Goal: Task Accomplishment & Management: Manage account settings

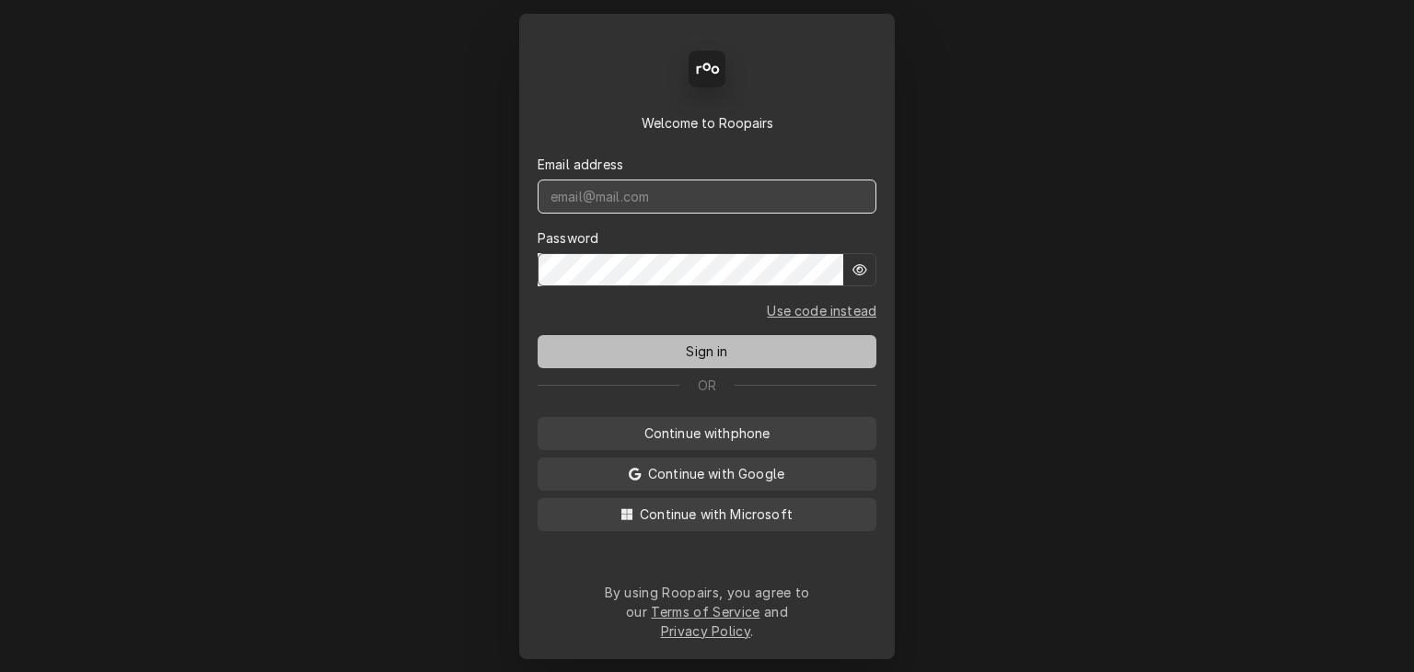
type input "[EMAIL_ADDRESS][DOMAIN_NAME]"
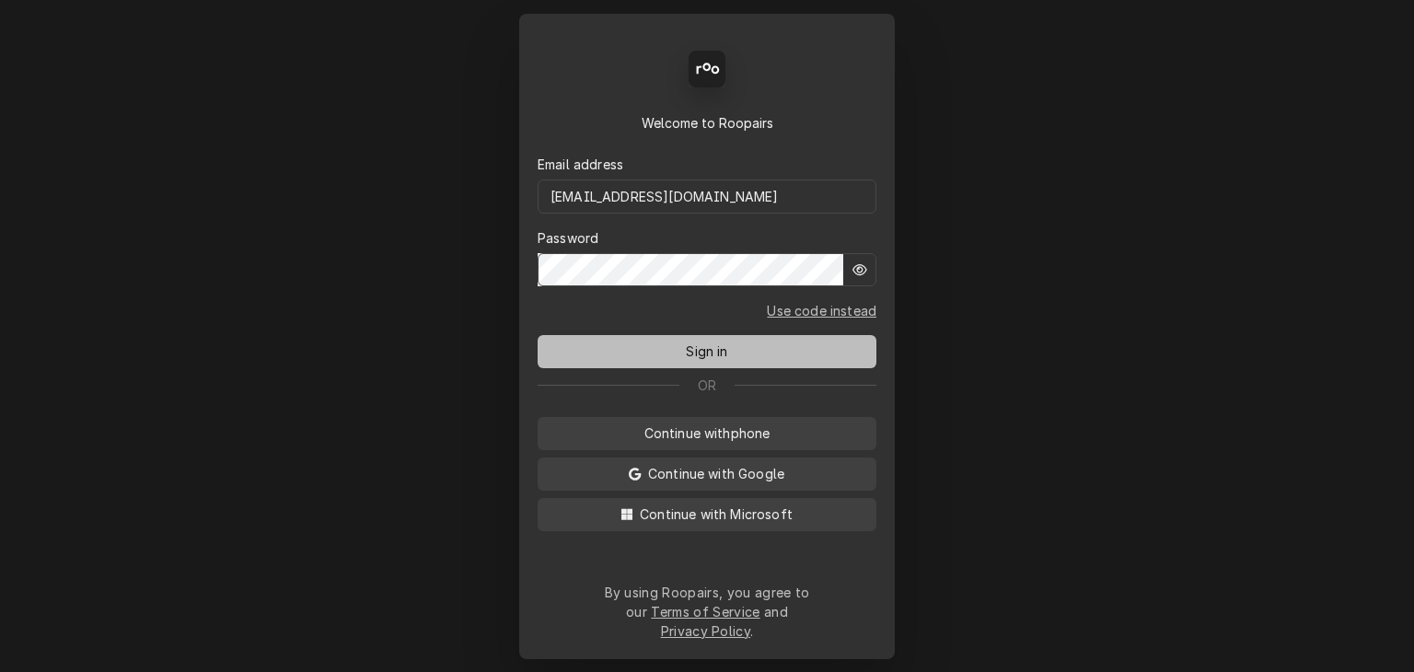
click at [738, 351] on button "Sign in" at bounding box center [707, 351] width 339 height 33
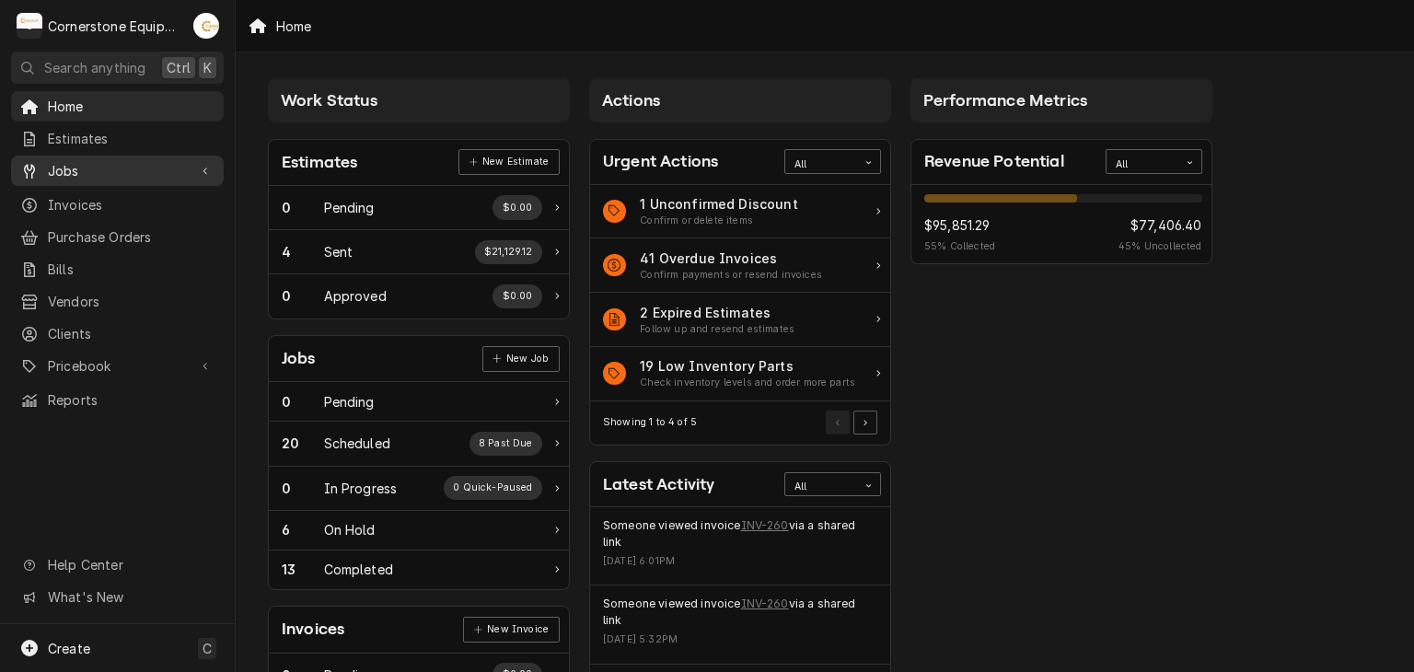
click at [145, 173] on span "Jobs" at bounding box center [117, 170] width 139 height 19
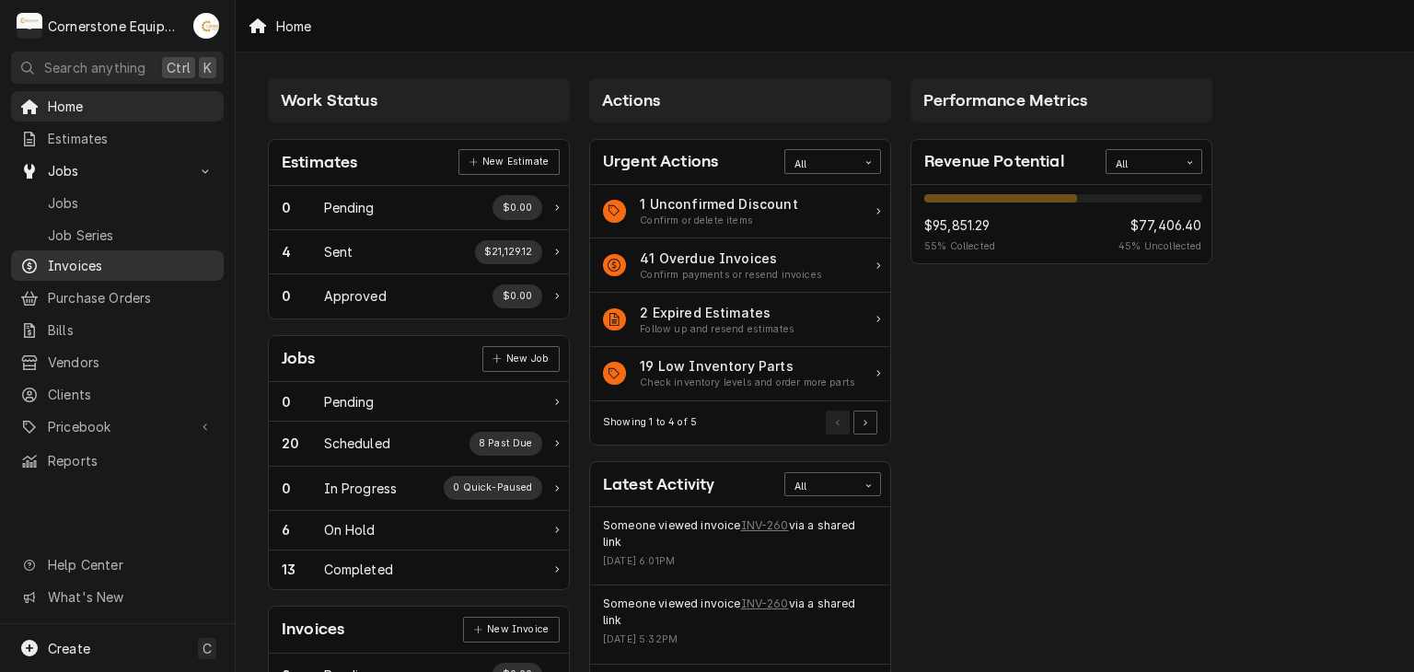
click at [129, 259] on span "Invoices" at bounding box center [131, 265] width 167 height 19
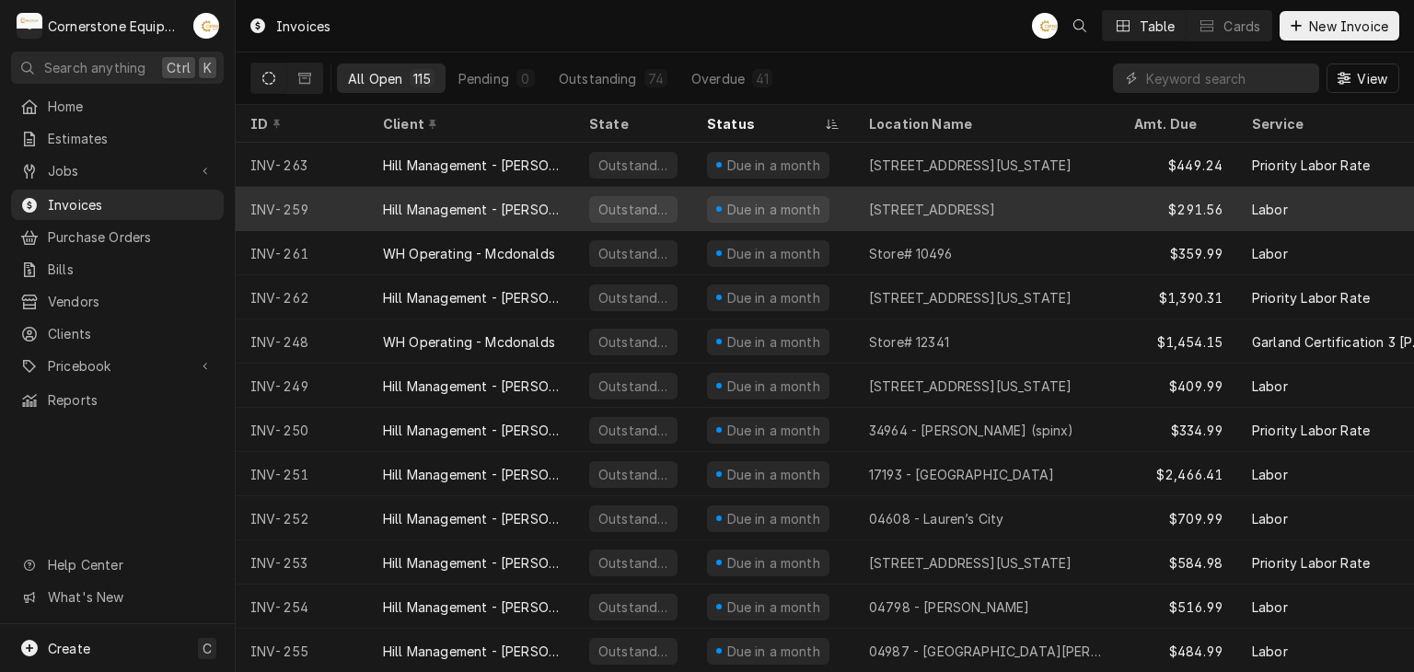
click at [533, 214] on div "Hill Management - McDonald’s" at bounding box center [471, 209] width 177 height 19
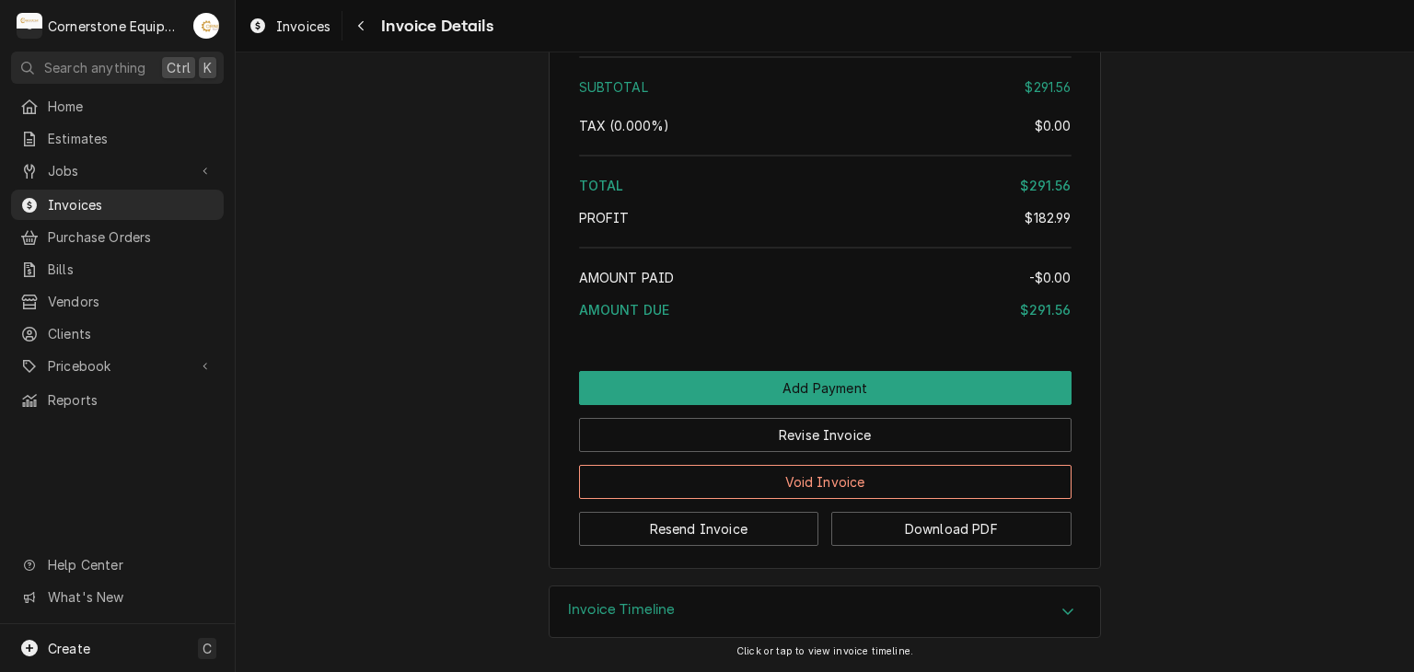
scroll to position [2909, 0]
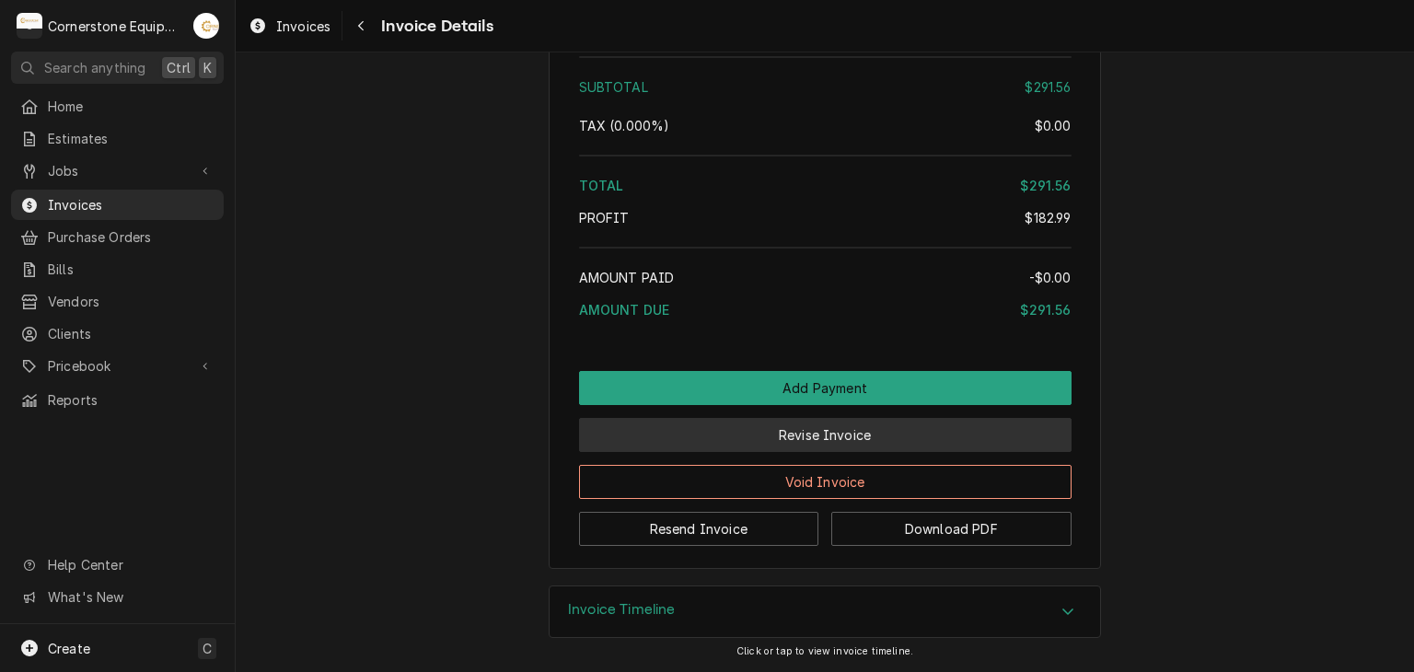
click at [725, 444] on button "Revise Invoice" at bounding box center [825, 435] width 493 height 34
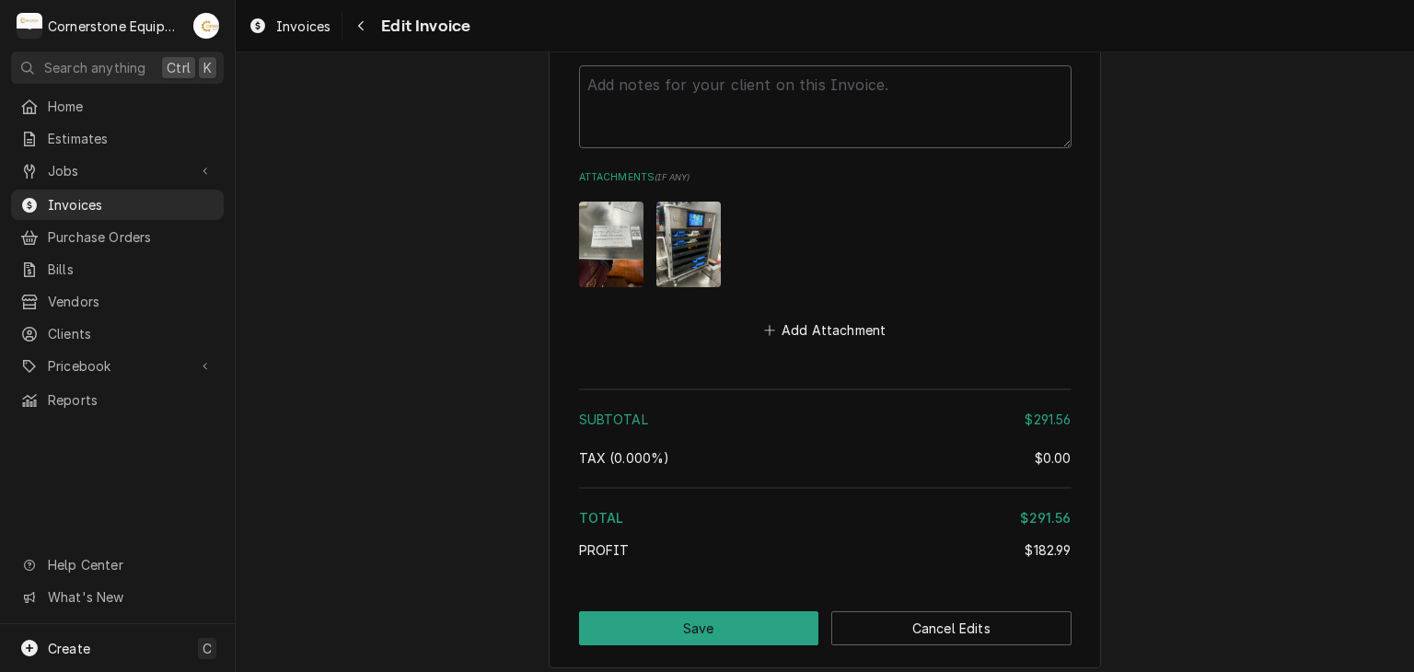
scroll to position [3720, 0]
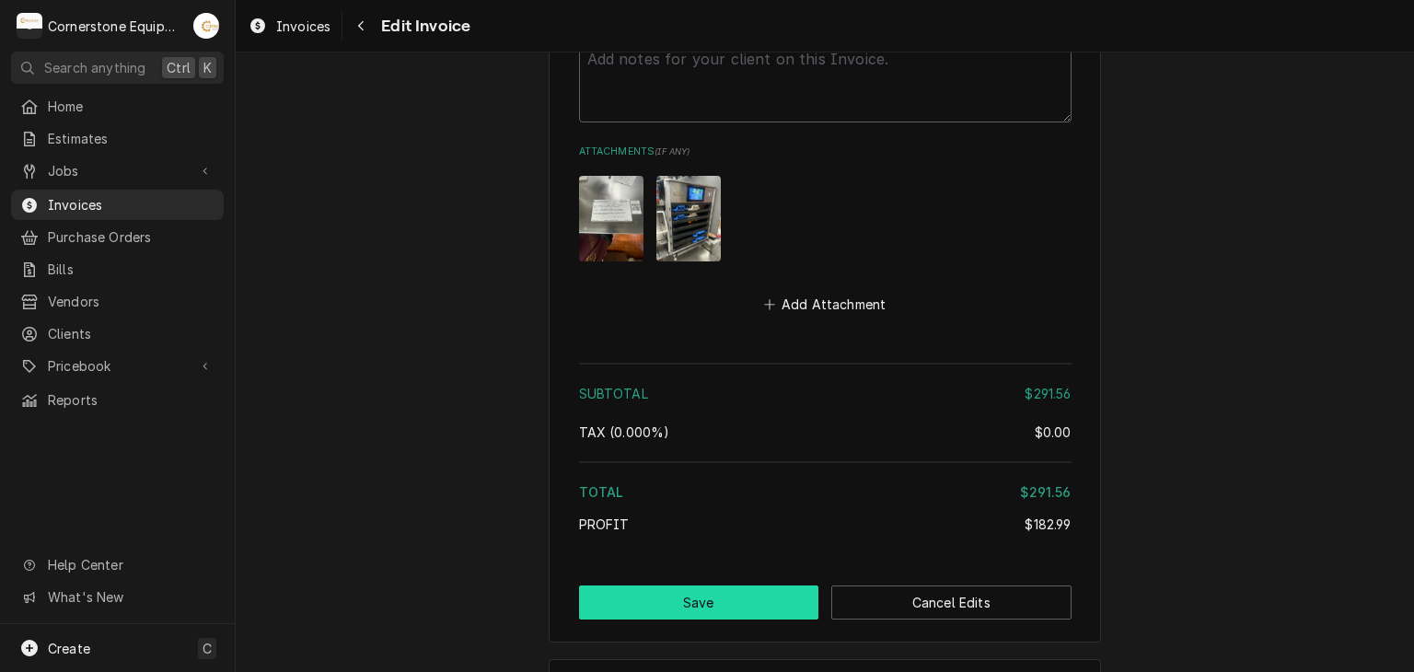
click at [606, 586] on button "Save" at bounding box center [699, 603] width 240 height 34
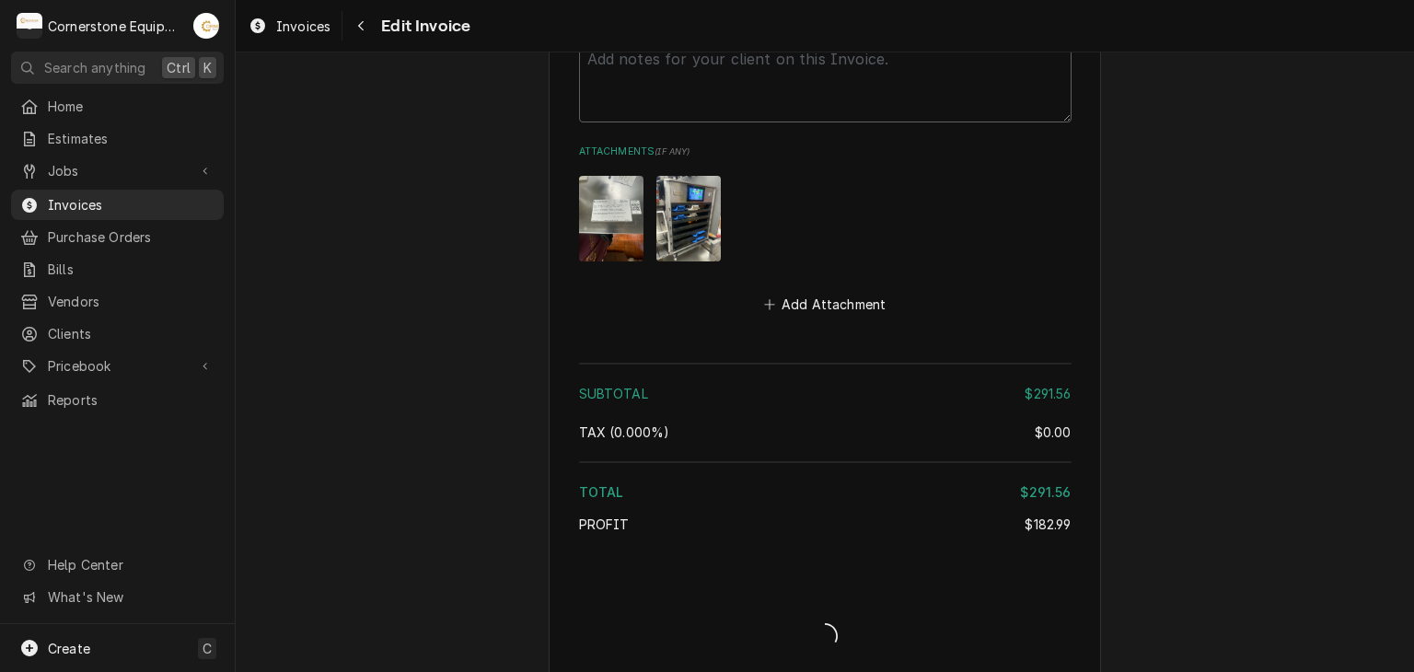
type textarea "x"
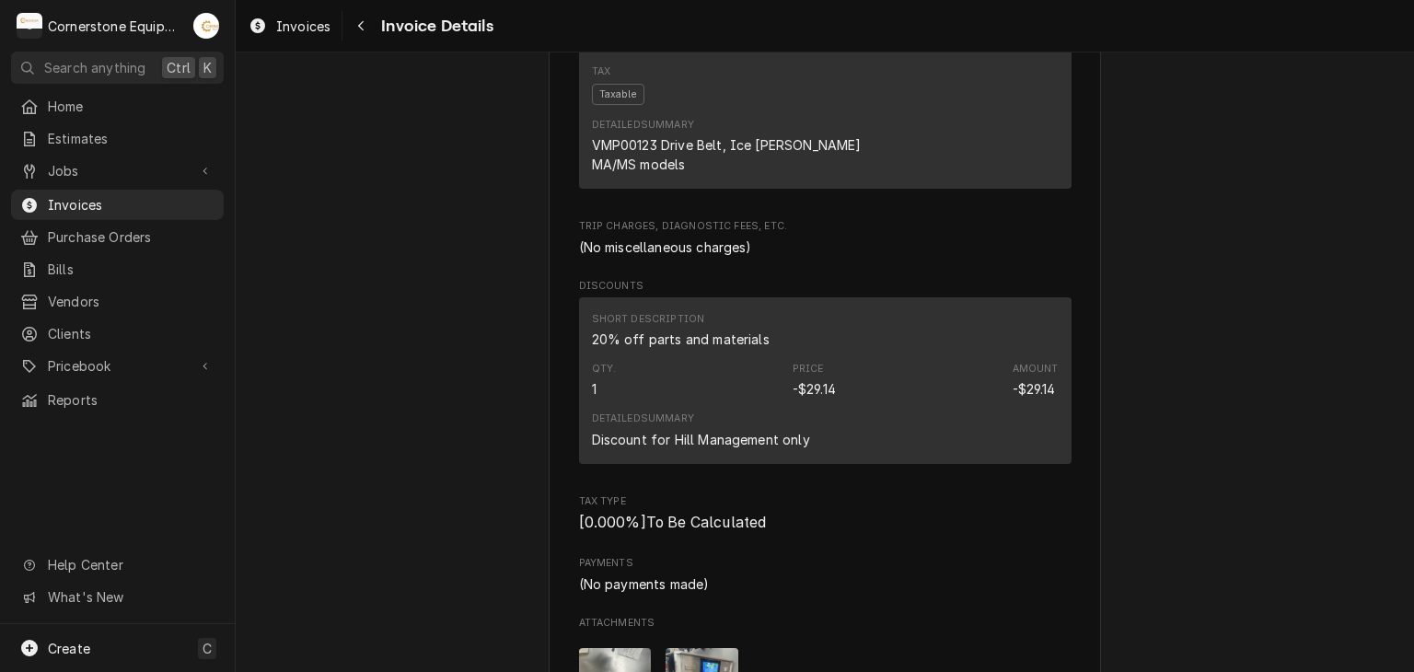
scroll to position [2026, 0]
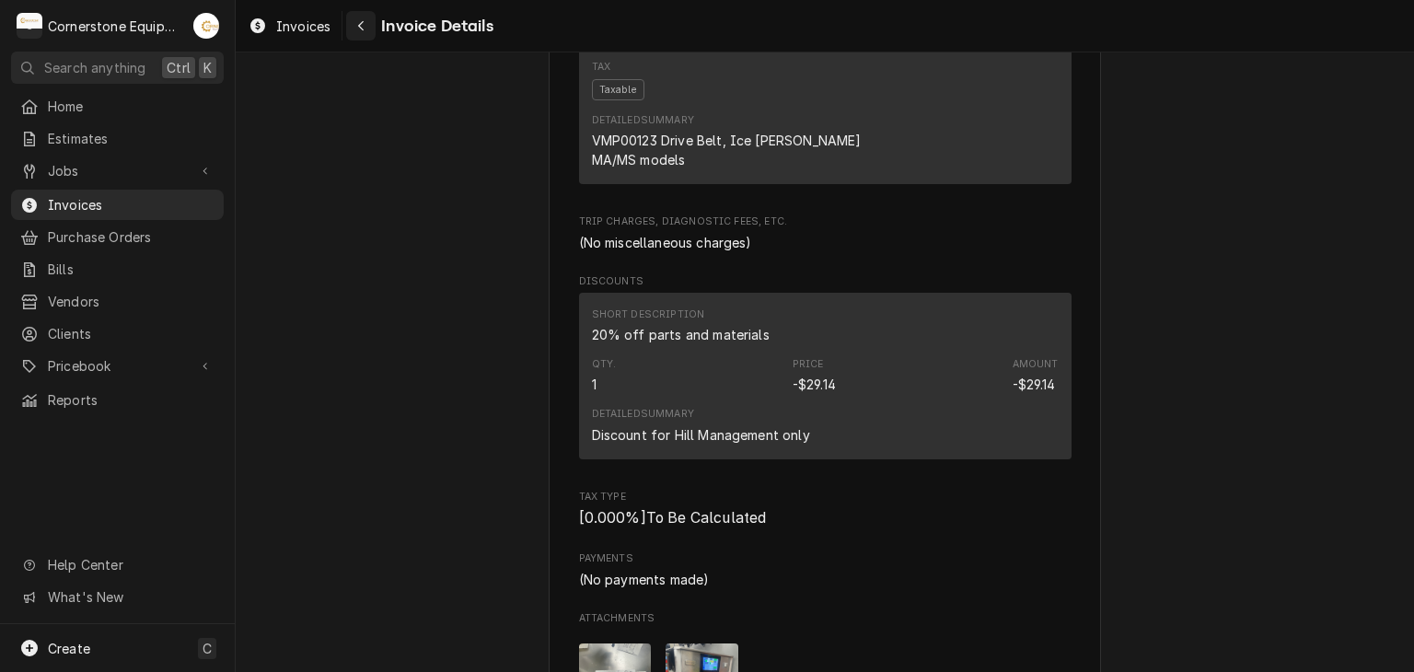
click at [347, 18] on button "Navigate back" at bounding box center [360, 25] width 29 height 29
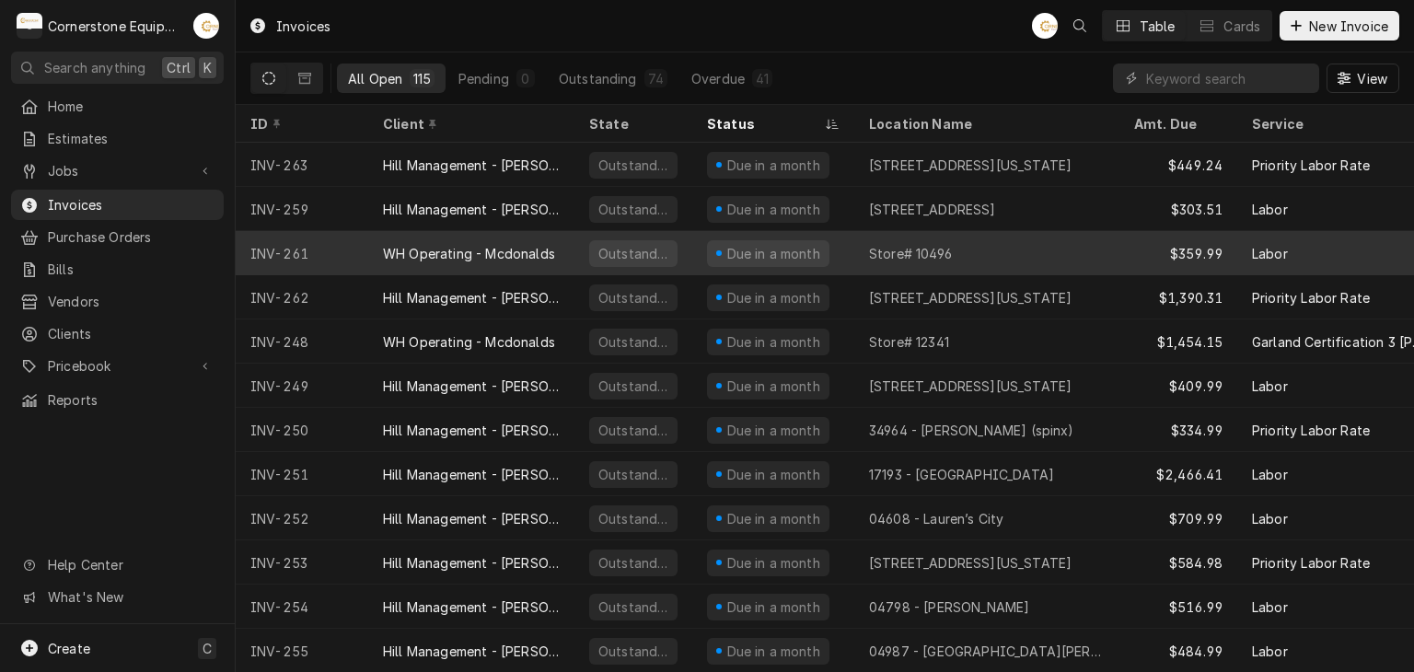
click at [471, 252] on div "WH Operating - Mcdonalds" at bounding box center [469, 253] width 172 height 19
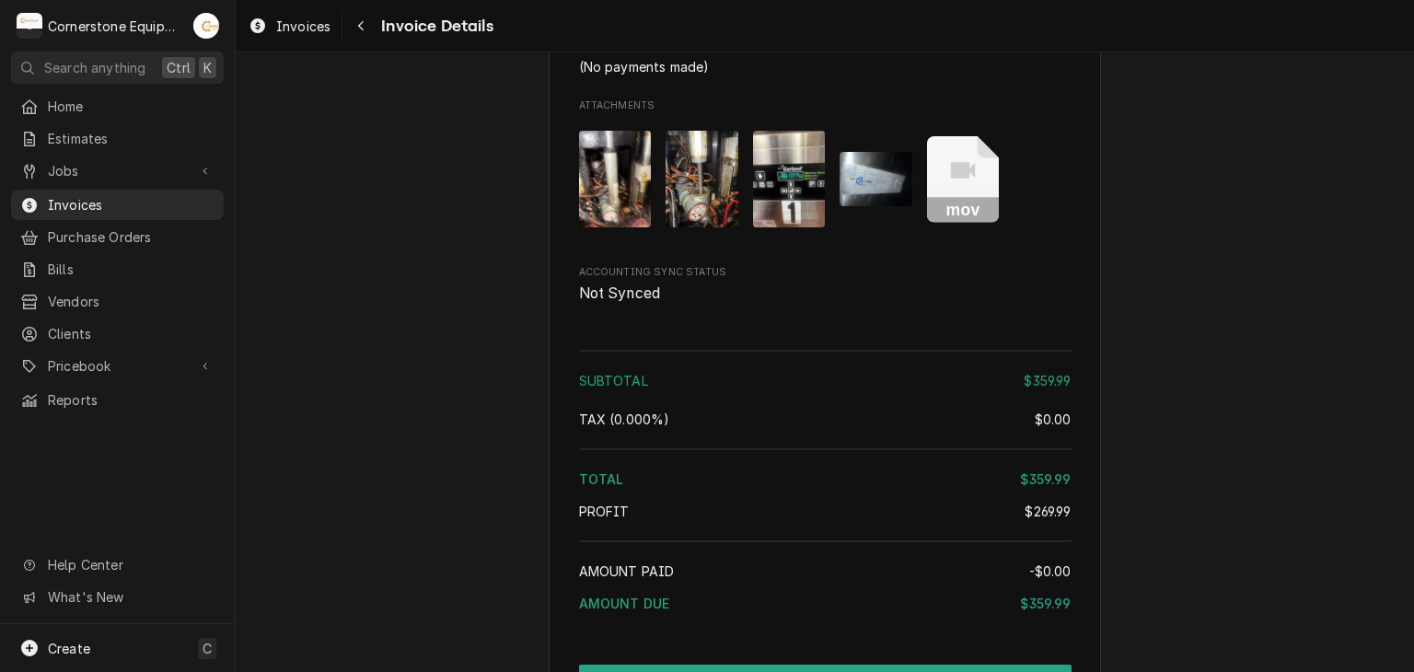
scroll to position [2173, 0]
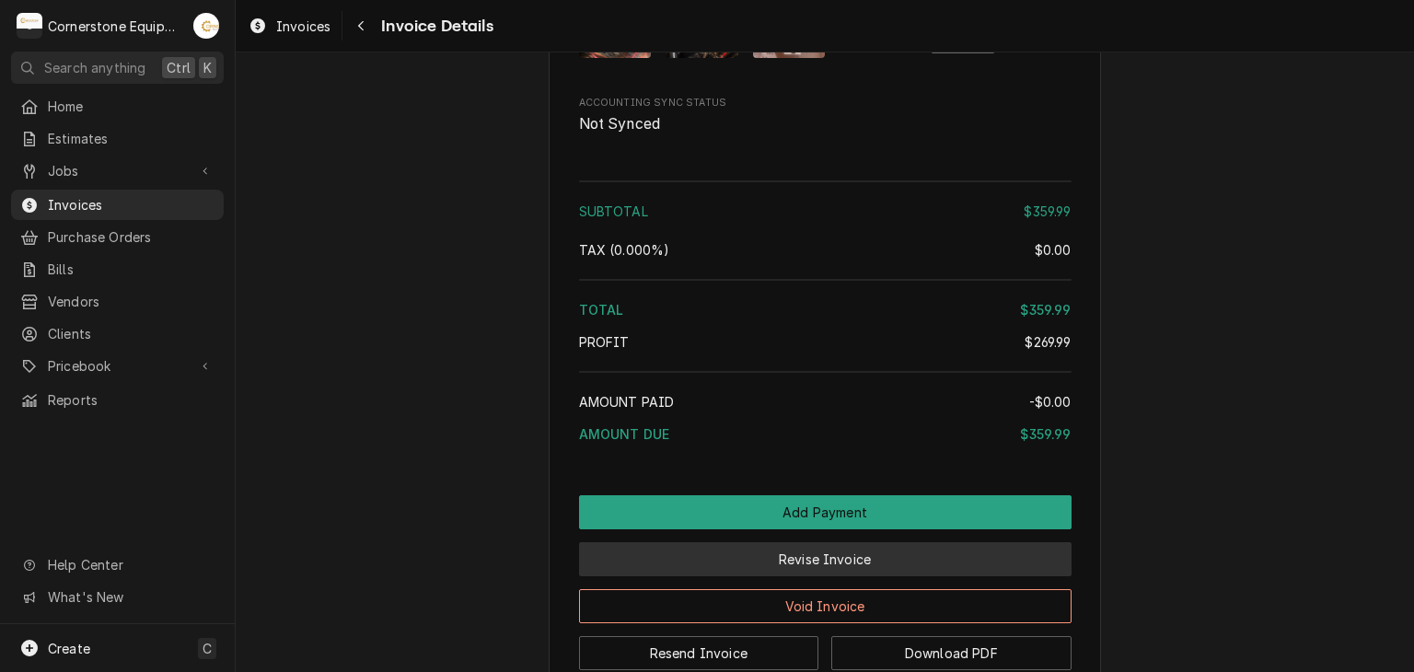
click at [702, 576] on button "Revise Invoice" at bounding box center [825, 559] width 493 height 34
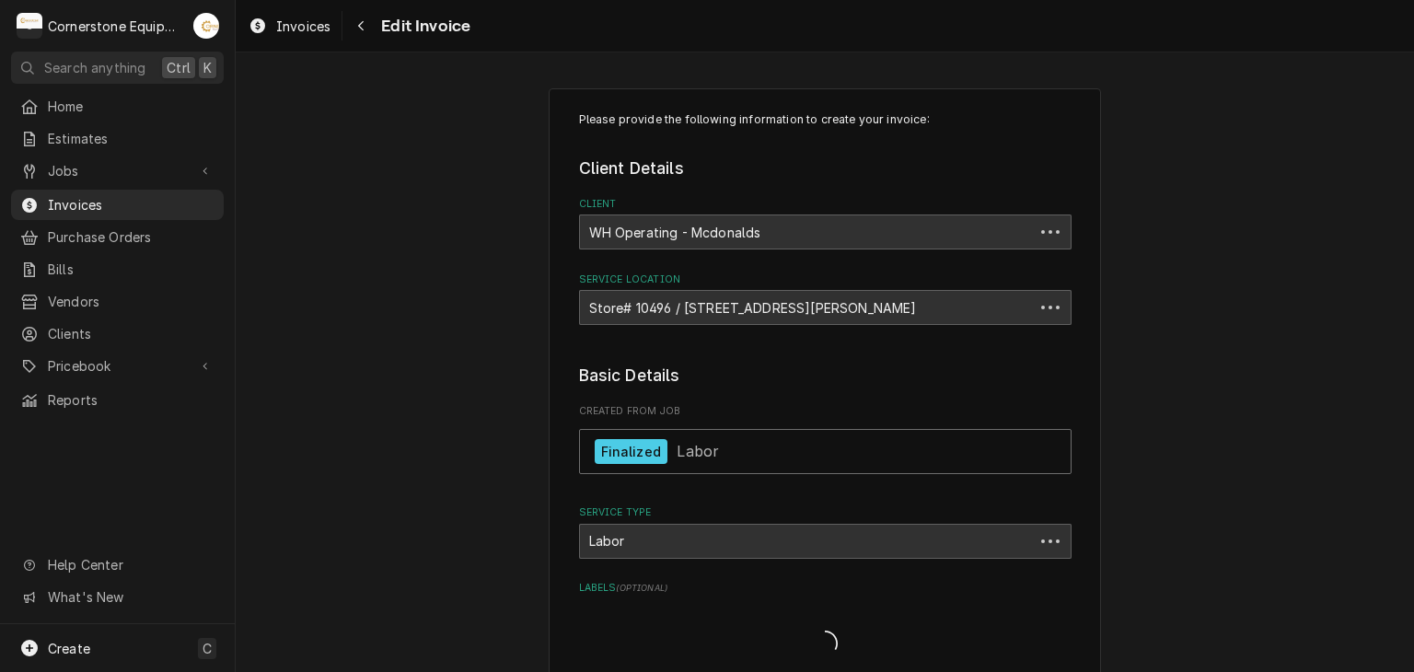
type textarea "x"
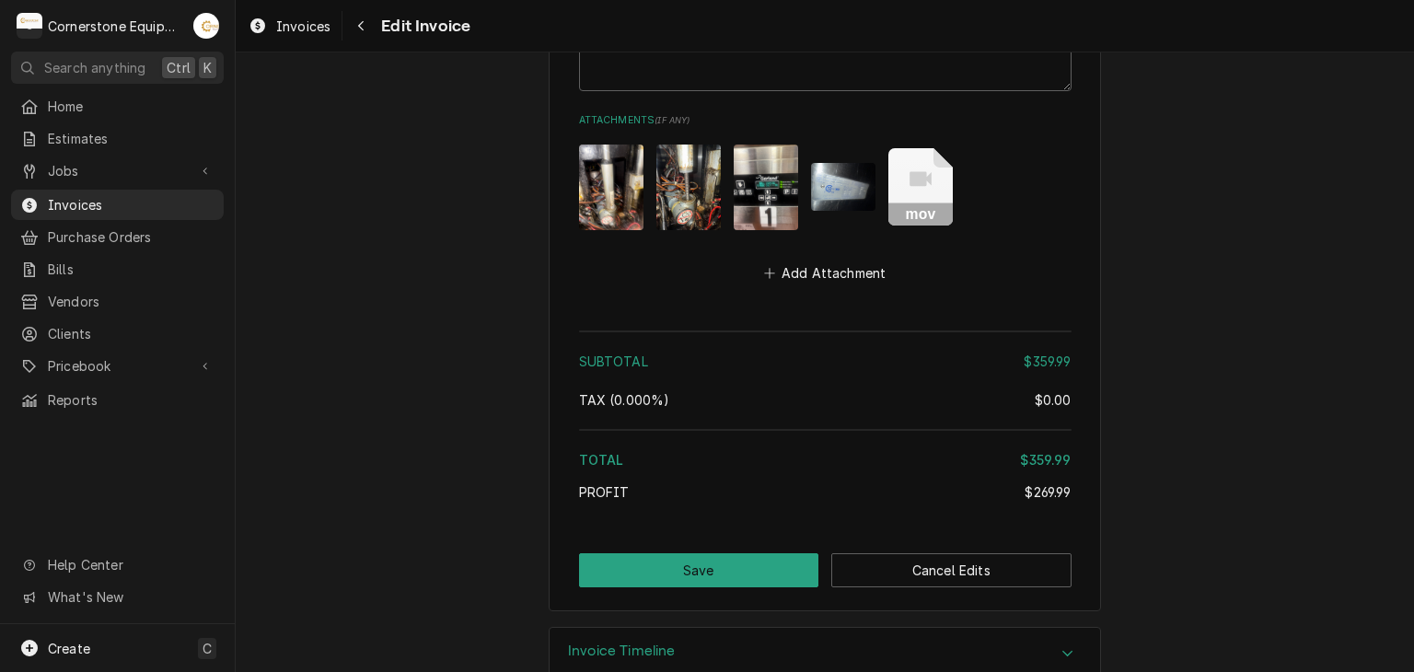
scroll to position [3039, 0]
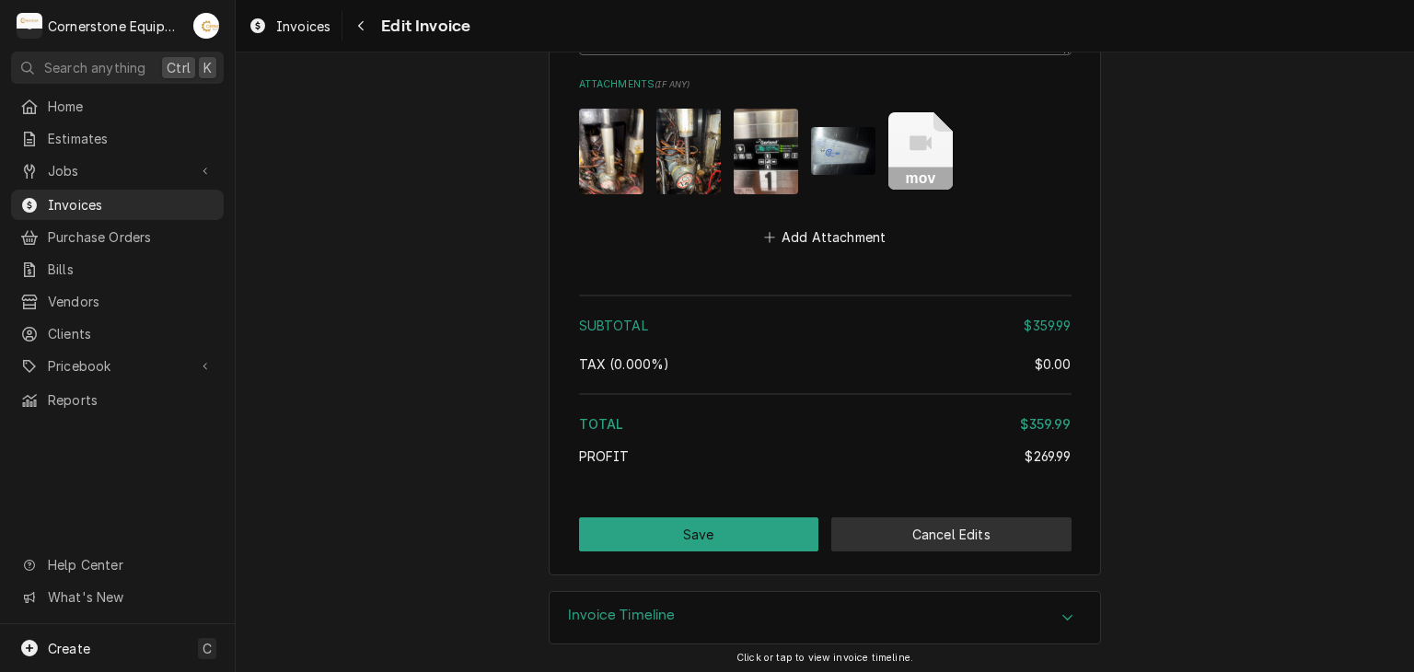
click at [849, 540] on button "Cancel Edits" at bounding box center [952, 535] width 240 height 34
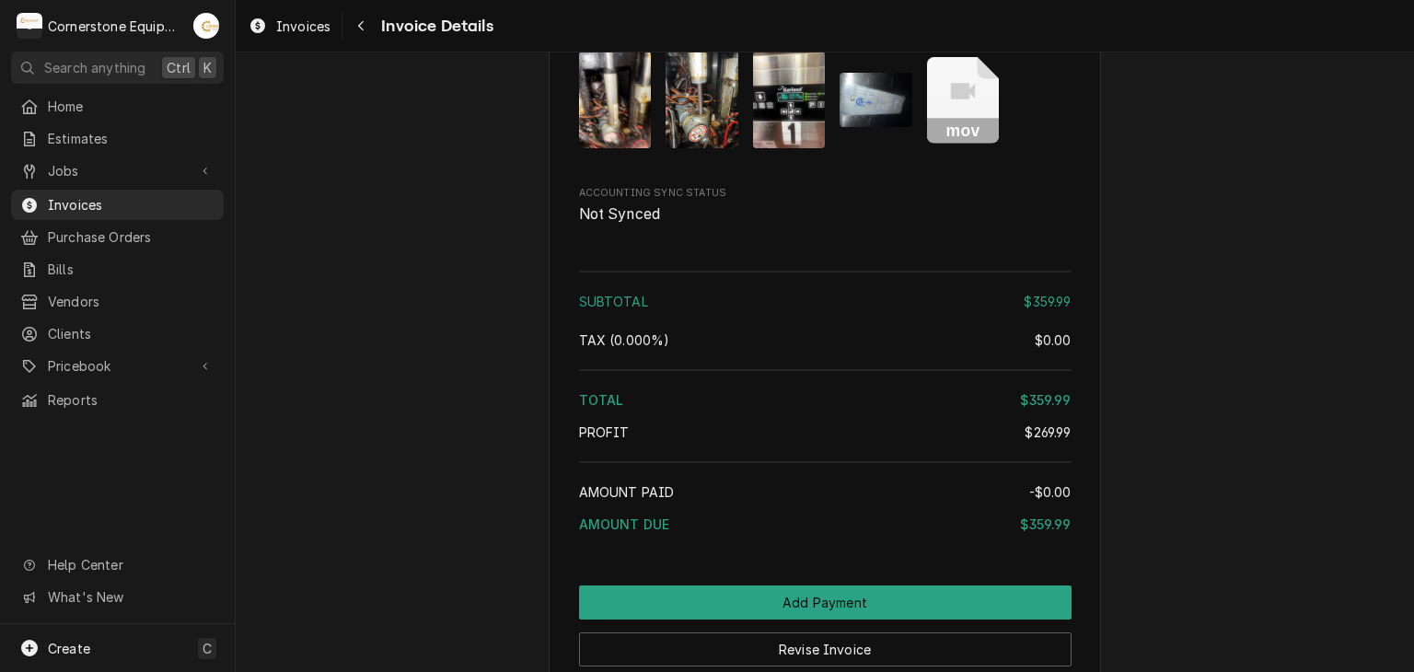
scroll to position [2284, 0]
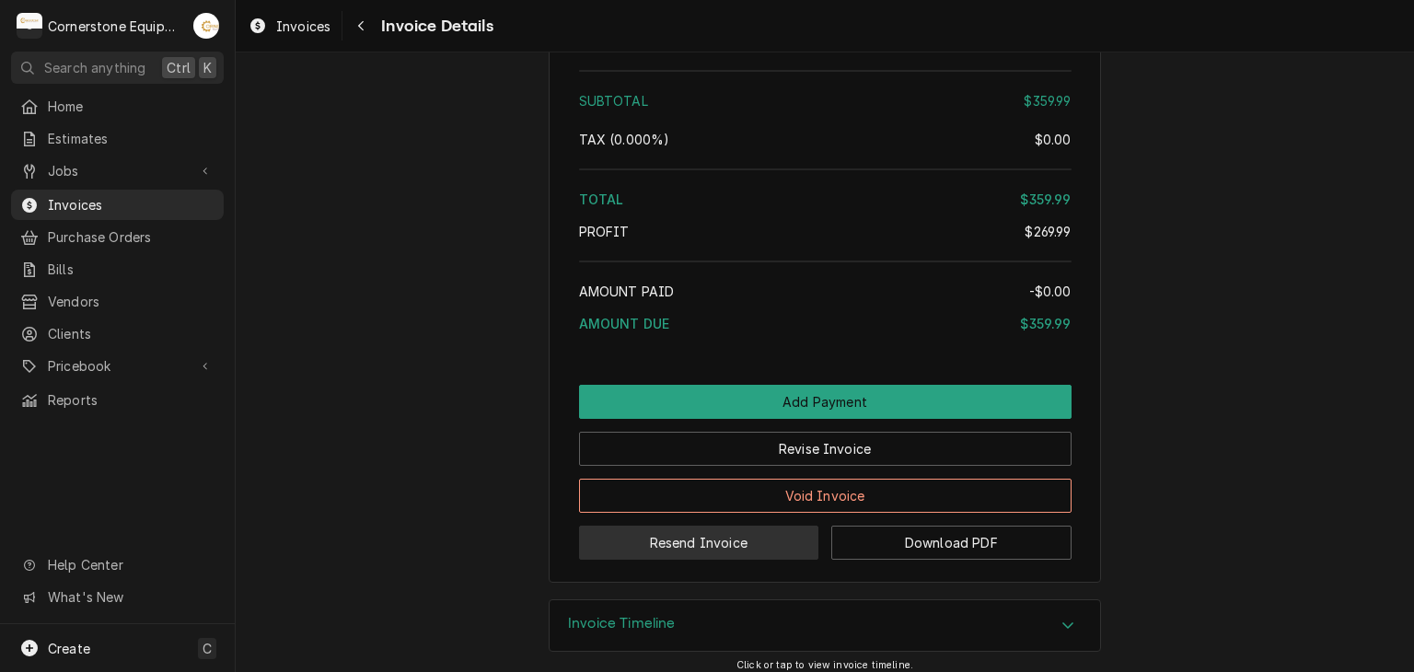
click at [699, 560] on button "Resend Invoice" at bounding box center [699, 543] width 240 height 34
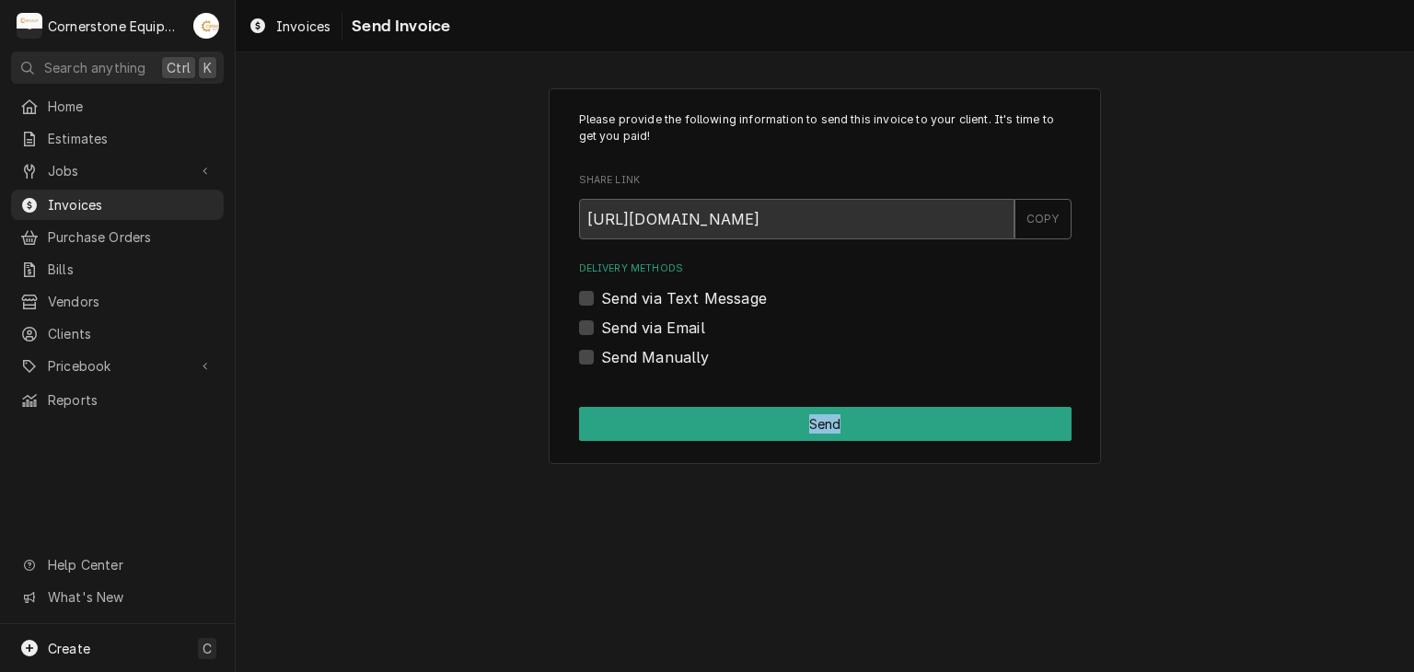
click at [699, 599] on div "Please provide the following information to send this invoice to your client. I…" at bounding box center [825, 362] width 1179 height 620
click at [676, 321] on label "Send via Email" at bounding box center [653, 328] width 104 height 22
click at [676, 321] on input "Send via Email" at bounding box center [847, 337] width 493 height 41
checkbox input "true"
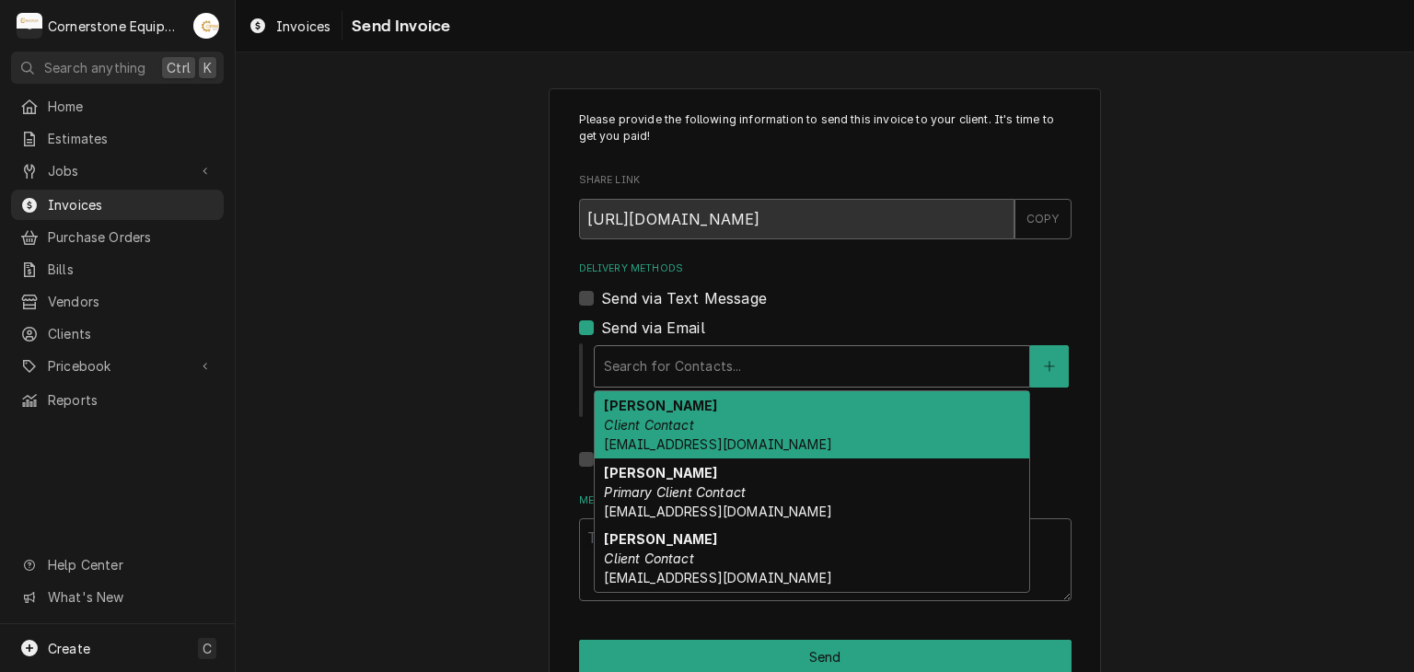
click at [678, 372] on div "Delivery Methods" at bounding box center [812, 366] width 416 height 33
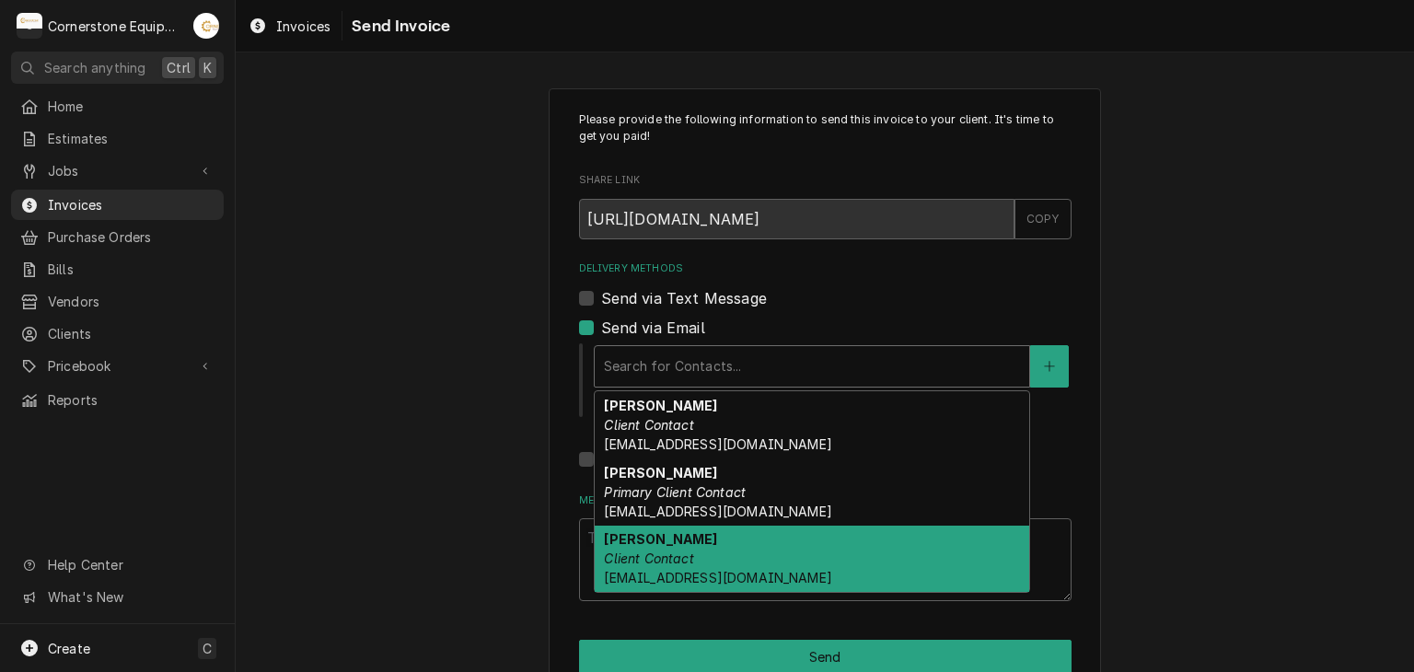
click at [662, 551] on em "Client Contact" at bounding box center [648, 559] width 89 height 16
type textarea "x"
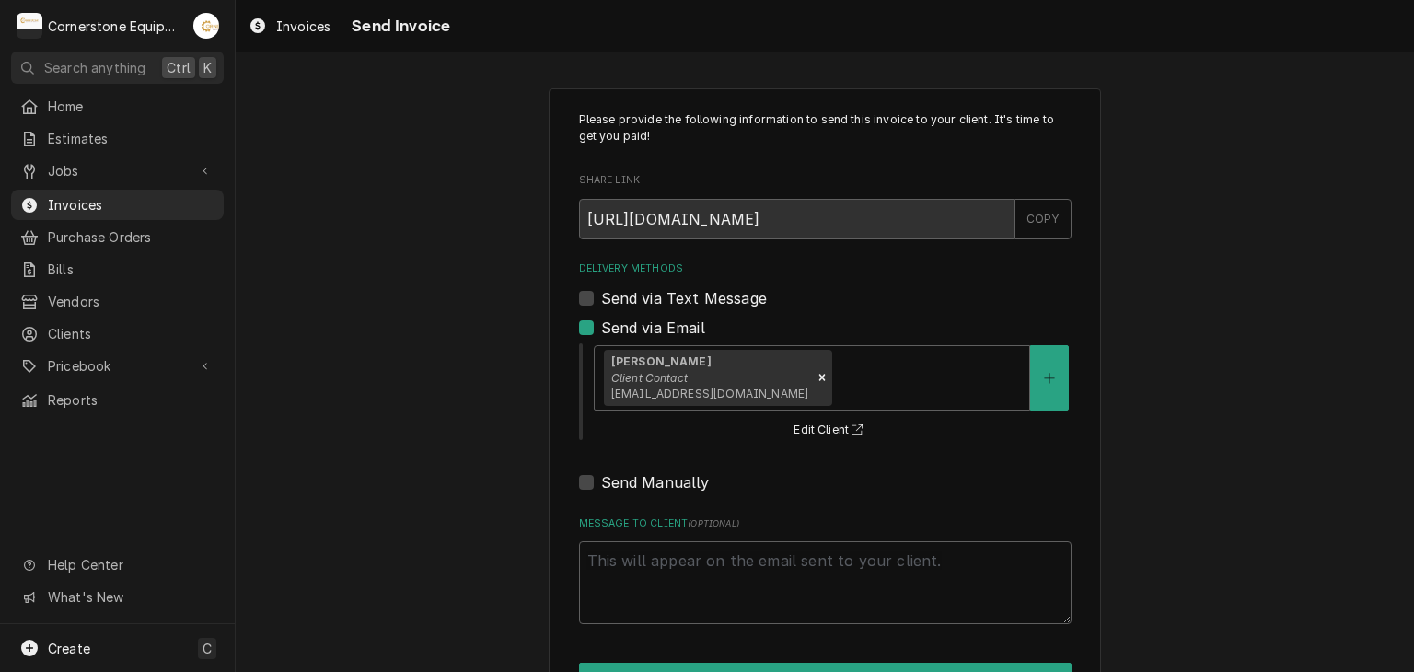
click at [682, 291] on label "Send via Text Message" at bounding box center [684, 298] width 166 height 22
click at [682, 291] on input "Send via Text Message" at bounding box center [847, 307] width 493 height 41
checkbox input "true"
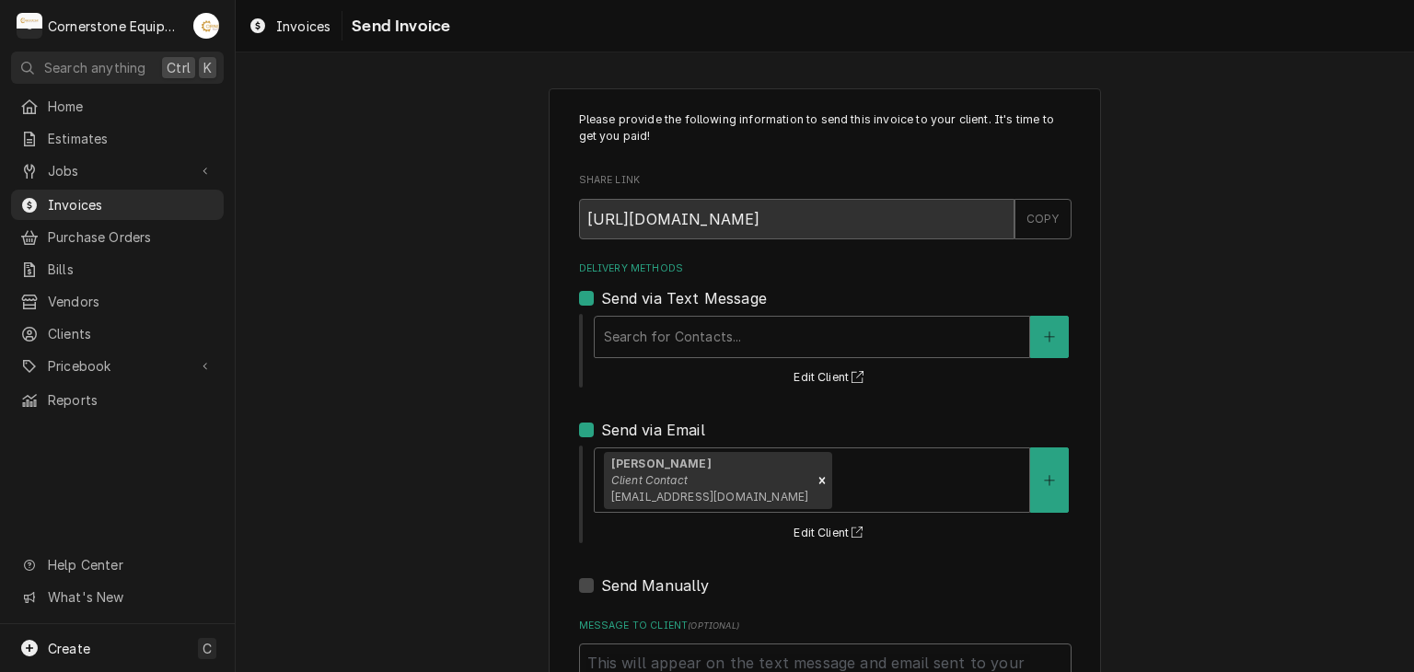
click at [478, 450] on div "Please provide the following information to send this invoice to your client. I…" at bounding box center [825, 455] width 1179 height 767
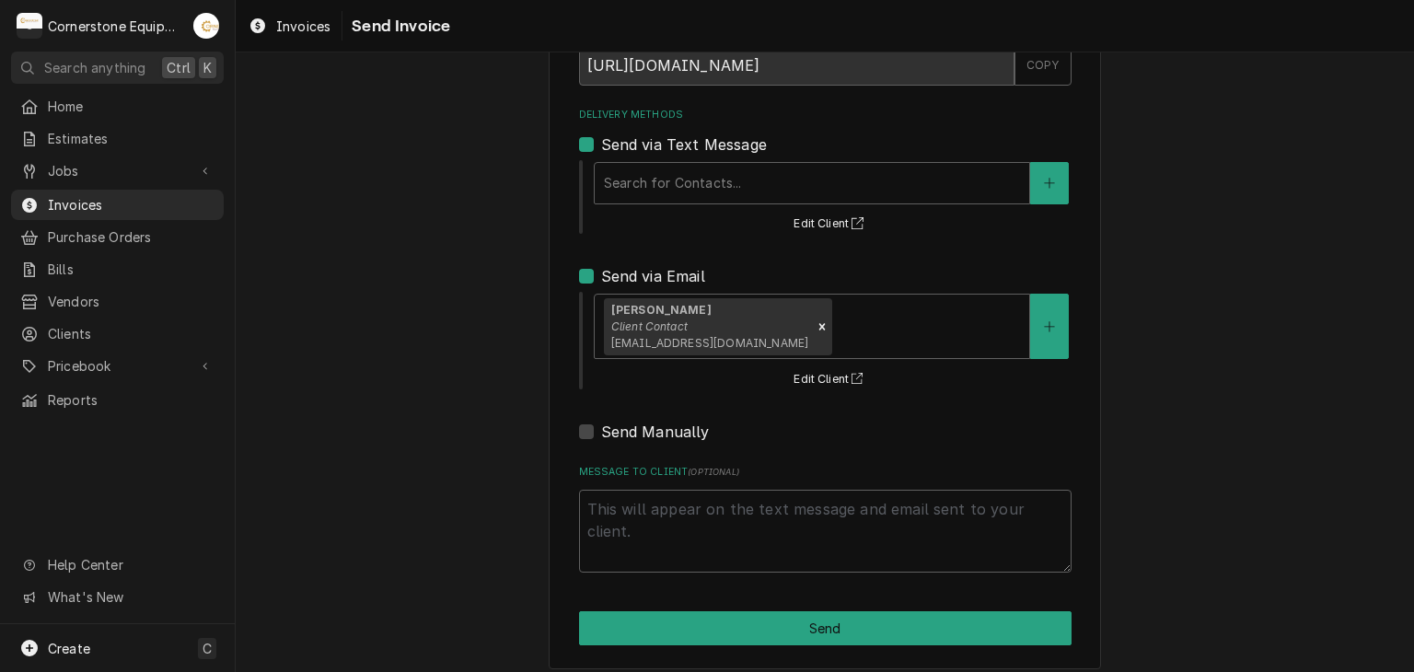
scroll to position [166, 0]
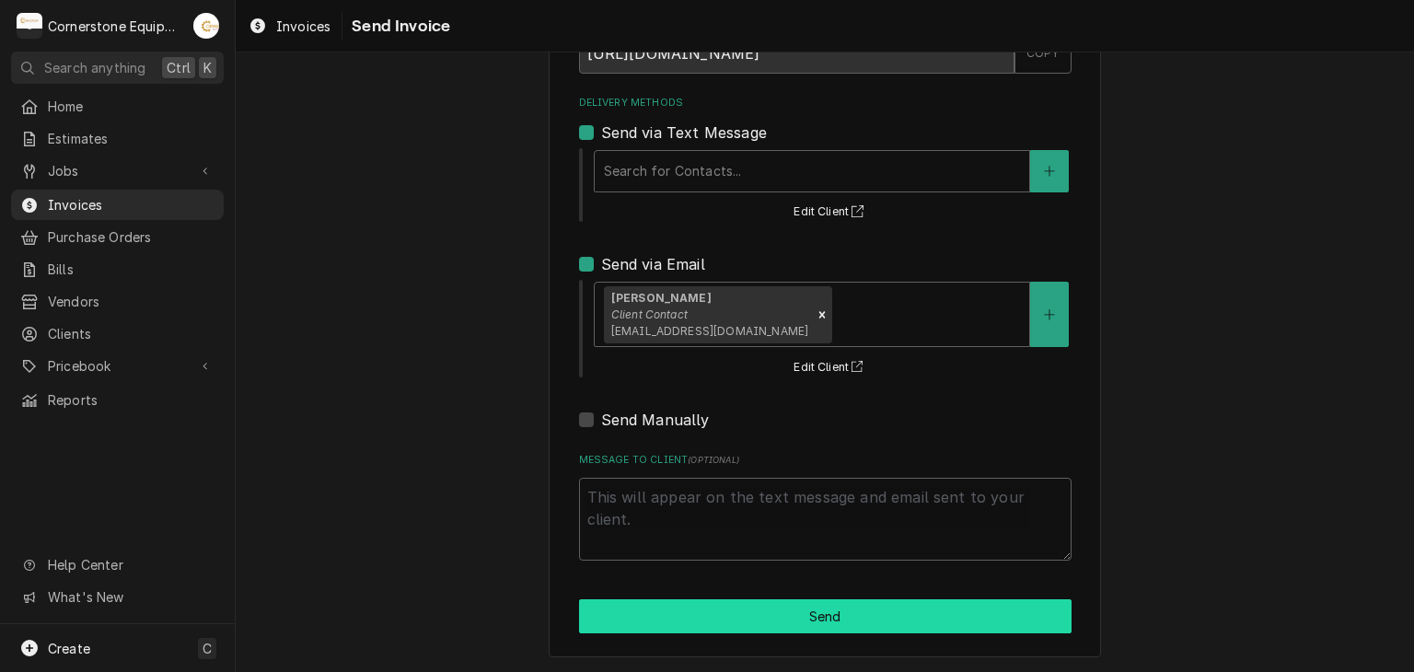
click at [634, 616] on button "Send" at bounding box center [825, 616] width 493 height 34
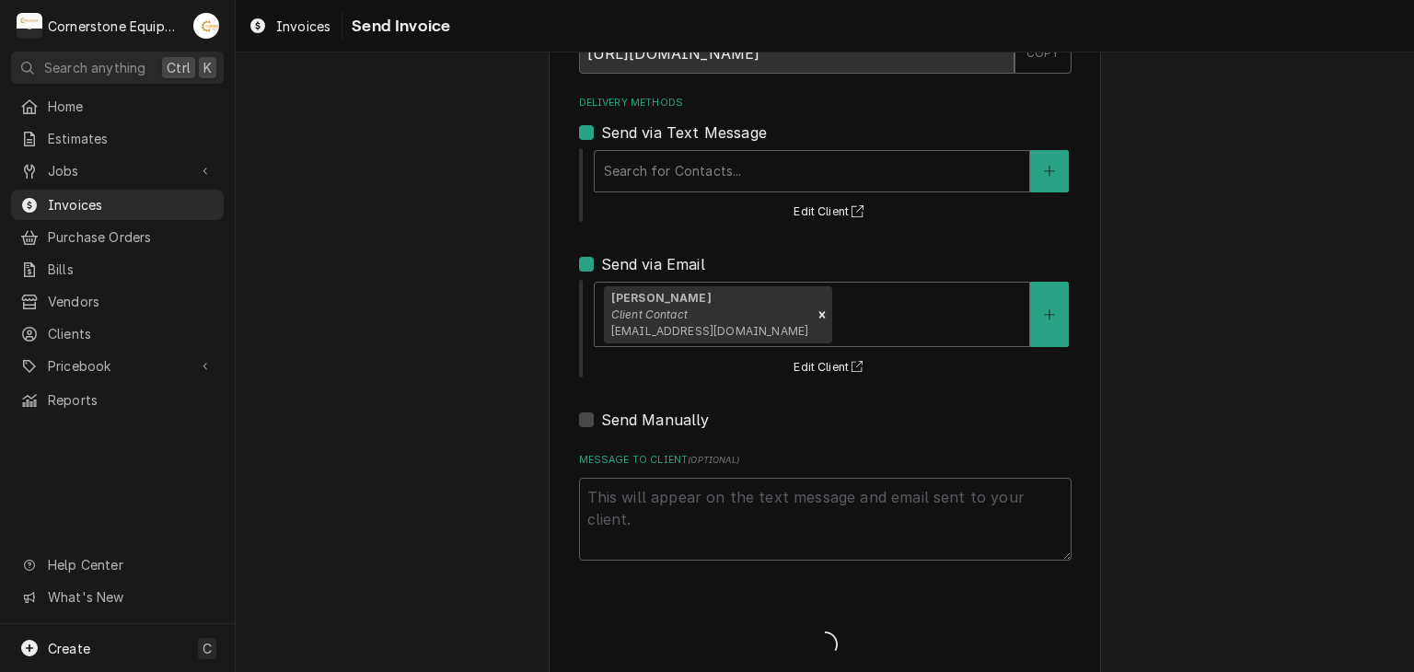
type textarea "x"
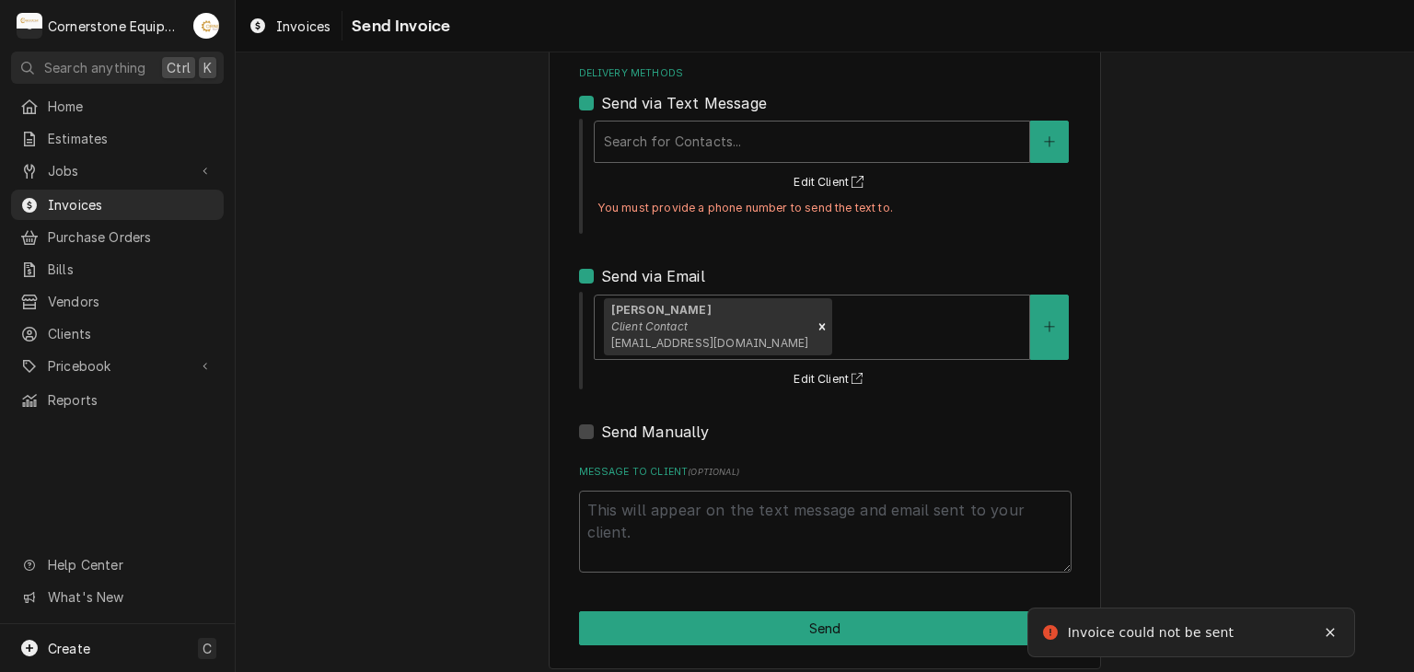
click at [588, 101] on div "Send via Text Message" at bounding box center [825, 103] width 493 height 22
click at [601, 93] on label "Send via Text Message" at bounding box center [684, 103] width 166 height 22
click at [601, 93] on input "Send via Text Message" at bounding box center [847, 112] width 493 height 41
checkbox input "false"
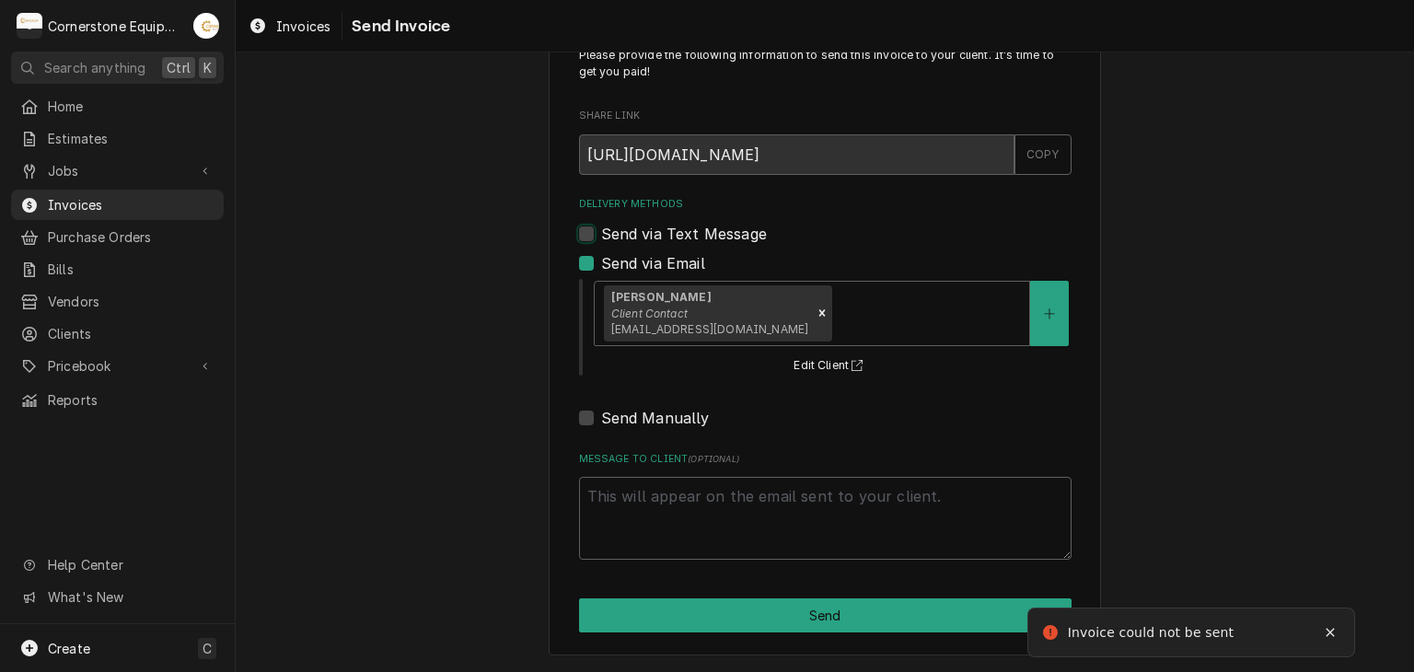
scroll to position [63, 0]
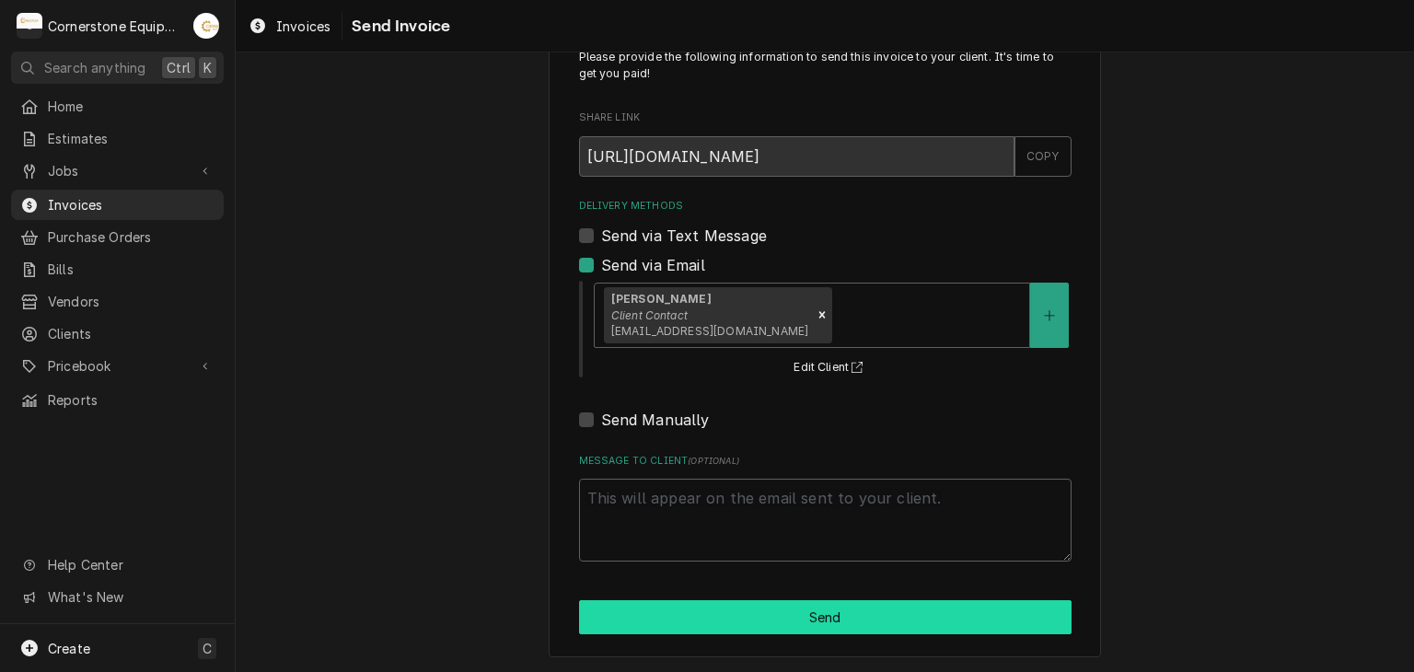
click at [712, 628] on button "Send" at bounding box center [825, 617] width 493 height 34
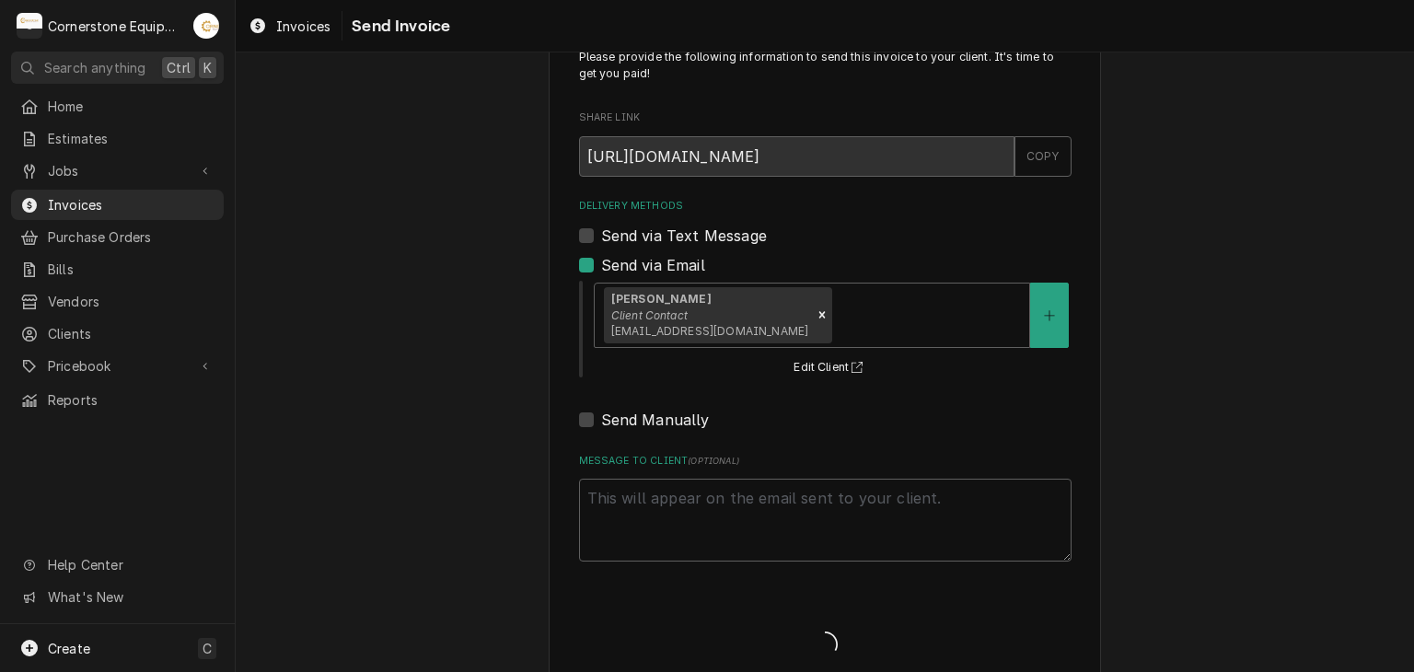
type textarea "x"
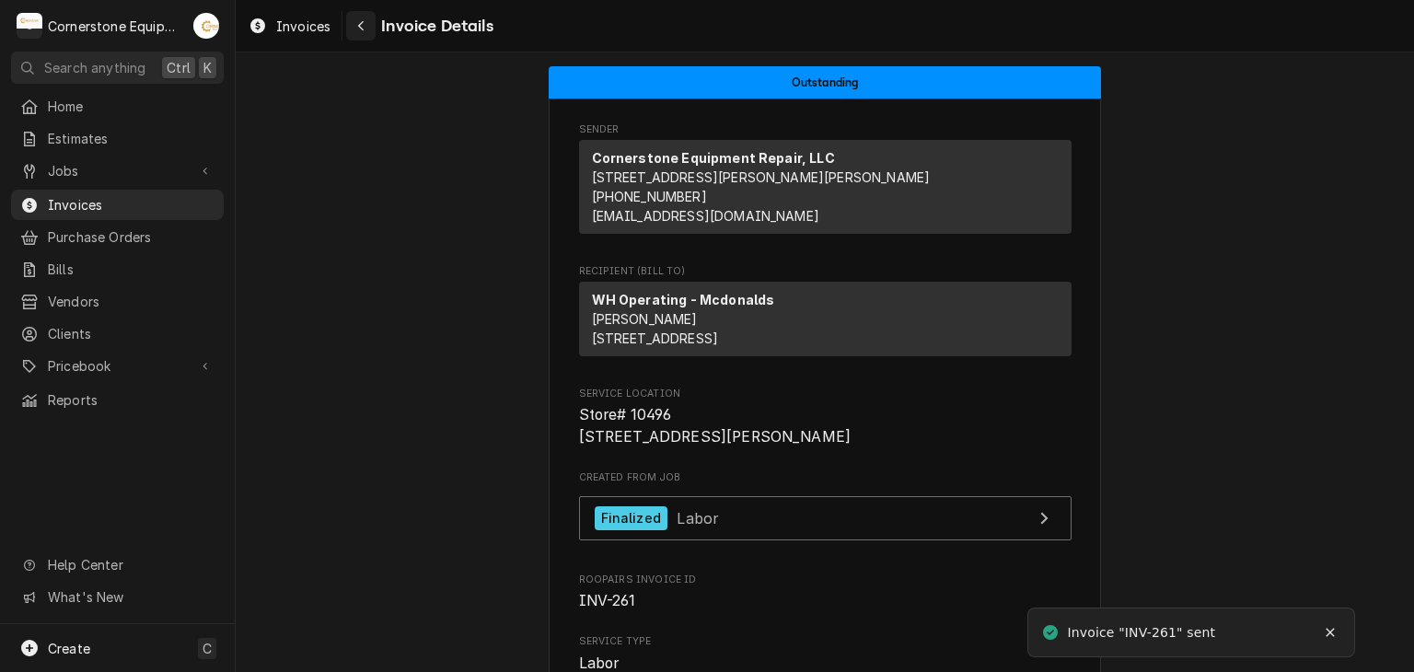
click at [363, 16] on button "Navigate back" at bounding box center [360, 25] width 29 height 29
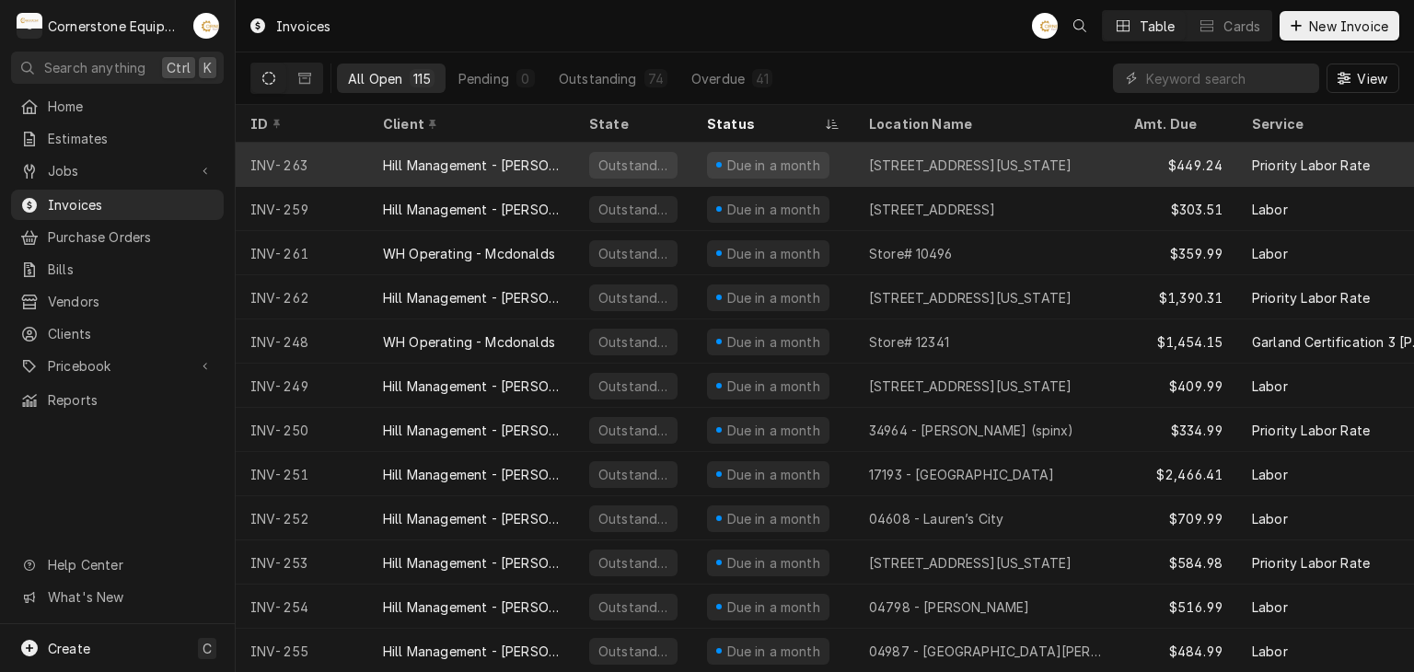
click at [507, 160] on div "Hill Management - [PERSON_NAME]" at bounding box center [471, 165] width 177 height 19
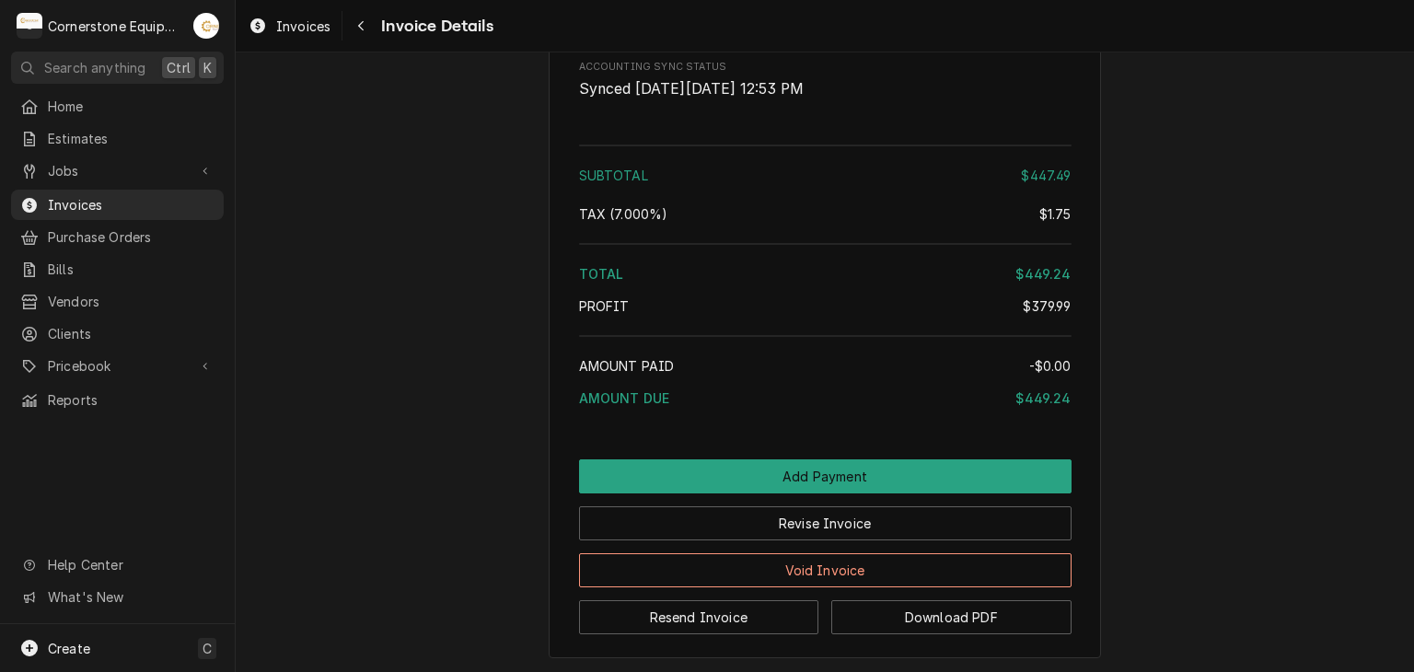
scroll to position [2357, 0]
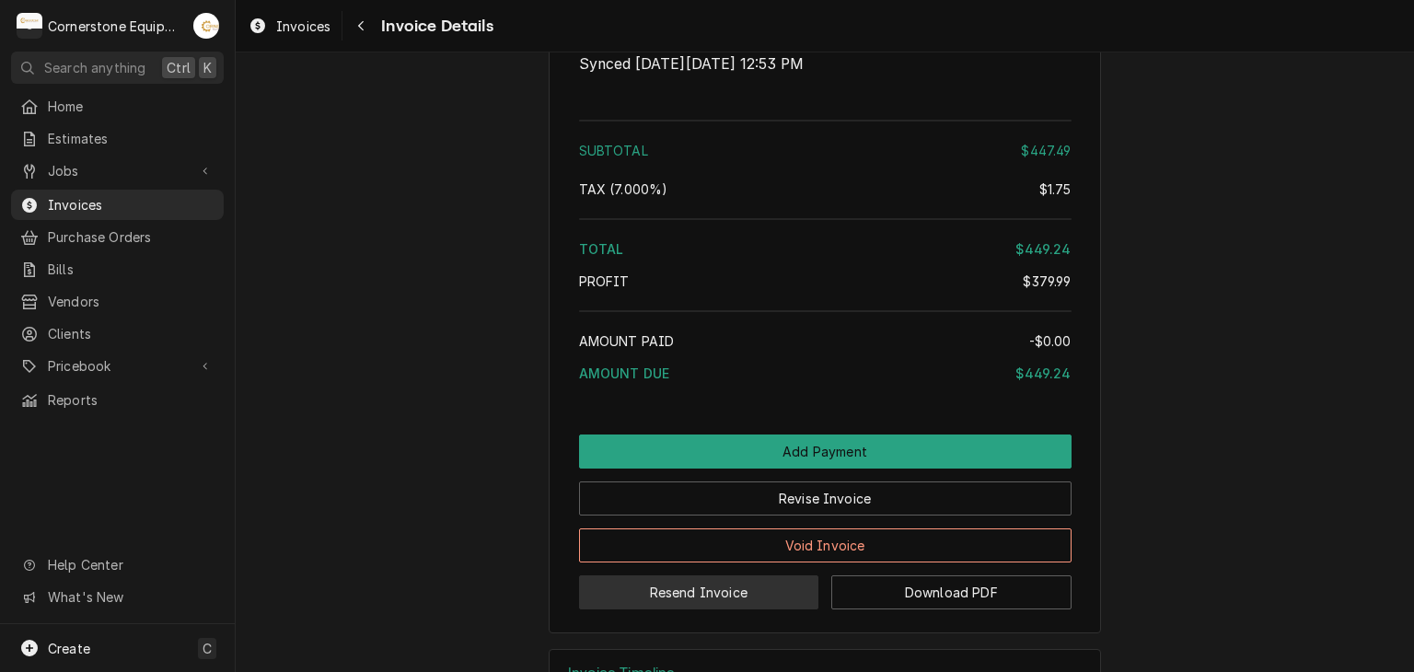
click at [650, 610] on button "Resend Invoice" at bounding box center [699, 593] width 240 height 34
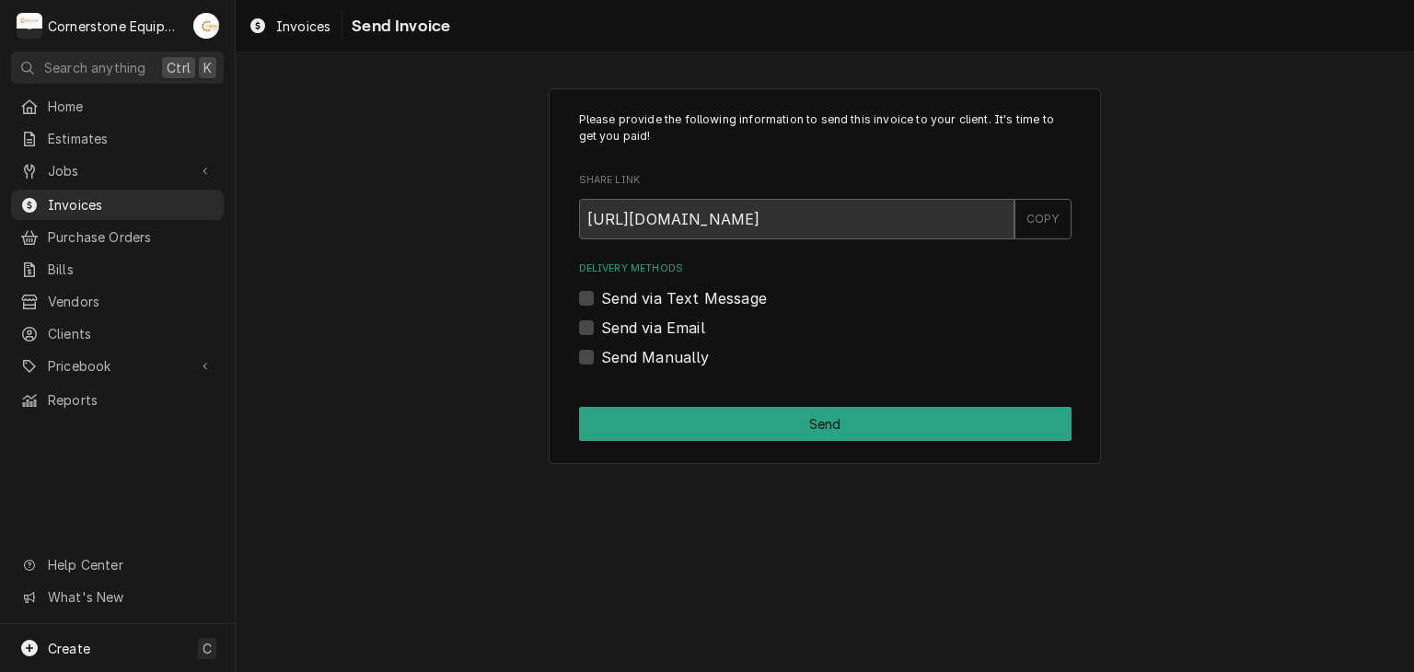
click at [604, 329] on label "Send via Email" at bounding box center [653, 328] width 104 height 22
click at [604, 329] on input "Send via Email" at bounding box center [847, 337] width 493 height 41
checkbox input "true"
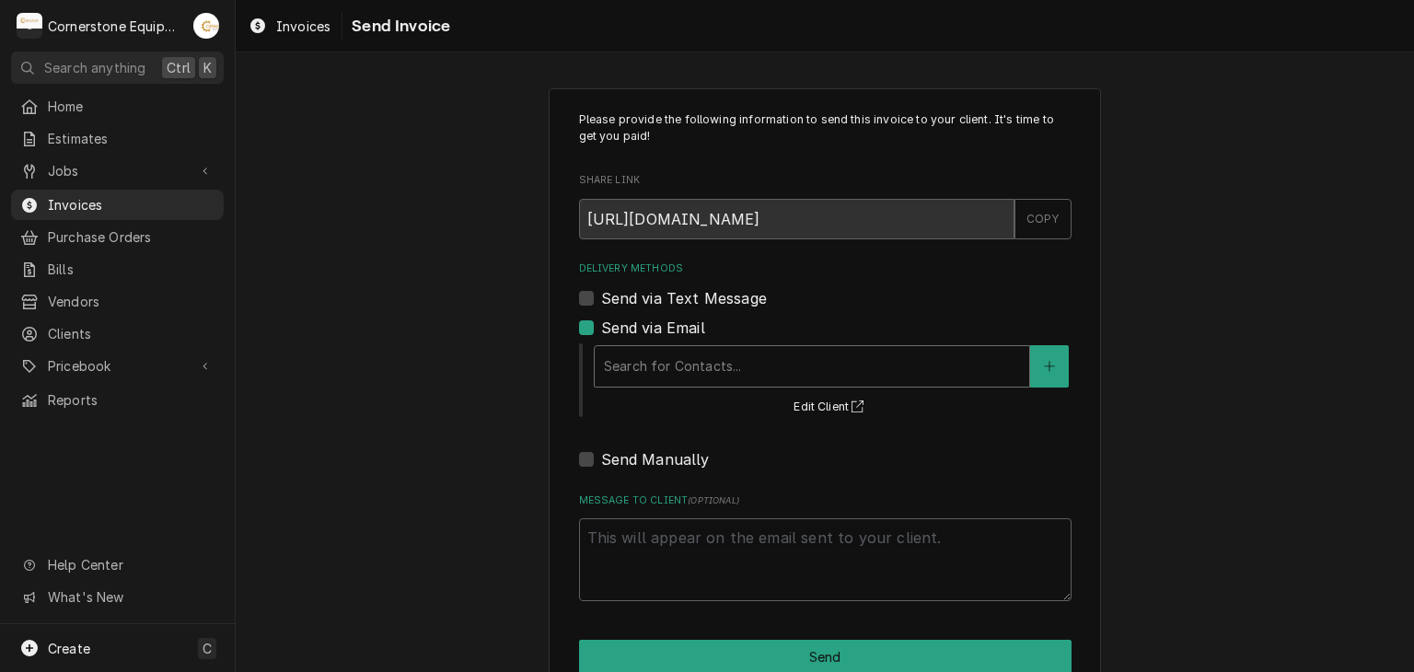
click at [630, 376] on div "Delivery Methods" at bounding box center [812, 366] width 416 height 33
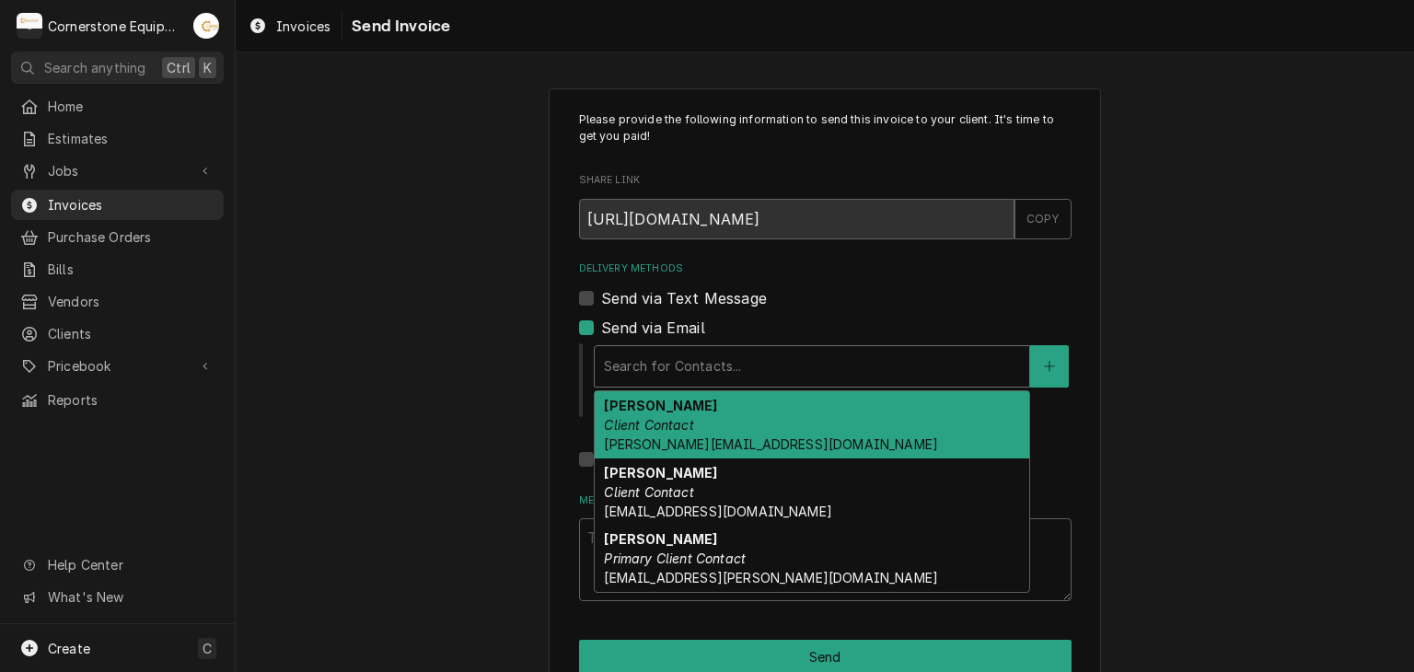
click at [652, 425] on em "Client Contact" at bounding box center [648, 425] width 89 height 16
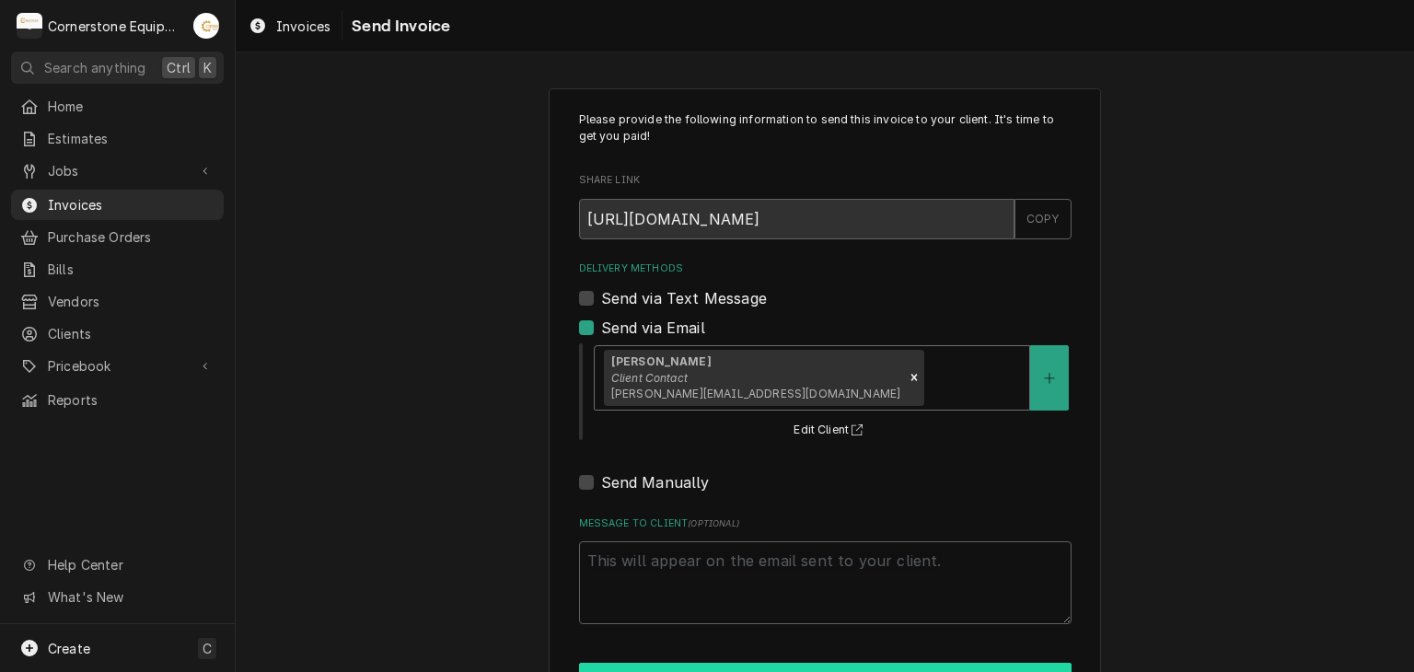
click at [667, 668] on button "Send" at bounding box center [825, 680] width 493 height 34
type textarea "x"
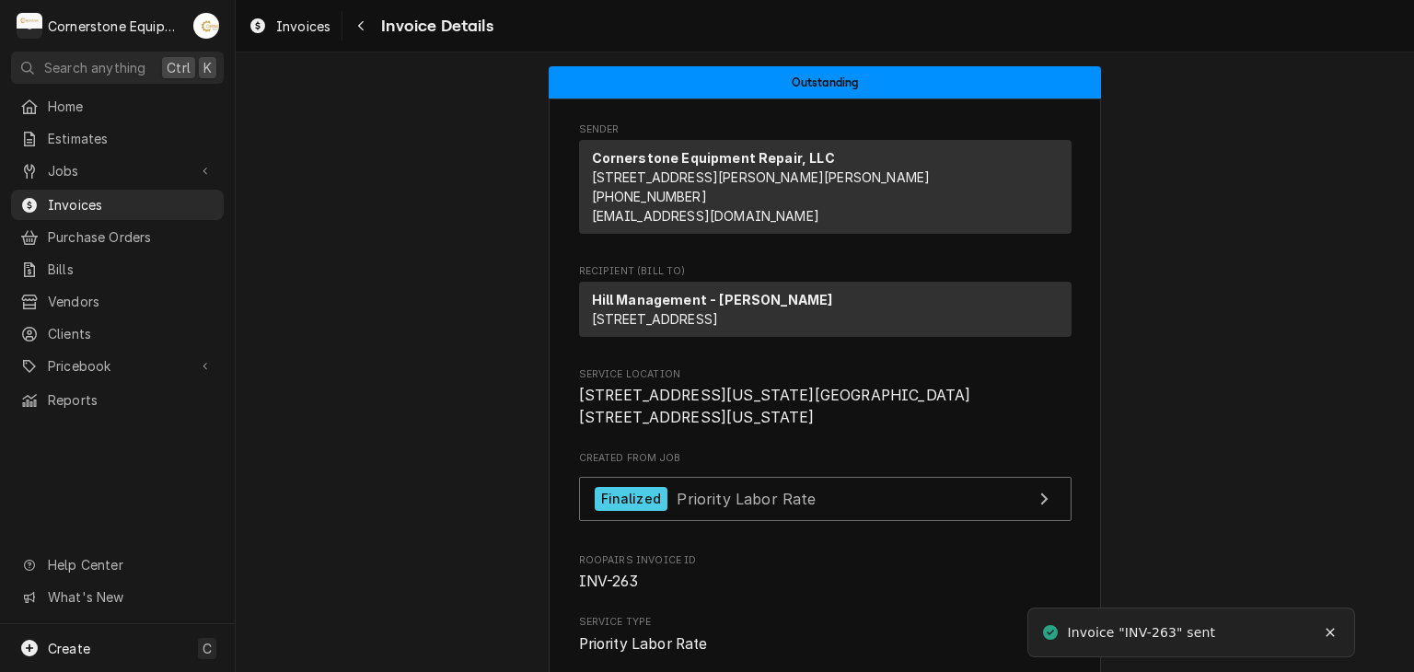
click at [360, 6] on div "Invoices Invoice Details" at bounding box center [825, 26] width 1179 height 52
click at [357, 26] on icon "Navigate back" at bounding box center [361, 25] width 8 height 13
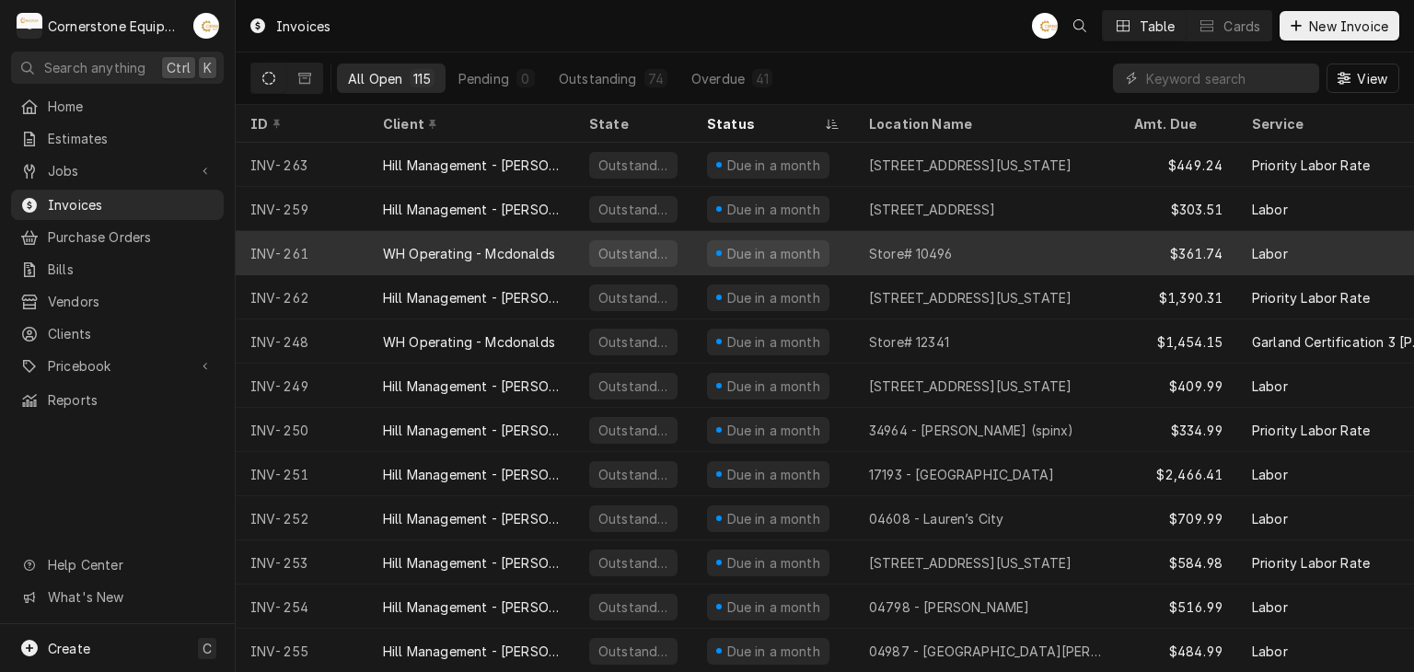
click at [440, 239] on div "WH Operating - Mcdonalds" at bounding box center [471, 253] width 206 height 44
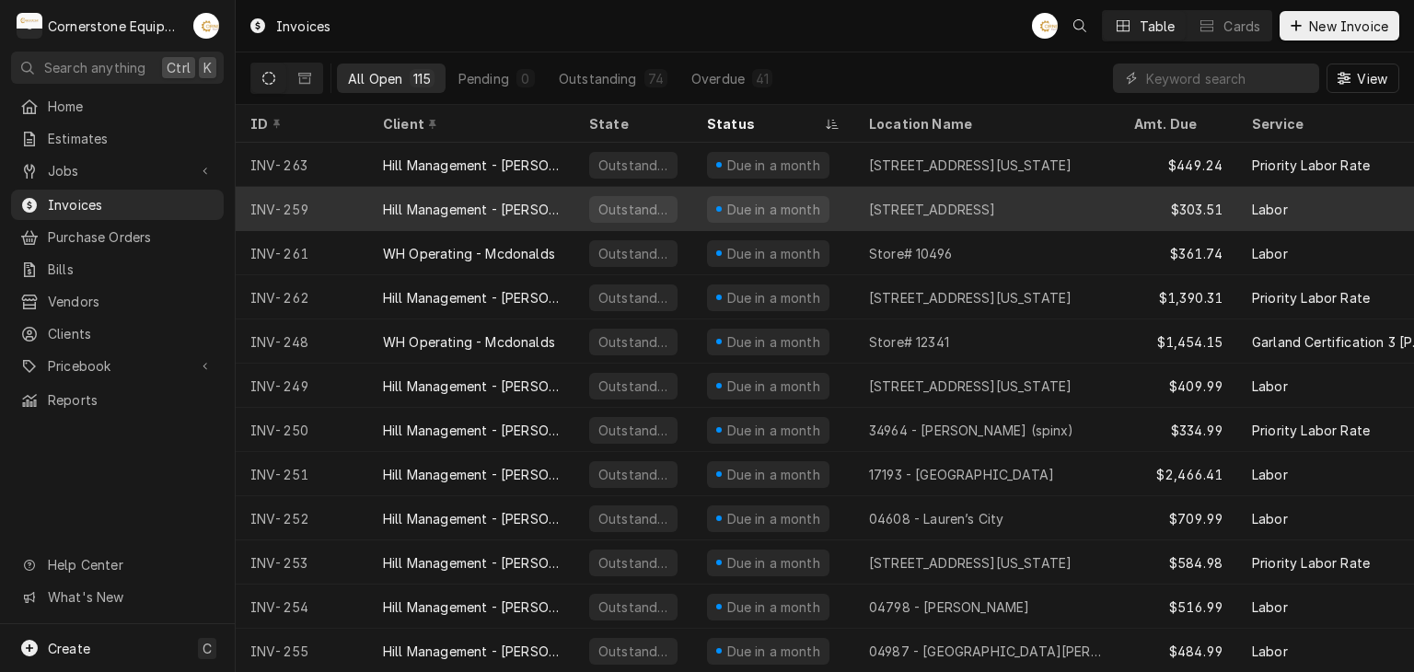
click at [541, 213] on div "Hill Management - [PERSON_NAME]" at bounding box center [471, 209] width 177 height 19
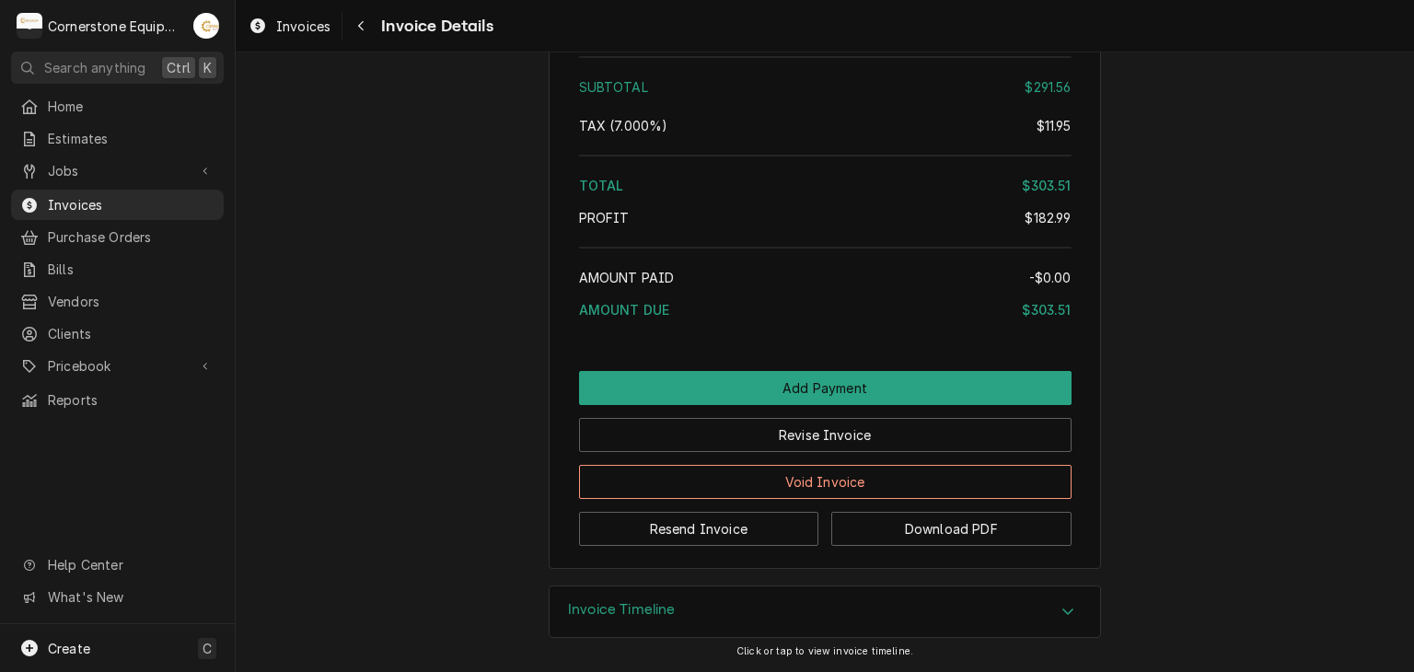
scroll to position [2909, 0]
click at [352, 23] on div "Navigate back" at bounding box center [361, 26] width 18 height 18
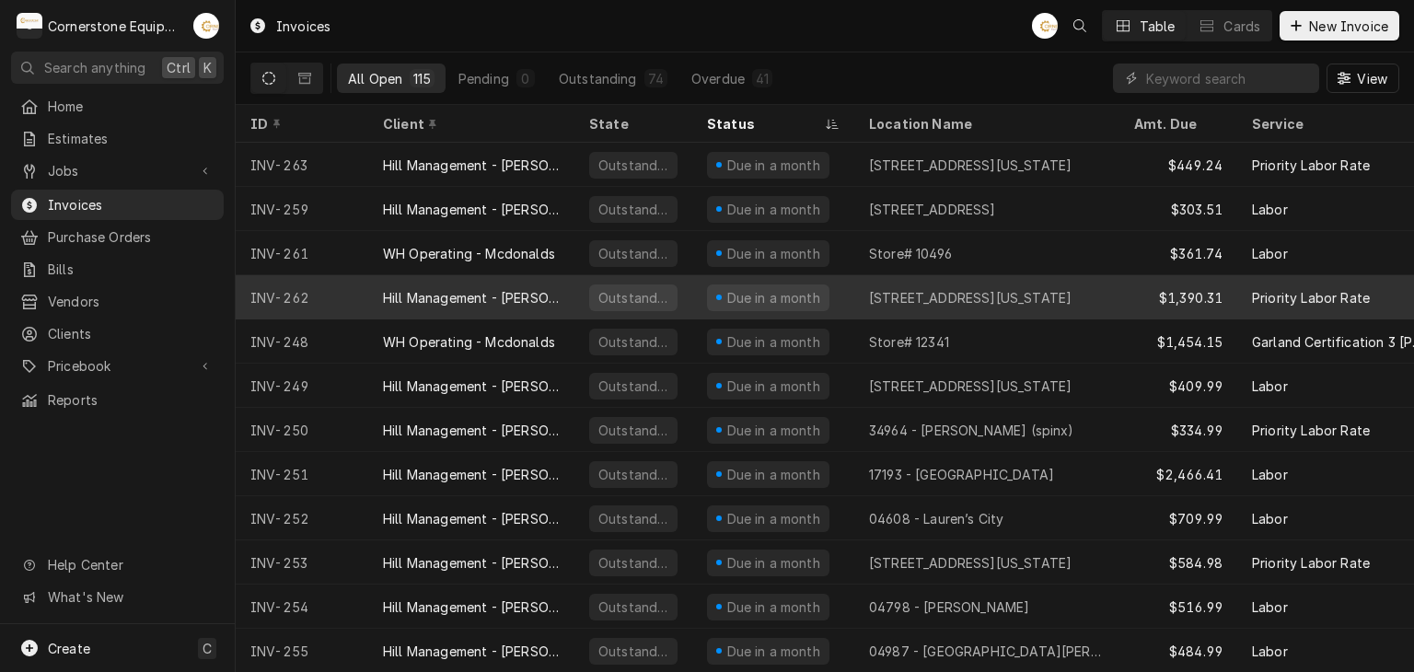
click at [508, 299] on div "Hill Management - [PERSON_NAME]" at bounding box center [471, 297] width 177 height 19
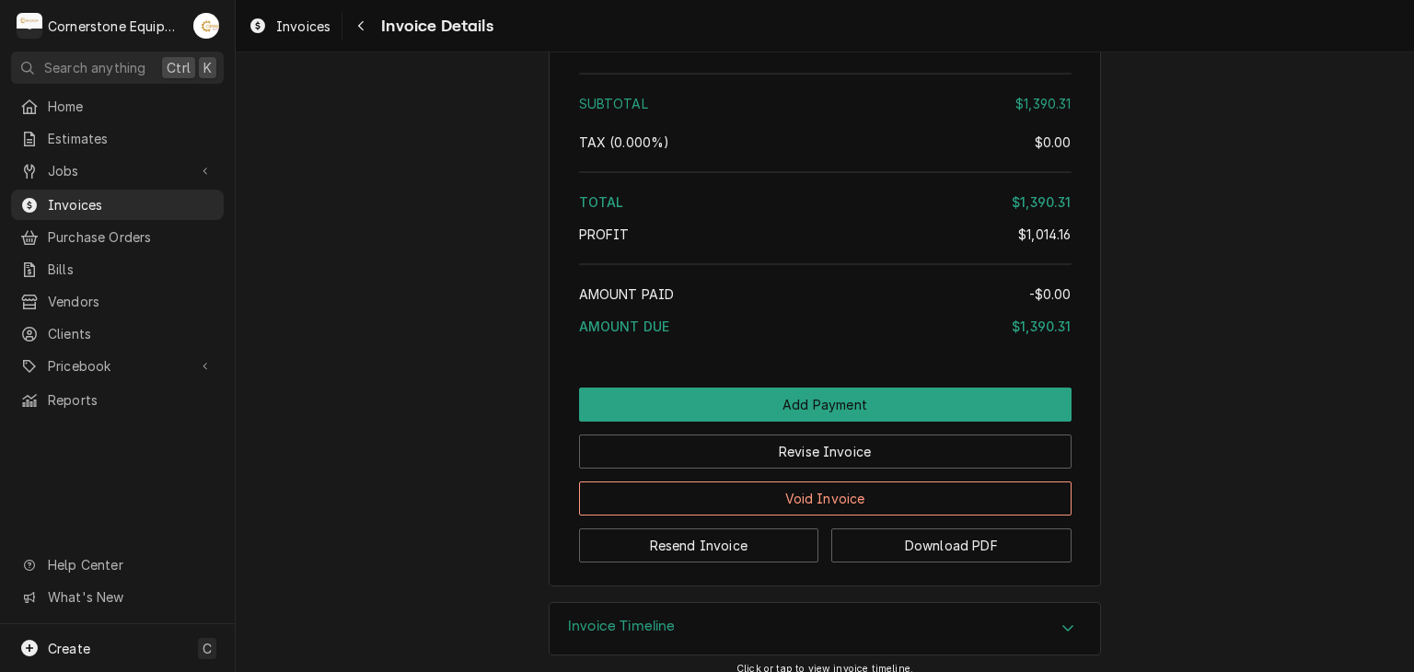
scroll to position [3094, 0]
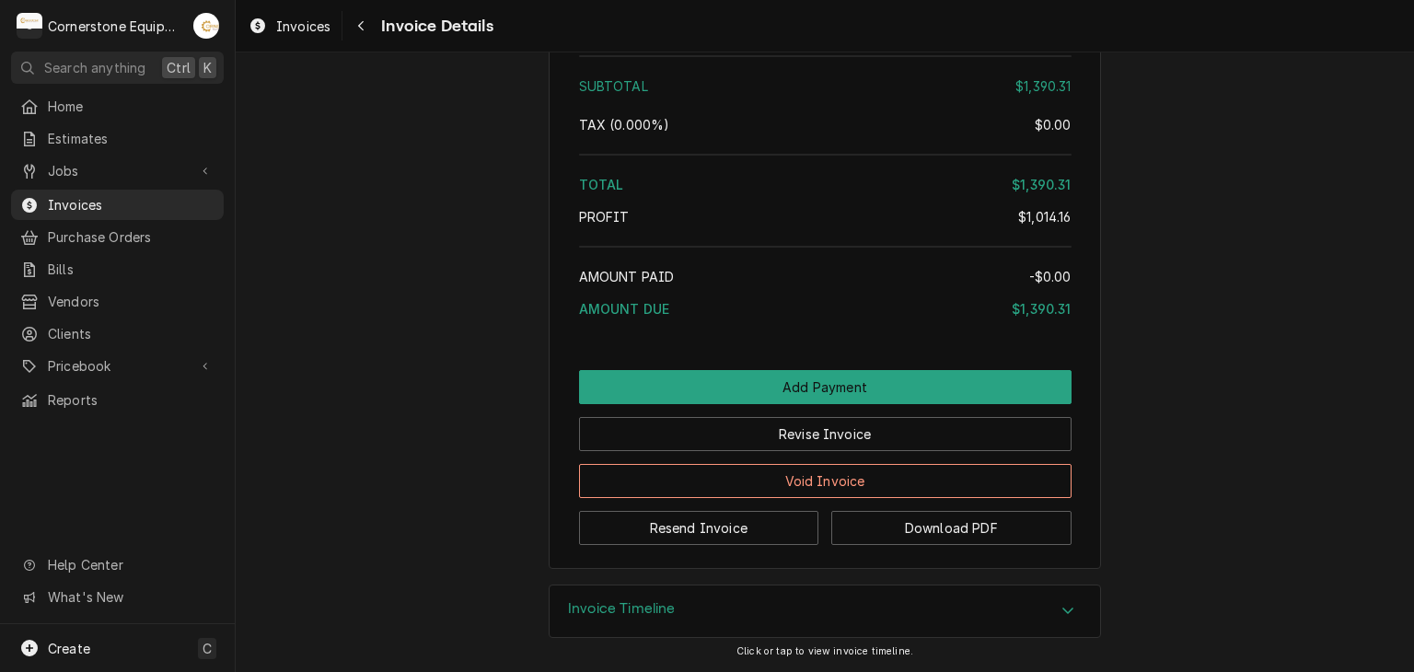
click at [669, 522] on div "Resend Invoice Download PDF" at bounding box center [825, 521] width 493 height 47
click at [658, 543] on button "Resend Invoice" at bounding box center [699, 528] width 240 height 34
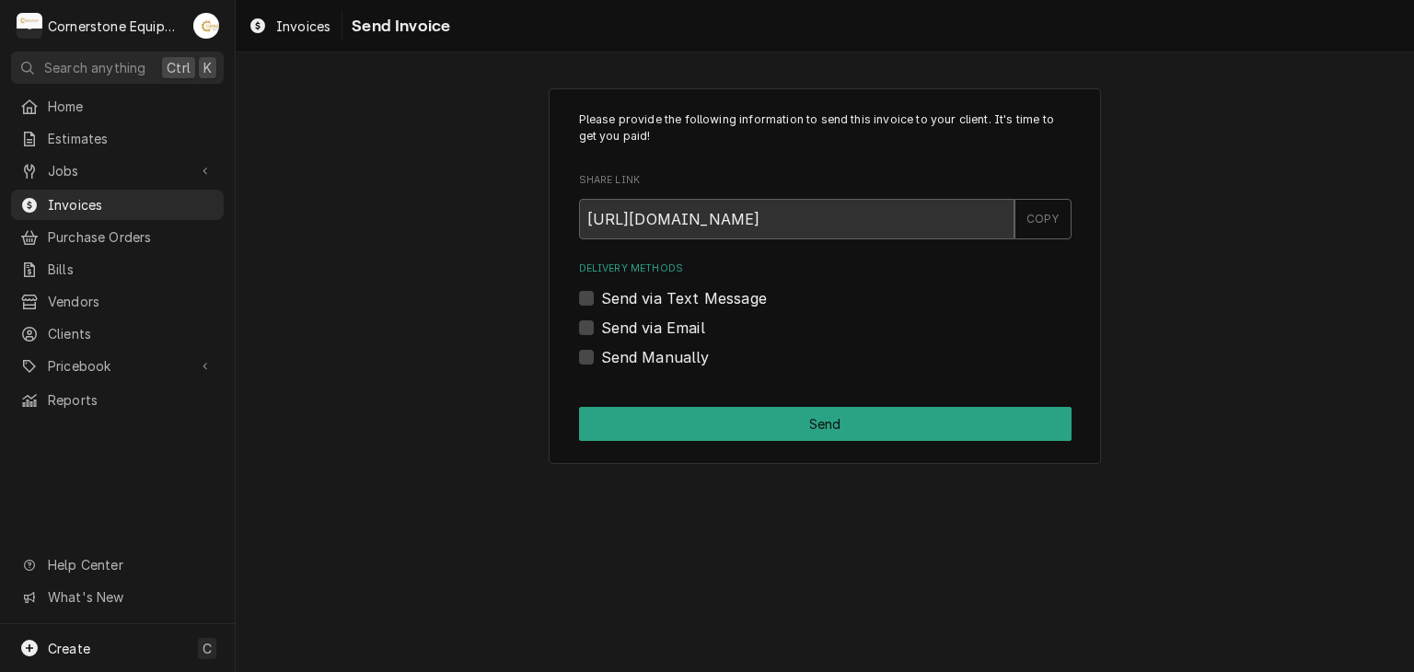
click at [669, 332] on label "Send via Email" at bounding box center [653, 328] width 104 height 22
click at [669, 332] on input "Send via Email" at bounding box center [847, 337] width 493 height 41
checkbox input "true"
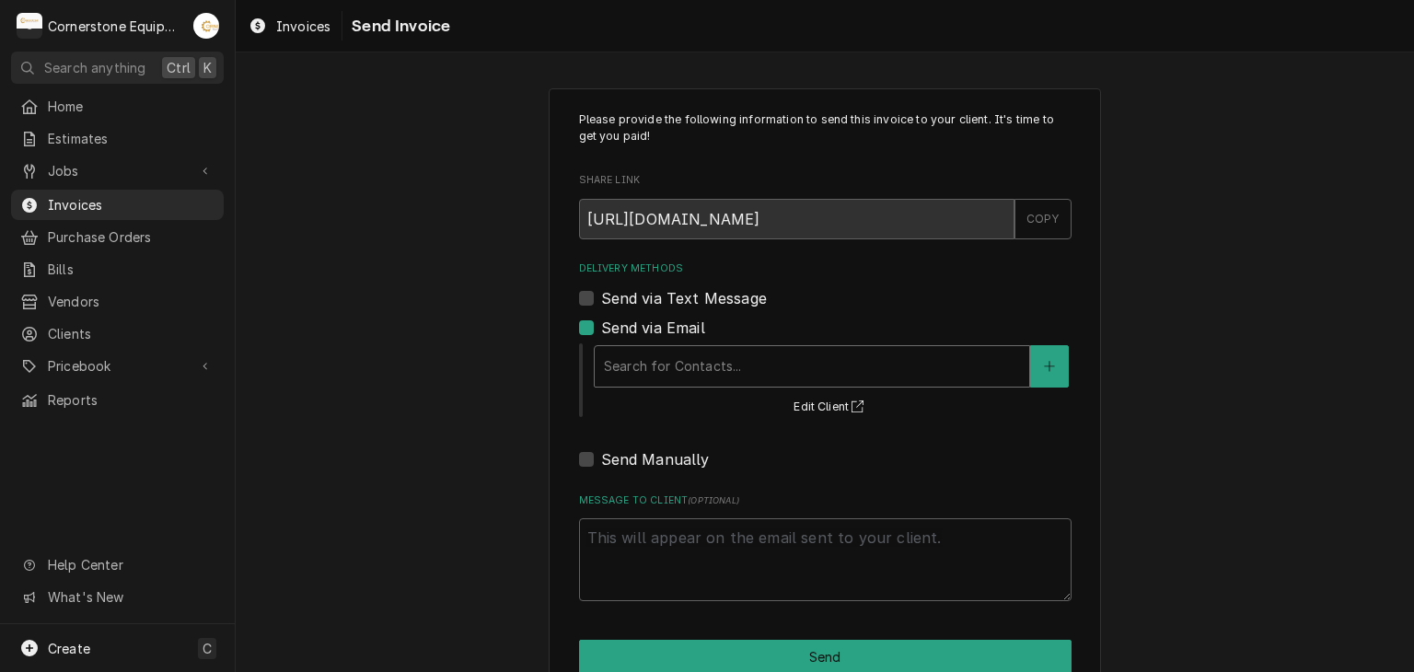
click at [662, 362] on div "Delivery Methods" at bounding box center [812, 366] width 416 height 33
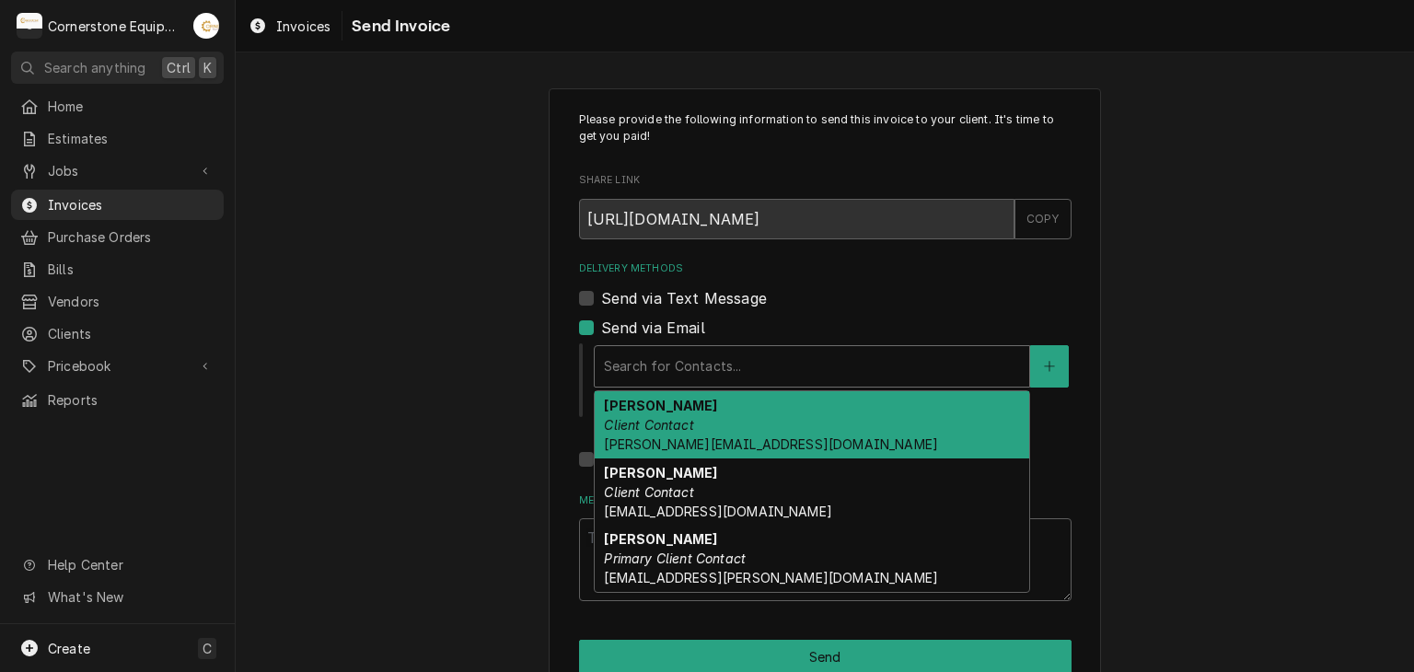
click at [649, 422] on em "Client Contact" at bounding box center [648, 425] width 89 height 16
type textarea "x"
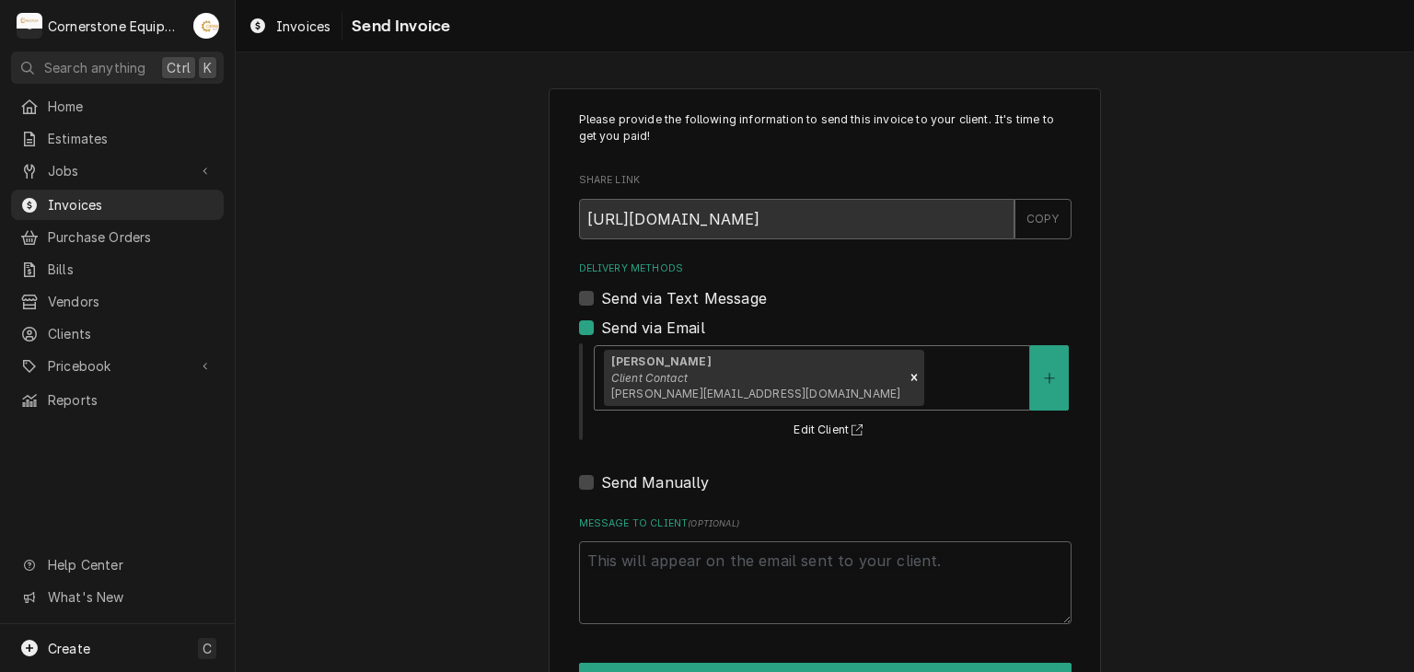
click at [651, 288] on label "Send via Text Message" at bounding box center [684, 298] width 166 height 22
click at [651, 288] on input "Send via Text Message" at bounding box center [847, 307] width 493 height 41
checkbox input "true"
type textarea "x"
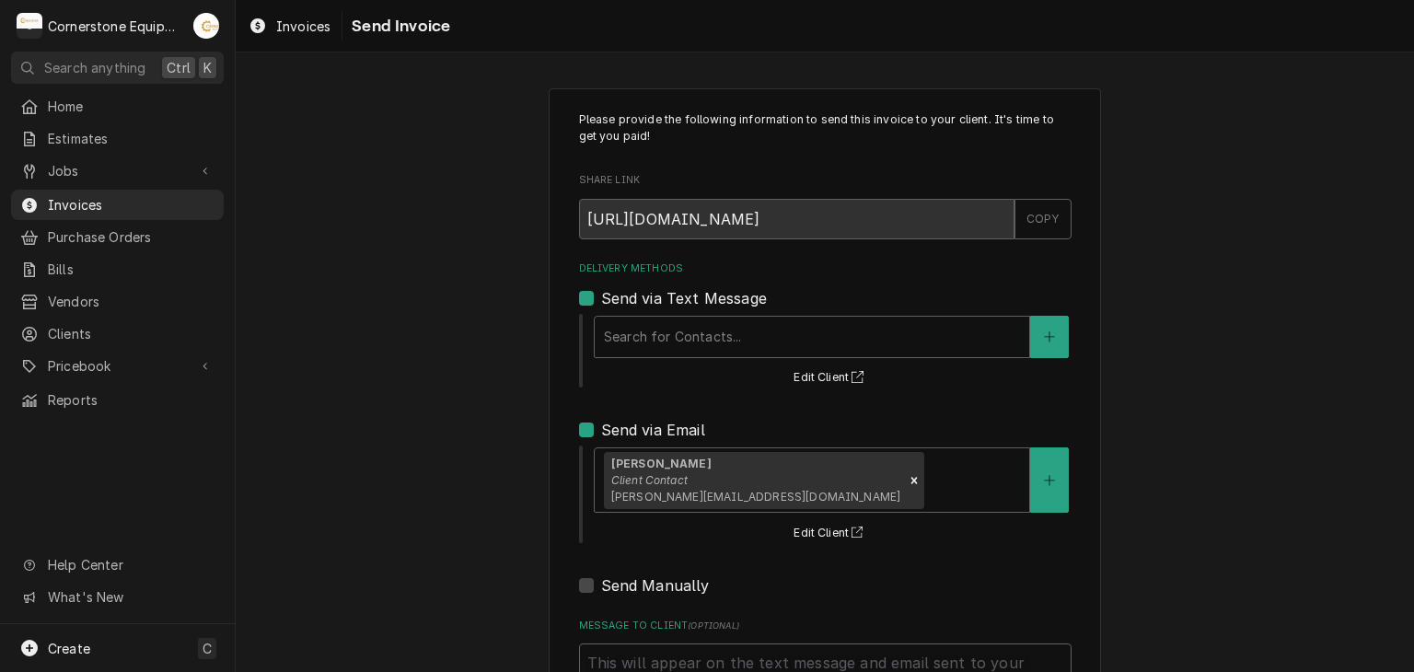
click at [468, 395] on div "Please provide the following information to send this invoice to your client. I…" at bounding box center [825, 455] width 1179 height 767
click at [601, 290] on label "Send via Text Message" at bounding box center [684, 298] width 166 height 22
click at [601, 290] on input "Send via Text Message" at bounding box center [847, 307] width 493 height 41
checkbox input "false"
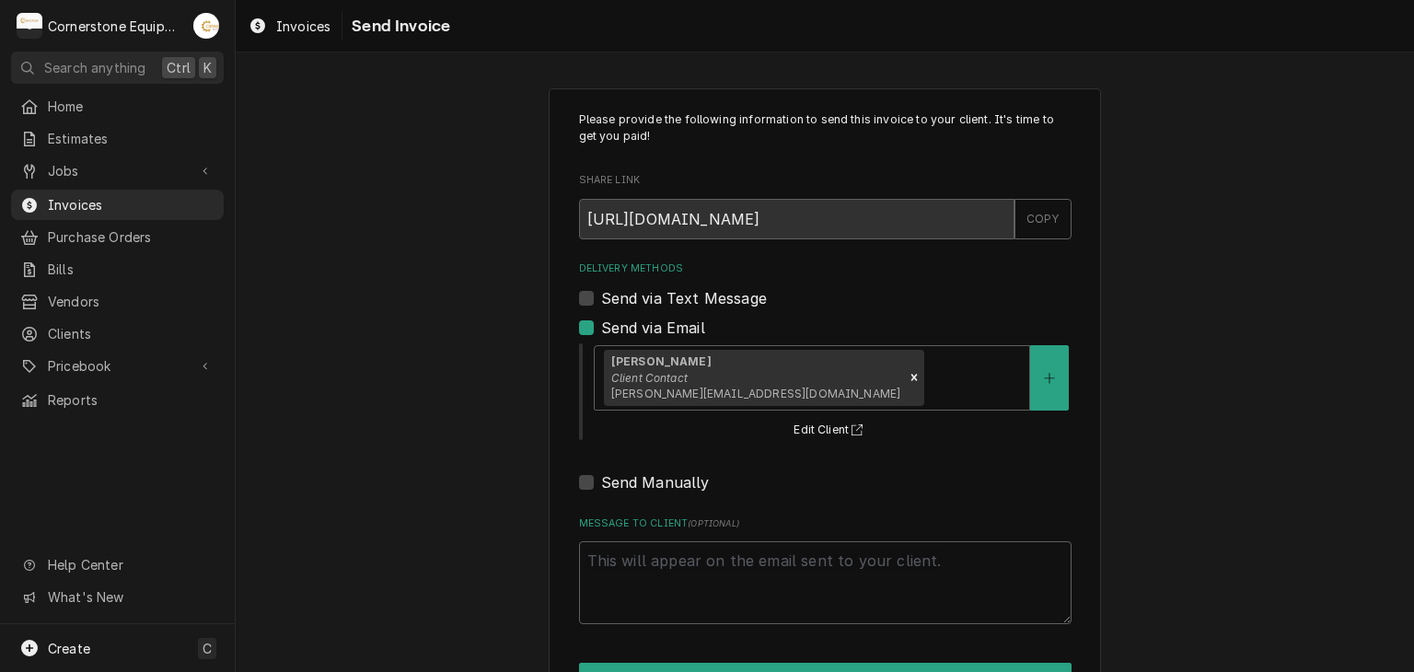
click at [493, 336] on div "Please provide the following information to send this invoice to your client. I…" at bounding box center [825, 404] width 1179 height 665
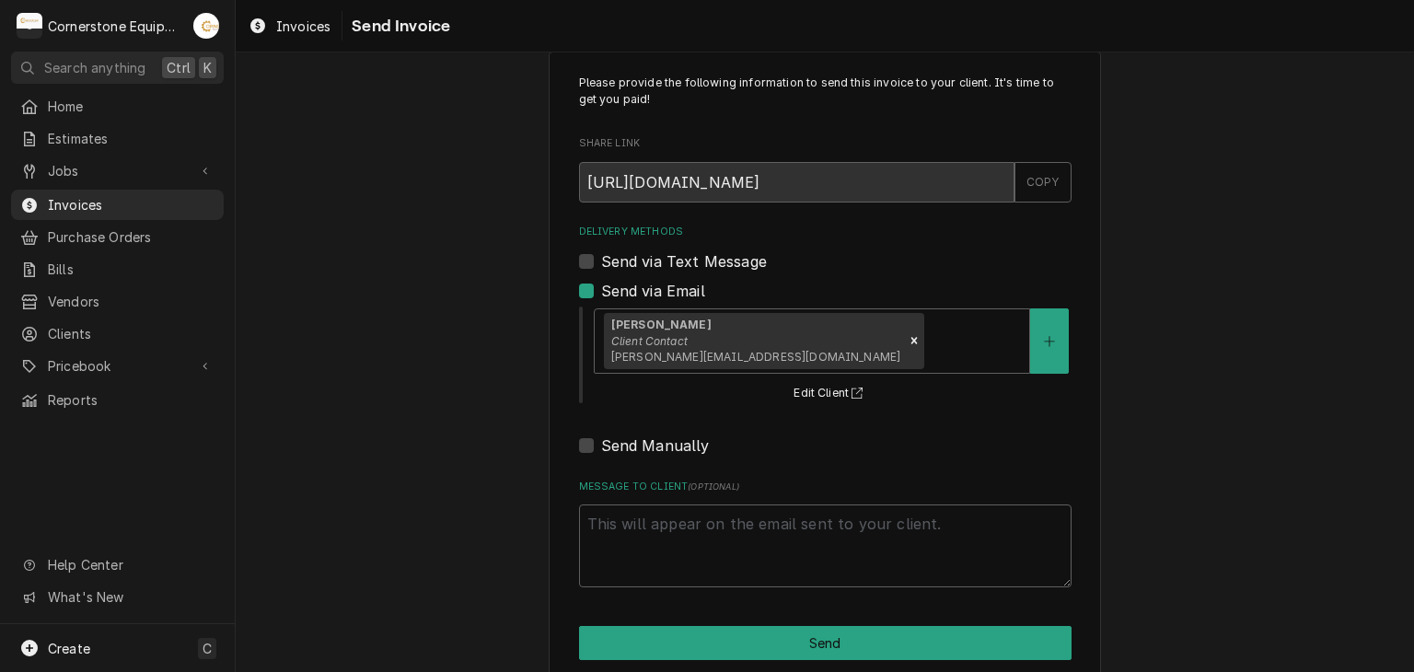
scroll to position [63, 0]
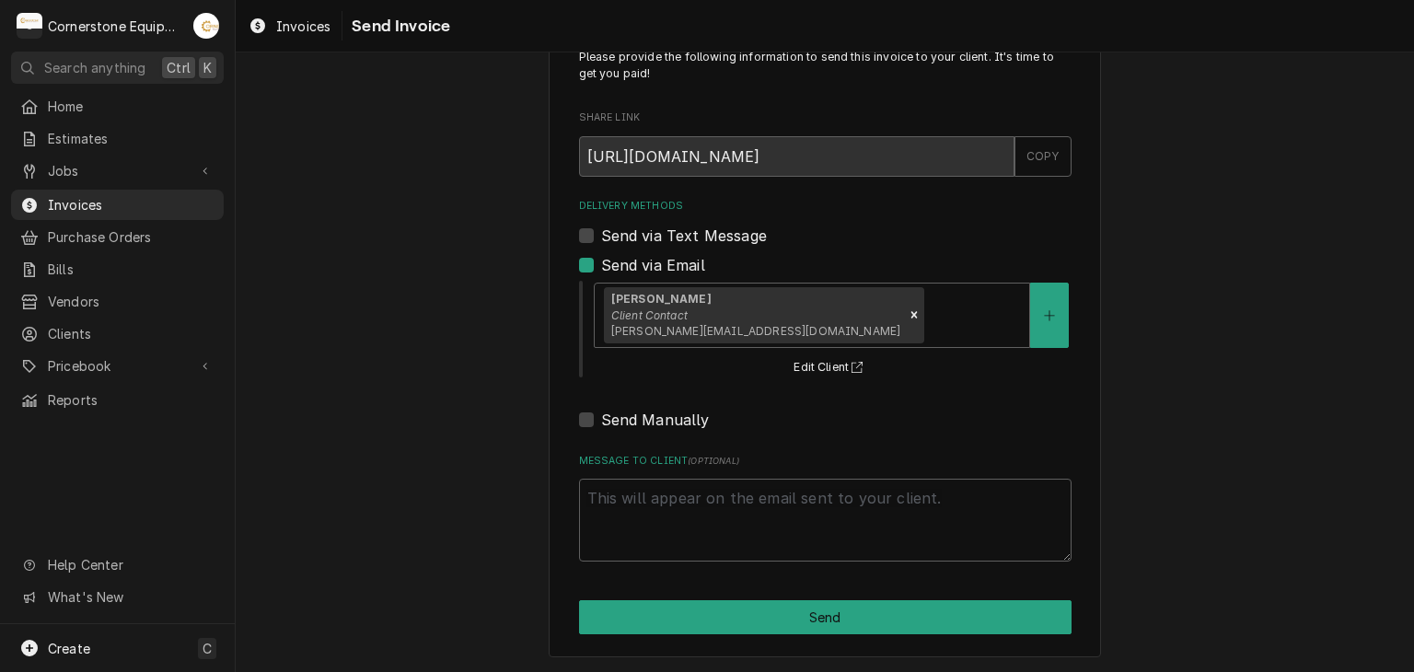
click at [641, 594] on div "Please provide the following information to send this invoice to your client. I…" at bounding box center [825, 342] width 553 height 633
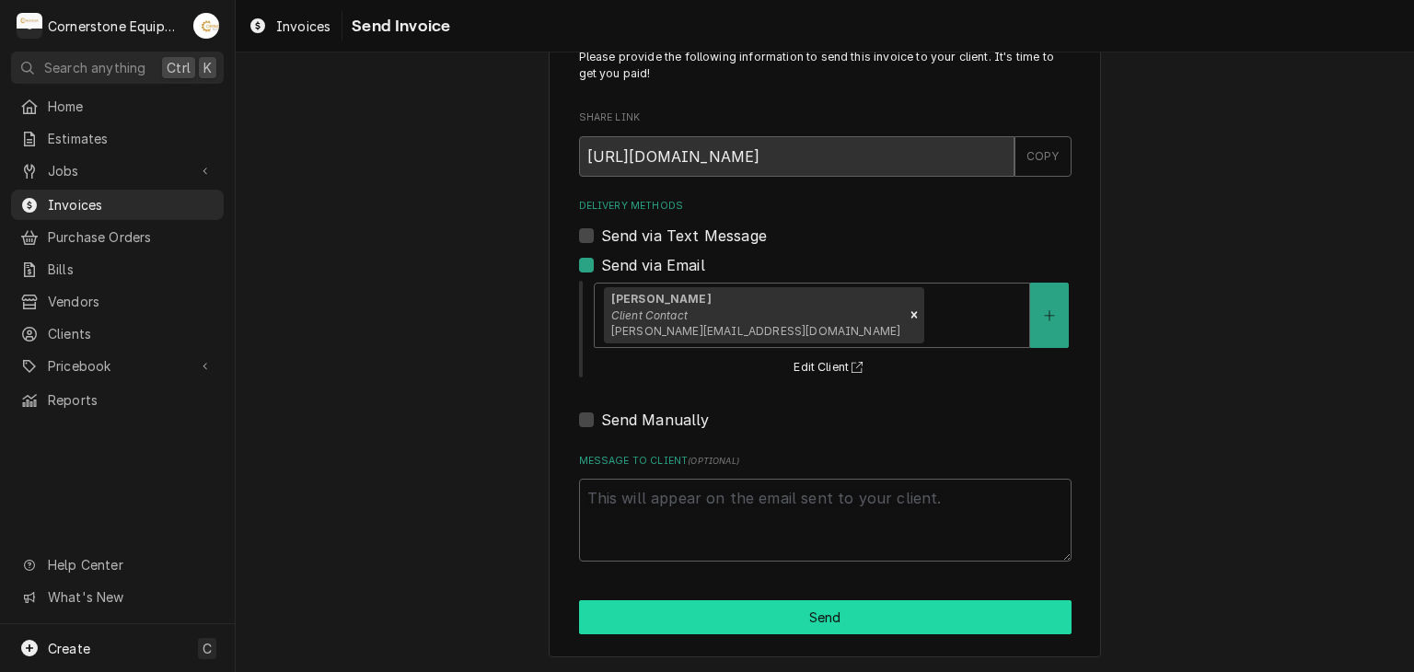
click at [641, 600] on button "Send" at bounding box center [825, 617] width 493 height 34
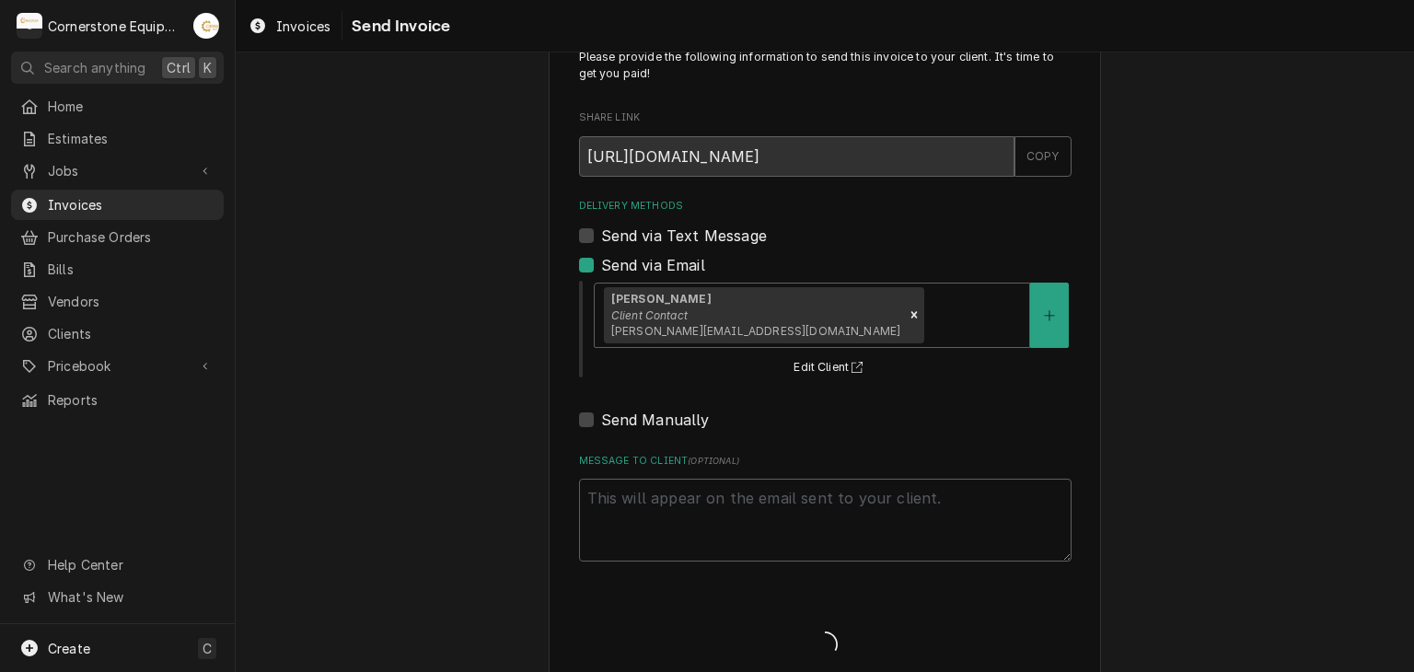
type textarea "x"
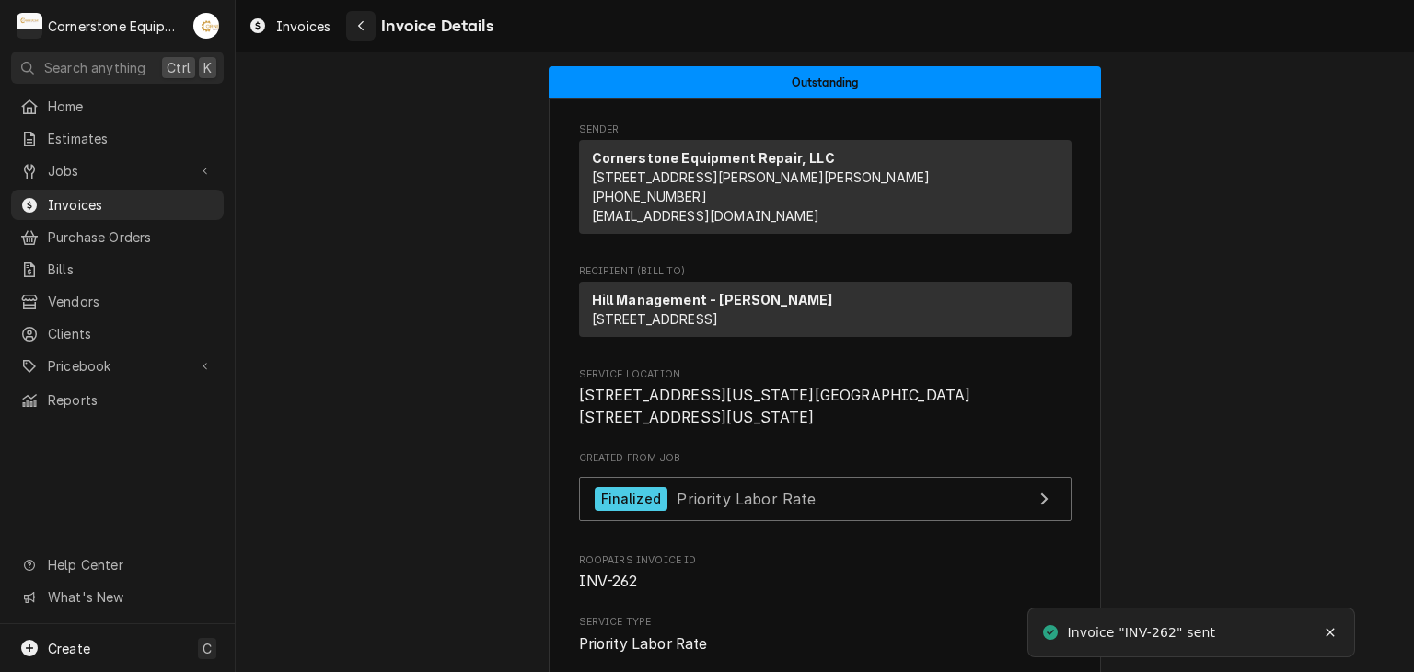
click at [368, 26] on div "Navigate back" at bounding box center [361, 26] width 18 height 18
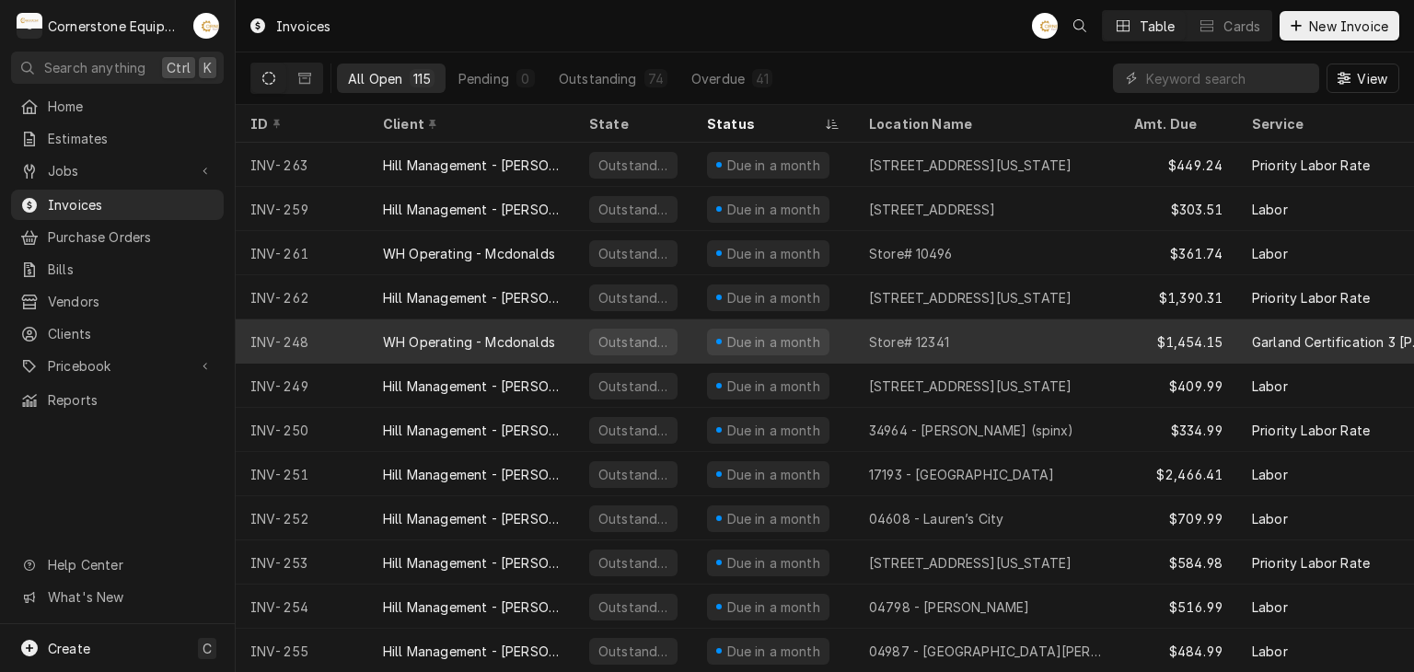
click at [493, 332] on div "WH Operating - Mcdonalds" at bounding box center [469, 341] width 172 height 19
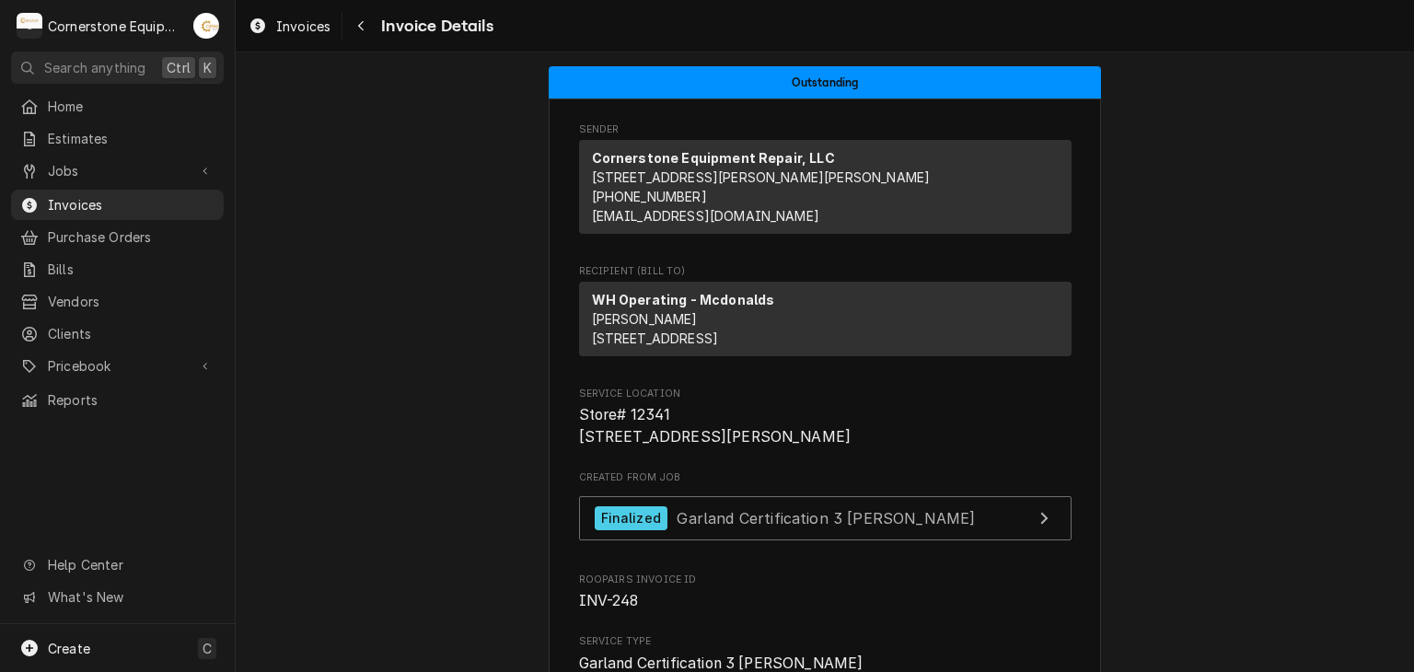
drag, startPoint x: 0, startPoint y: 0, endPoint x: 480, endPoint y: 331, distance: 582.6
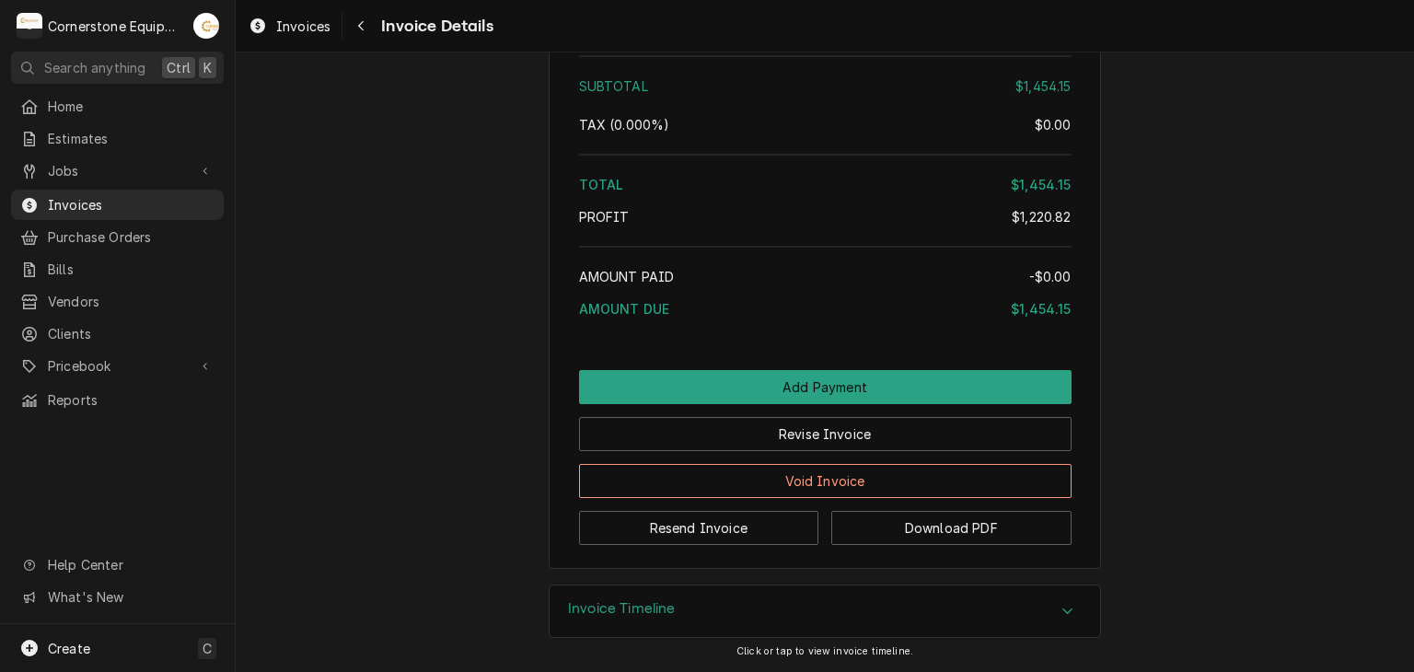
scroll to position [2991, 0]
click at [662, 534] on button "Resend Invoice" at bounding box center [699, 528] width 240 height 34
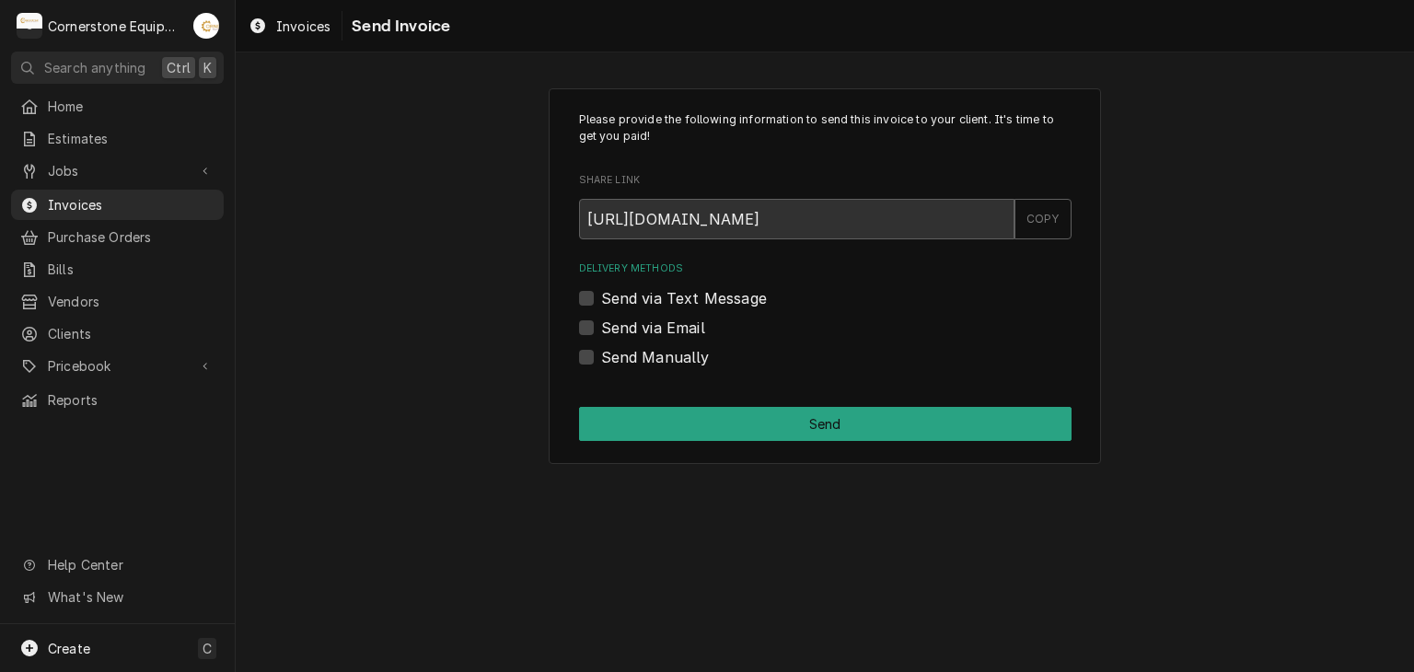
click at [658, 334] on label "Send via Email" at bounding box center [653, 328] width 104 height 22
click at [658, 334] on input "Send via Email" at bounding box center [847, 337] width 493 height 41
checkbox input "true"
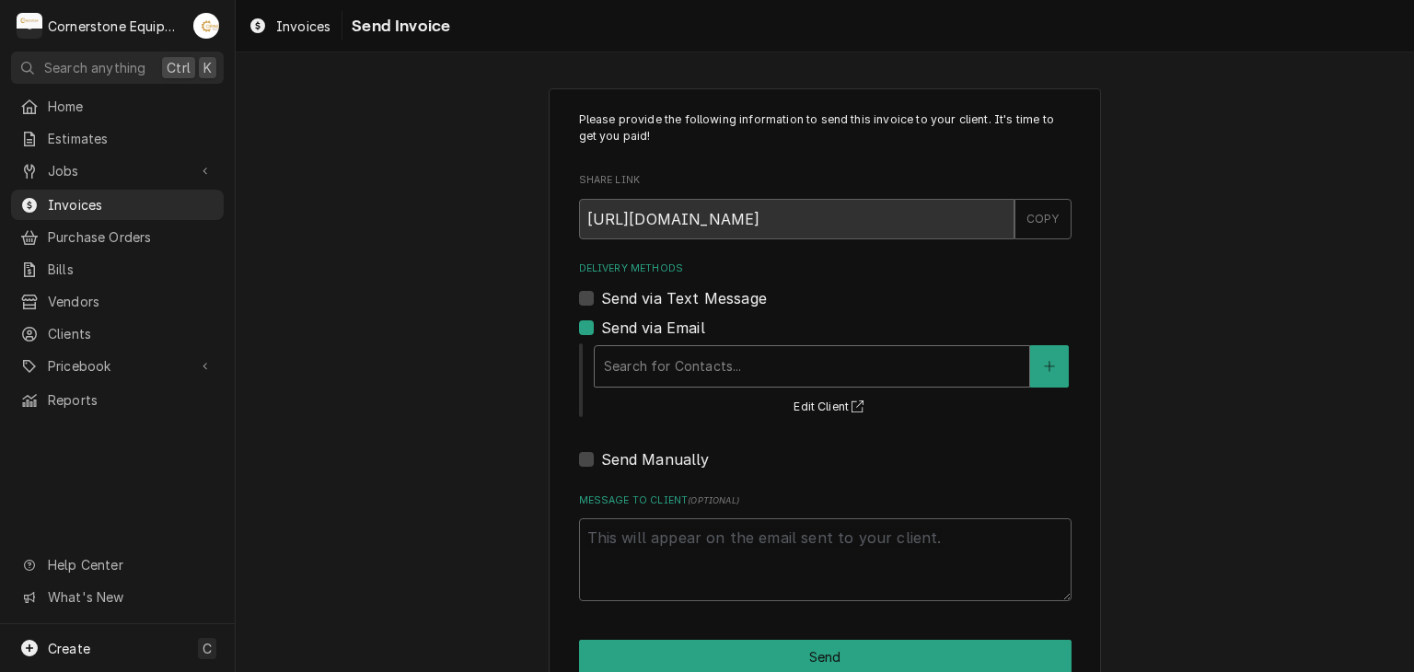
click at [659, 378] on div "Delivery Methods" at bounding box center [812, 366] width 416 height 33
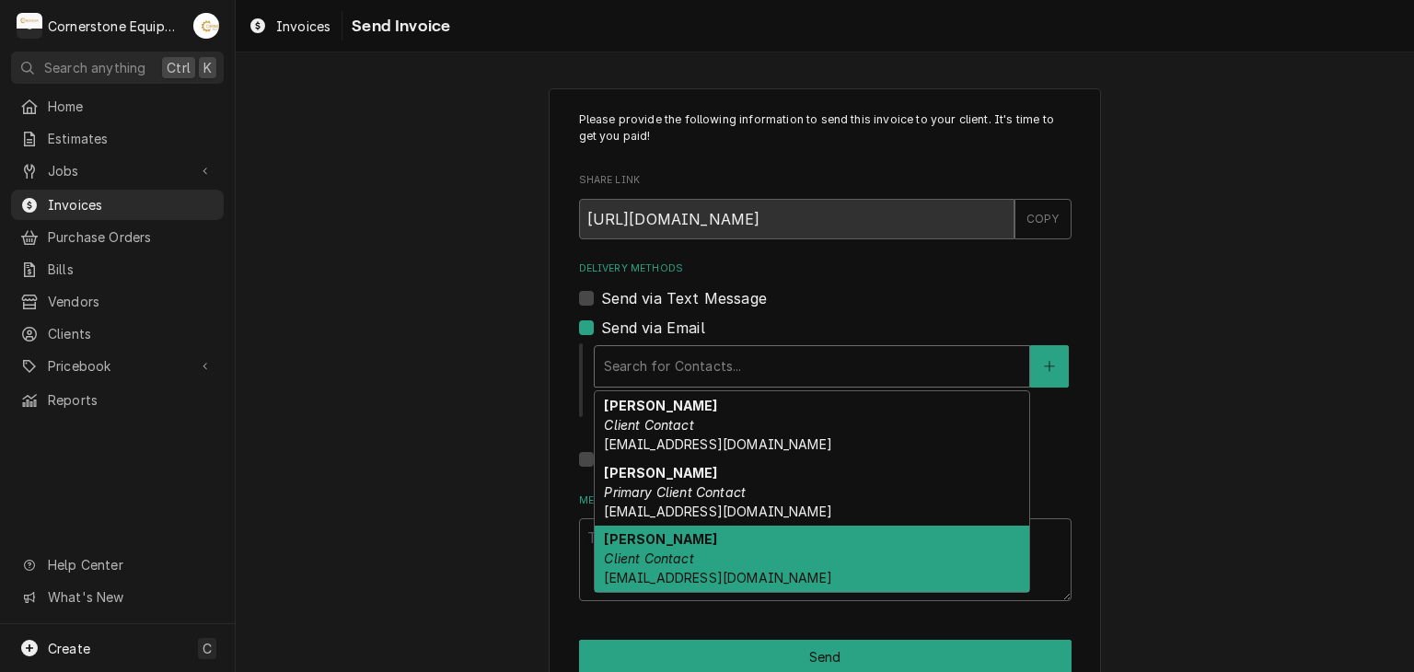
click at [626, 553] on em "Client Contact" at bounding box center [648, 559] width 89 height 16
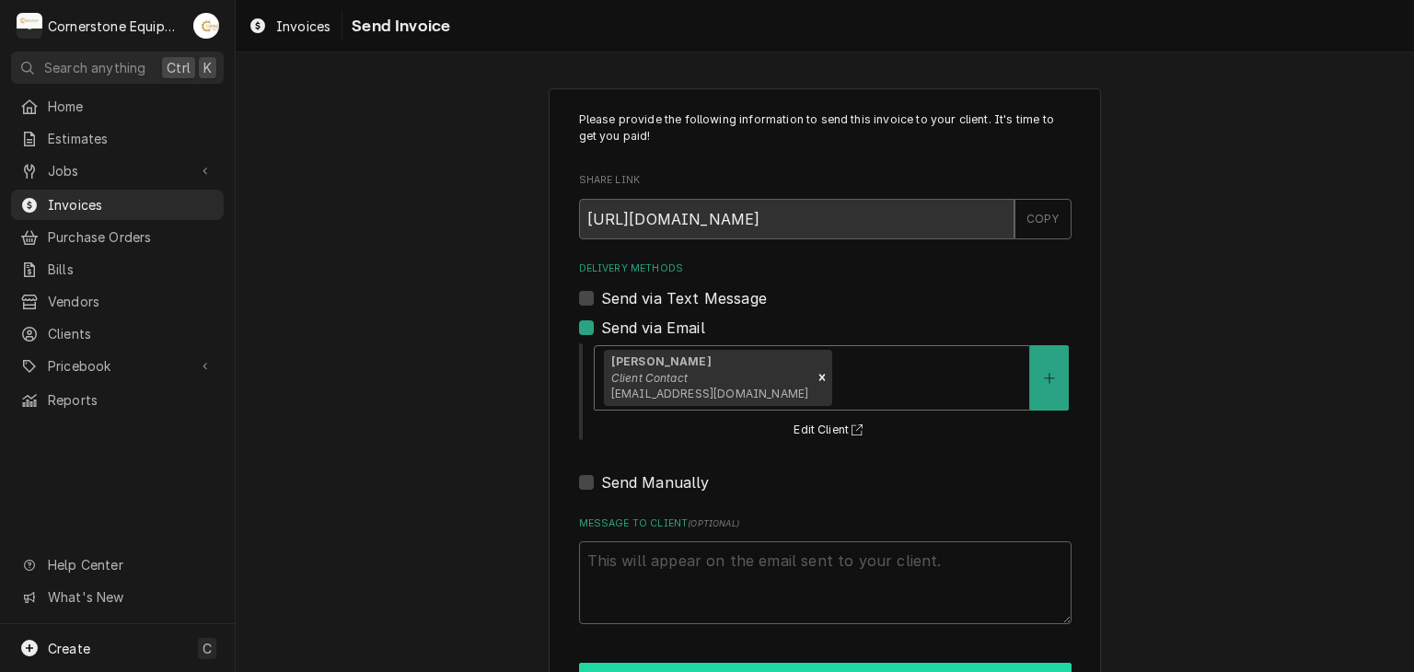
click at [660, 665] on button "Send" at bounding box center [825, 680] width 493 height 34
type textarea "x"
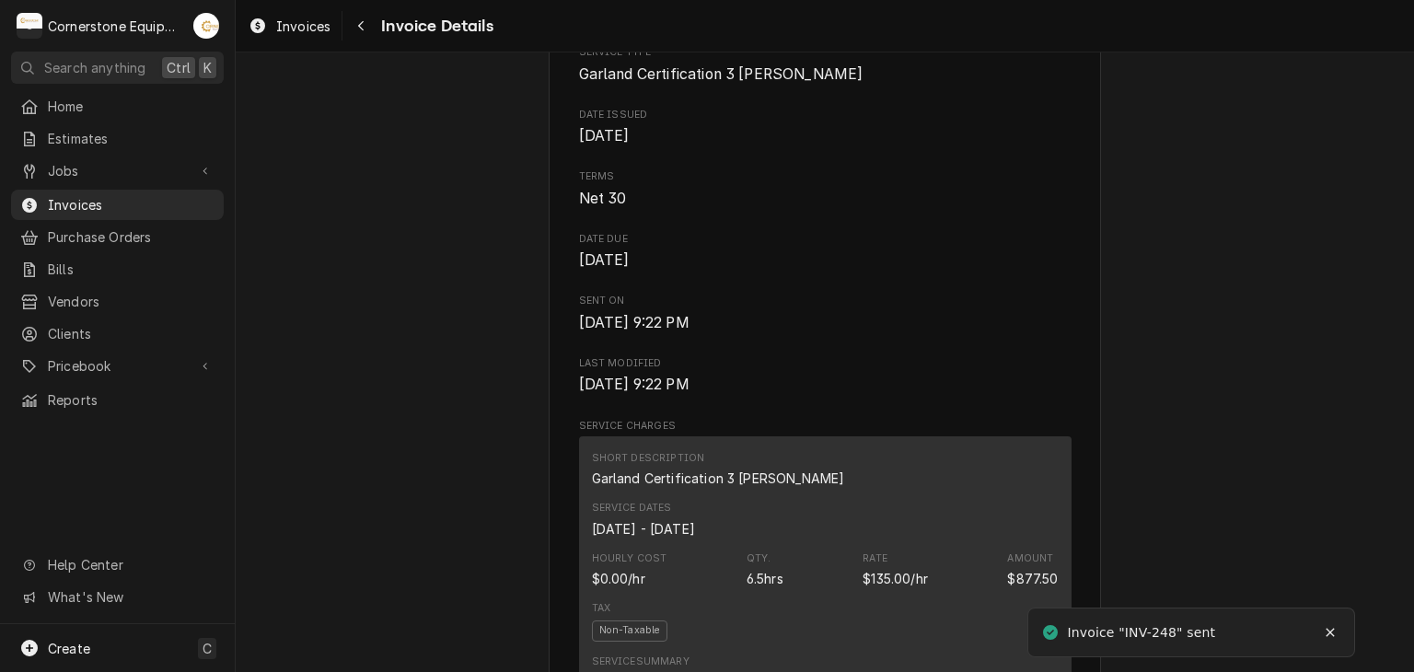
scroll to position [626, 0]
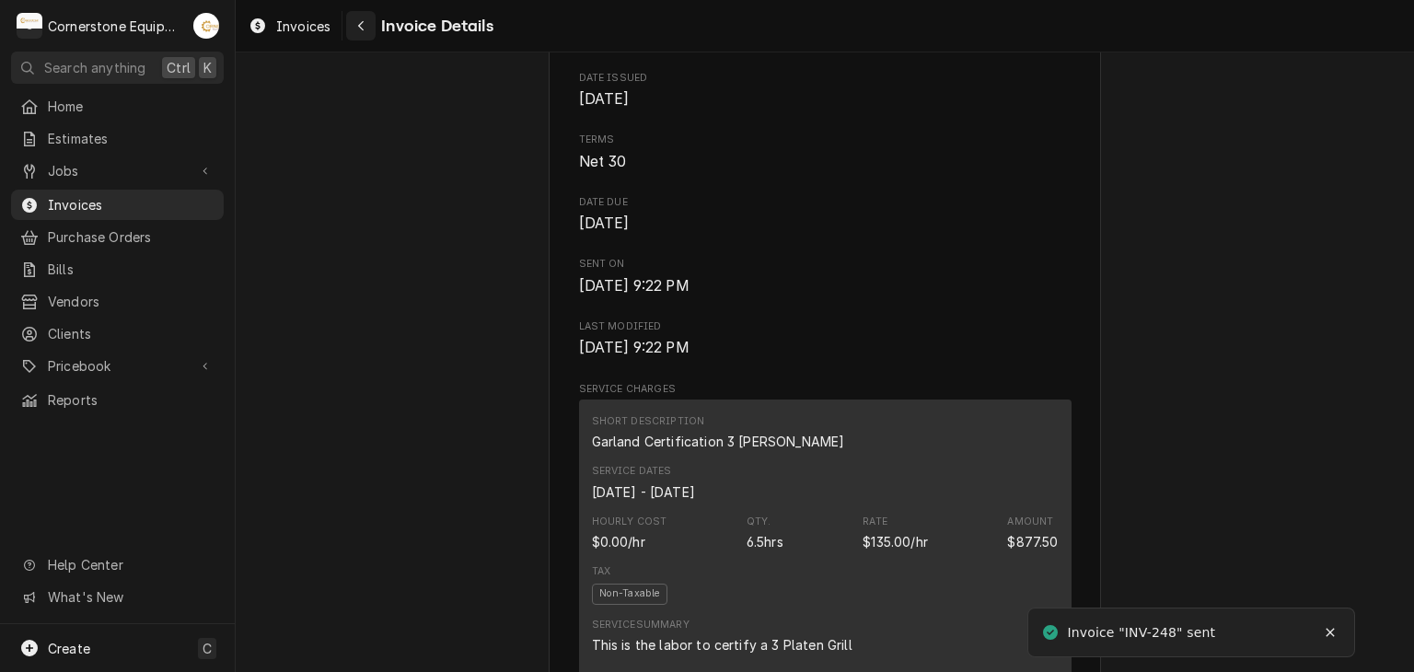
click at [373, 28] on button "Navigate back" at bounding box center [360, 25] width 29 height 29
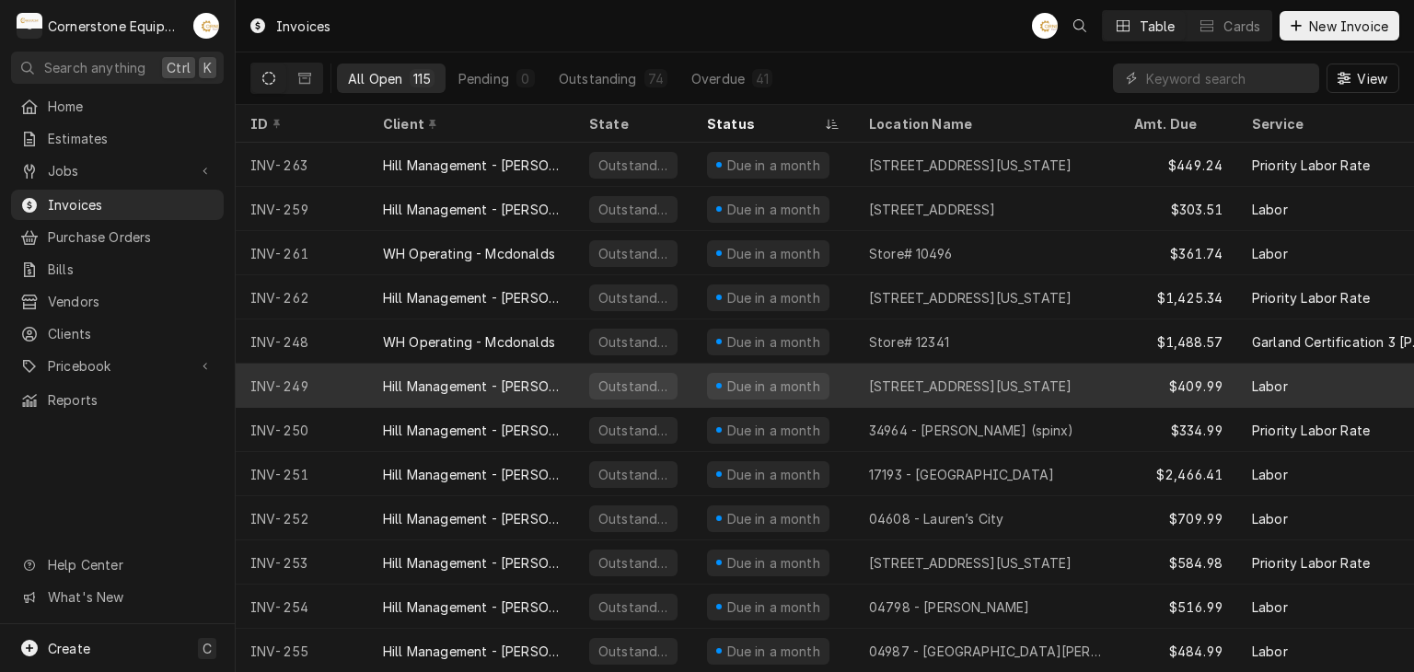
drag, startPoint x: 519, startPoint y: 395, endPoint x: 498, endPoint y: 388, distance: 22.4
click at [498, 388] on div "Hill Management - [PERSON_NAME]" at bounding box center [471, 386] width 177 height 19
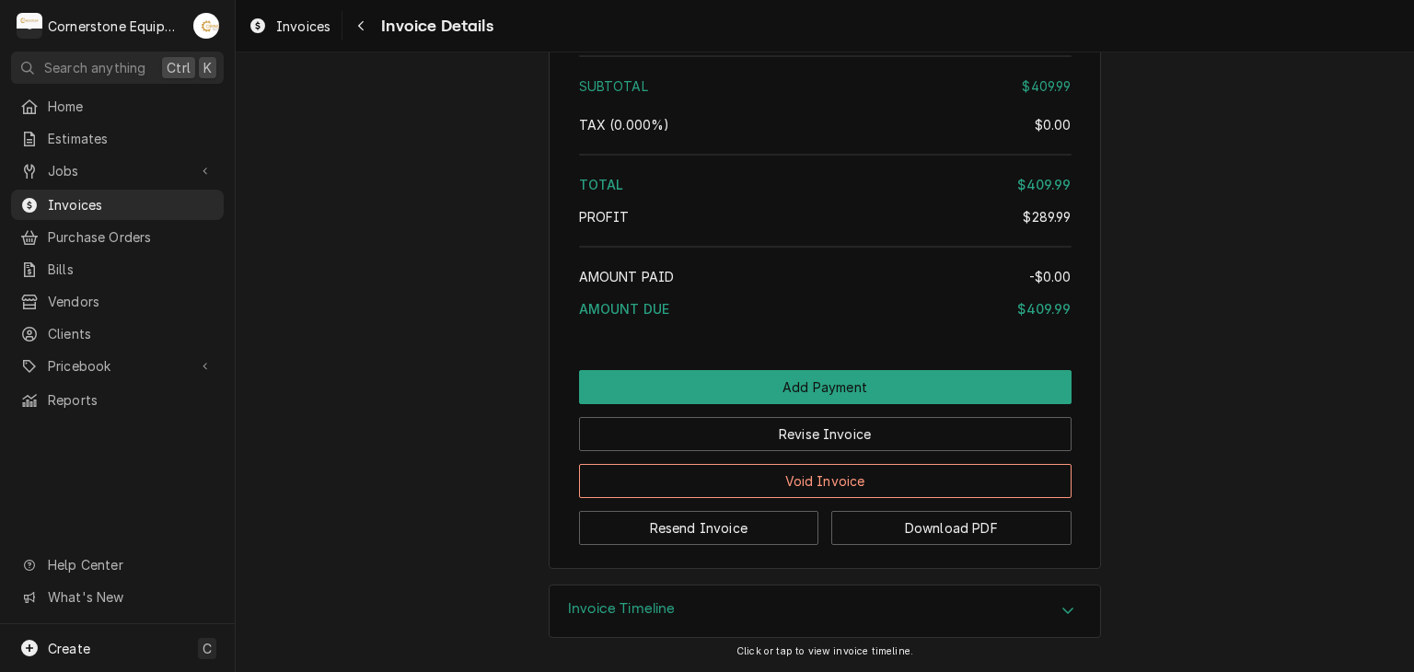
scroll to position [2670, 0]
click at [632, 523] on button "Resend Invoice" at bounding box center [699, 528] width 240 height 34
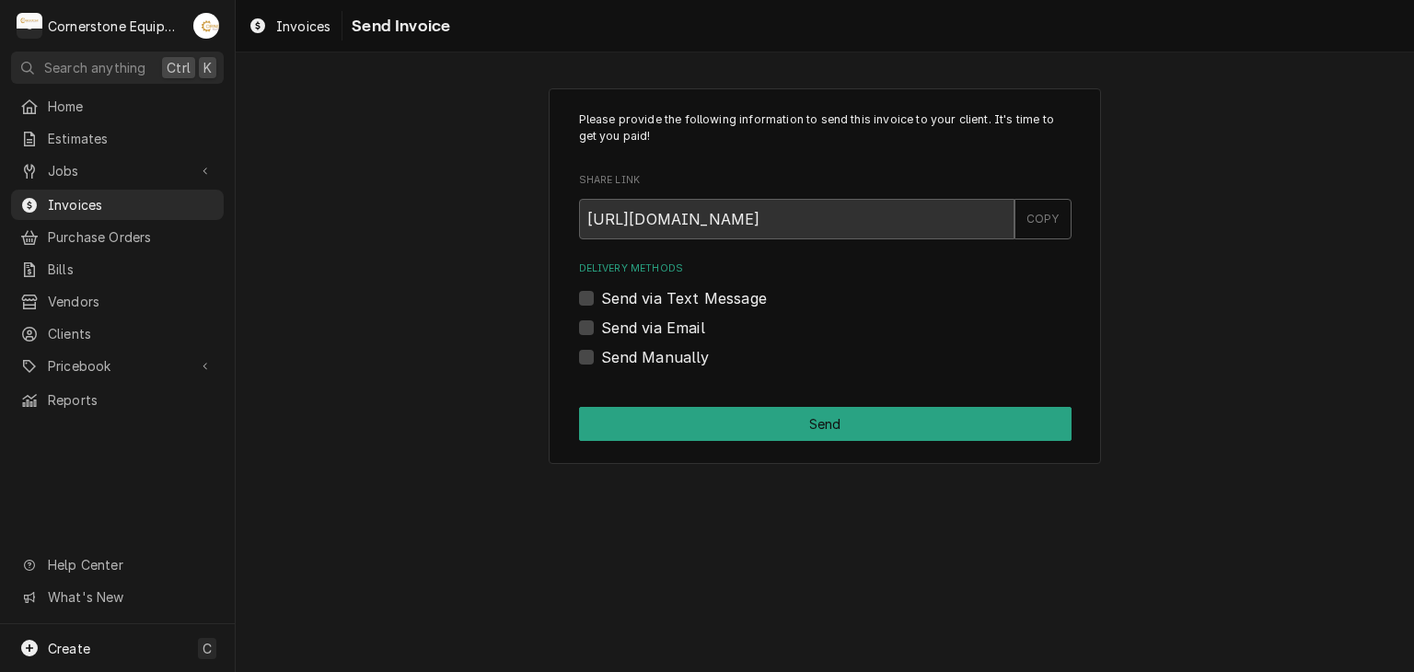
click at [647, 323] on label "Send via Email" at bounding box center [653, 328] width 104 height 22
click at [647, 323] on input "Send via Email" at bounding box center [847, 337] width 493 height 41
checkbox input "true"
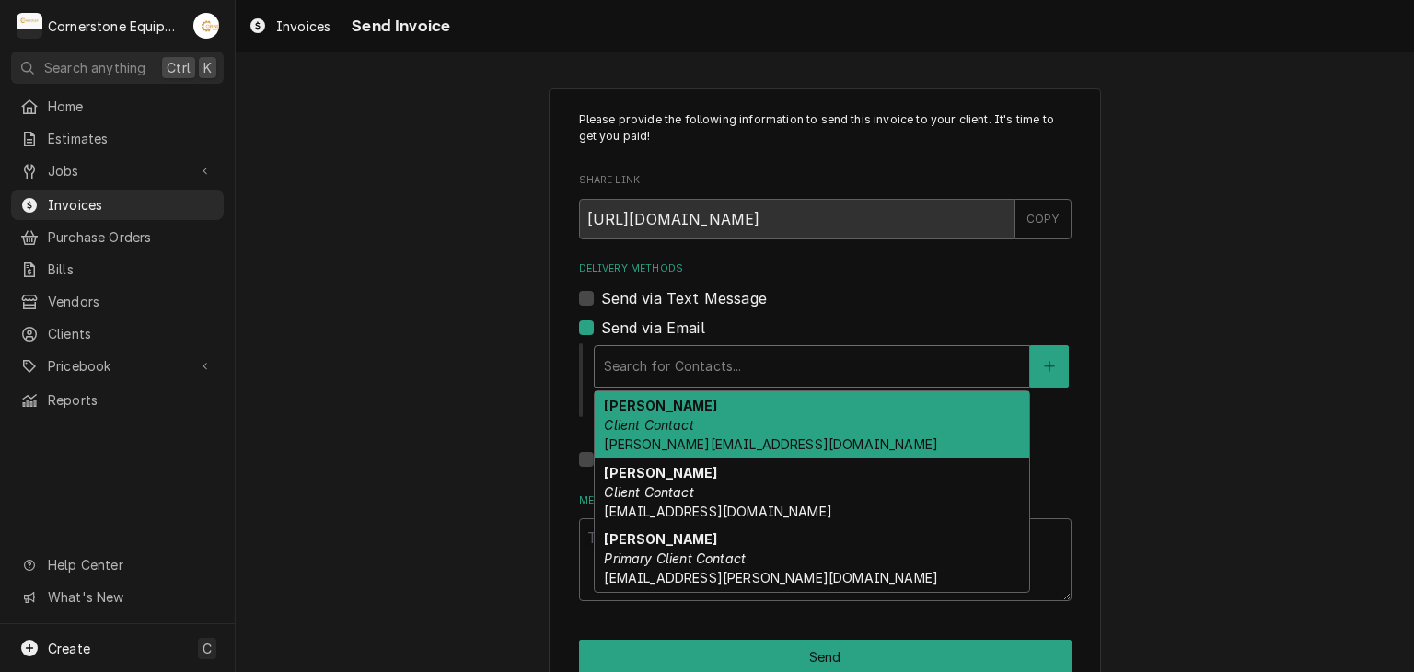
click at [645, 373] on div "Delivery Methods" at bounding box center [812, 366] width 416 height 33
click at [654, 399] on strong "[PERSON_NAME]" at bounding box center [660, 406] width 113 height 16
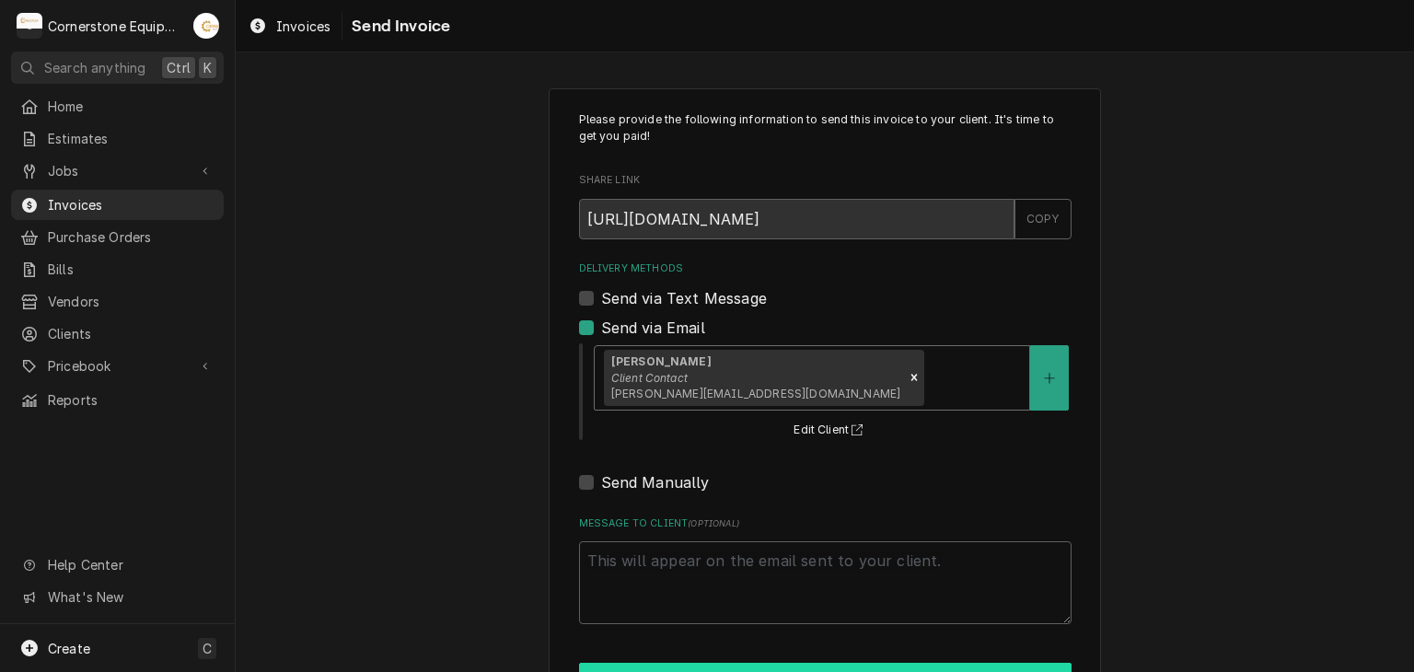
click at [711, 666] on button "Send" at bounding box center [825, 680] width 493 height 34
type textarea "x"
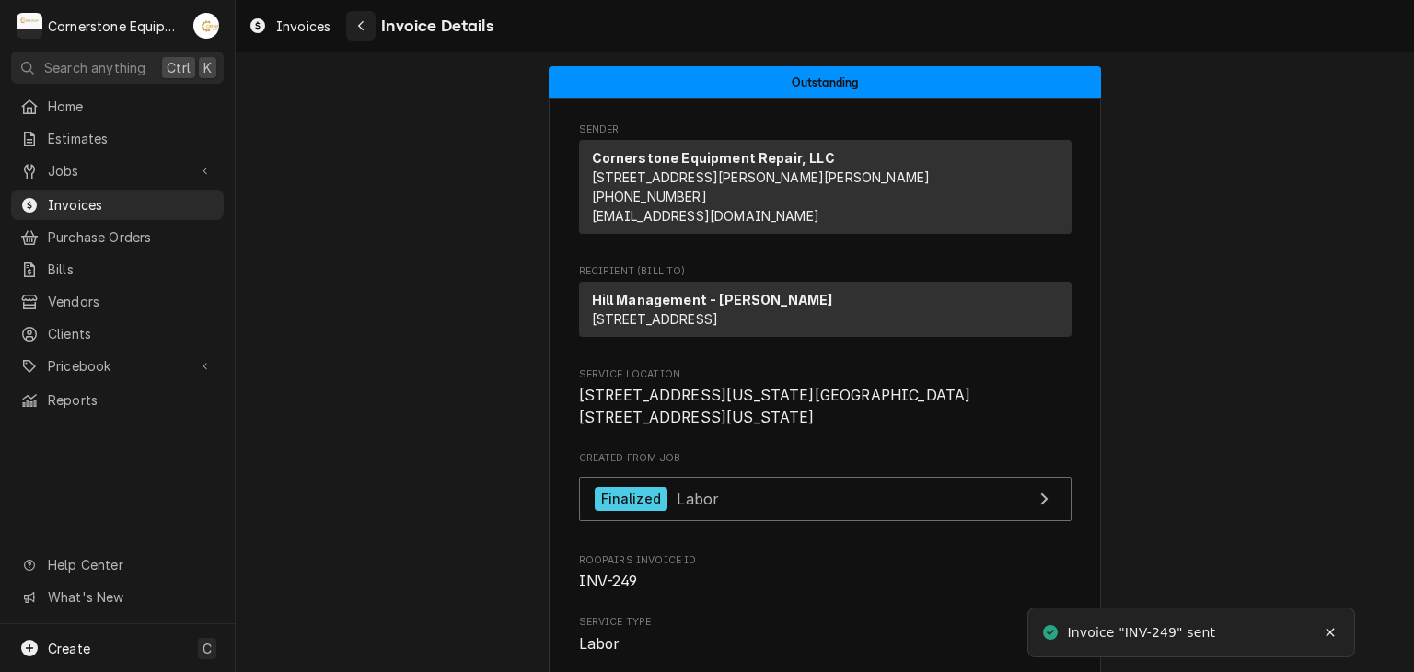
click at [356, 38] on button "Navigate back" at bounding box center [360, 25] width 29 height 29
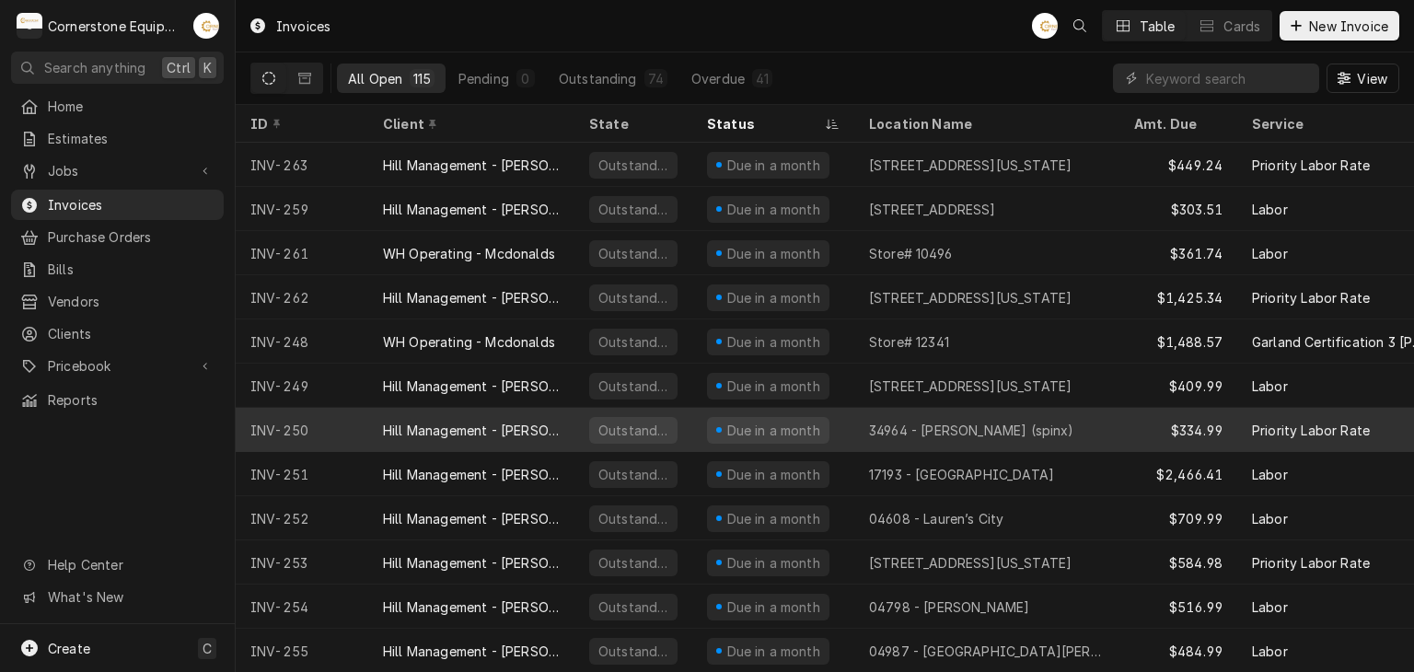
click at [488, 421] on div "Hill Management - [PERSON_NAME]" at bounding box center [471, 430] width 177 height 19
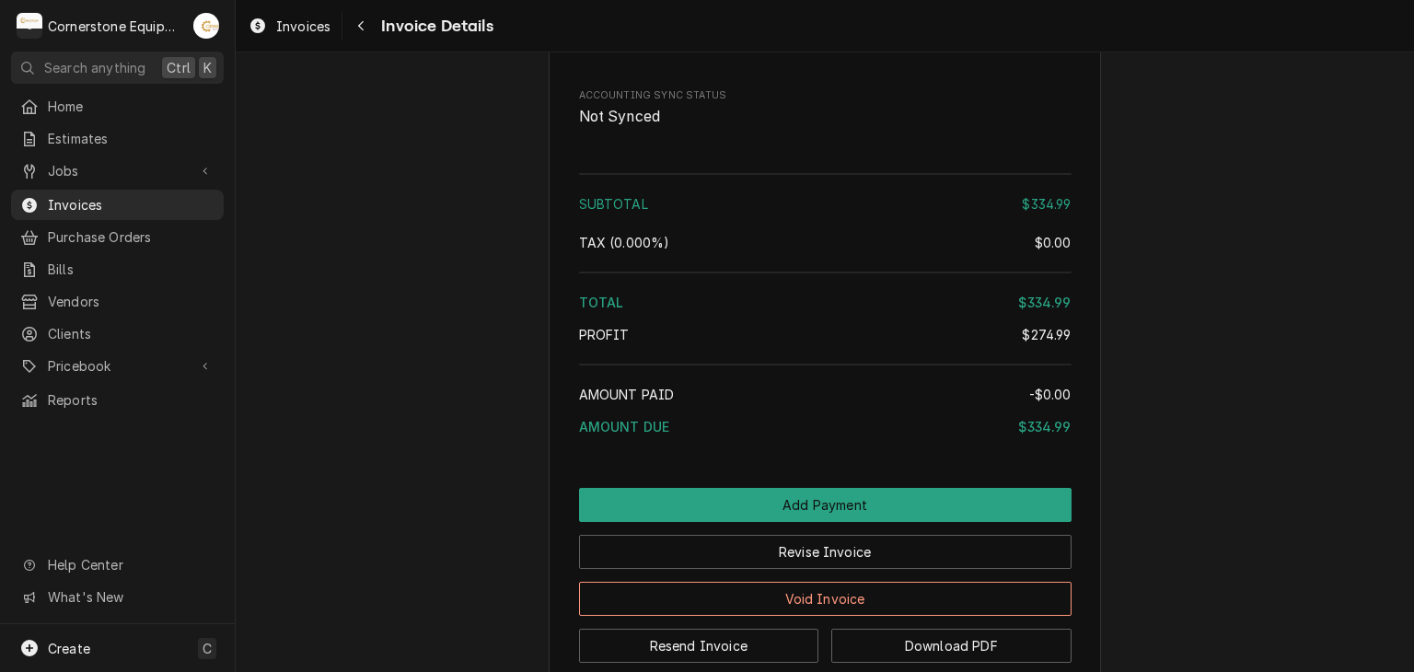
scroll to position [2429, 0]
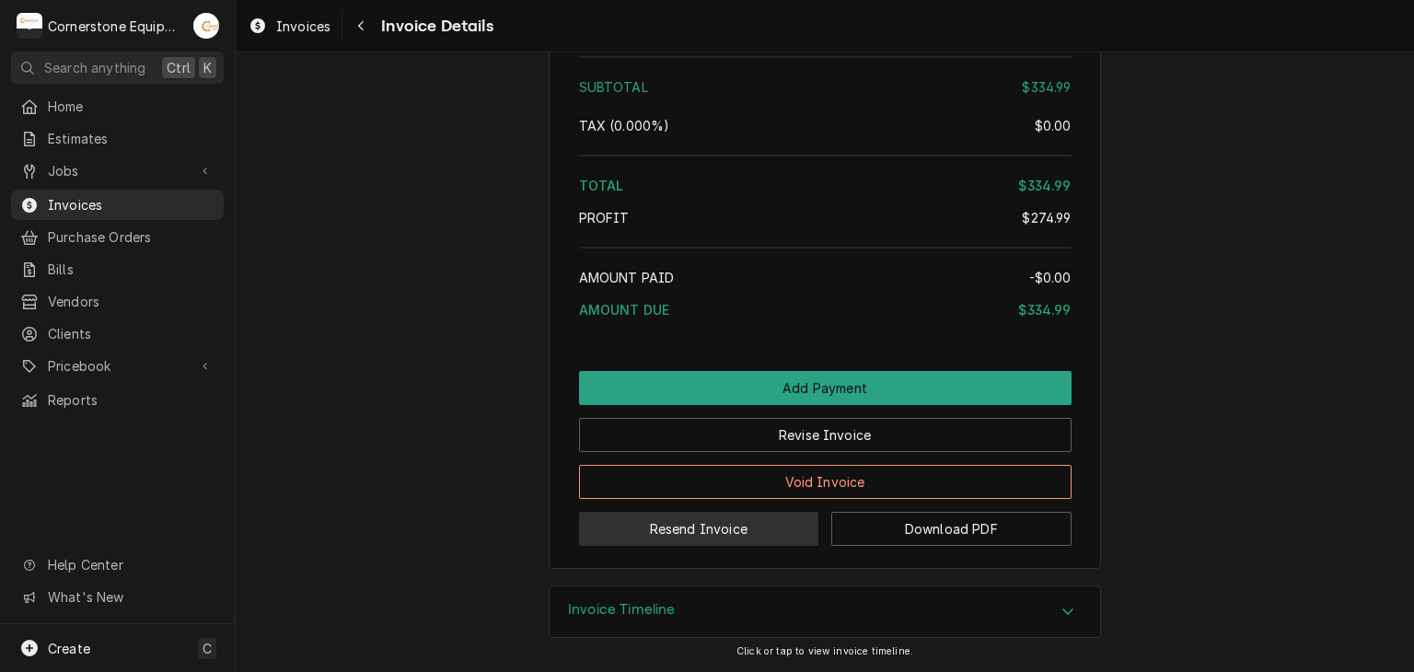
click at [648, 530] on button "Resend Invoice" at bounding box center [699, 529] width 240 height 34
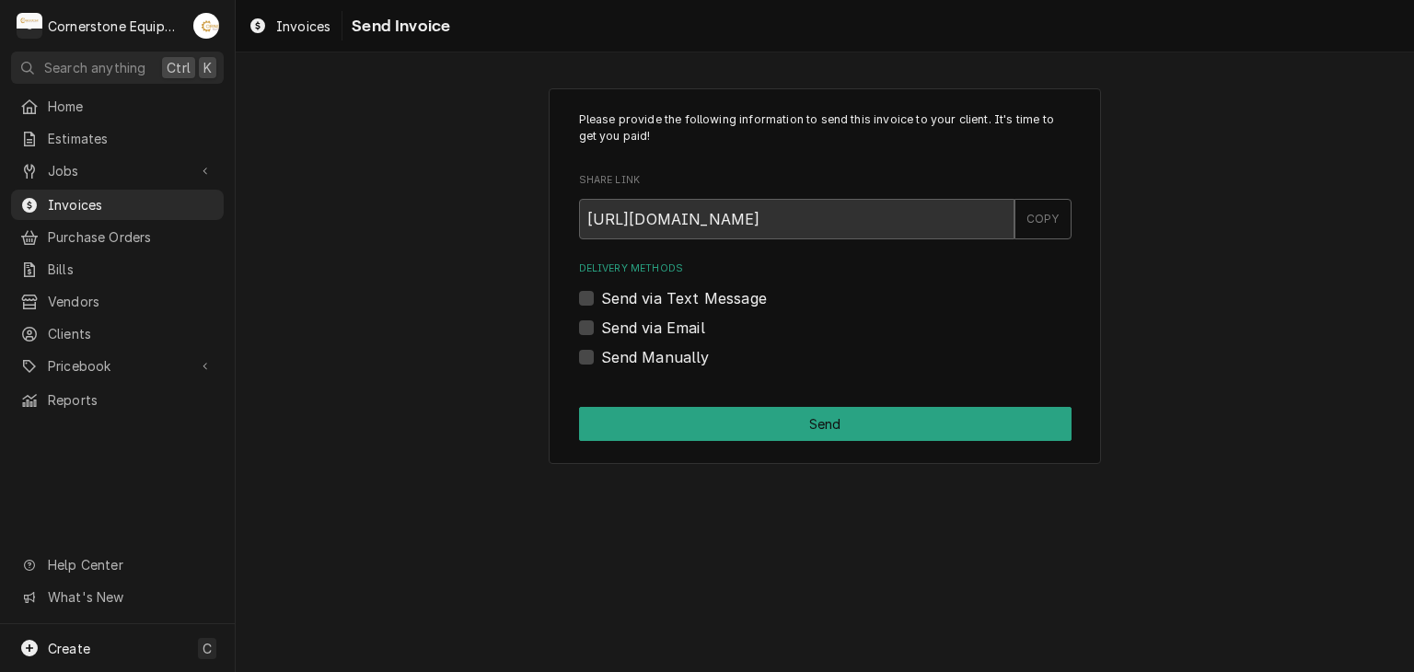
click at [637, 332] on label "Send via Email" at bounding box center [653, 328] width 104 height 22
click at [637, 332] on input "Send via Email" at bounding box center [847, 337] width 493 height 41
checkbox input "true"
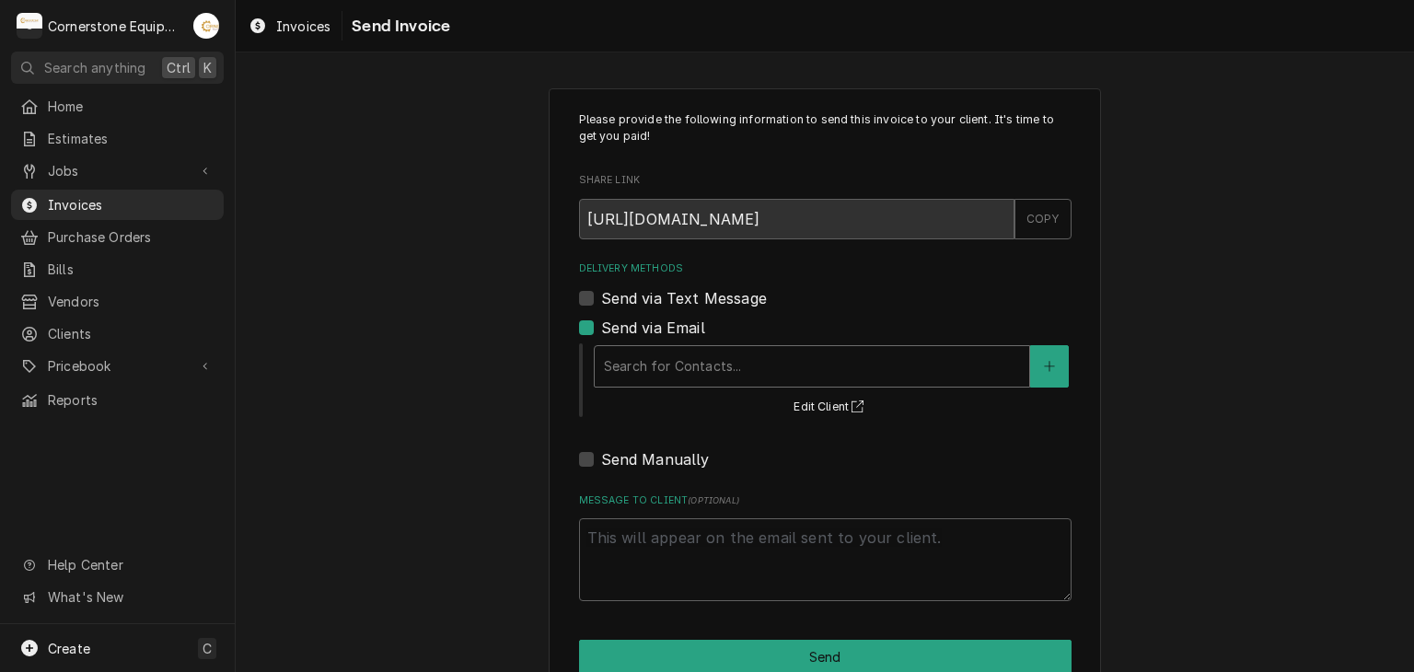
click at [652, 366] on div "Delivery Methods" at bounding box center [812, 366] width 416 height 33
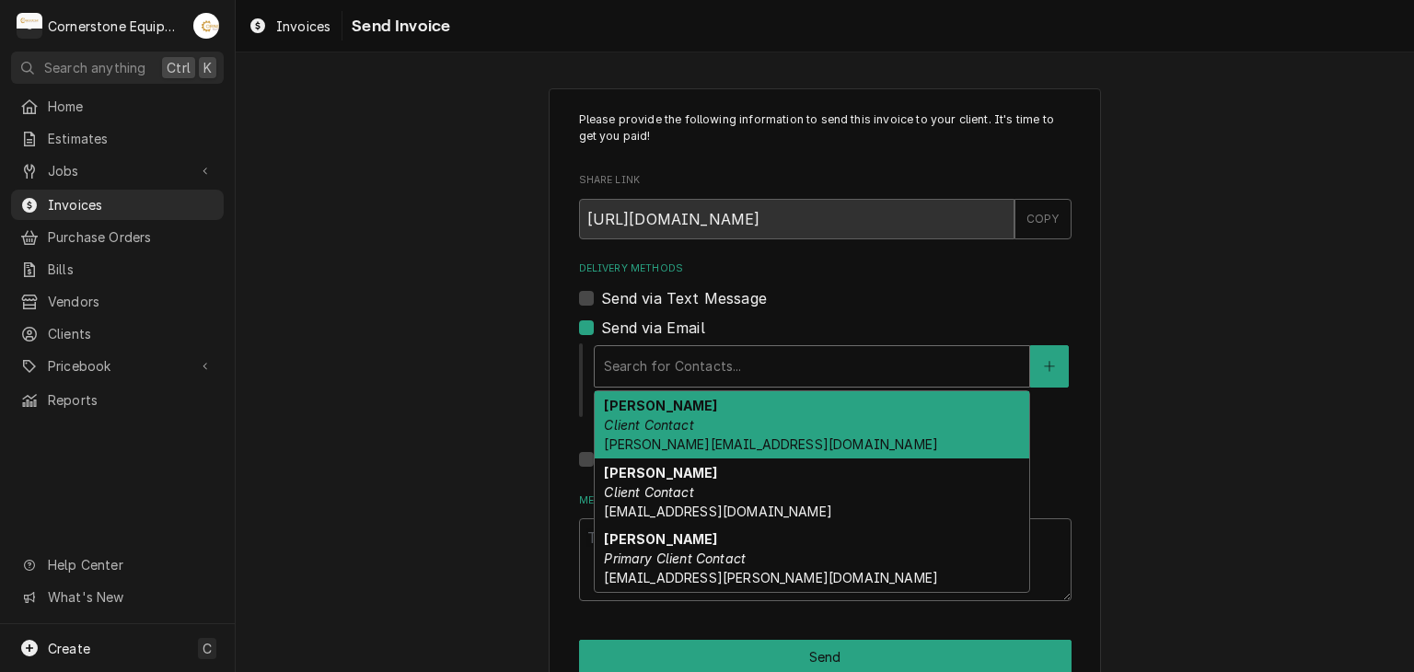
click at [664, 418] on em "Client Contact" at bounding box center [648, 425] width 89 height 16
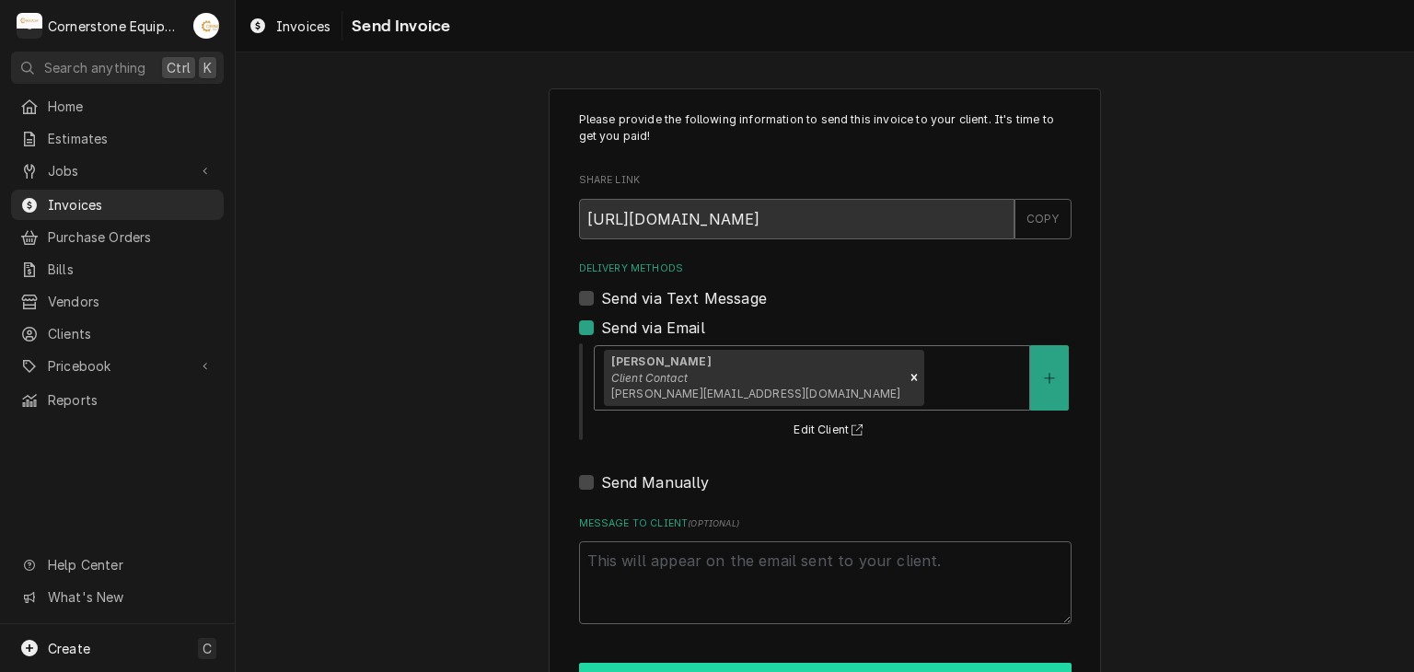
click at [727, 664] on button "Send" at bounding box center [825, 680] width 493 height 34
type textarea "x"
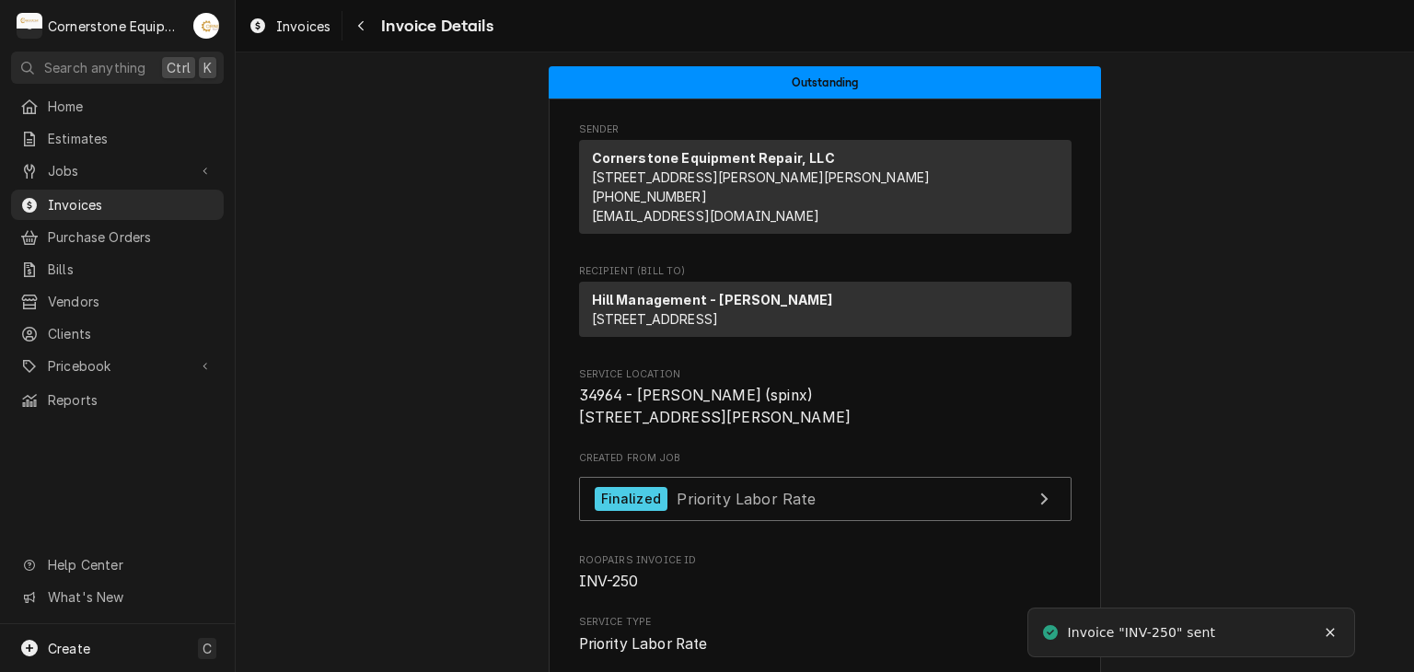
click at [349, 11] on div "Invoice Details" at bounding box center [419, 25] width 146 height 29
click at [362, 23] on icon "Navigate back" at bounding box center [361, 25] width 8 height 13
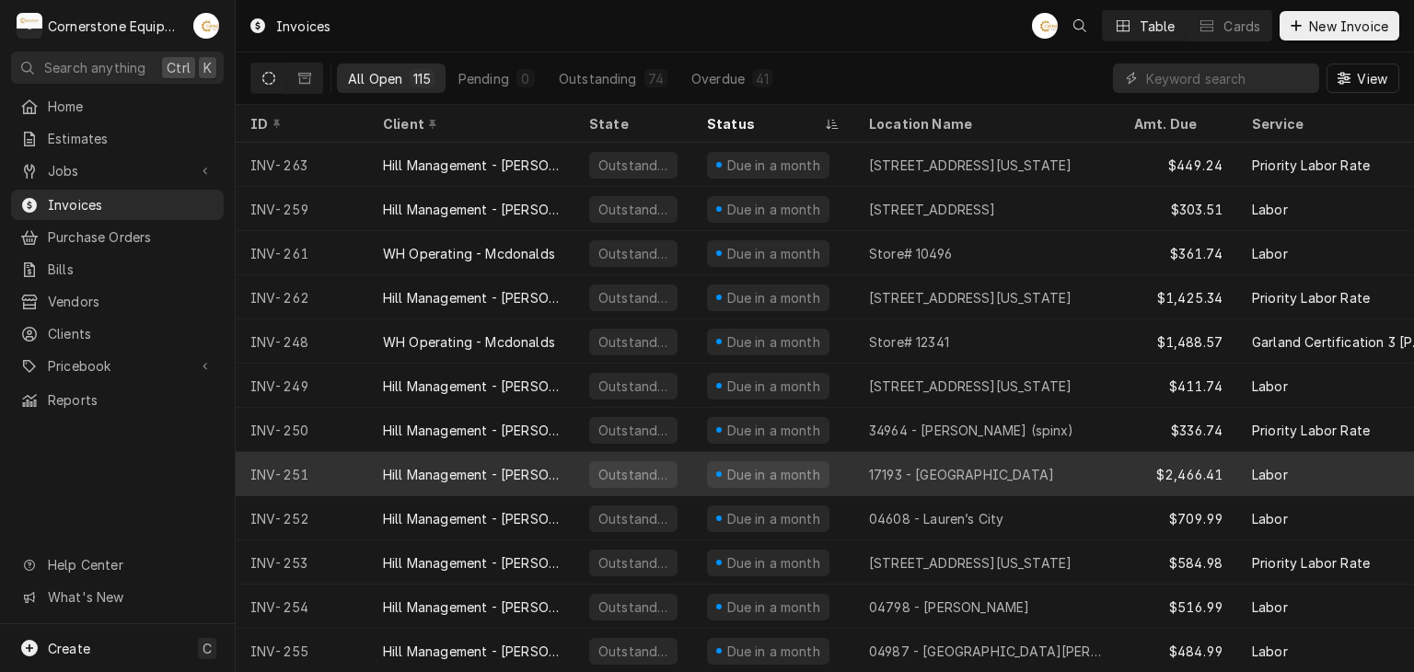
click at [534, 458] on div "Hill Management - [PERSON_NAME]" at bounding box center [471, 474] width 206 height 44
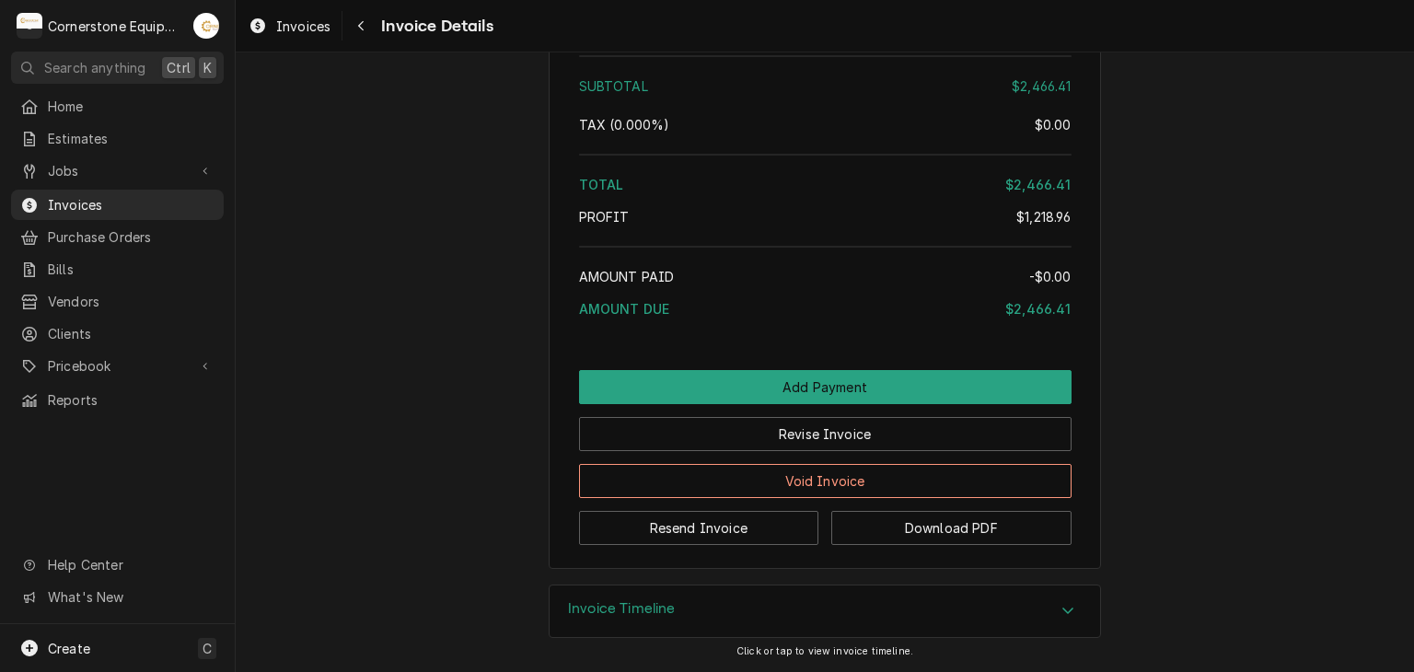
scroll to position [3415, 0]
click at [672, 541] on button "Resend Invoice" at bounding box center [699, 528] width 240 height 34
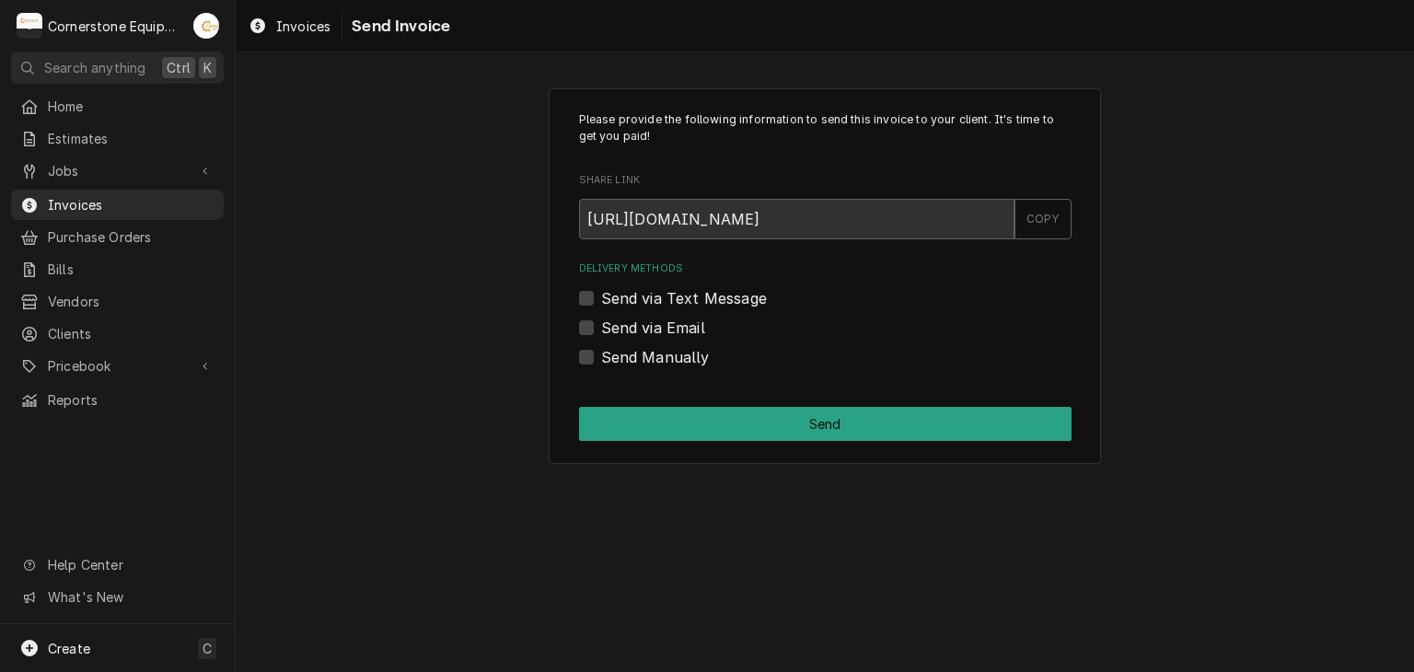
click at [611, 330] on label "Send via Email" at bounding box center [653, 328] width 104 height 22
click at [611, 330] on input "Send via Email" at bounding box center [847, 337] width 493 height 41
checkbox input "true"
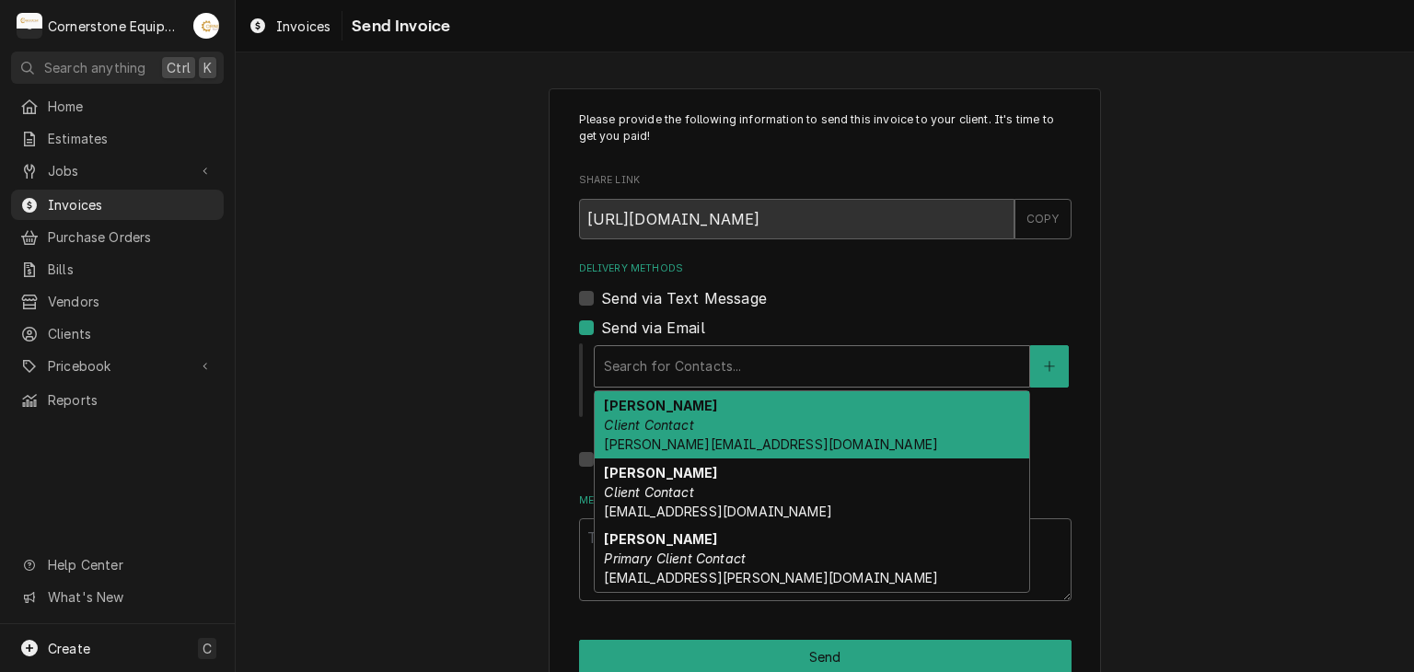
click at [622, 376] on div "Delivery Methods" at bounding box center [812, 366] width 416 height 33
click at [638, 439] on span "amy@masonmcdonalds.com" at bounding box center [771, 444] width 334 height 16
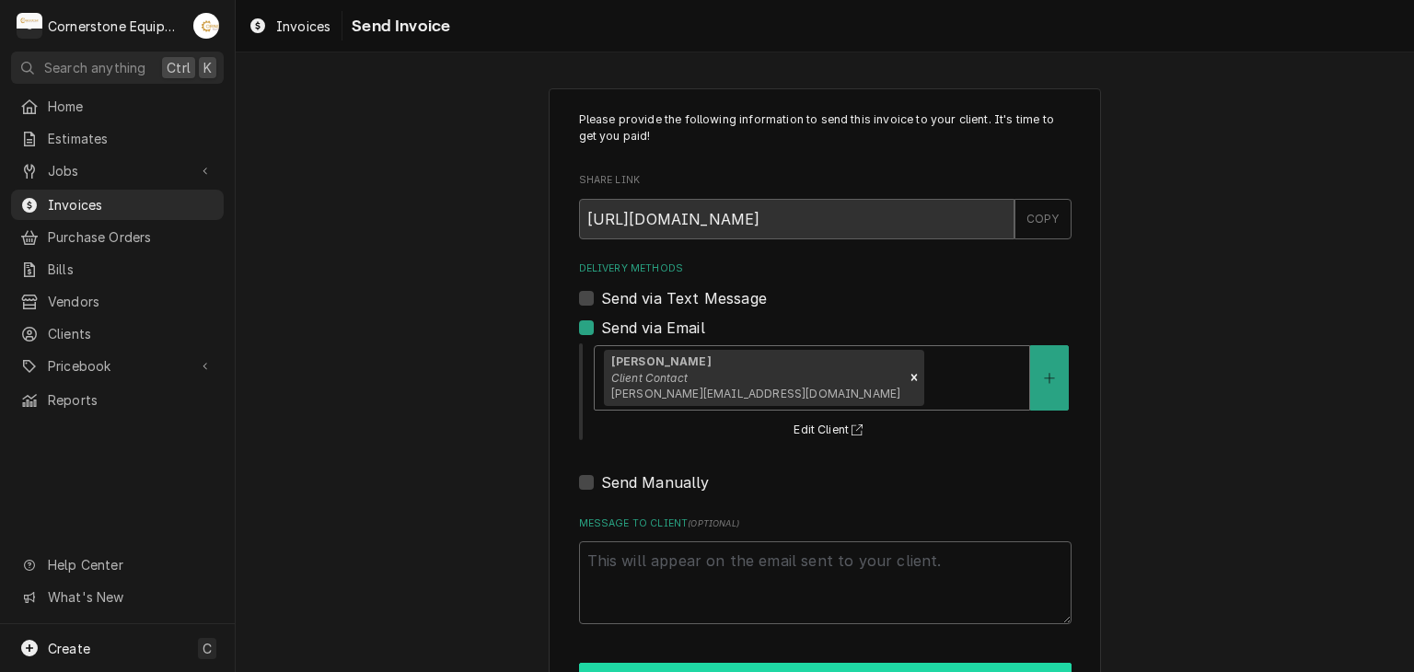
click at [704, 664] on button "Send" at bounding box center [825, 680] width 493 height 34
type textarea "x"
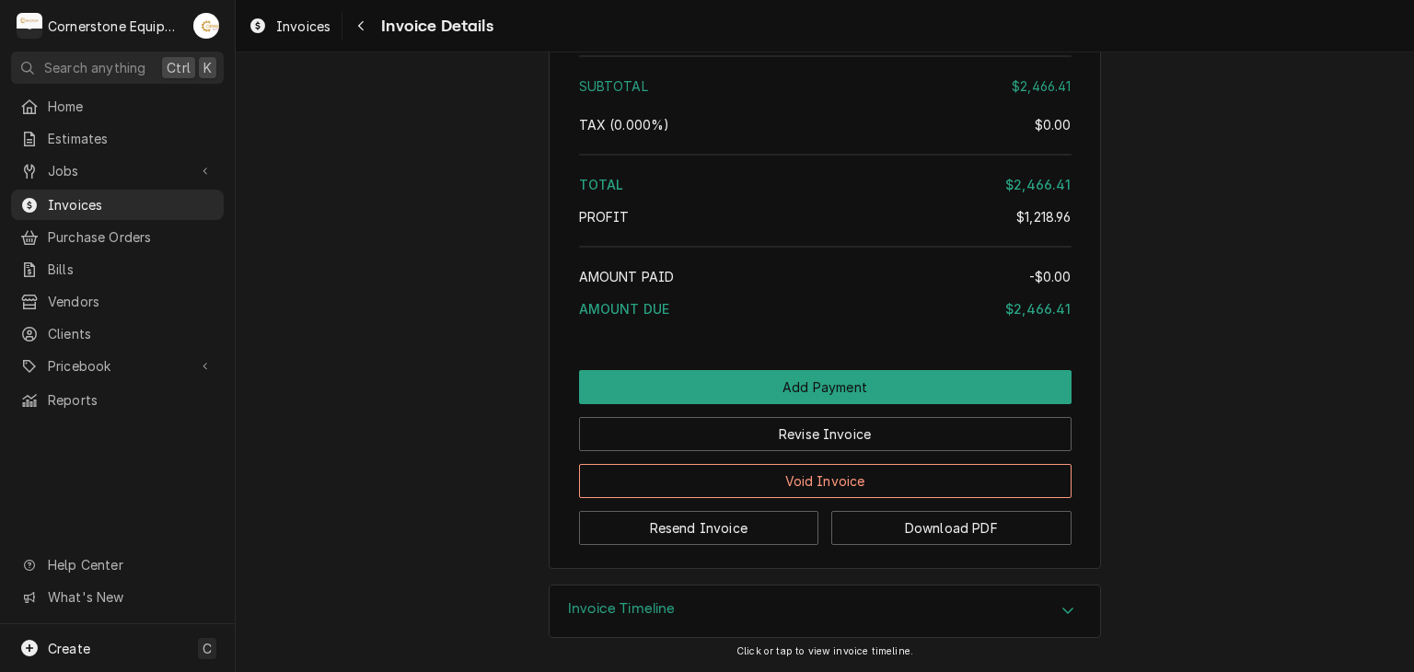
scroll to position [3415, 0]
click at [364, 27] on icon "Navigate back" at bounding box center [361, 25] width 8 height 13
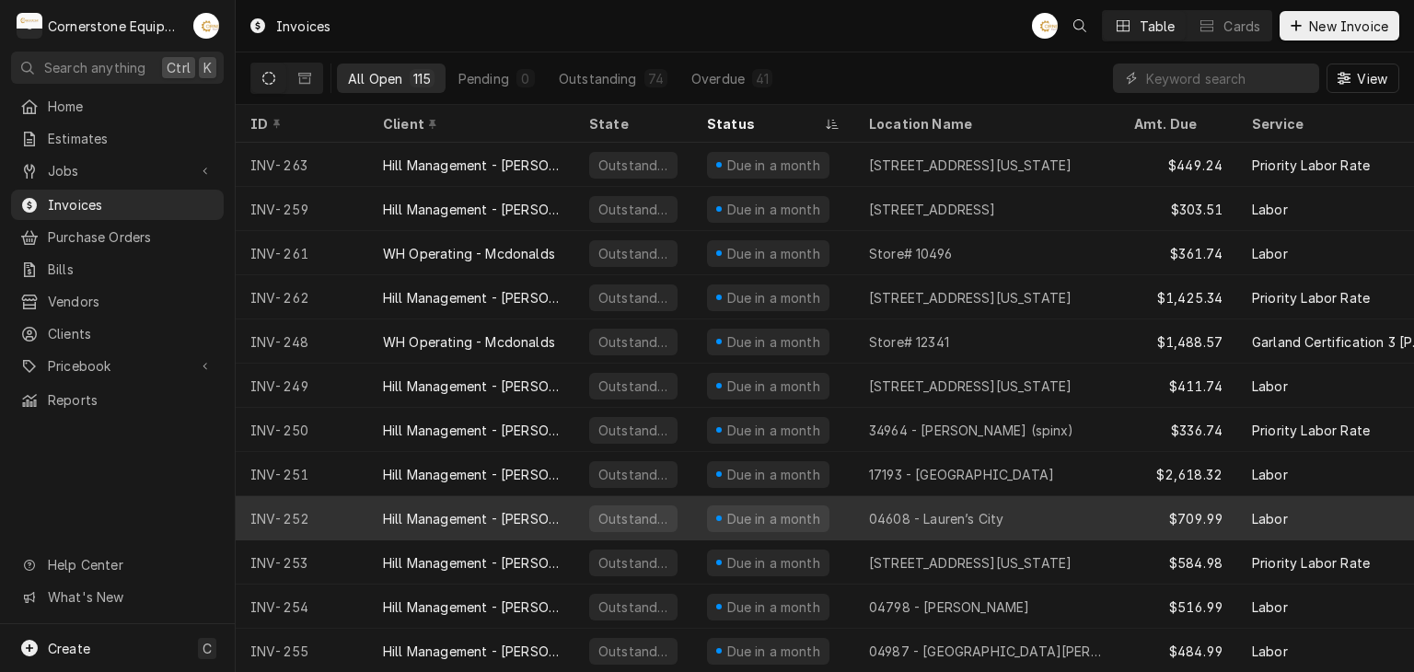
click at [483, 509] on div "Hill Management - [PERSON_NAME]" at bounding box center [471, 518] width 177 height 19
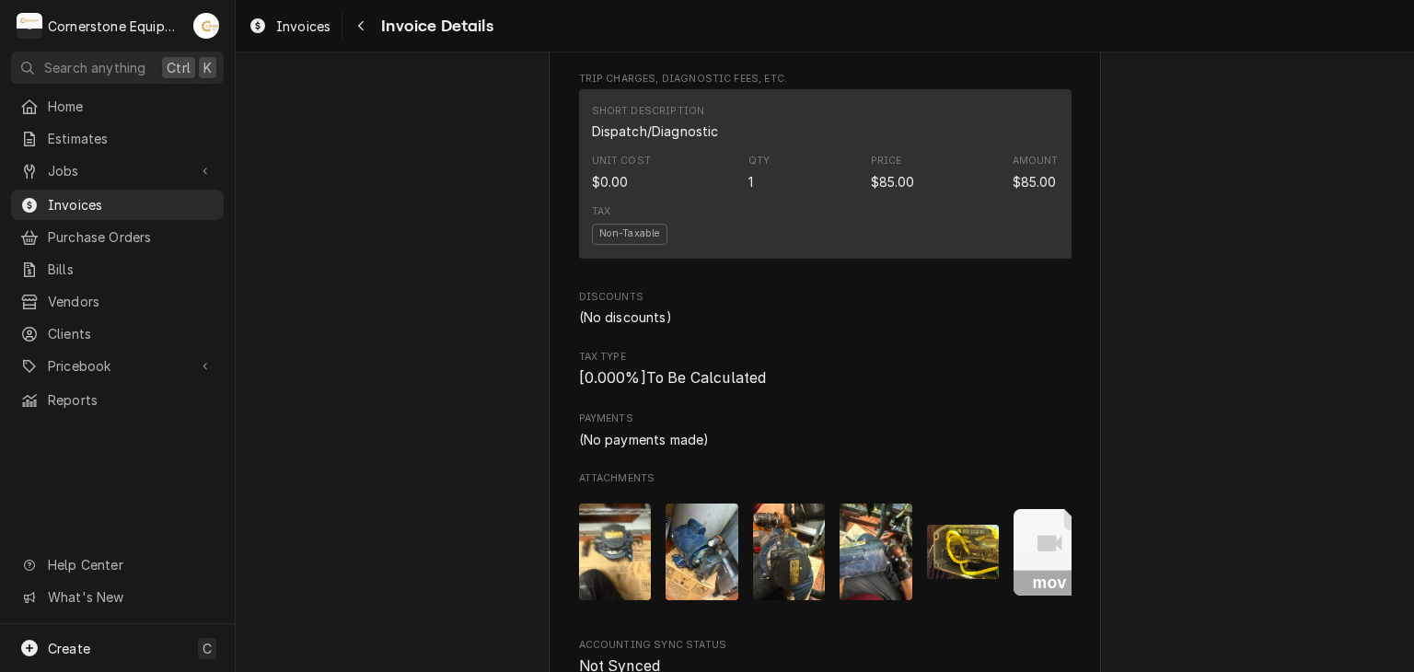
scroll to position [2540, 0]
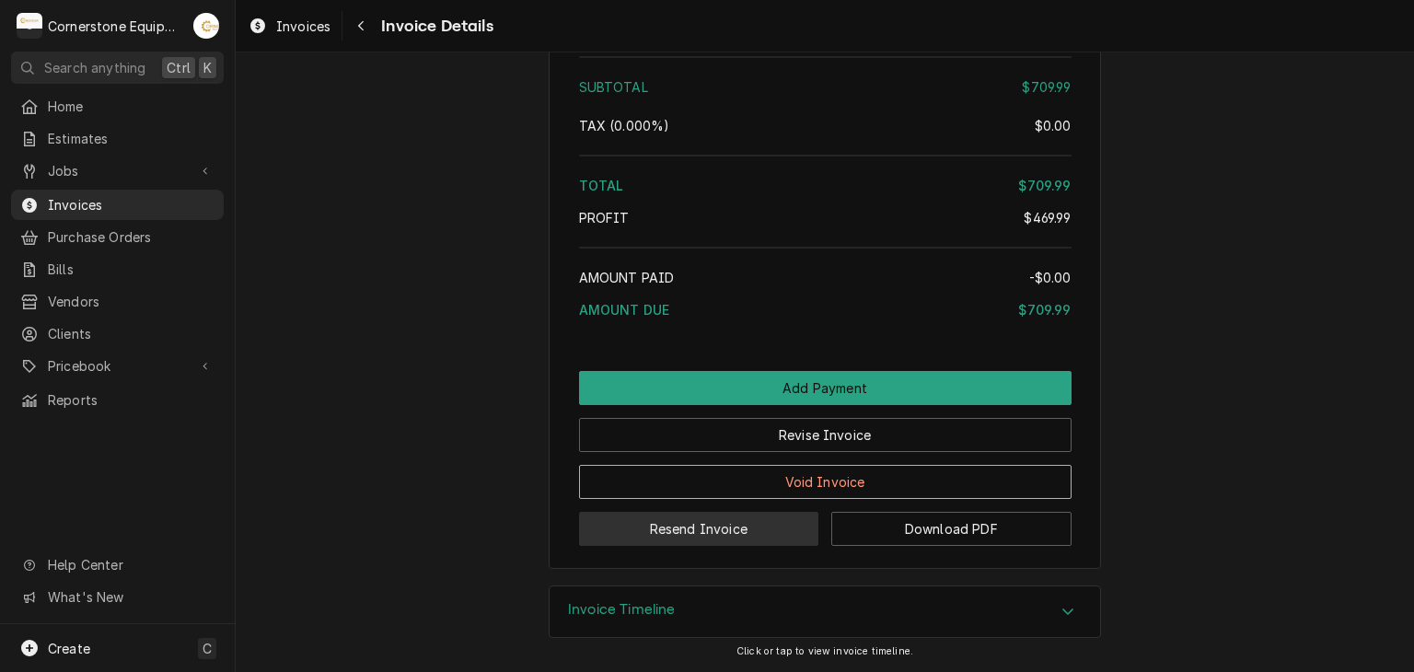
click at [612, 518] on button "Resend Invoice" at bounding box center [699, 529] width 240 height 34
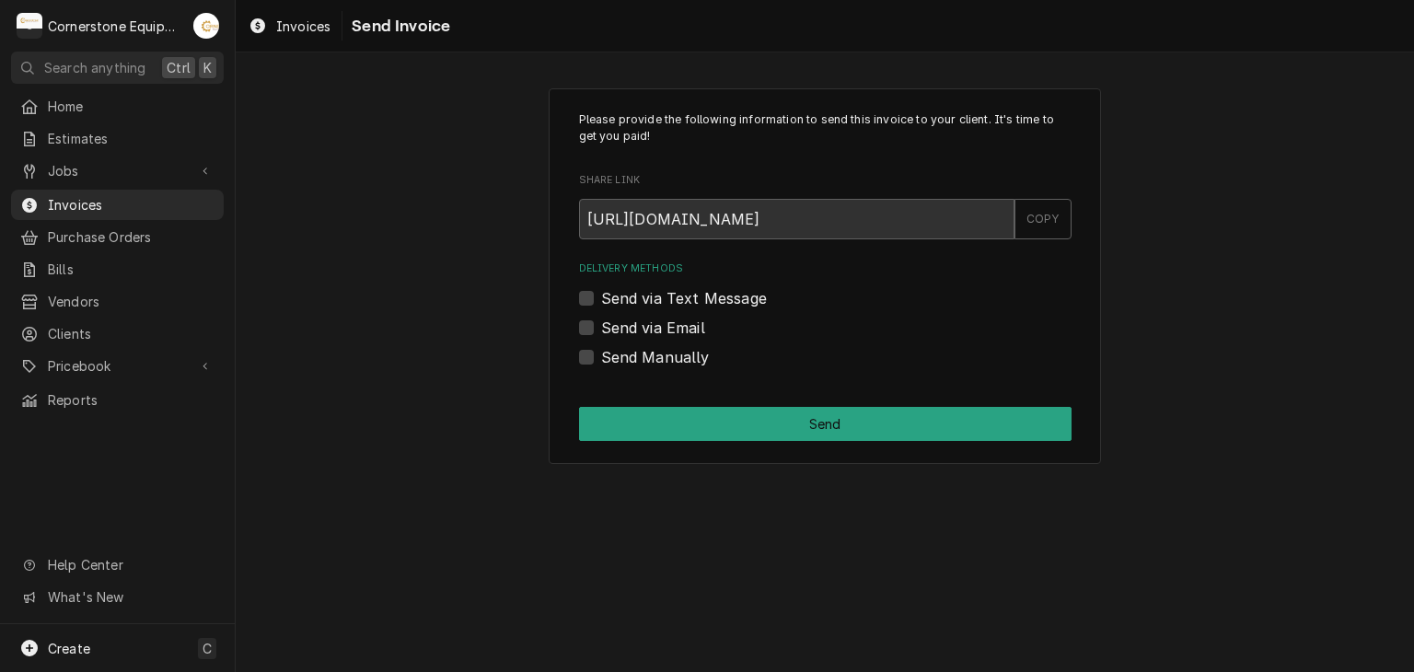
click at [629, 321] on label "Send via Email" at bounding box center [653, 328] width 104 height 22
click at [629, 321] on input "Send via Email" at bounding box center [847, 337] width 493 height 41
checkbox input "true"
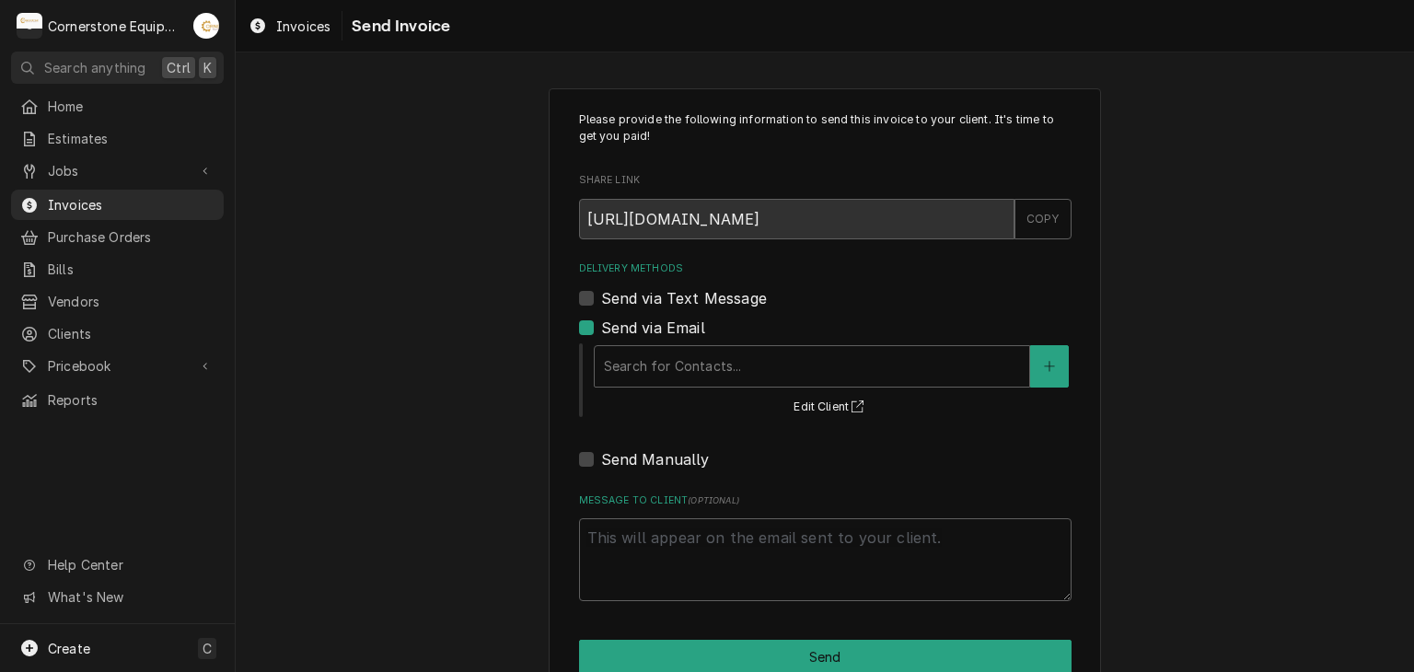
click at [602, 392] on div "Search for Contacts... Edit Client" at bounding box center [832, 380] width 480 height 76
click at [615, 378] on div "Delivery Methods" at bounding box center [812, 366] width 416 height 33
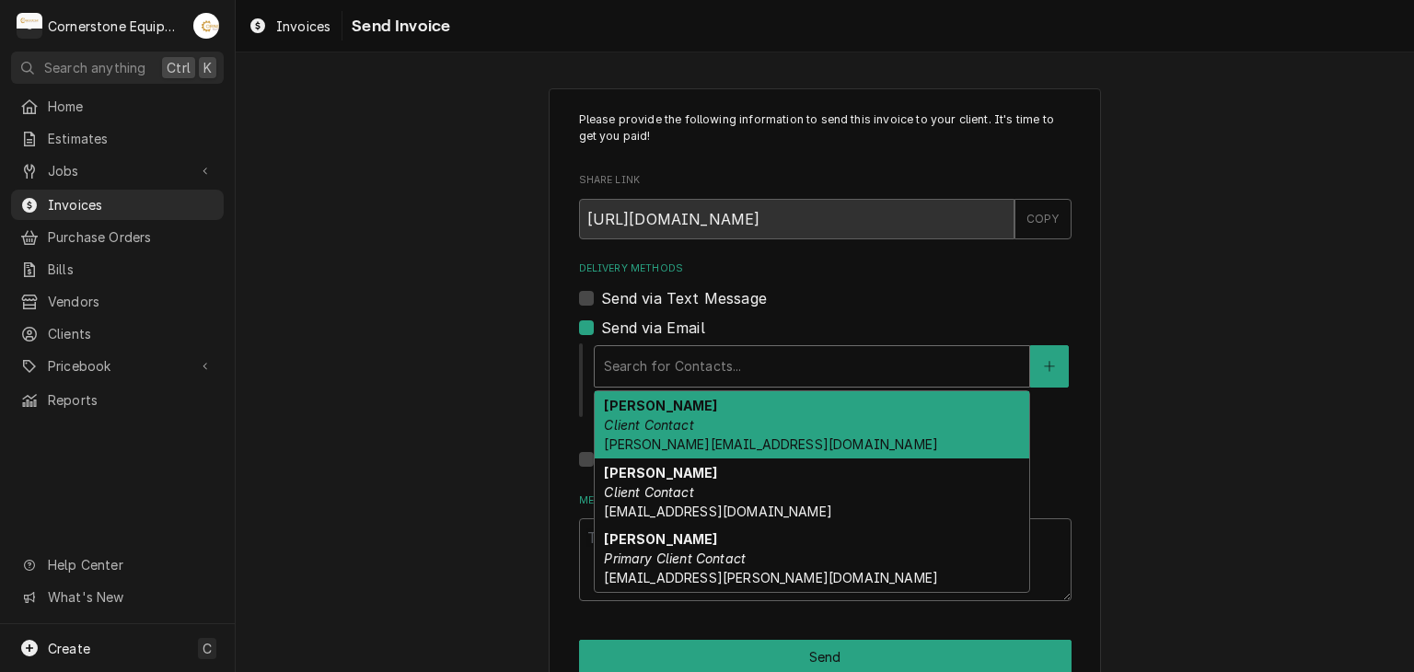
click at [630, 424] on em "Client Contact" at bounding box center [648, 425] width 89 height 16
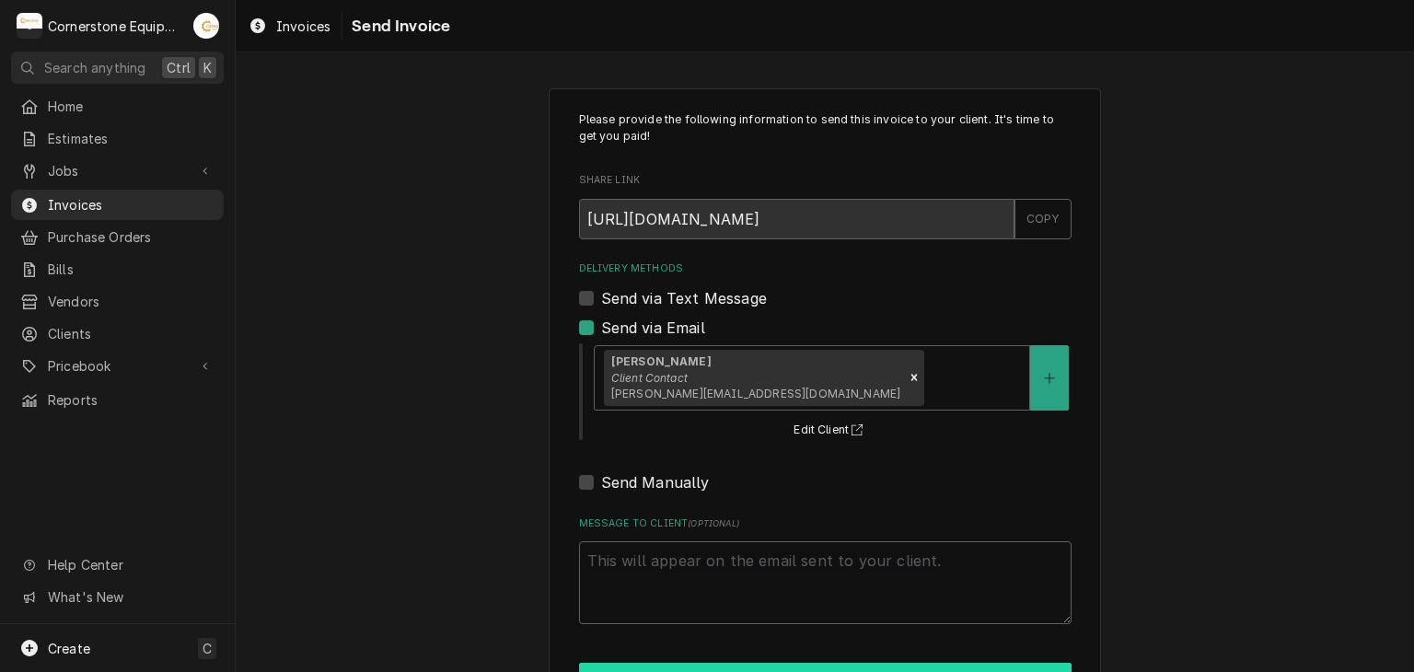
click at [667, 665] on button "Send" at bounding box center [825, 680] width 493 height 34
type textarea "x"
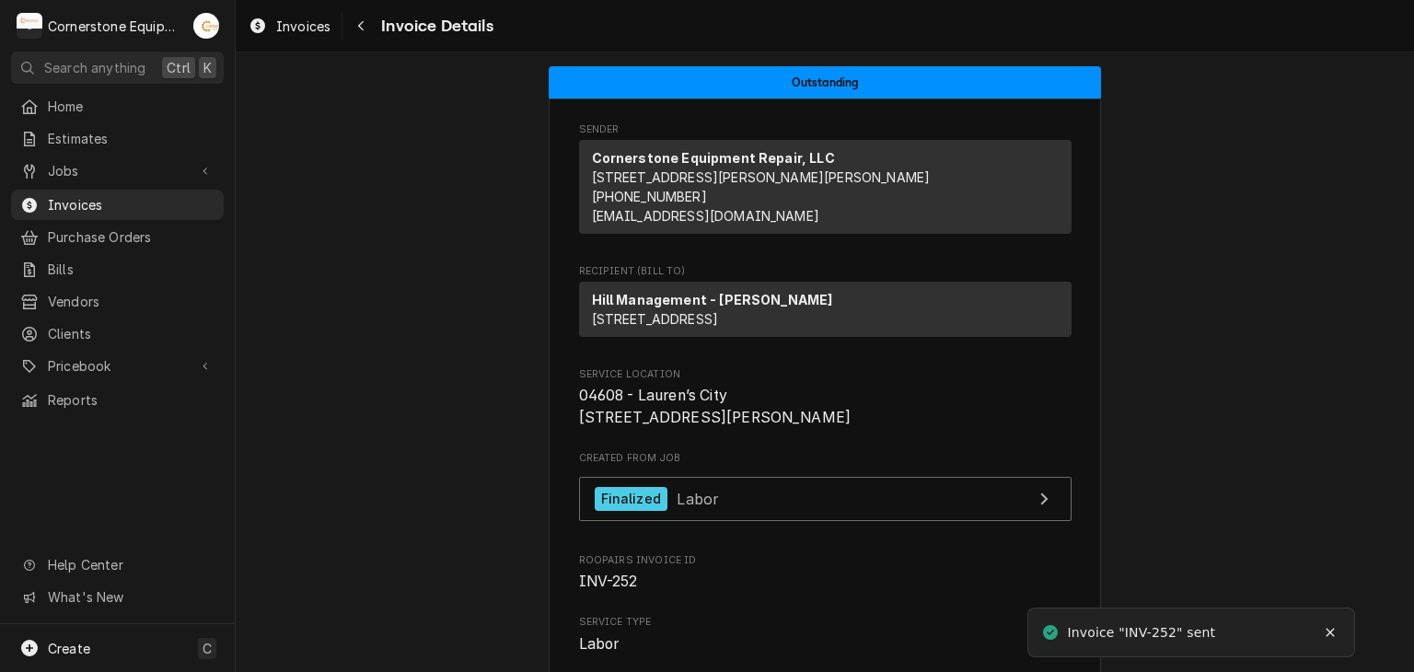
click at [361, 34] on div "Navigate back" at bounding box center [361, 26] width 18 height 18
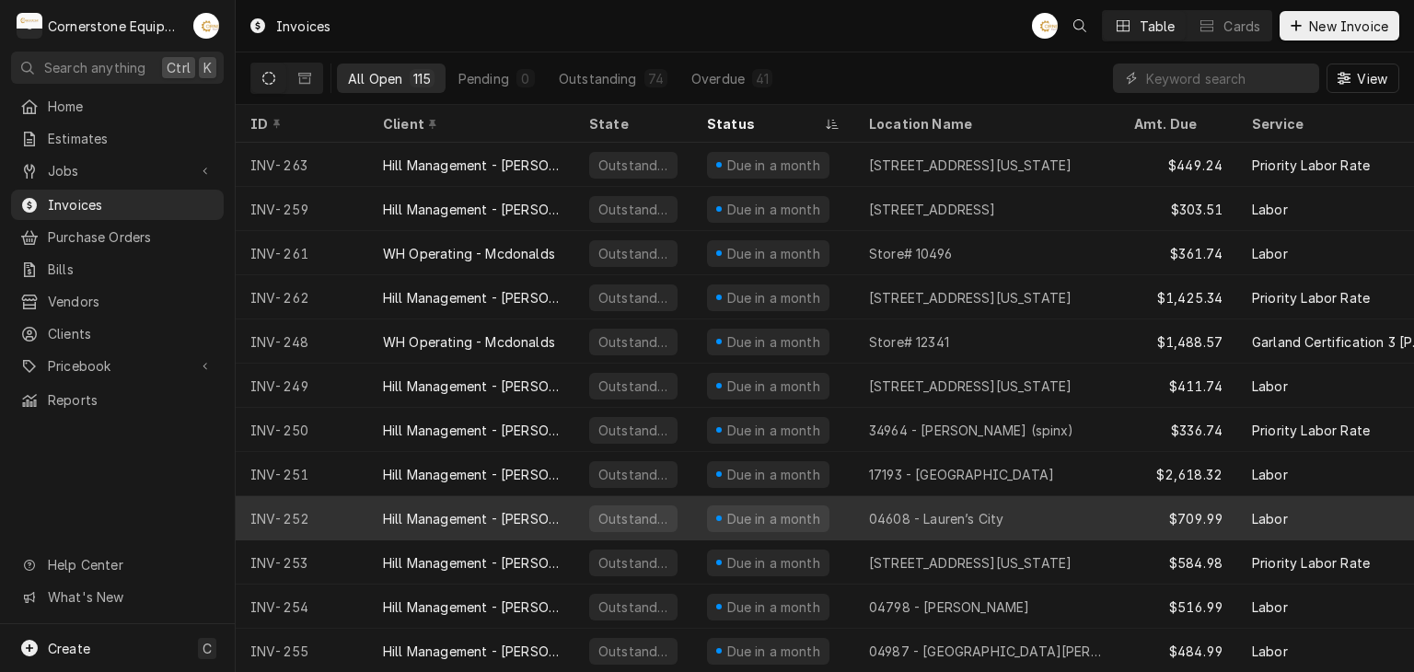
click at [429, 509] on div "Hill Management - [PERSON_NAME]" at bounding box center [471, 518] width 177 height 19
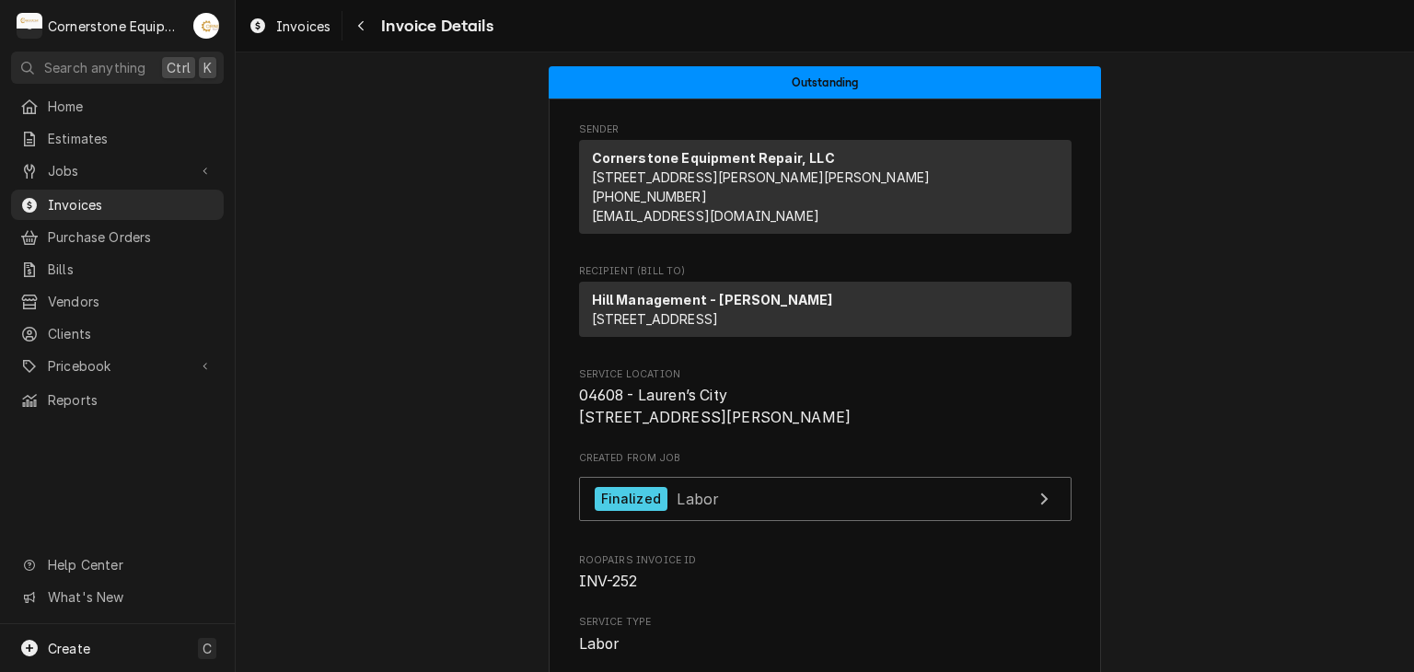
drag, startPoint x: 0, startPoint y: 0, endPoint x: 429, endPoint y: 506, distance: 663.8
drag, startPoint x: 429, startPoint y: 506, endPoint x: 384, endPoint y: 597, distance: 100.9
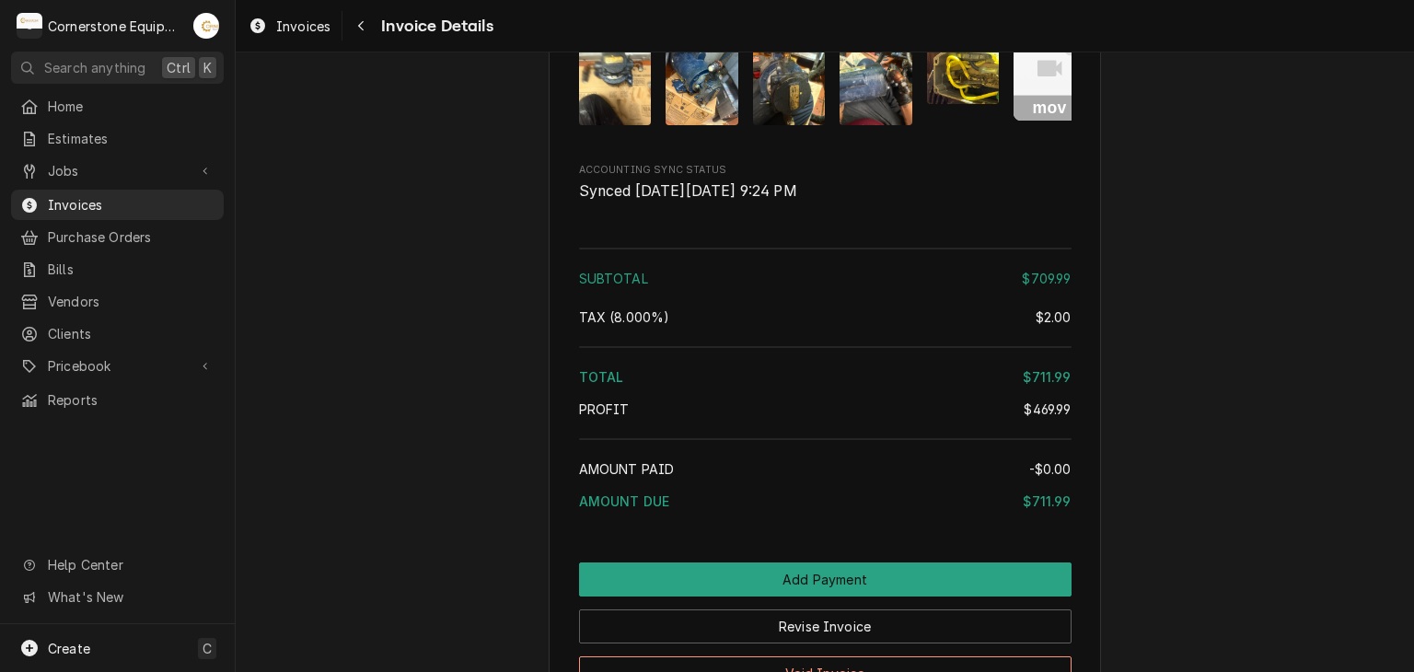
scroll to position [1950, 0]
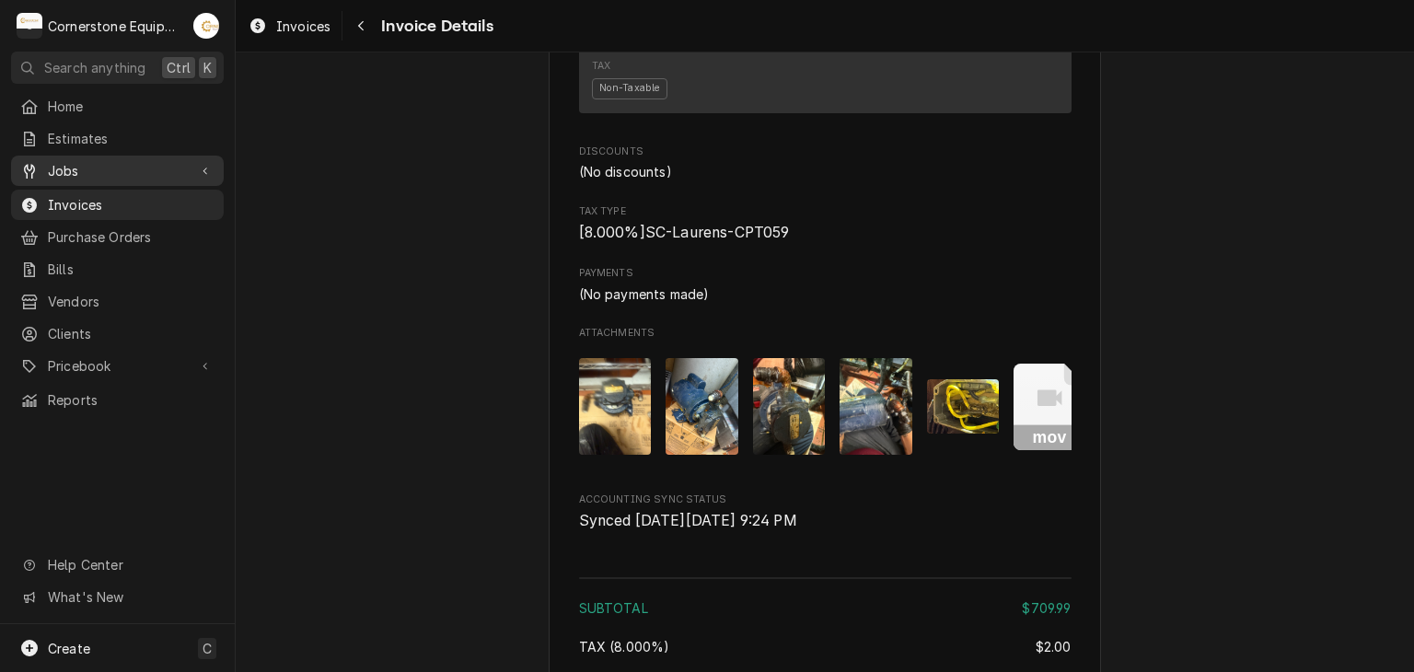
click at [156, 162] on span "Jobs" at bounding box center [117, 170] width 139 height 19
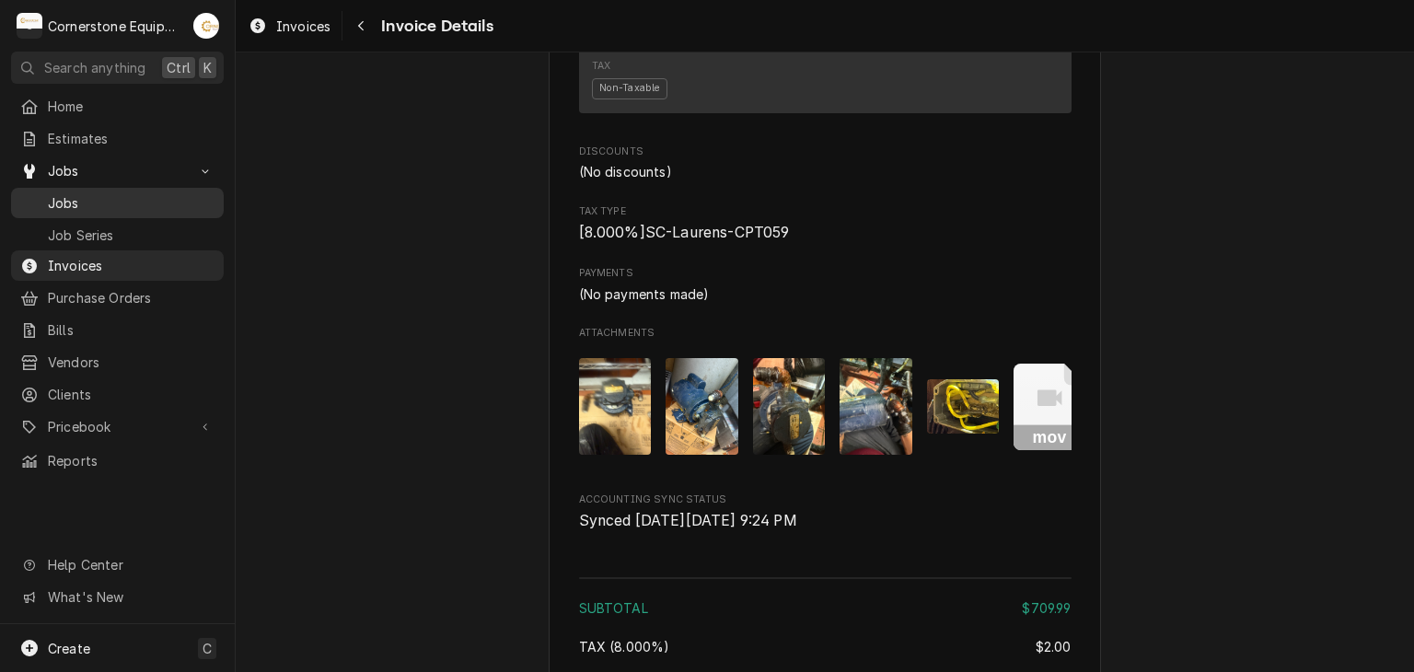
click at [111, 195] on span "Jobs" at bounding box center [131, 202] width 167 height 19
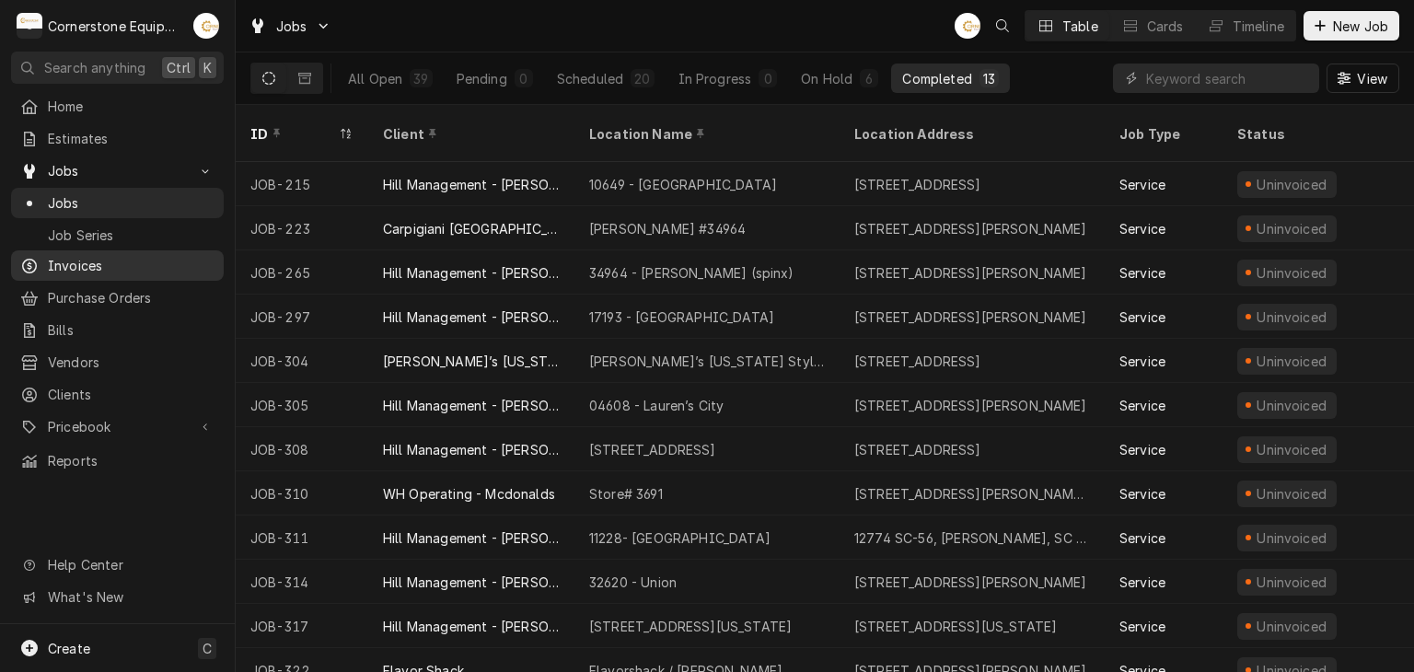
click at [114, 271] on link "Invoices" at bounding box center [117, 265] width 213 height 30
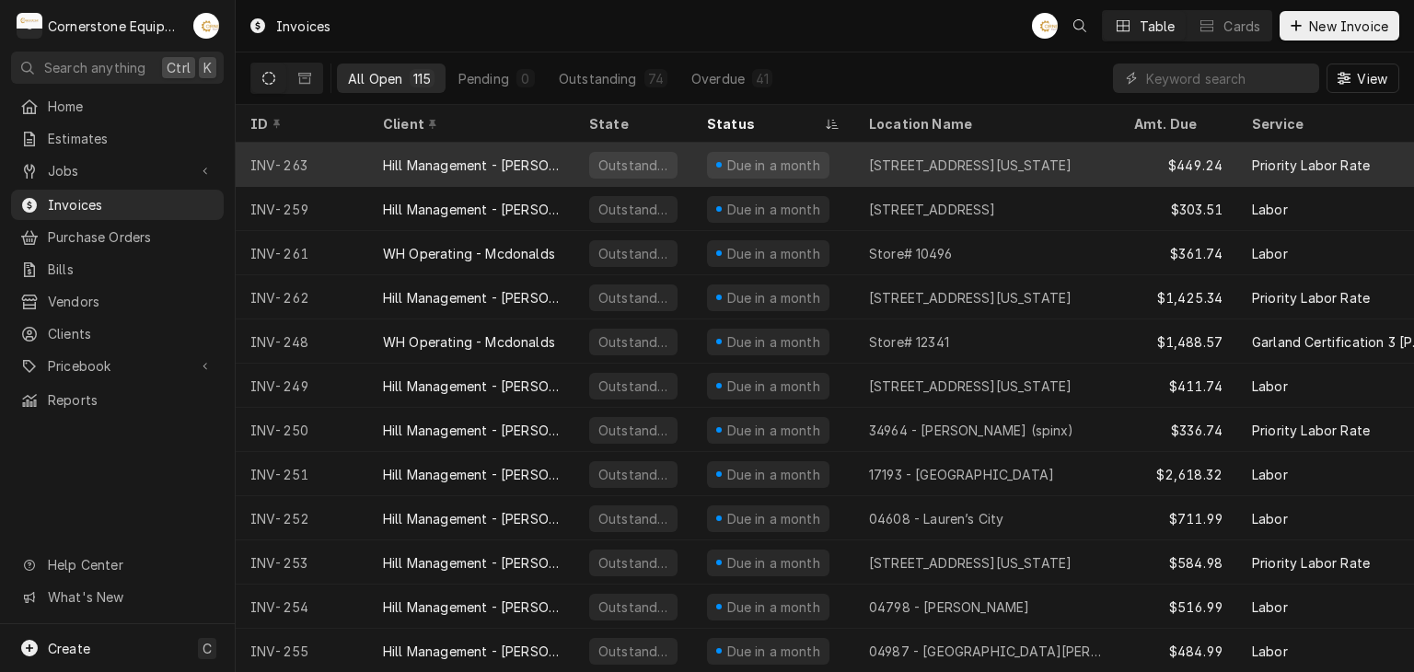
click at [357, 150] on div "INV-263" at bounding box center [302, 165] width 133 height 44
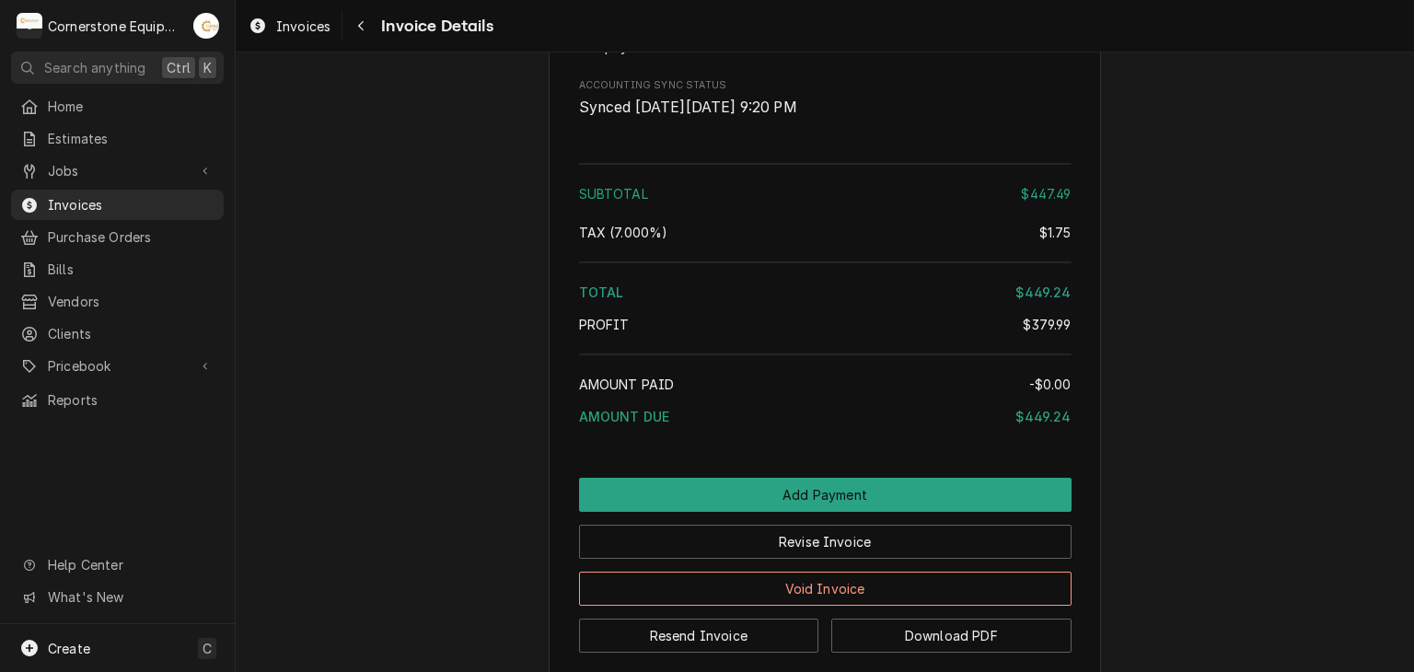
scroll to position [2284, 0]
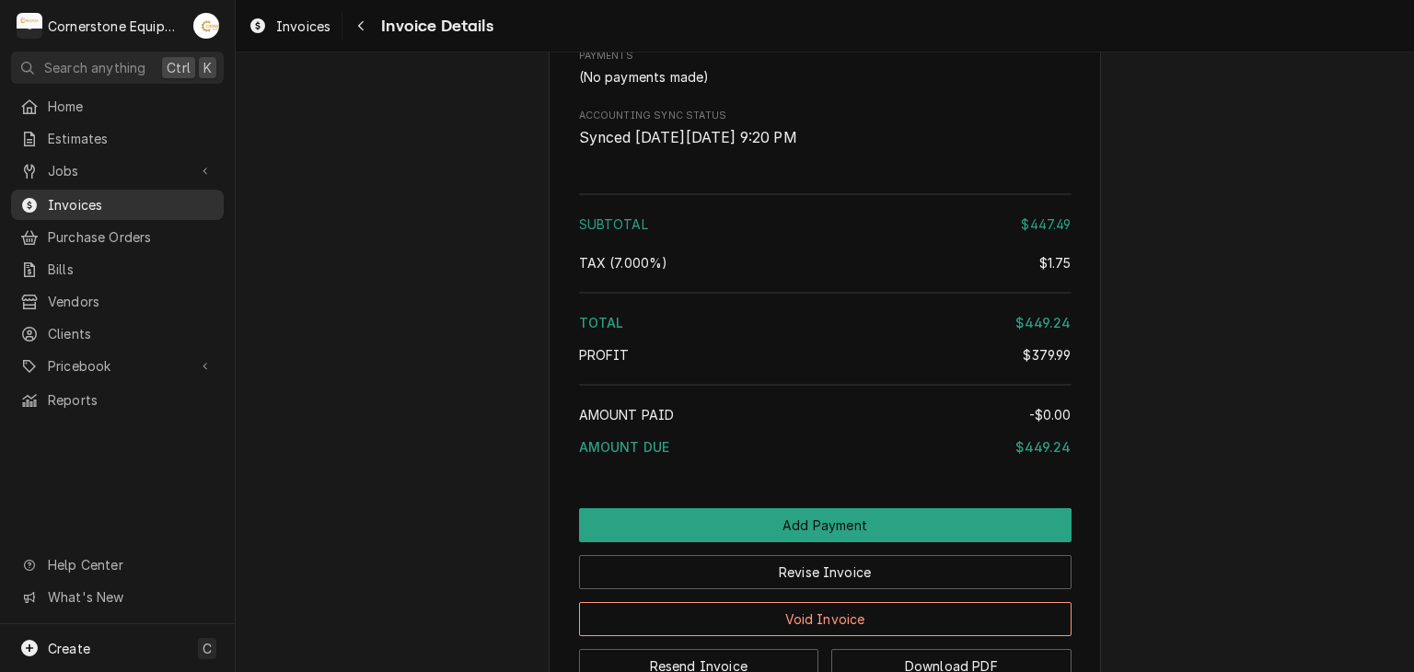
click at [210, 193] on div "Invoices" at bounding box center [117, 204] width 205 height 23
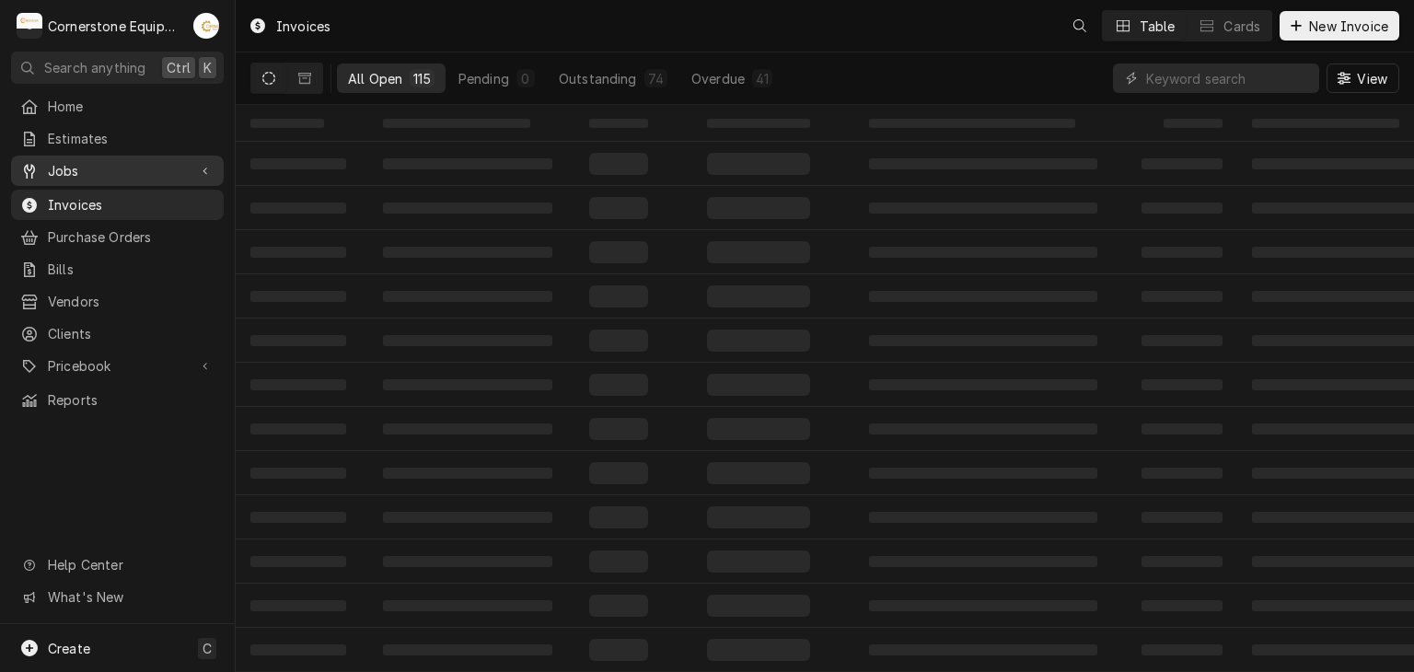
click at [204, 168] on icon "Dynamic Content Wrapper" at bounding box center [206, 171] width 6 height 9
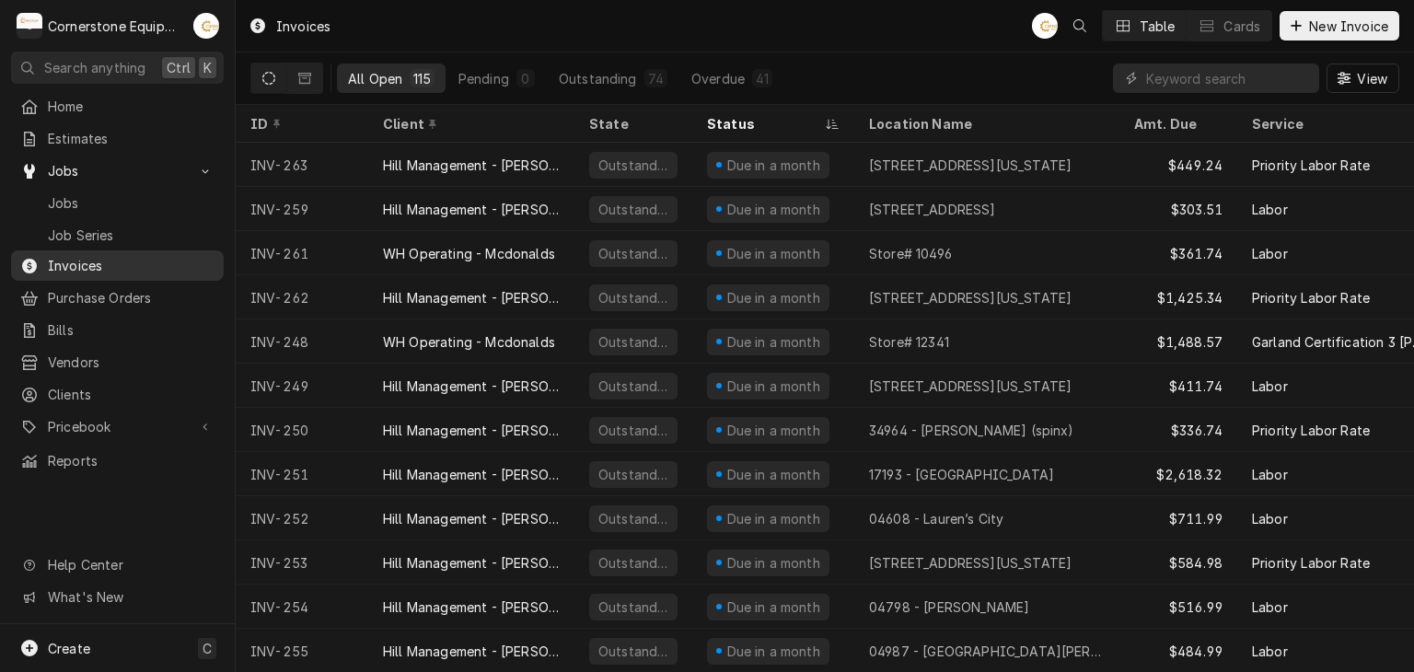
click at [129, 262] on span "Invoices" at bounding box center [131, 265] width 167 height 19
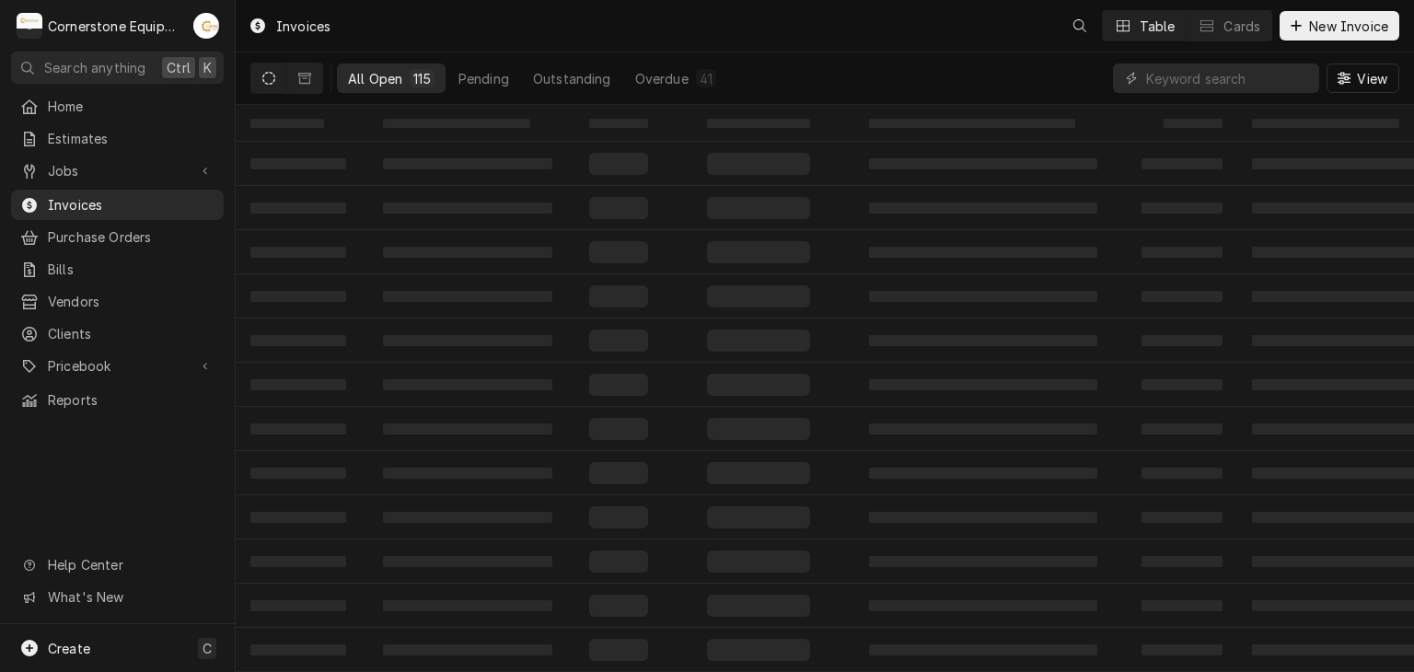
click at [297, 80] on button "Dynamic Content Wrapper" at bounding box center [304, 78] width 35 height 29
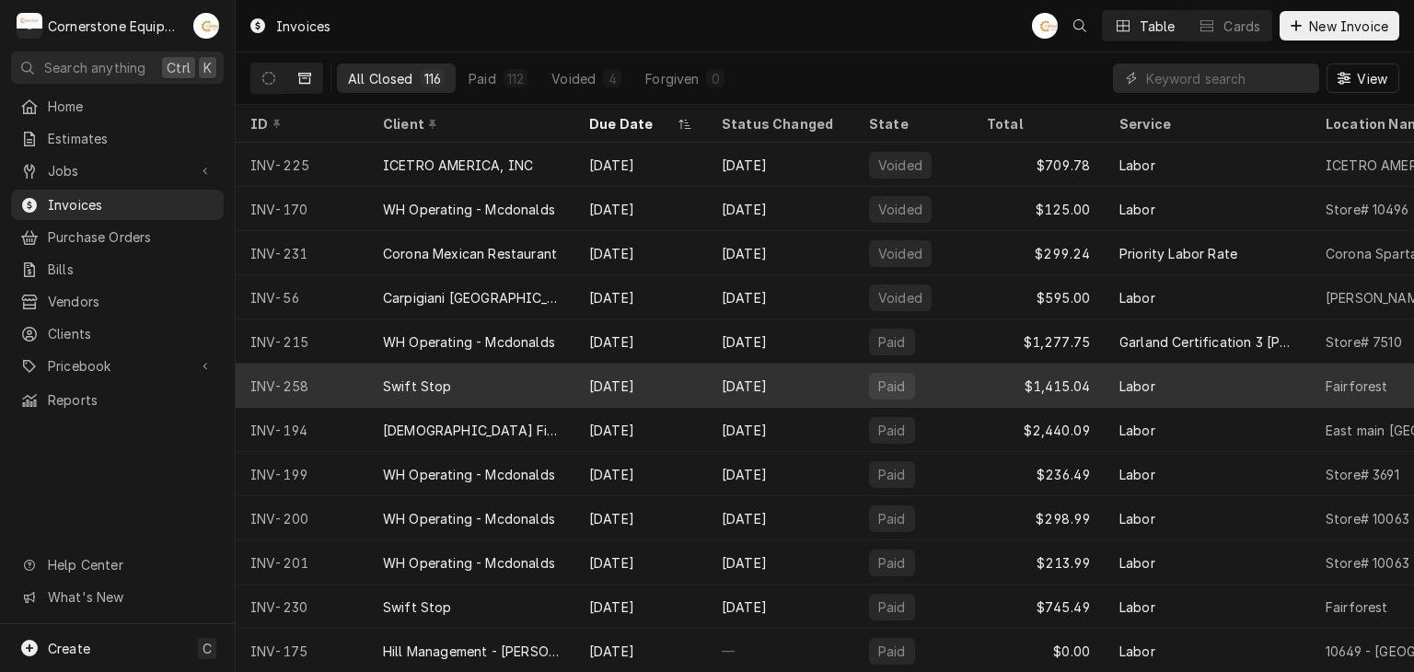
click at [471, 383] on div "Swift Stop" at bounding box center [471, 386] width 206 height 44
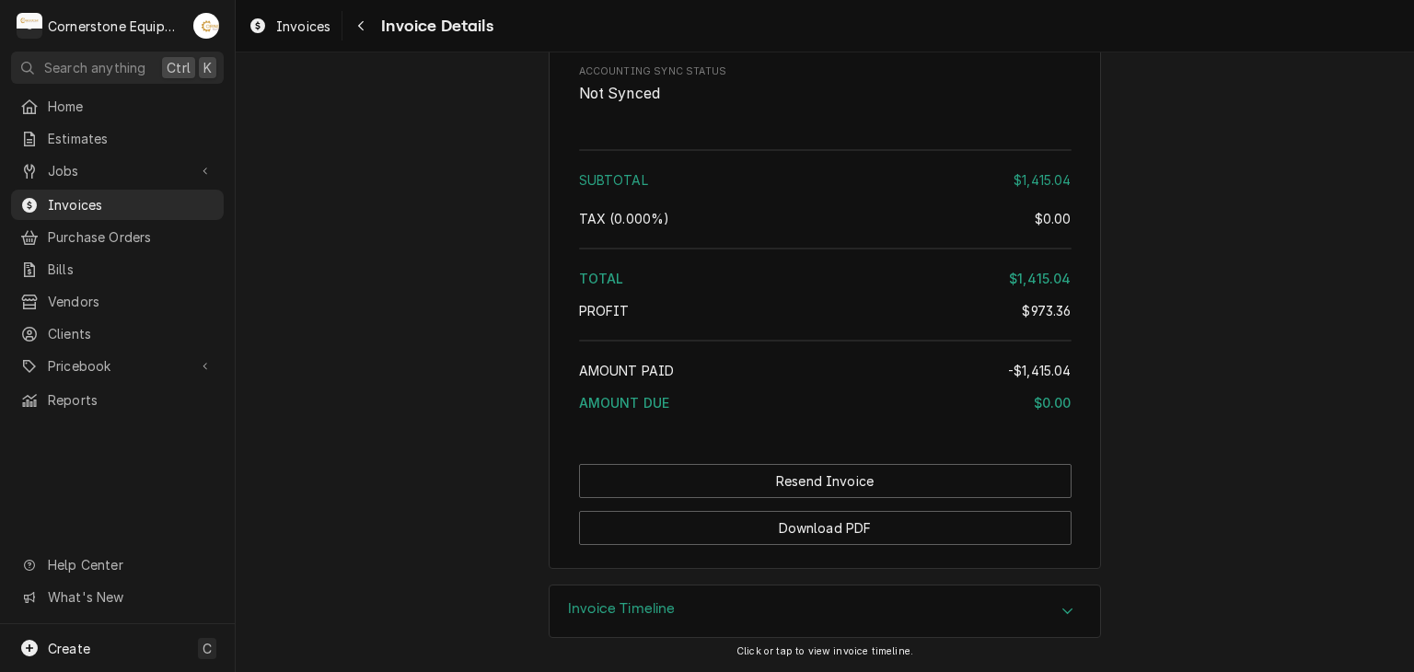
scroll to position [3483, 0]
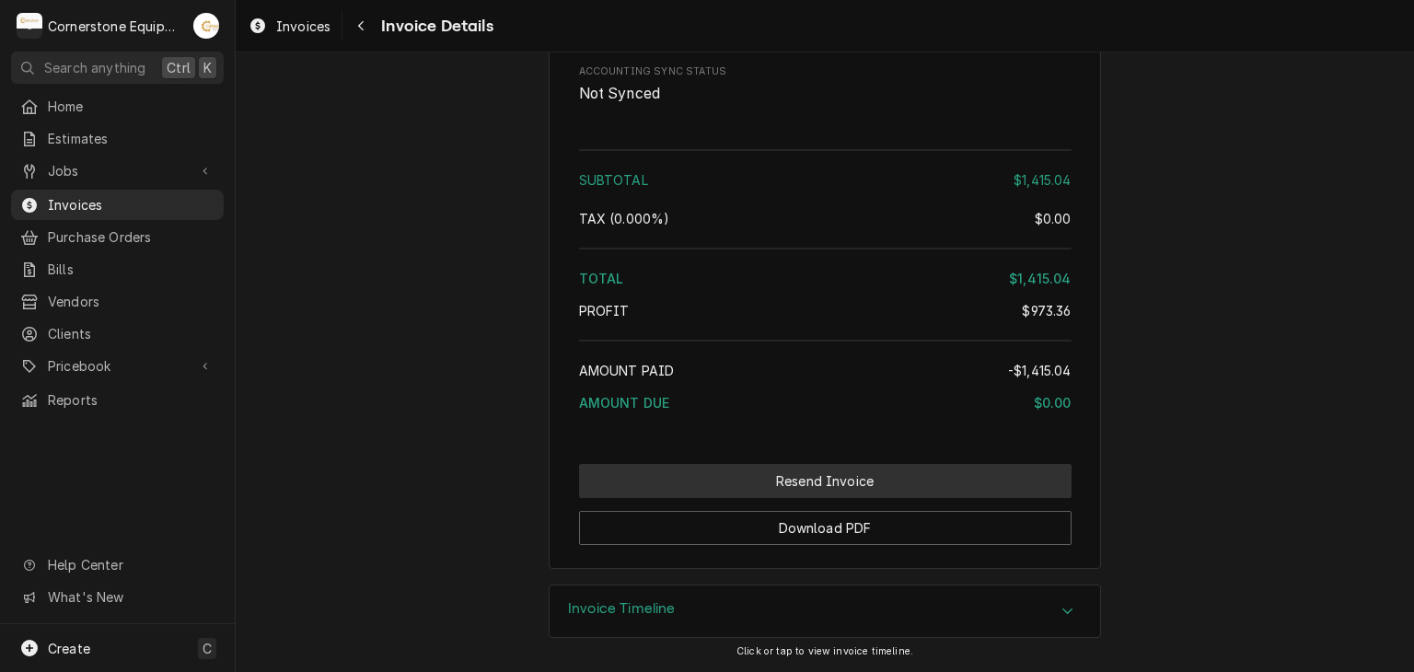
click at [634, 466] on button "Resend Invoice" at bounding box center [825, 481] width 493 height 34
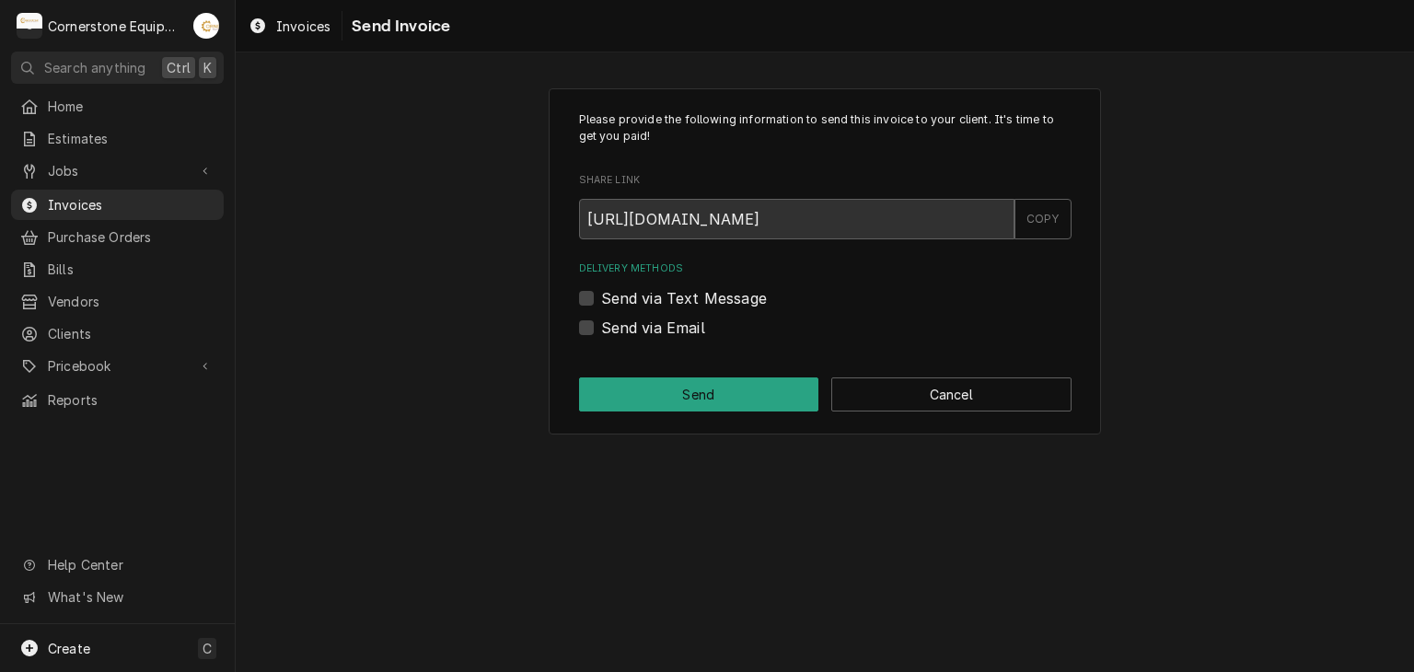
click at [681, 299] on label "Send via Text Message" at bounding box center [684, 298] width 166 height 22
click at [681, 299] on input "Send via Text Message" at bounding box center [847, 307] width 493 height 41
checkbox input "true"
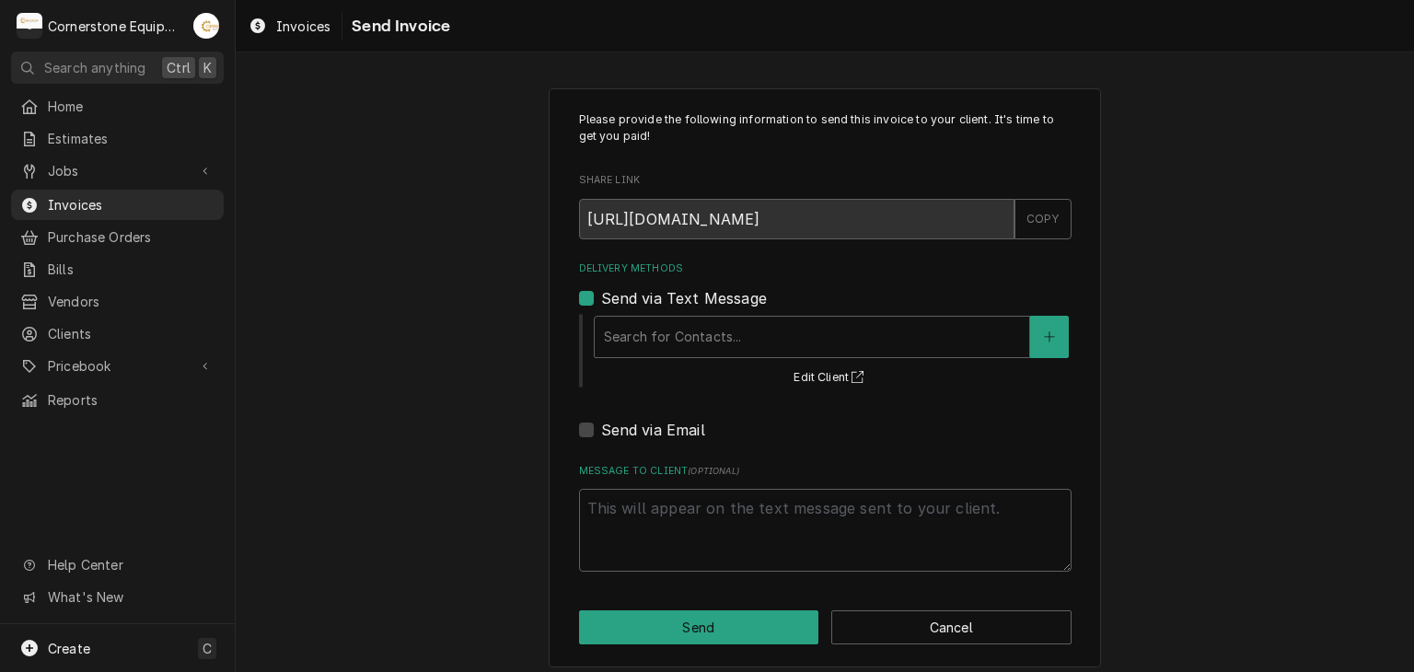
click at [641, 435] on label "Send via Email" at bounding box center [653, 430] width 104 height 22
click at [641, 435] on input "Send via Email" at bounding box center [847, 439] width 493 height 41
checkbox input "true"
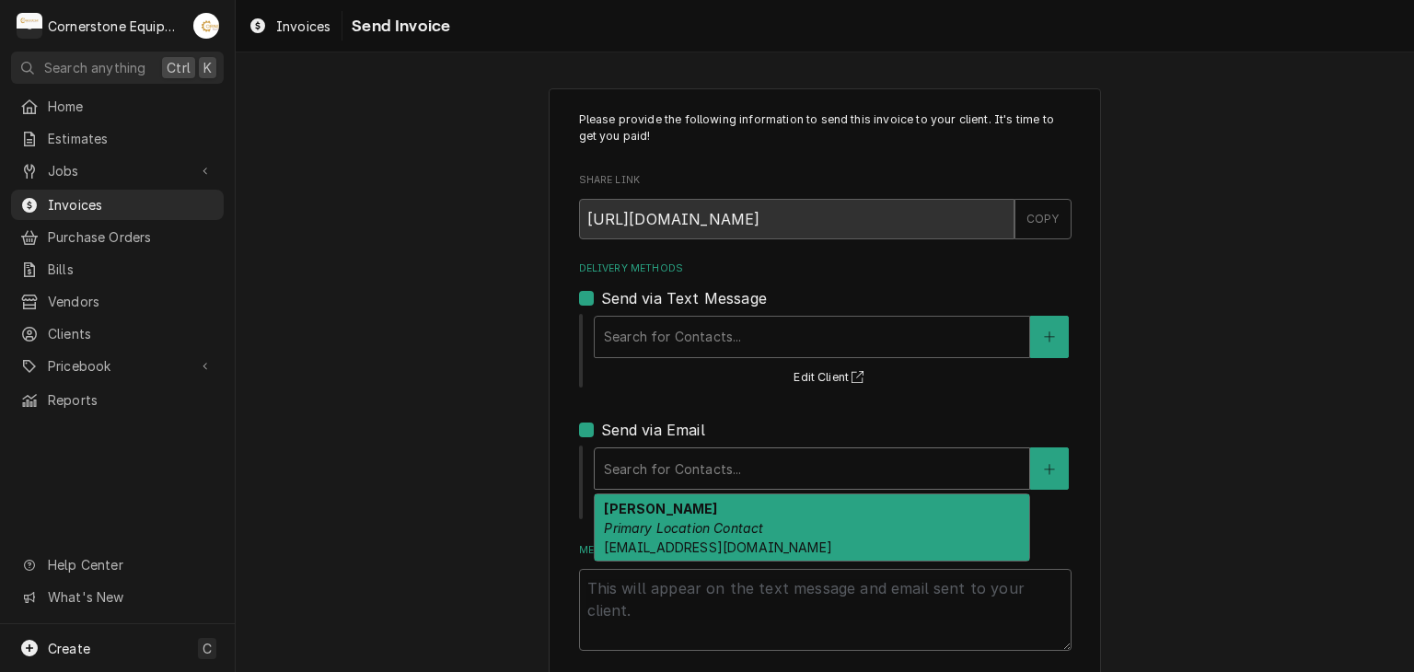
click at [637, 468] on div "Delivery Methods" at bounding box center [812, 468] width 416 height 33
click at [627, 510] on strong "Brian" at bounding box center [660, 509] width 113 height 16
type textarea "x"
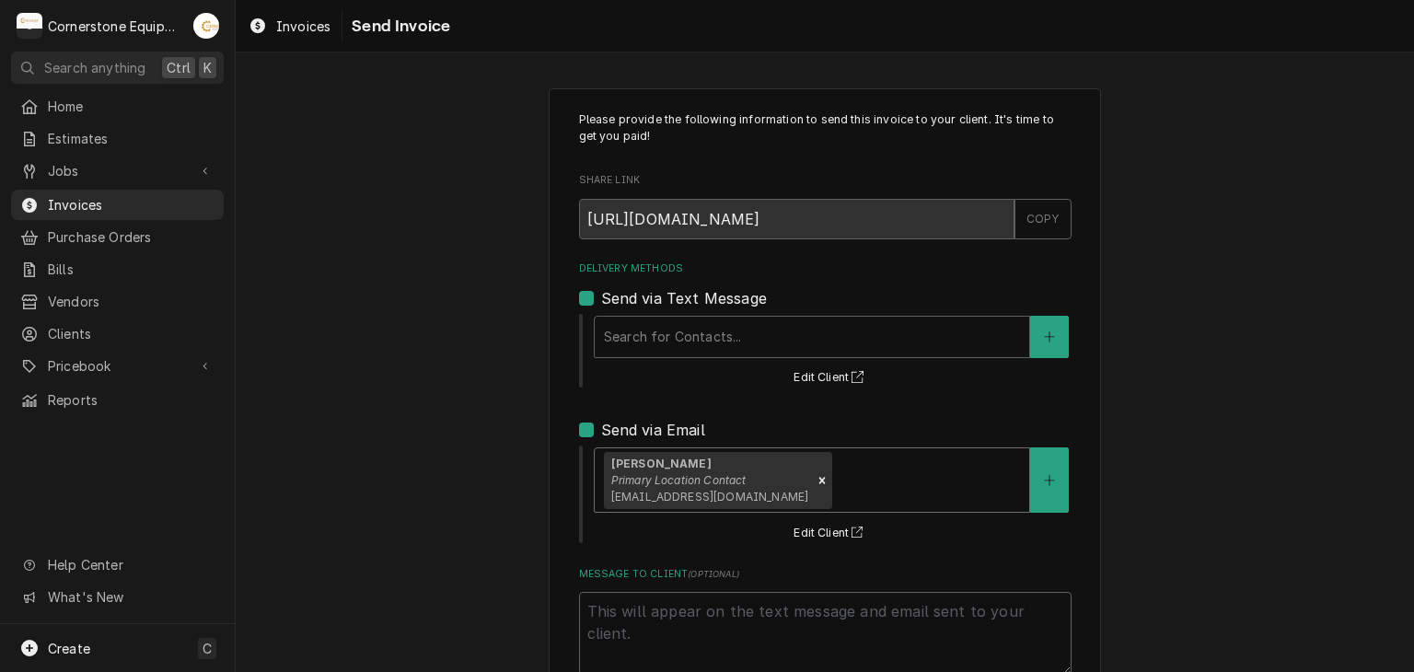
click at [670, 302] on label "Send via Text Message" at bounding box center [684, 298] width 166 height 22
click at [670, 302] on input "Send via Text Message" at bounding box center [847, 307] width 493 height 41
checkbox input "false"
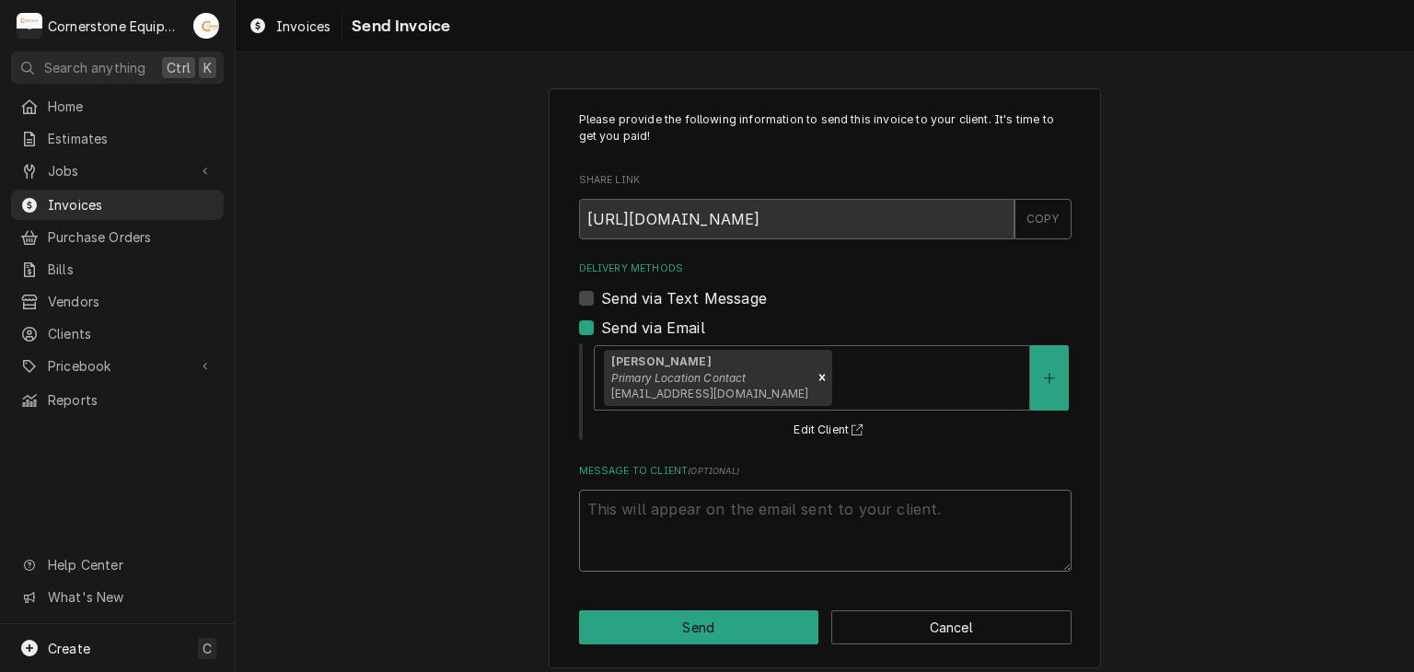
click at [633, 535] on textarea "Message to Client ( optional )" at bounding box center [825, 531] width 493 height 83
type textarea "x"
type textarea "t"
type textarea "x"
type textarea "th"
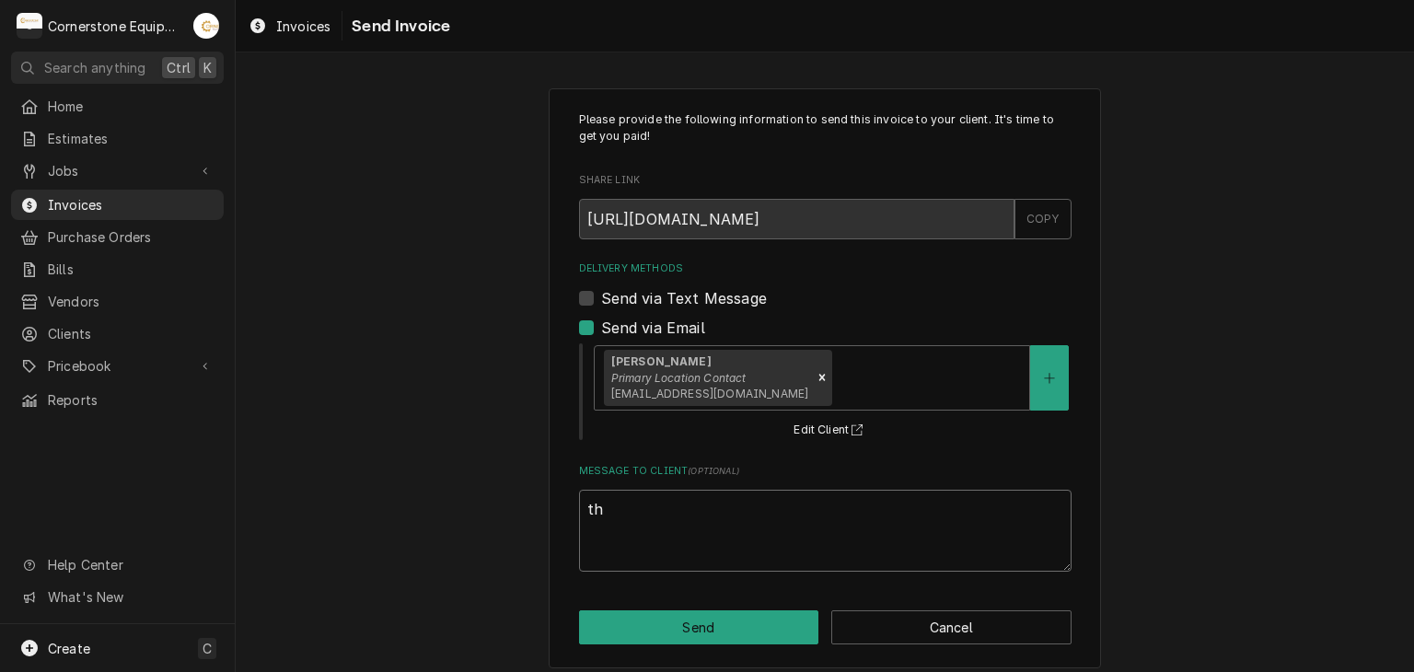
type textarea "x"
type textarea "thi"
type textarea "x"
type textarea "this"
type textarea "x"
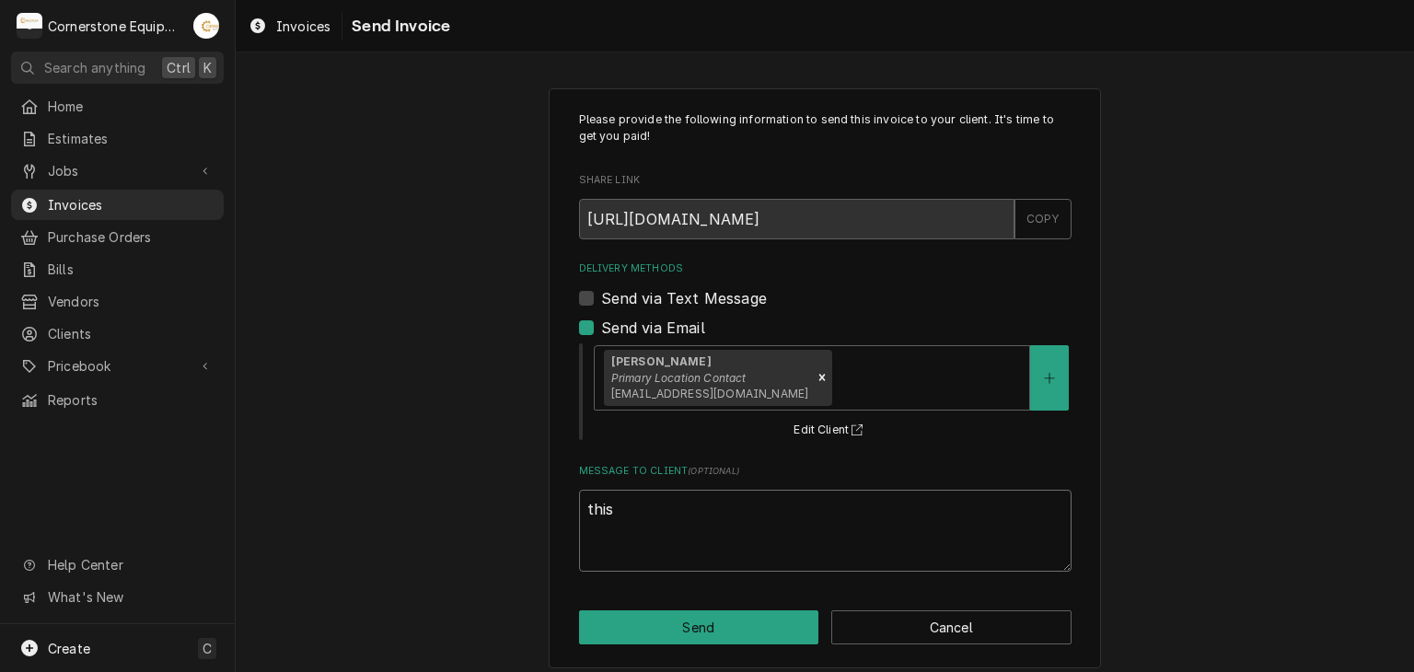
type textarea "this s"
type textarea "x"
type textarea "this si"
type textarea "x"
type textarea "this si"
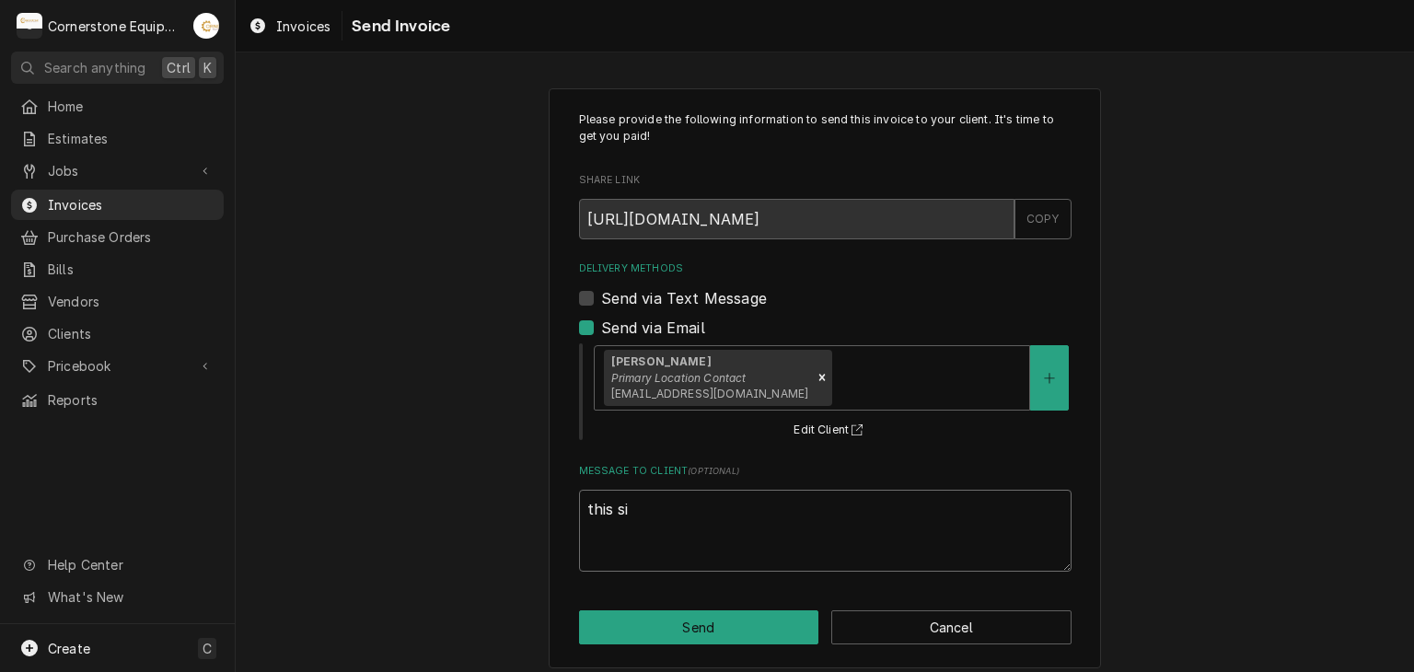
type textarea "x"
type textarea "this si"
type textarea "x"
type textarea "this s"
type textarea "x"
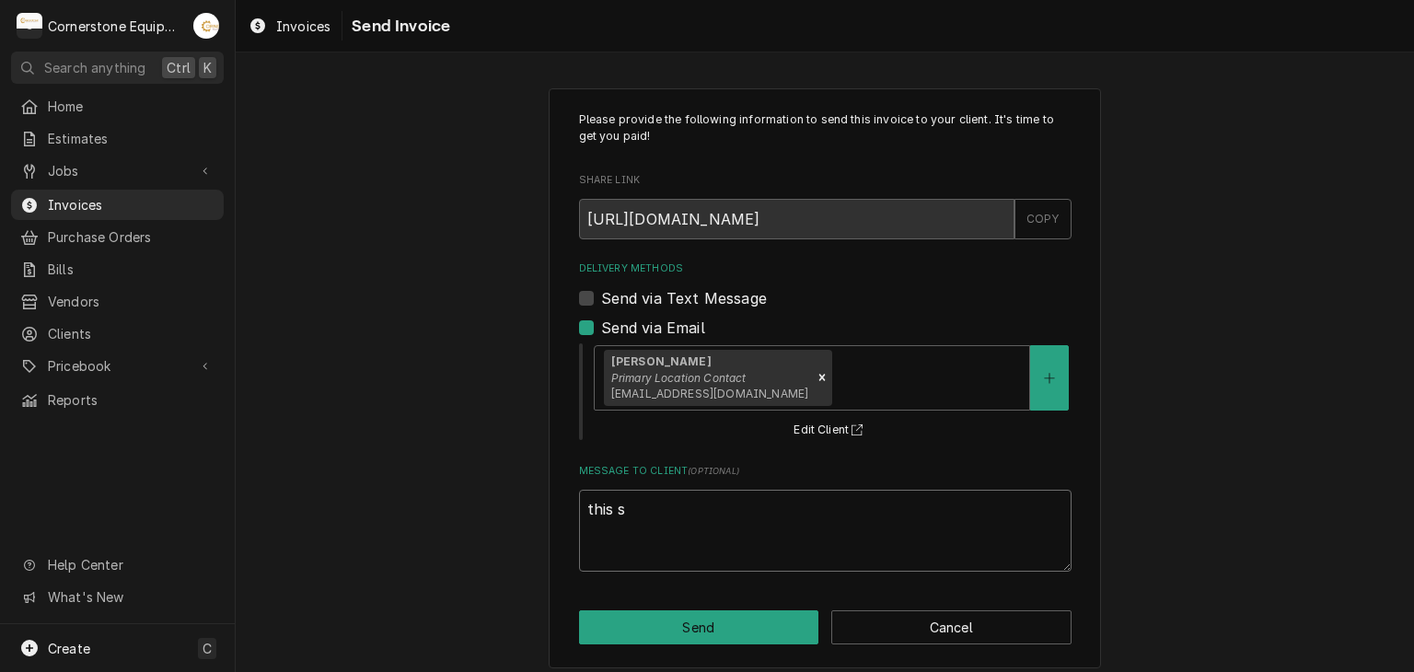
type textarea "this"
type textarea "x"
type textarea "this i"
type textarea "x"
type textarea "this is"
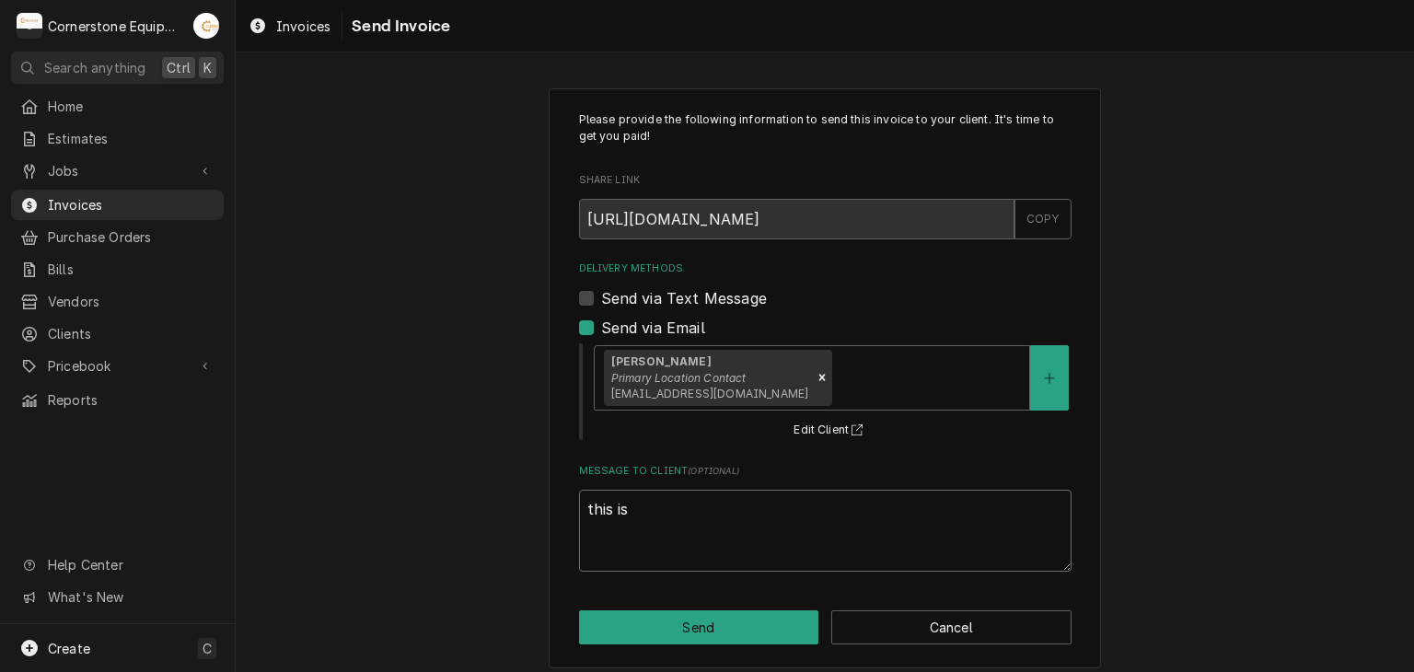
type textarea "x"
type textarea "this is"
type textarea "x"
type textarea "this is t"
type textarea "x"
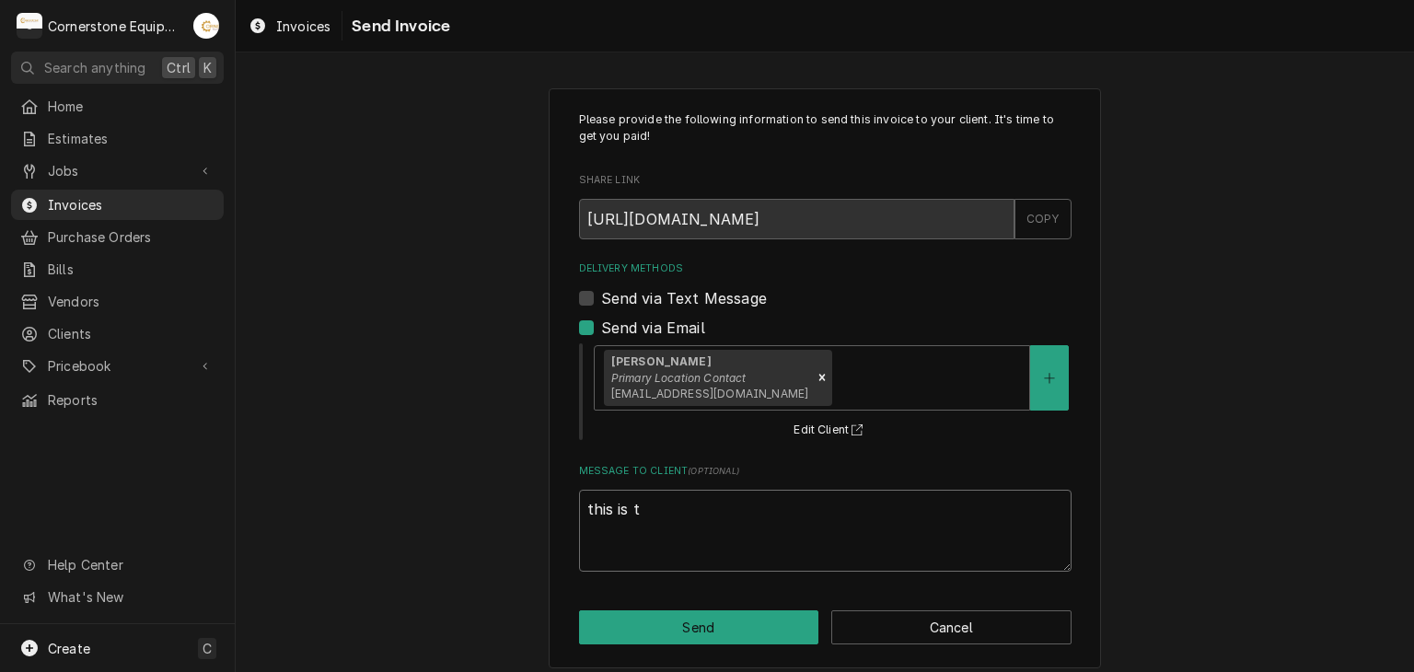
type textarea "this is th"
type textarea "x"
type textarea "this is the"
type textarea "x"
type textarea "this is the"
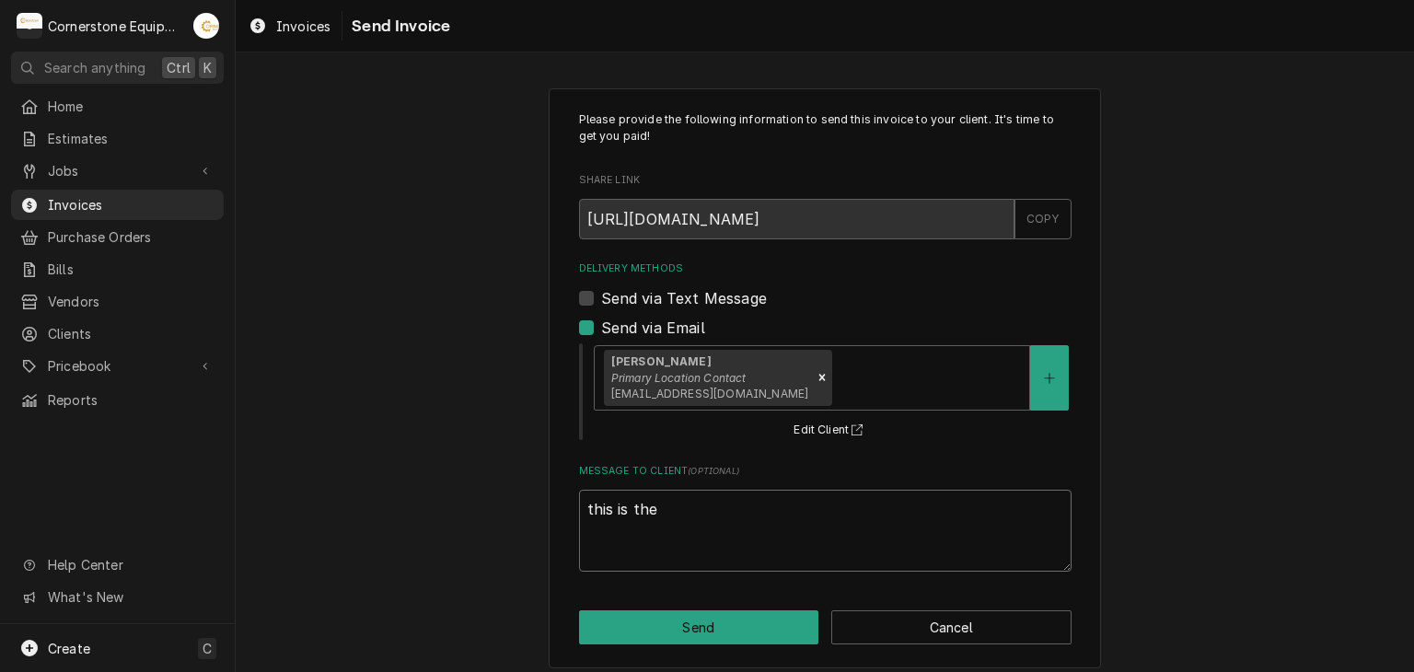
type textarea "x"
type textarea "this is the d"
type textarea "x"
type textarea "this is the di"
type textarea "x"
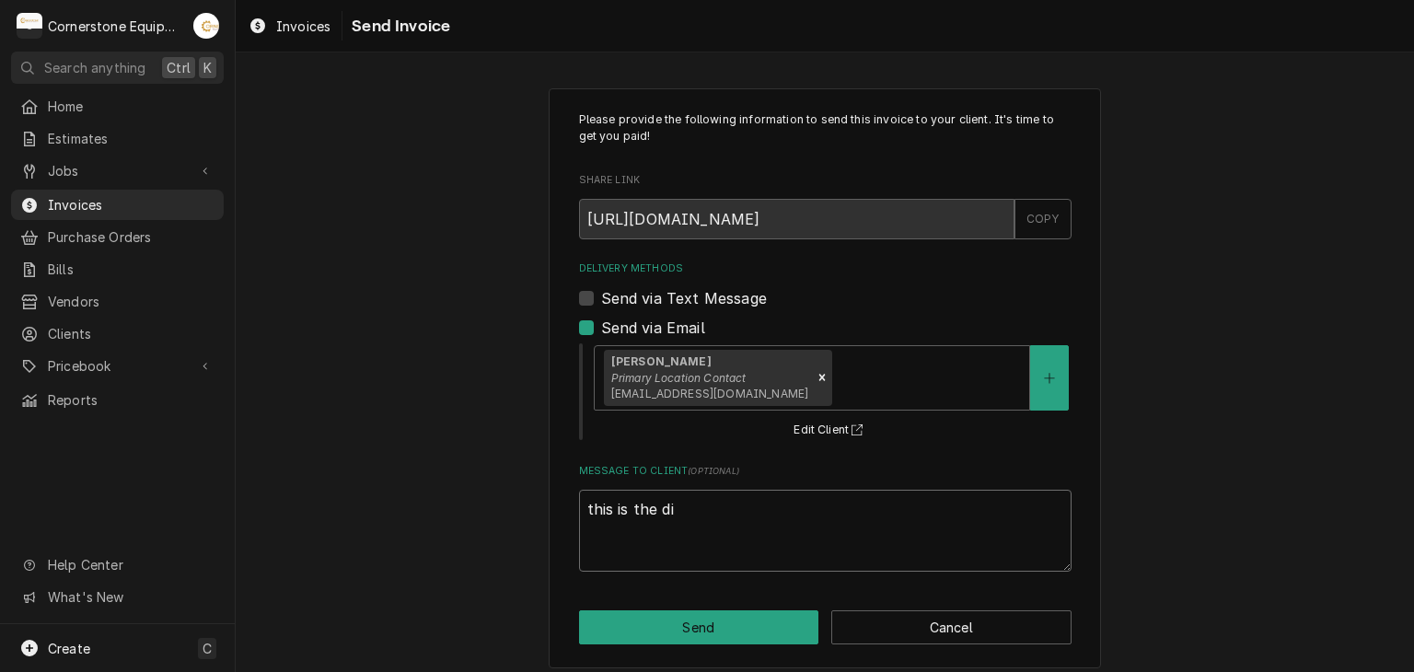
type textarea "this is the dif"
type textarea "x"
type textarea "this is the diff"
type textarea "x"
type textarea "this is the diffe"
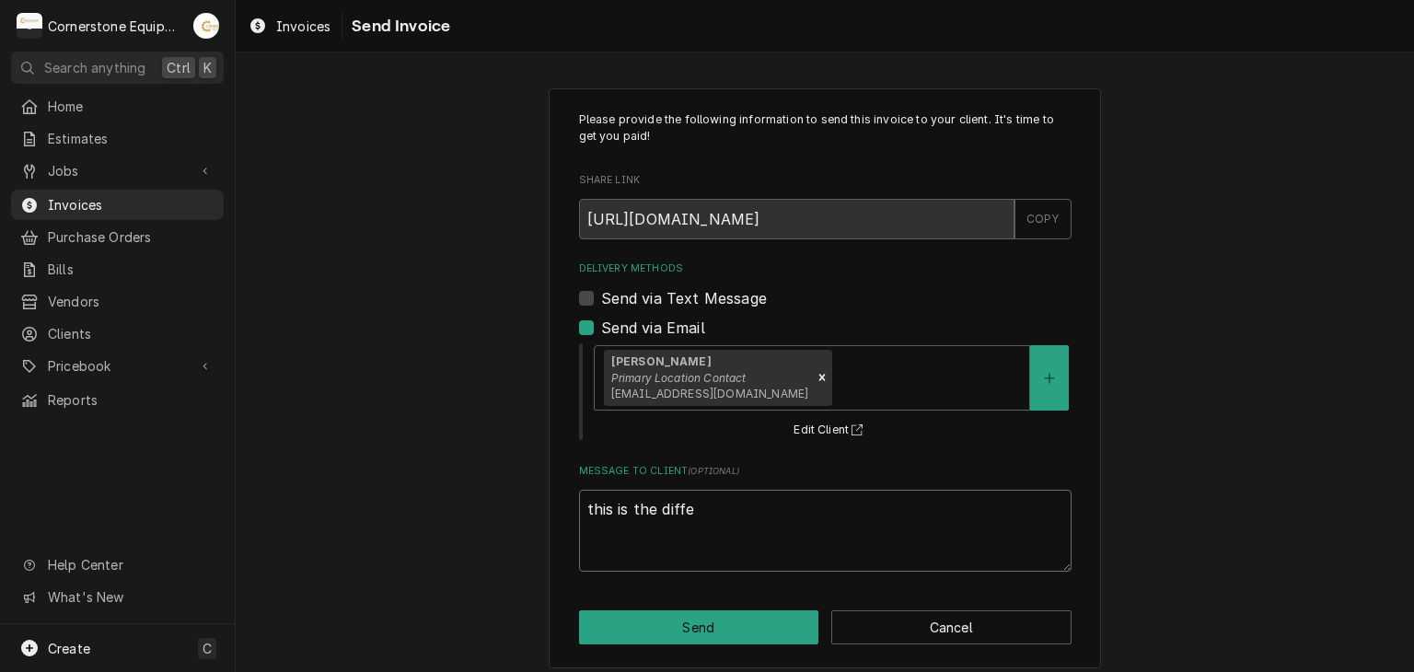
type textarea "x"
type textarea "this is the differ"
type textarea "x"
type textarea "this is the differe"
type textarea "x"
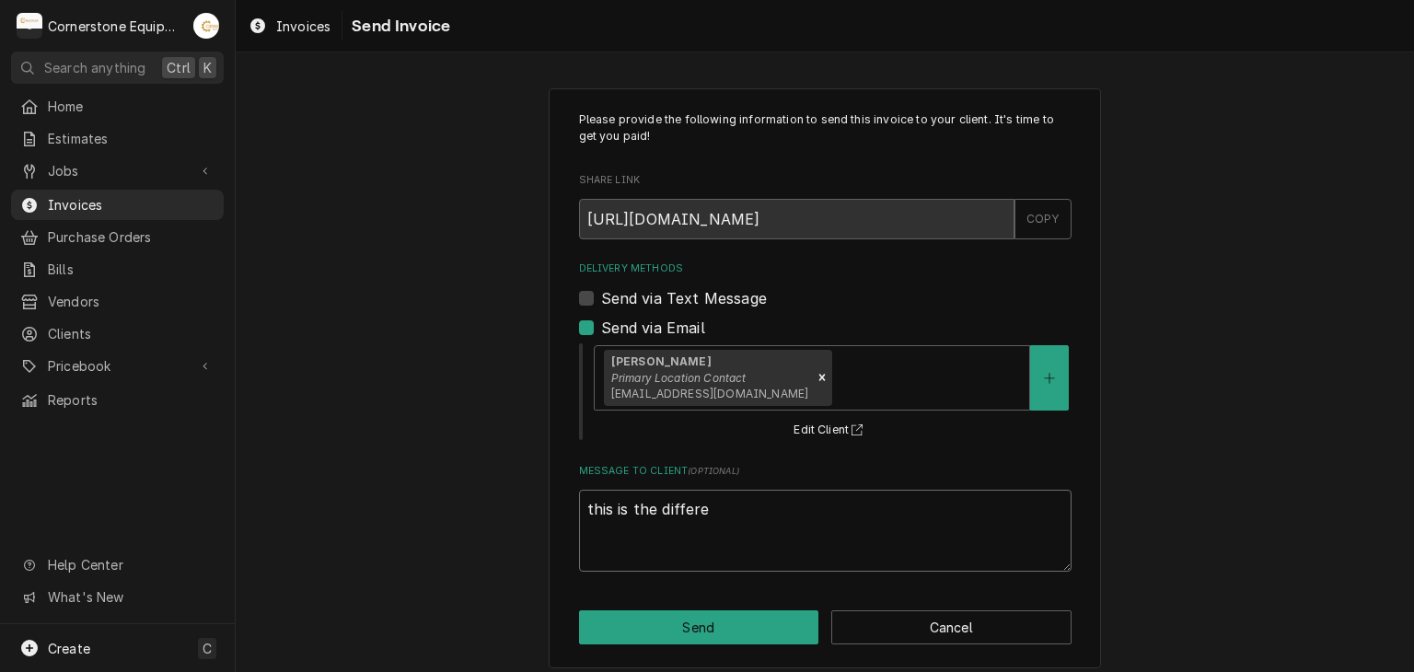
type textarea "this is the differen"
type textarea "x"
type textarea "this is the differenc"
type textarea "x"
type textarea "this is the difference"
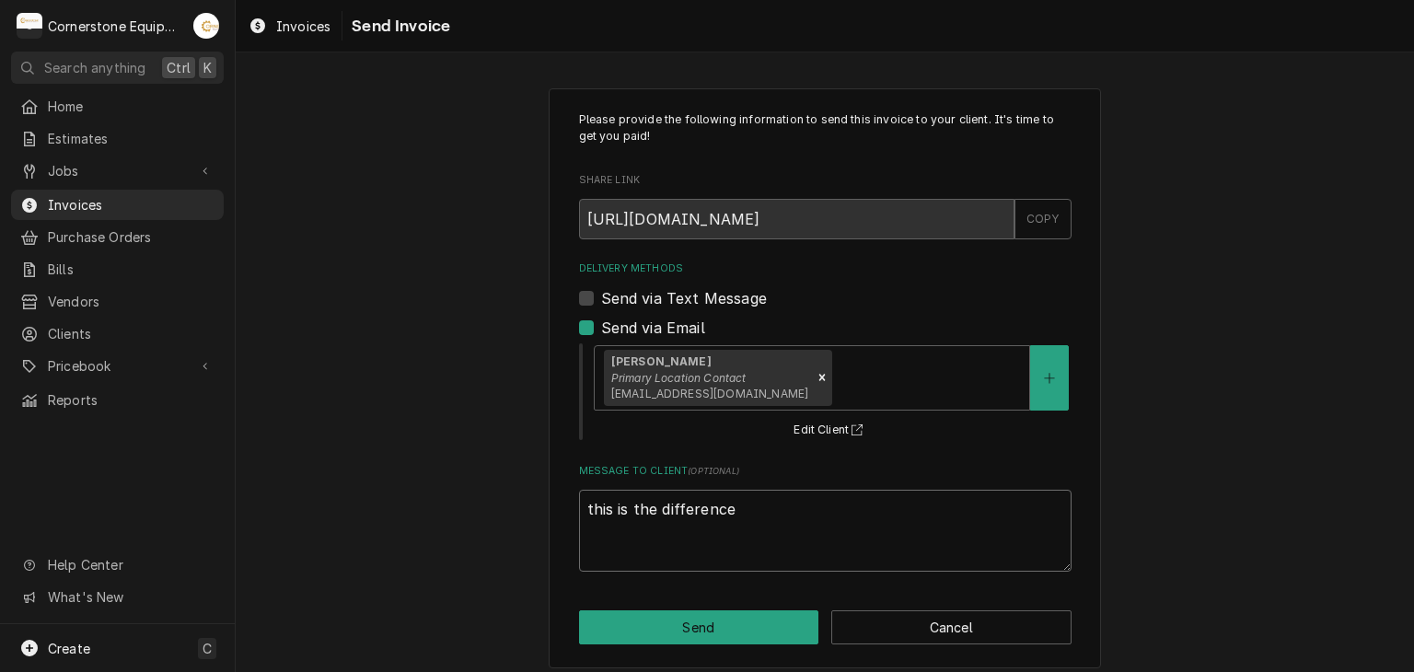
type textarea "x"
type textarea "this is the difference"
type textarea "x"
type textarea "this is the difference b"
type textarea "x"
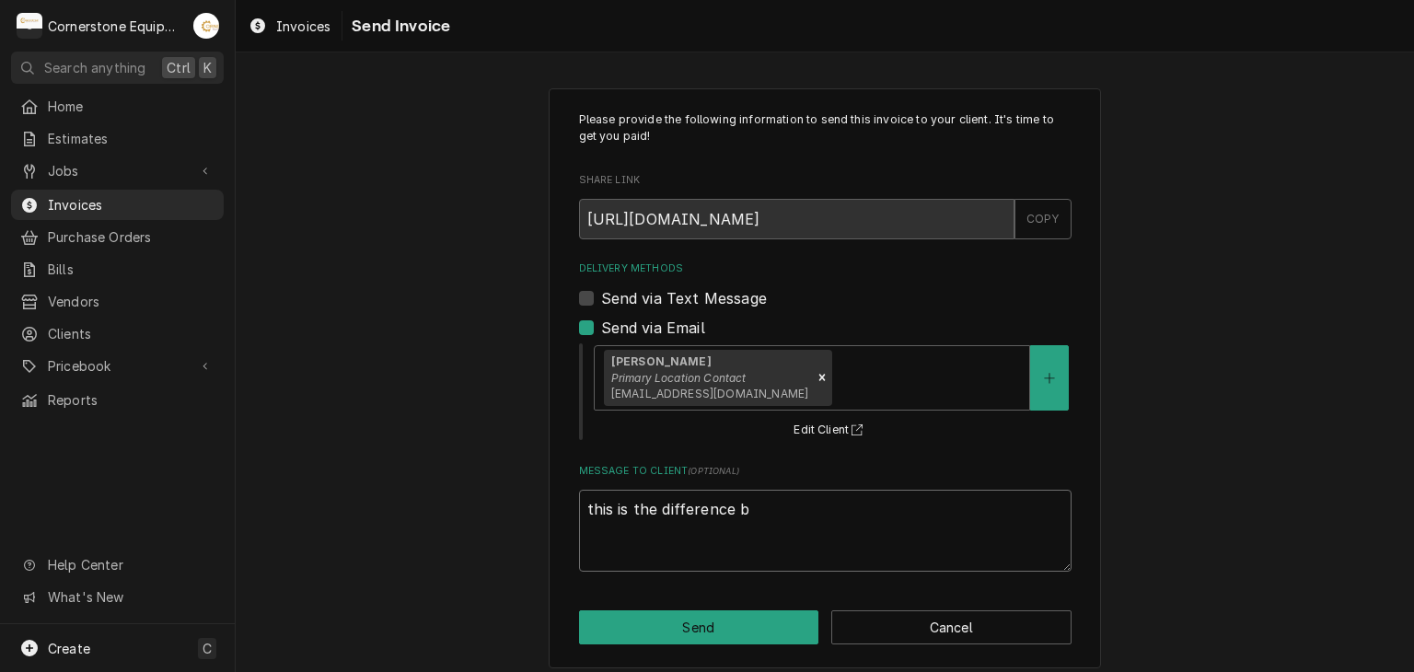
type textarea "this is the difference br"
type textarea "x"
type textarea "this is the difference bri"
type textarea "x"
type textarea "this is the difference brin"
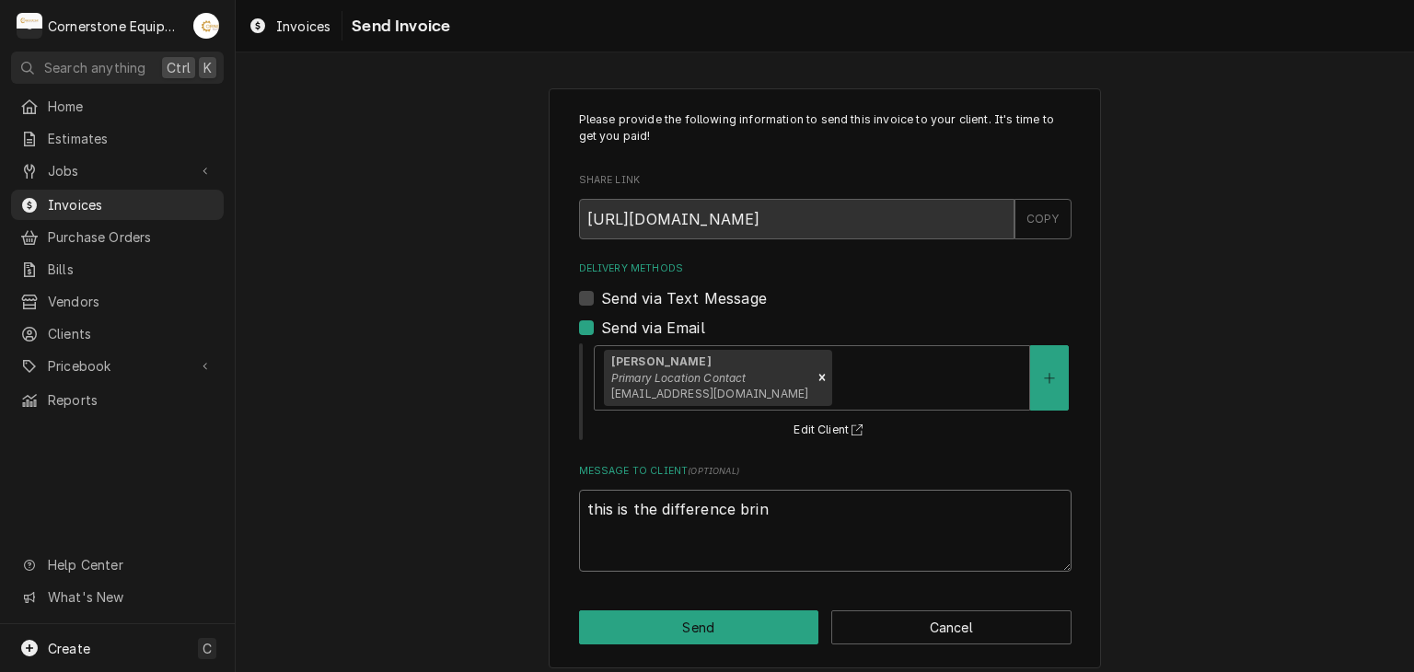
type textarea "x"
type textarea "this is the difference bri"
type textarea "x"
type textarea "this is the difference bria"
type textarea "x"
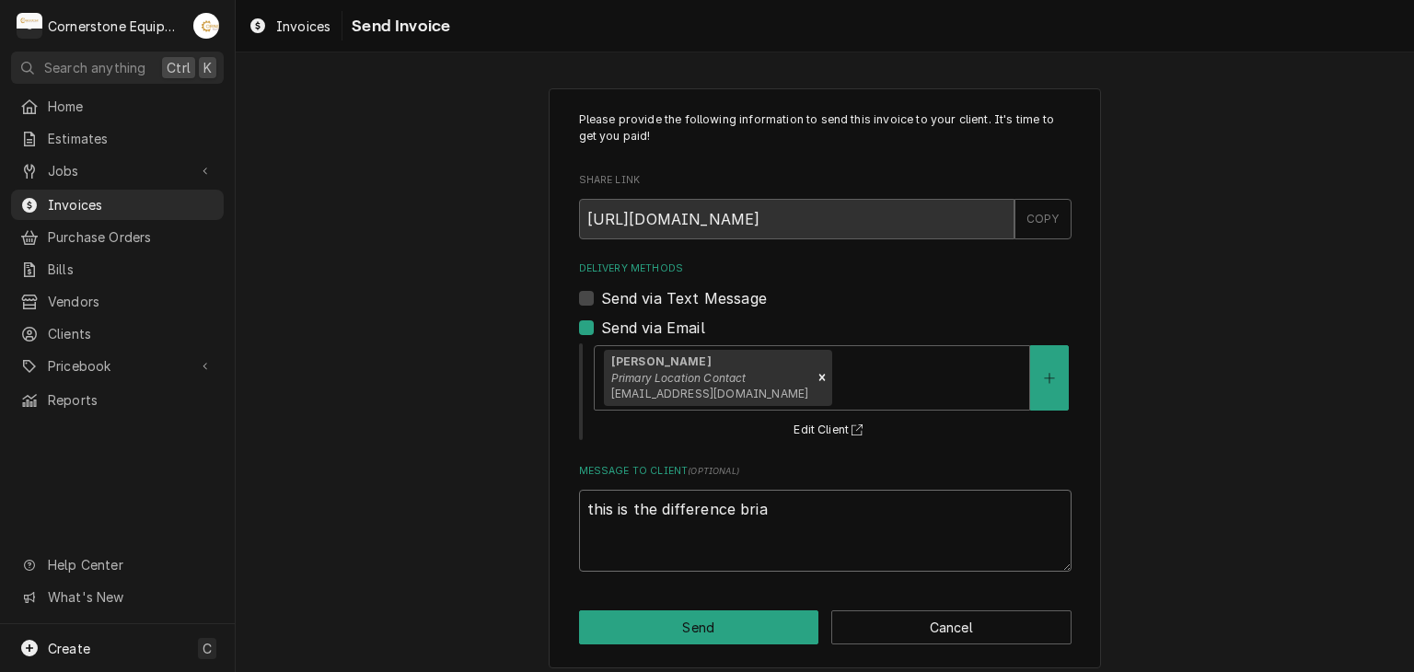
type textarea "this is the difference bri"
type textarea "x"
type textarea "this is the difference br"
type textarea "x"
type textarea "this is the difference b"
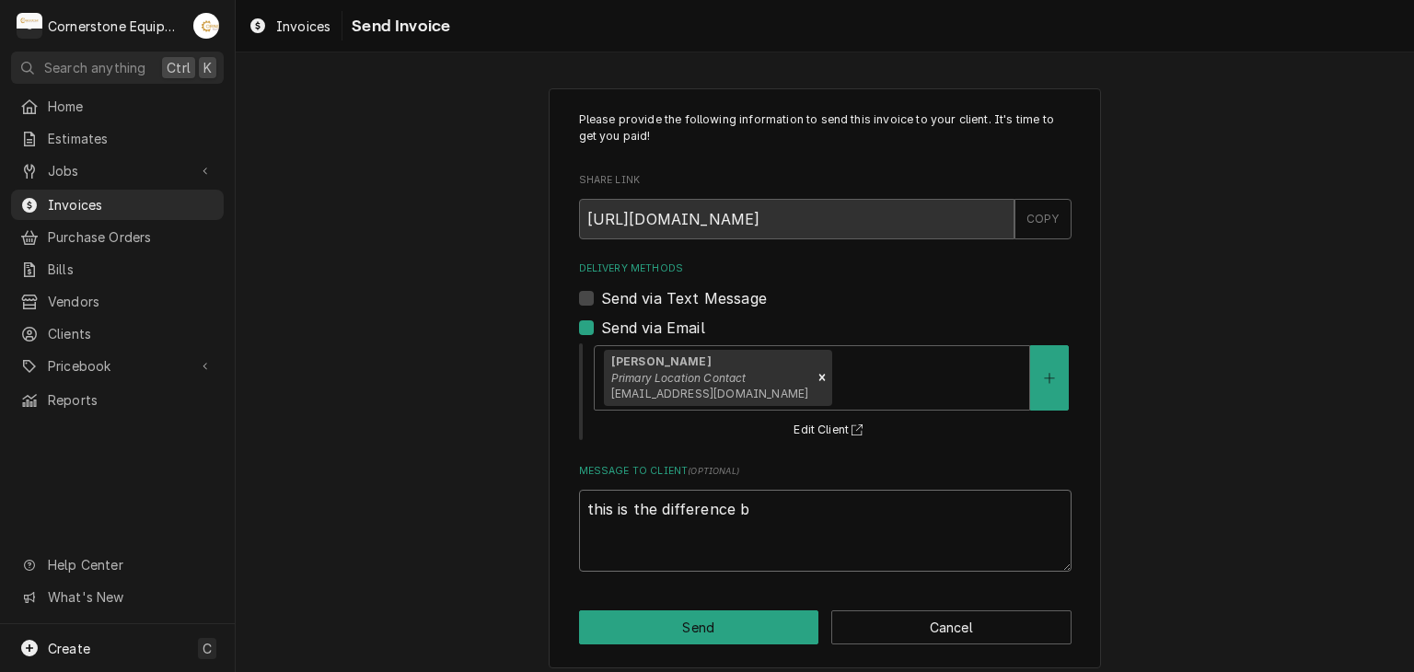
type textarea "x"
type textarea "this is the difference"
type textarea "x"
type textarea "this is the difference f"
type textarea "x"
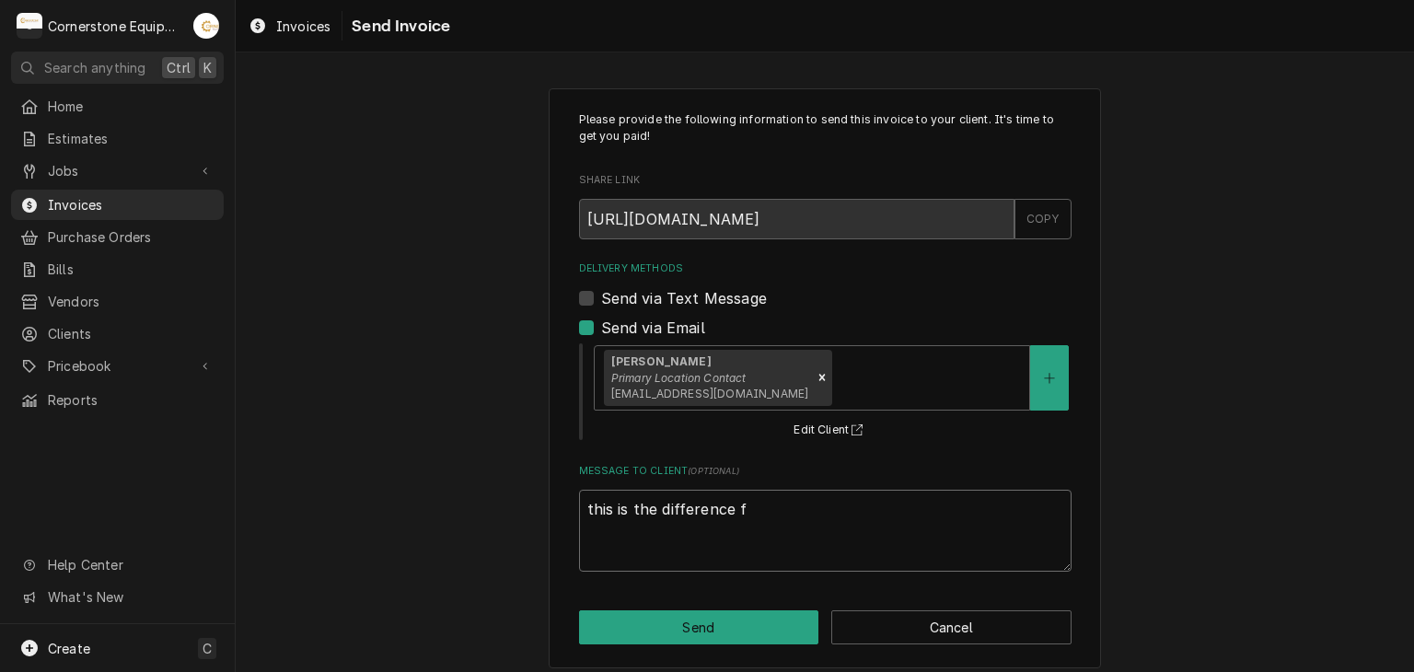
type textarea "this is the difference fr"
type textarea "x"
type textarea "this is the difference fro"
type textarea "x"
type textarea "this is the difference fr"
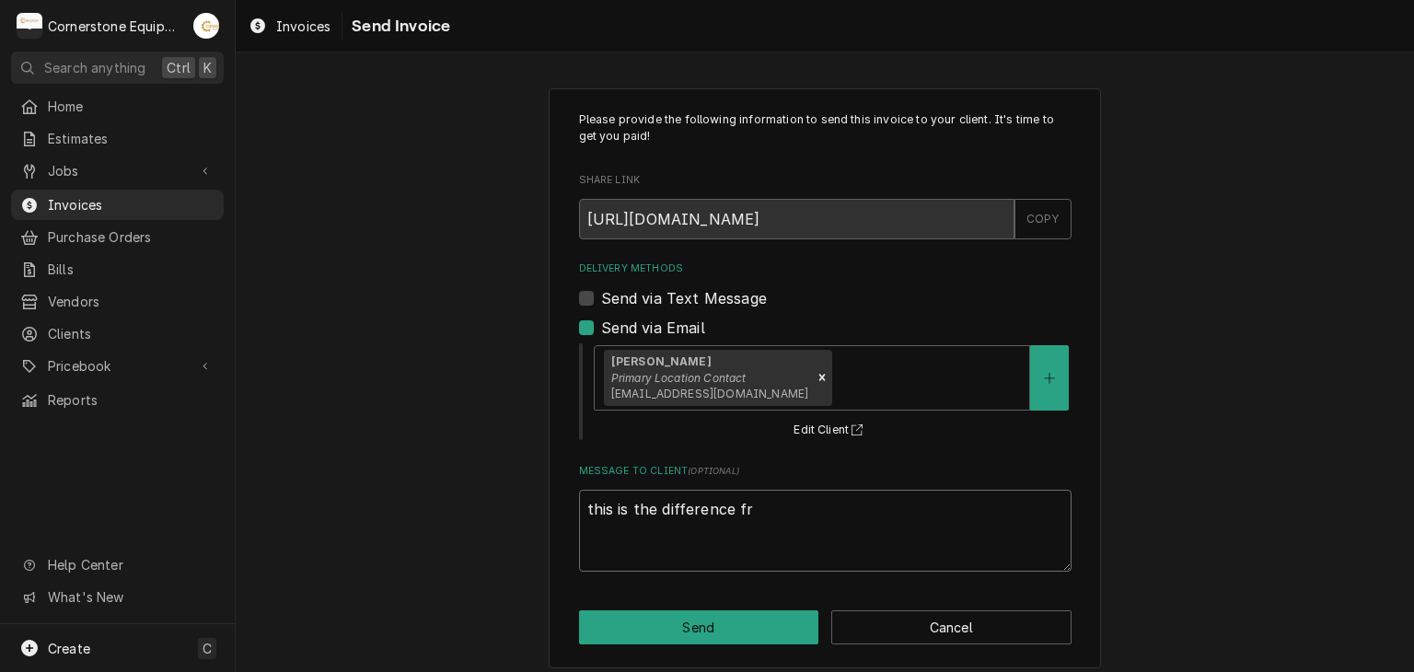
type textarea "x"
type textarea "this is the difference f"
type textarea "x"
type textarea "this is the difference fo"
type textarea "x"
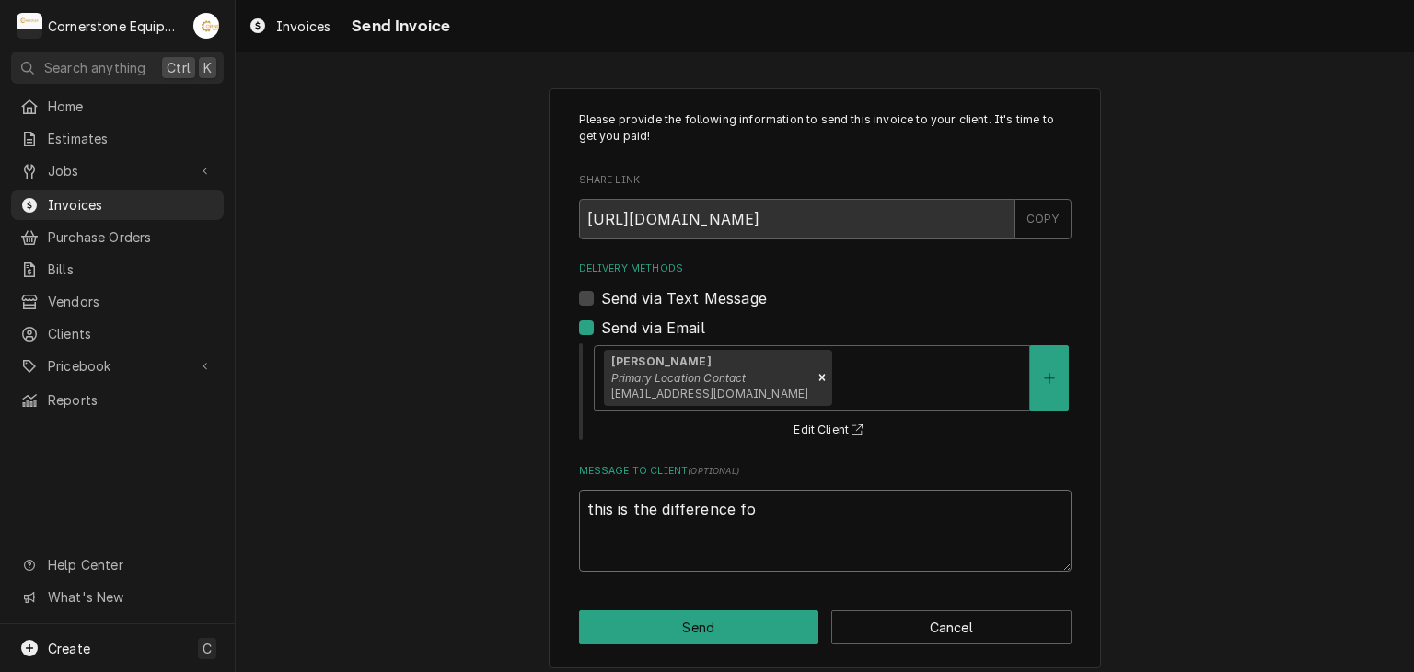
type textarea "this is the difference for"
type textarea "x"
type textarea "this is the difference for"
type textarea "x"
type textarea "this is the difference for t"
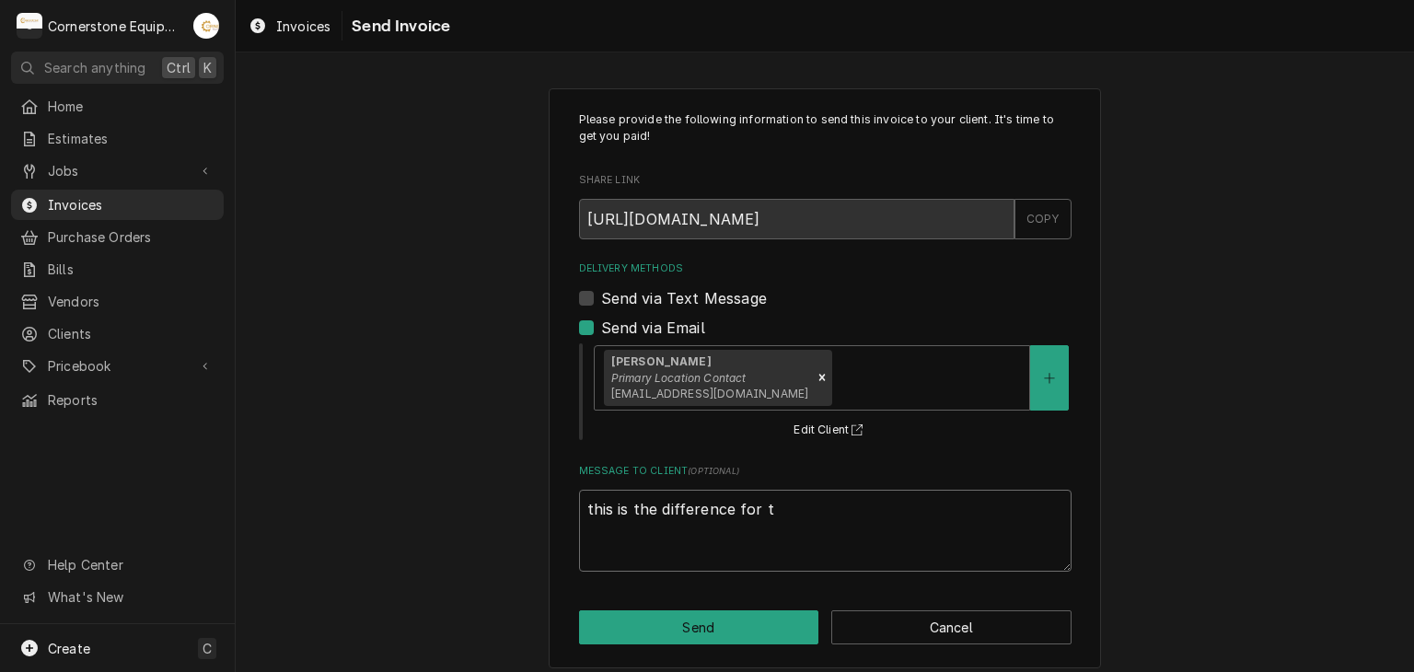
type textarea "x"
type textarea "this is the difference for ta"
type textarea "x"
type textarea "this is the difference for t"
type textarea "x"
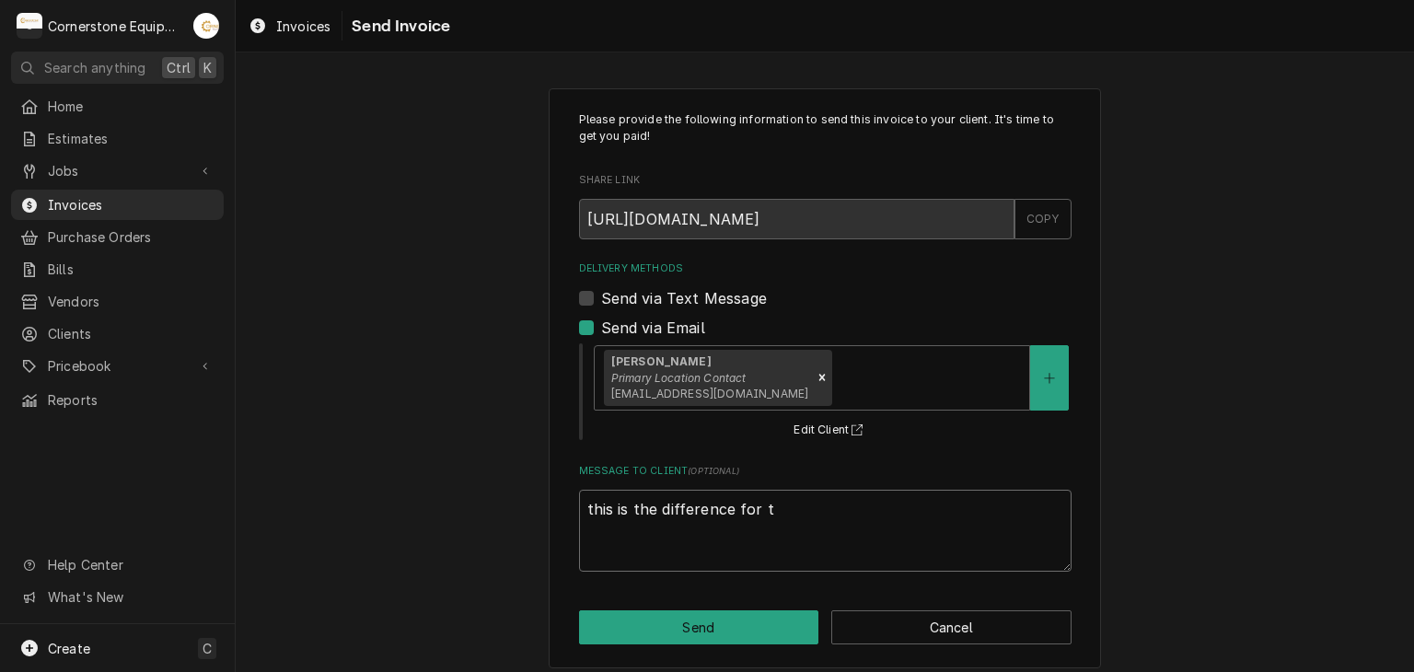
type textarea "this is the difference for"
type textarea "x"
type textarea "this is the difference for"
type textarea "x"
type textarea "this is the difference fo"
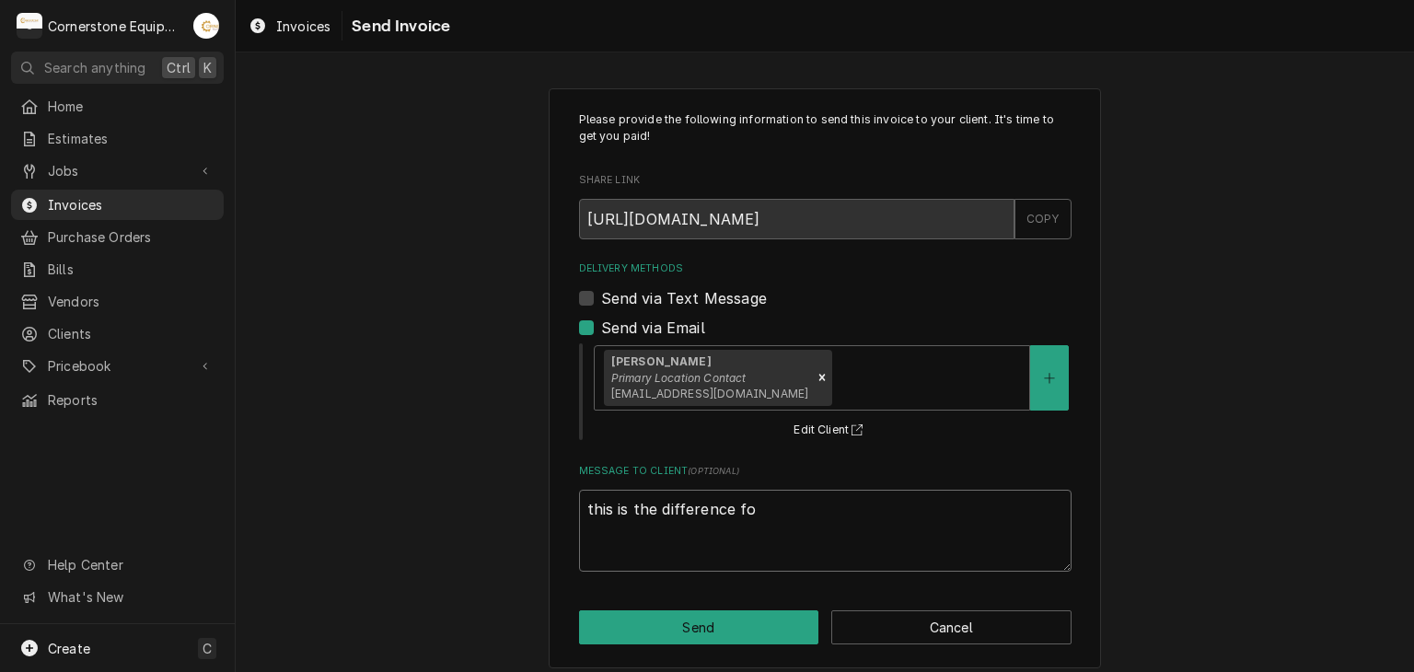
type textarea "x"
type textarea "this is the difference f"
type textarea "x"
type textarea "this is the difference"
type textarea "x"
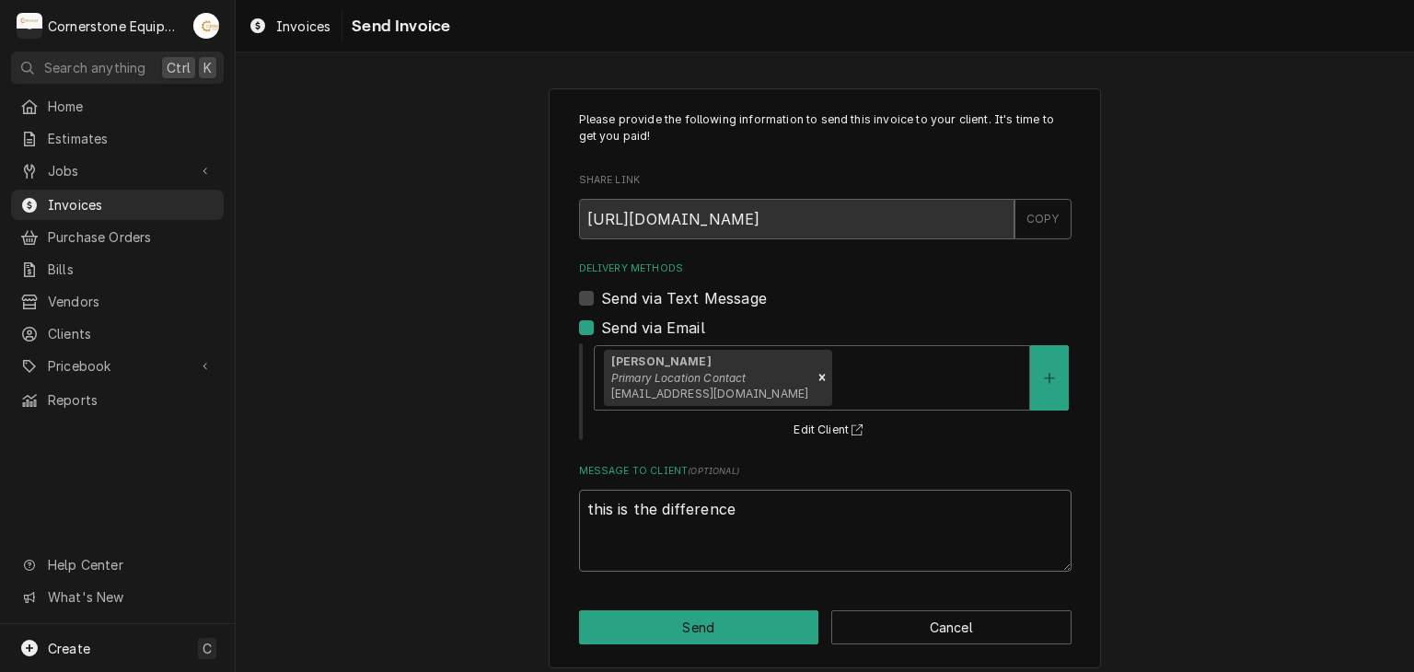
type textarea "this is the difference w"
type textarea "x"
type textarea "this is the difference wi"
type textarea "x"
type textarea "this is the difference wit"
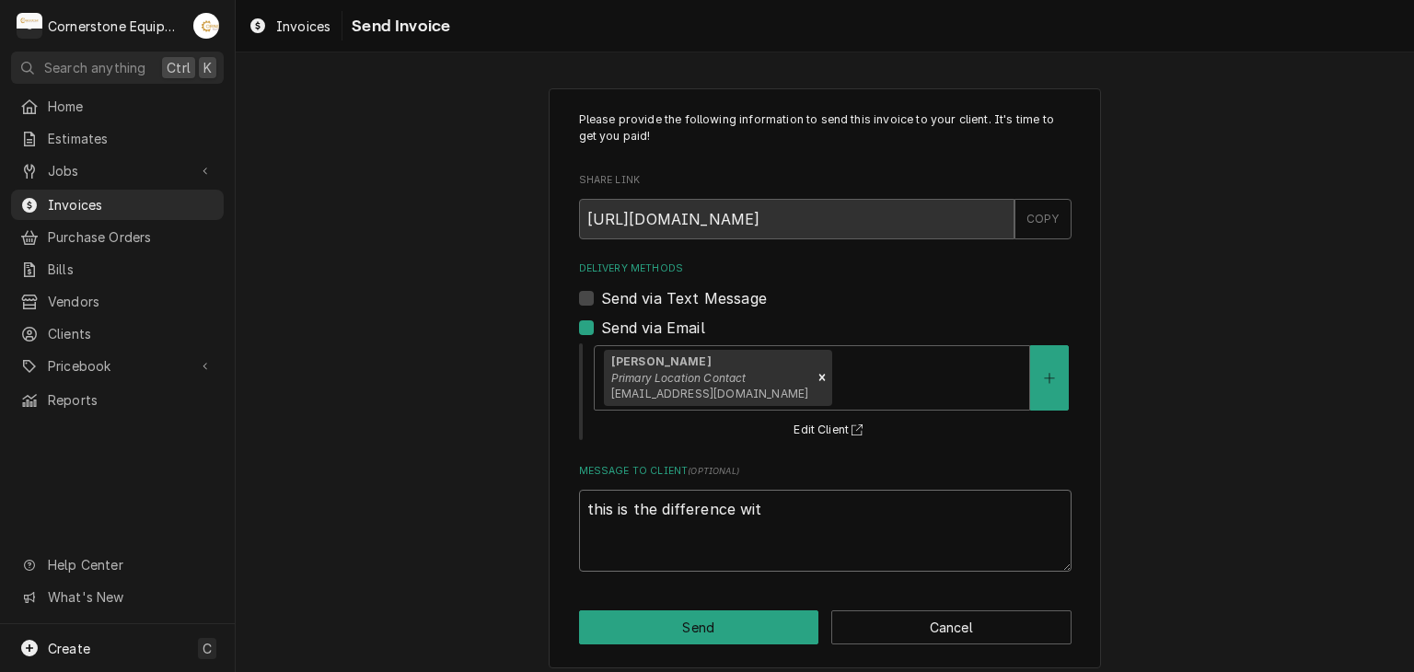
type textarea "x"
type textarea "this is the difference with"
type textarea "x"
type textarea "this is the difference with"
type textarea "x"
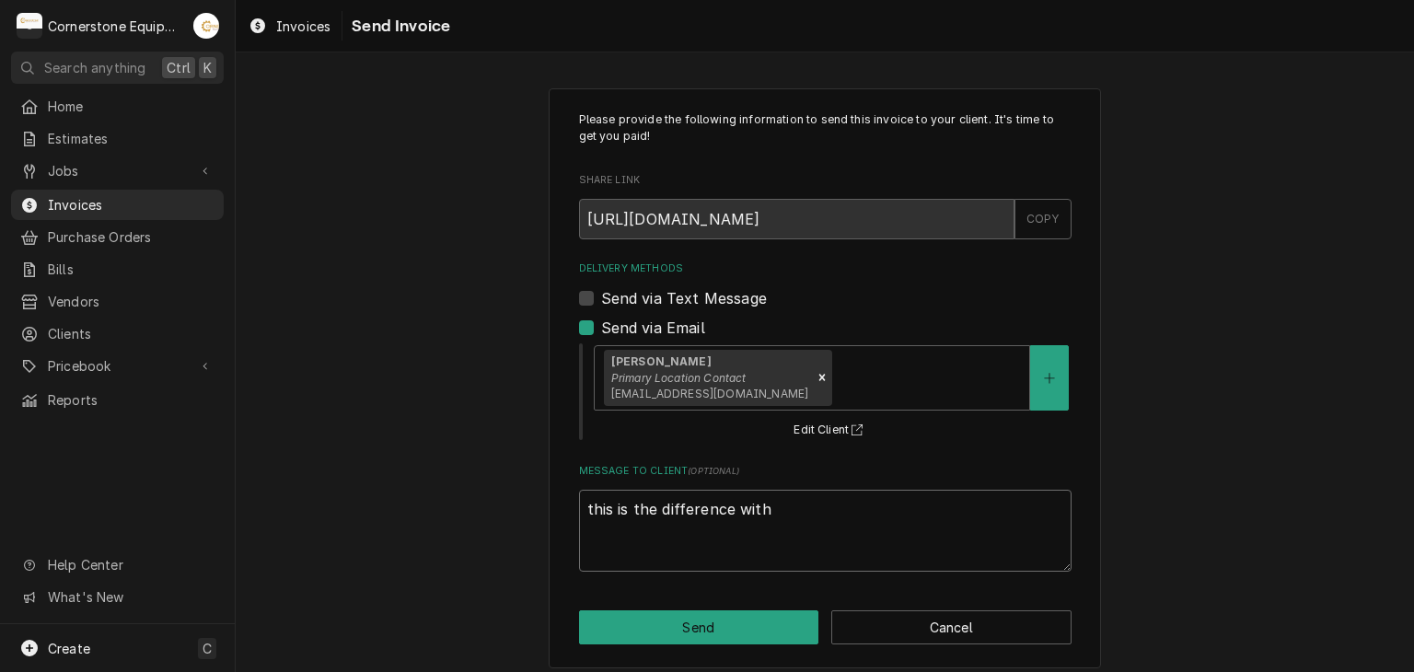
type textarea "this is the difference with t"
type textarea "x"
type textarea "this is the difference with ta"
type textarea "x"
type textarea "this is the difference with tax"
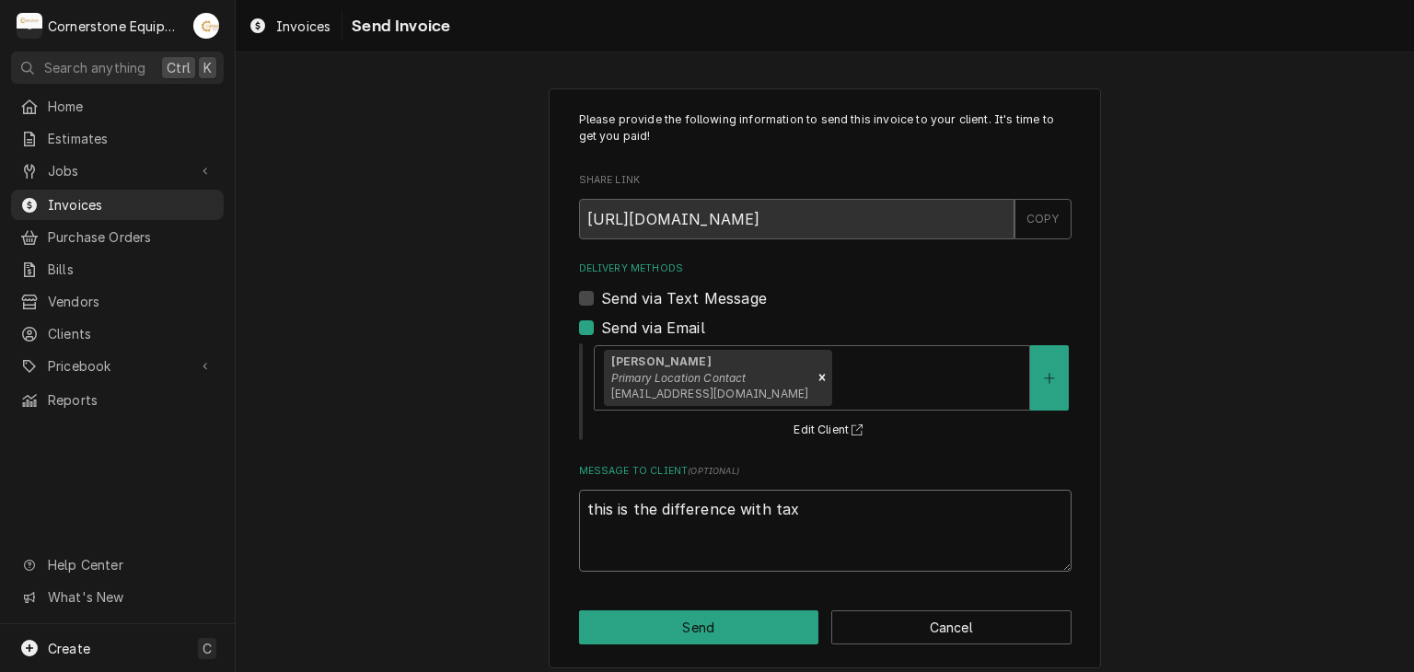
type textarea "x"
type textarea "this is the difference with taxe"
type textarea "x"
type textarea "this is the difference with taxes"
type textarea "x"
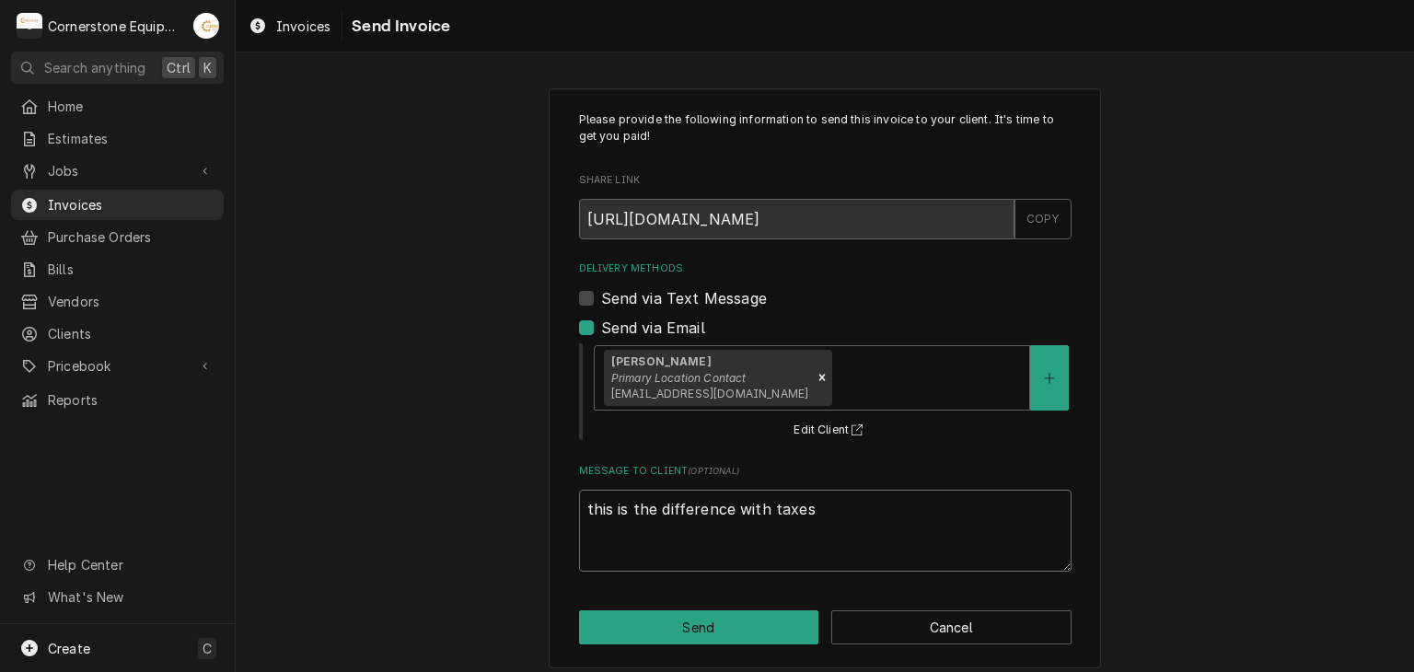
type textarea "this is the difference with taxes"
type textarea "x"
type textarea "this is the difference with taxes b"
type textarea "x"
type textarea "this is the difference with taxes be"
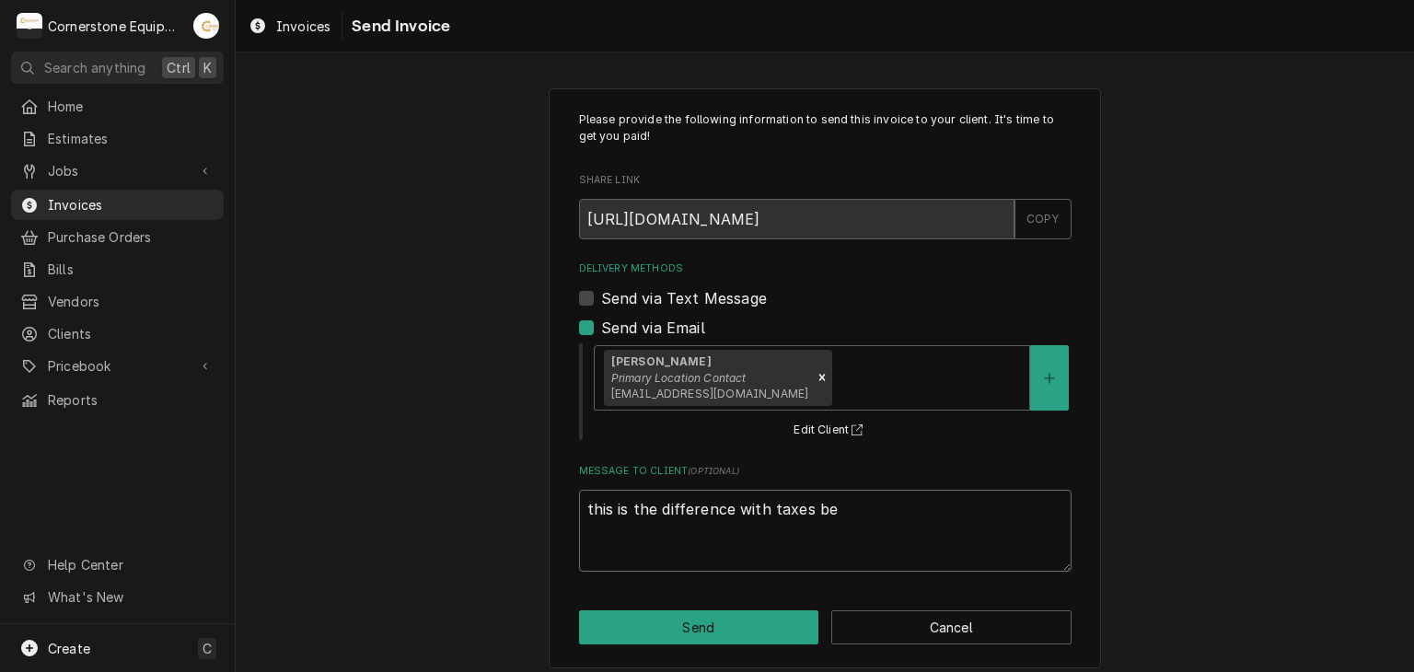
type textarea "x"
type textarea "this is the difference with taxes bei"
type textarea "x"
type textarea "this is the difference with taxes bein"
type textarea "x"
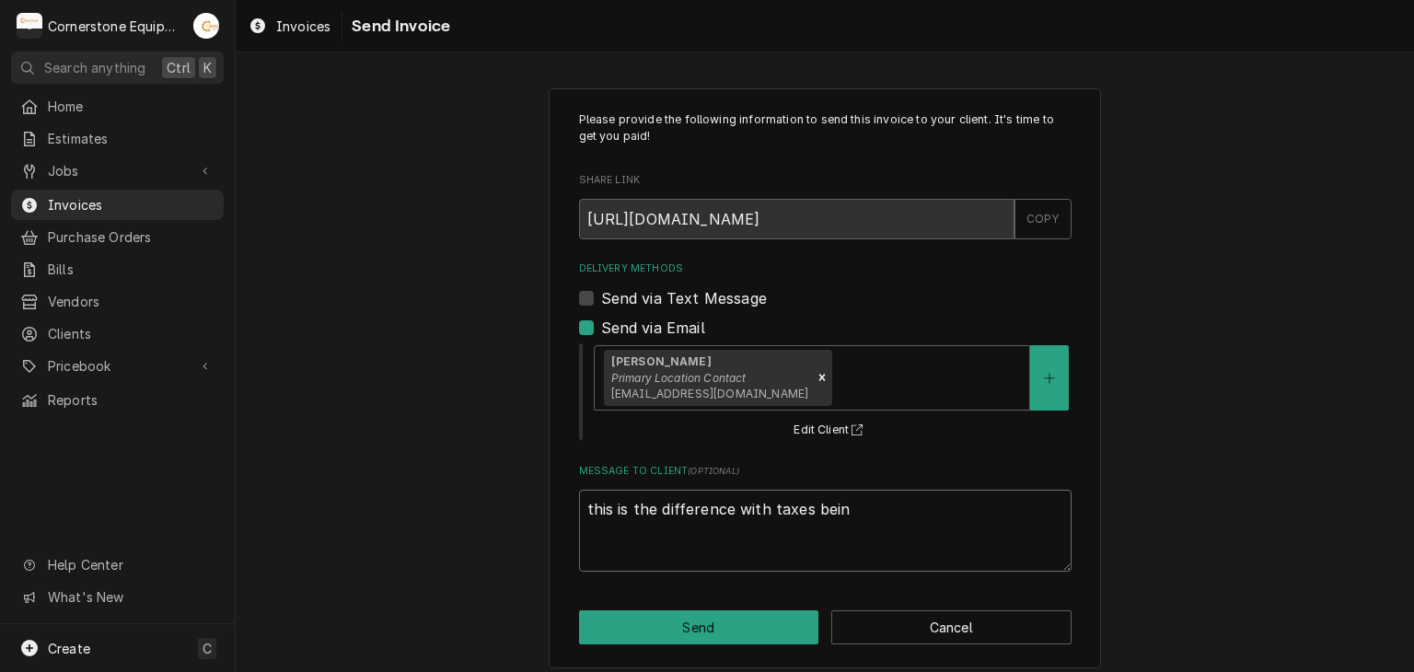
type textarea "this is the difference with taxes being"
type textarea "x"
type textarea "this is the difference with taxes being"
type textarea "x"
type textarea "this is the difference with taxes being c"
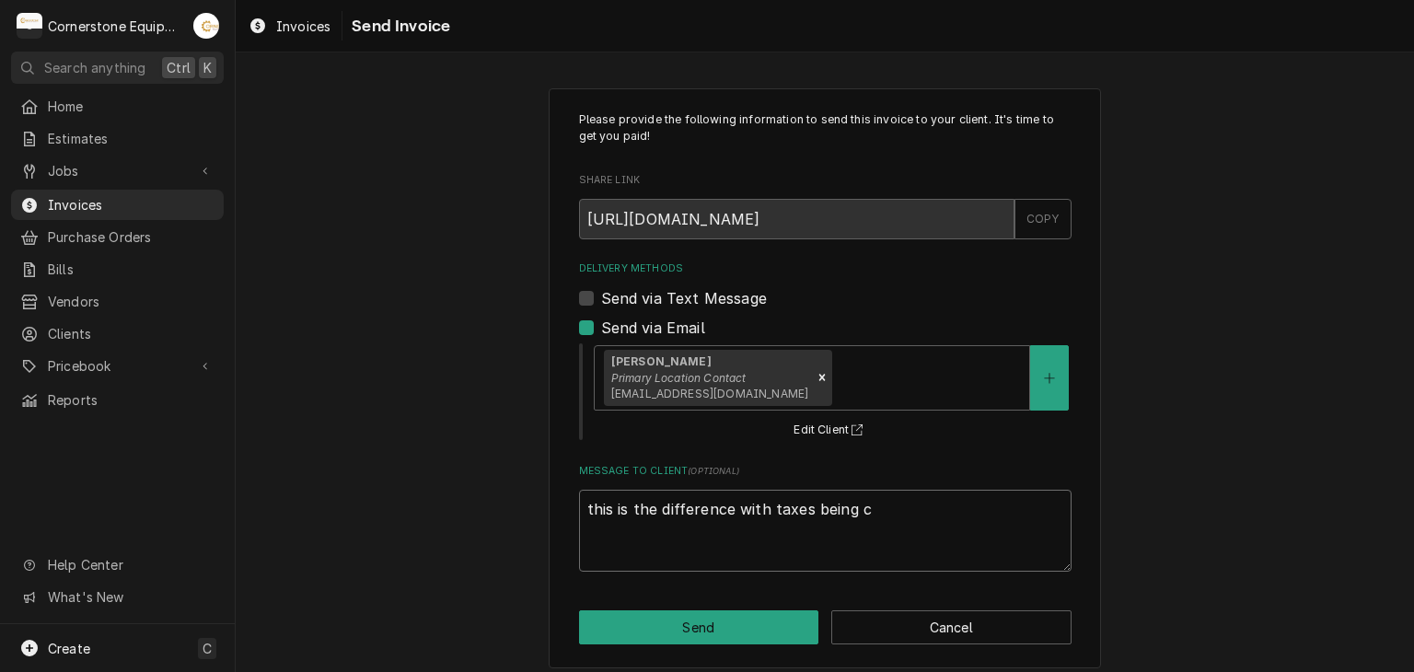
type textarea "x"
type textarea "this is the difference with taxes being ch"
type textarea "x"
type textarea "this is the difference with taxes being cha"
type textarea "x"
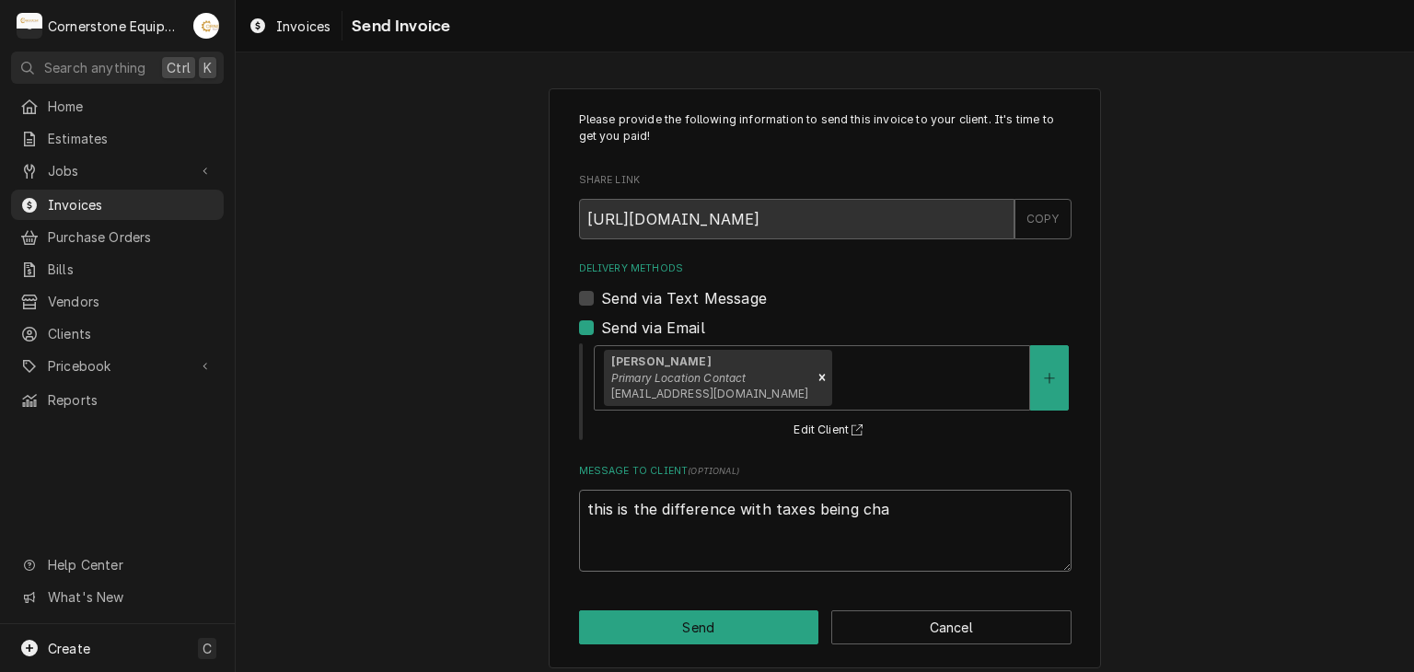
type textarea "this is the difference with taxes being char"
type textarea "x"
type textarea "this is the difference with taxes being charg"
type textarea "x"
type textarea "this is the difference with taxes being charge"
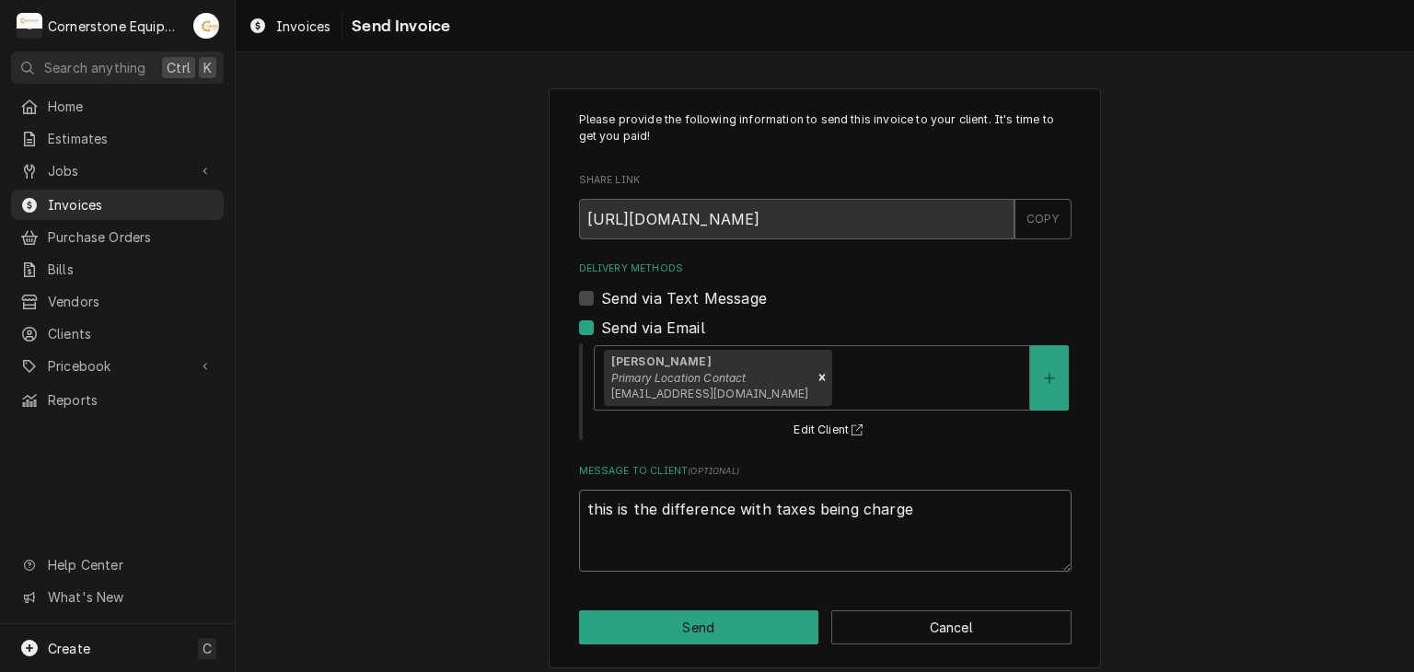
type textarea "x"
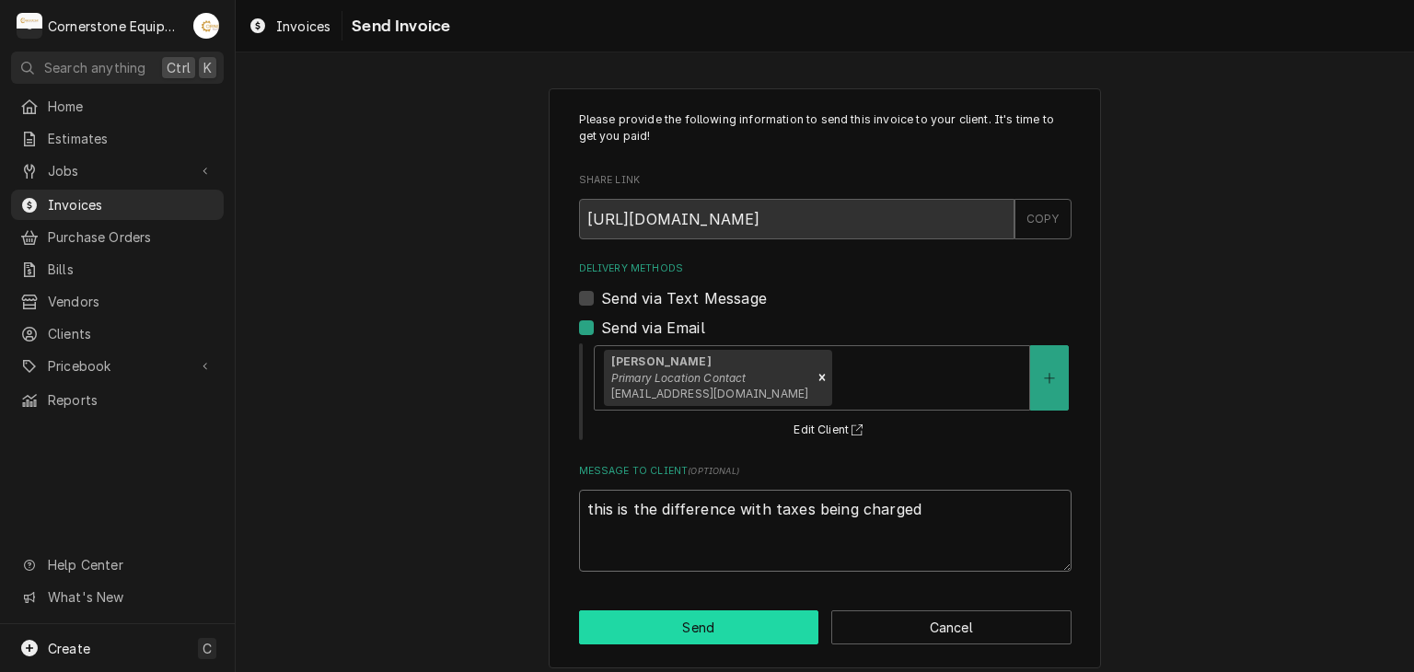
type textarea "this is the difference with taxes being charged"
click at [649, 619] on button "Send" at bounding box center [699, 628] width 240 height 34
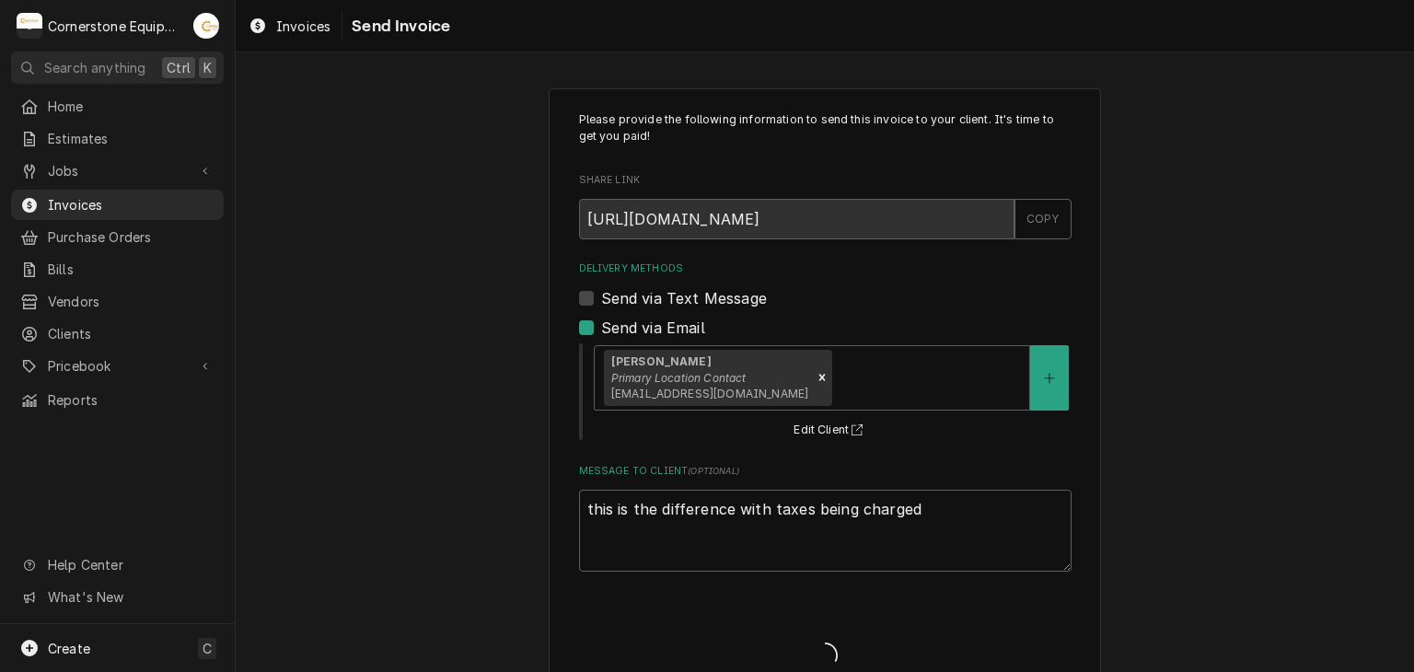
type textarea "x"
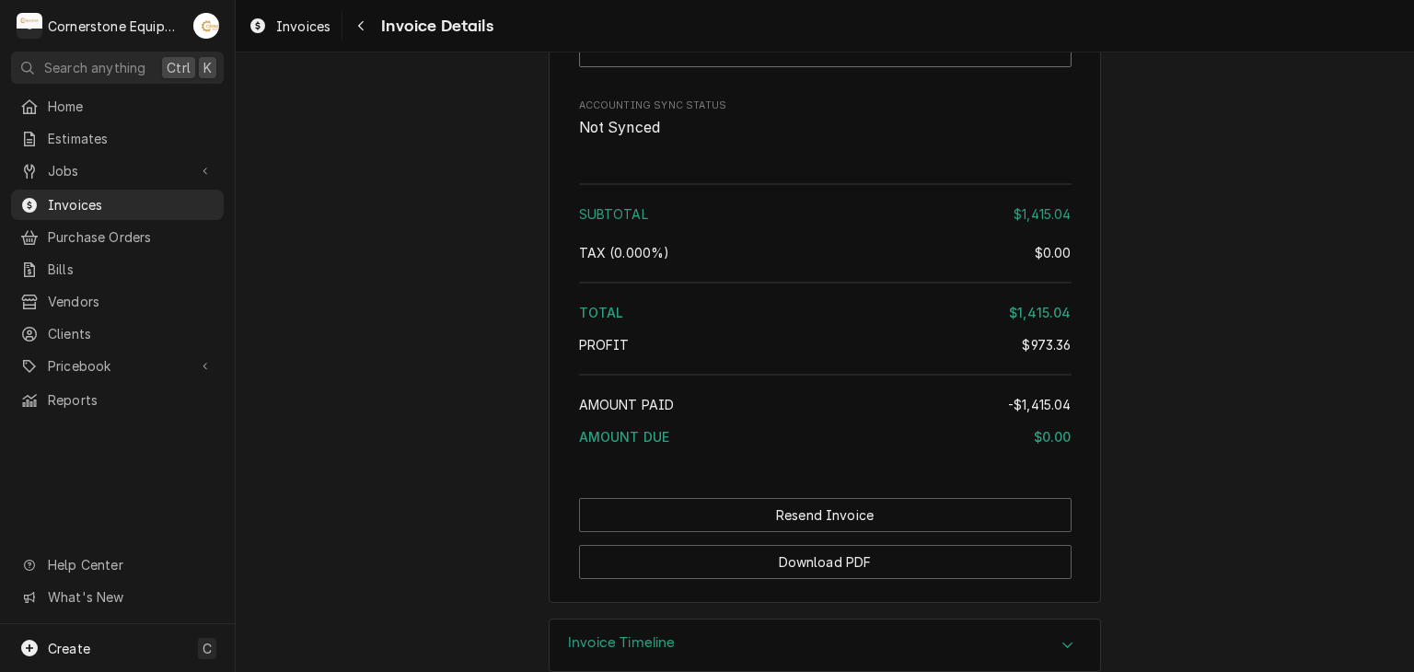
scroll to position [3483, 0]
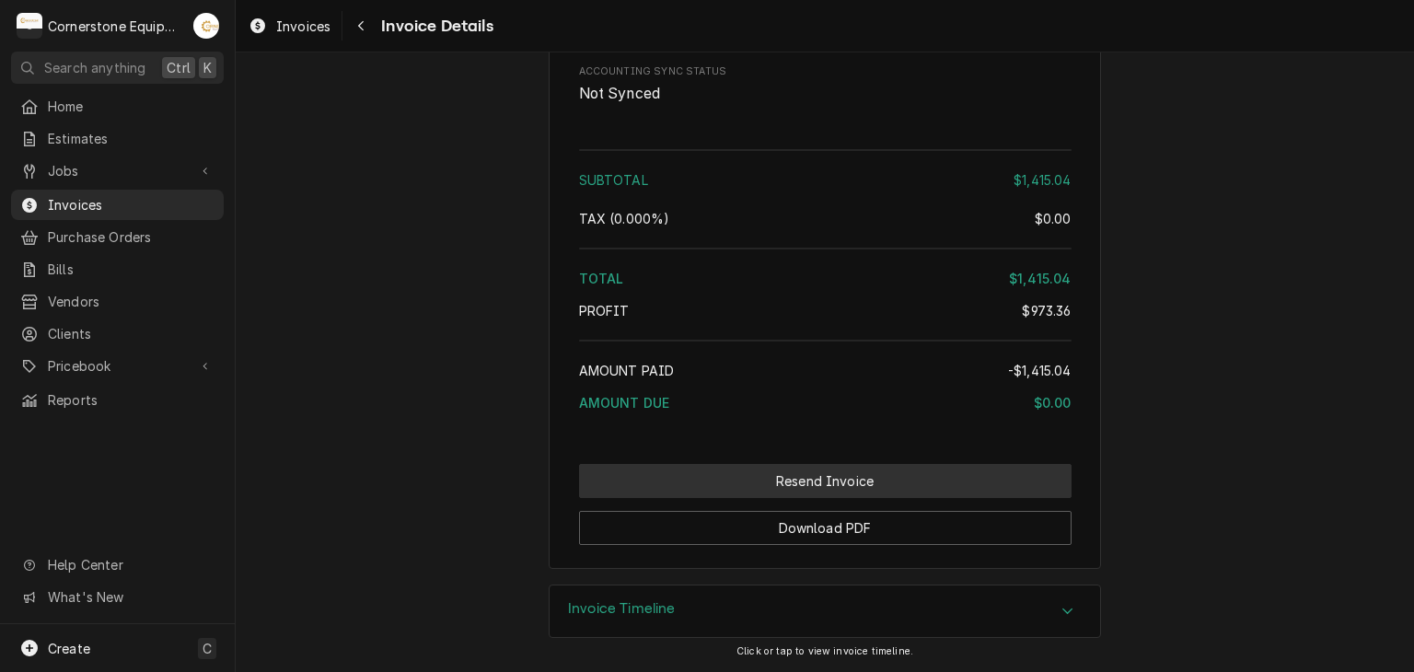
click at [617, 485] on button "Resend Invoice" at bounding box center [825, 481] width 493 height 34
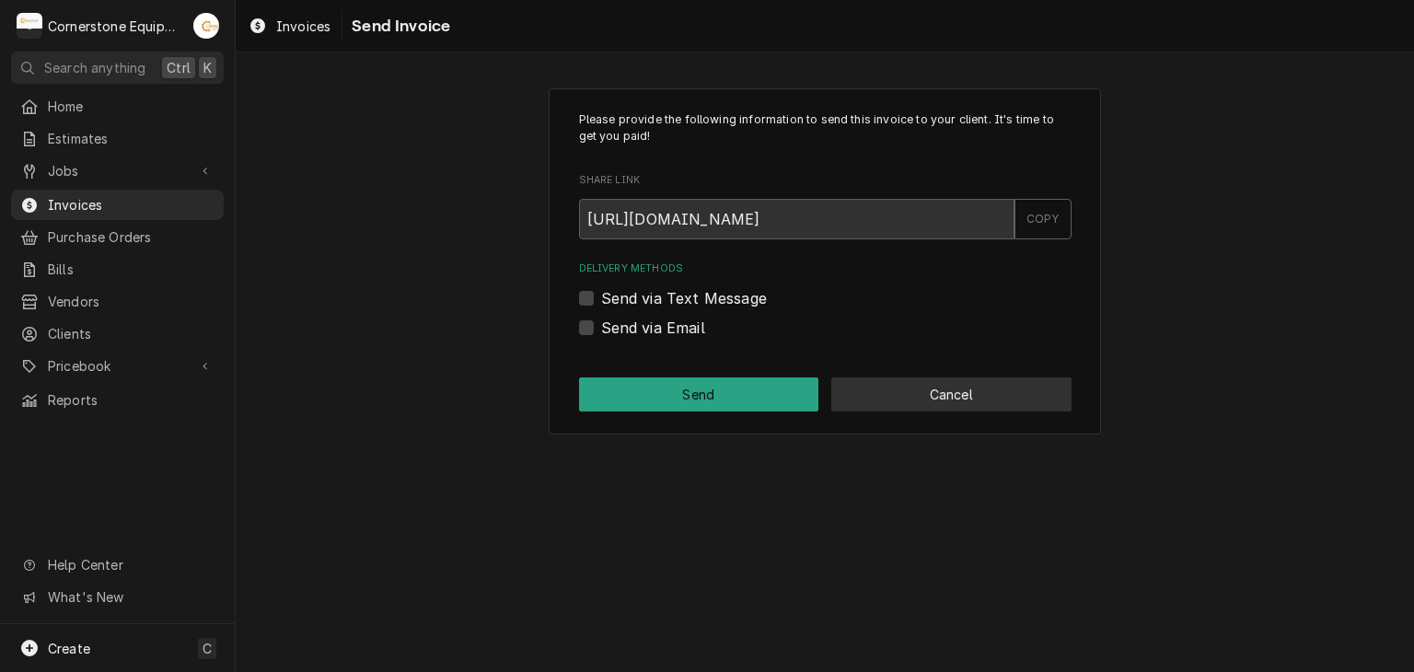
click at [894, 400] on button "Cancel" at bounding box center [952, 395] width 240 height 34
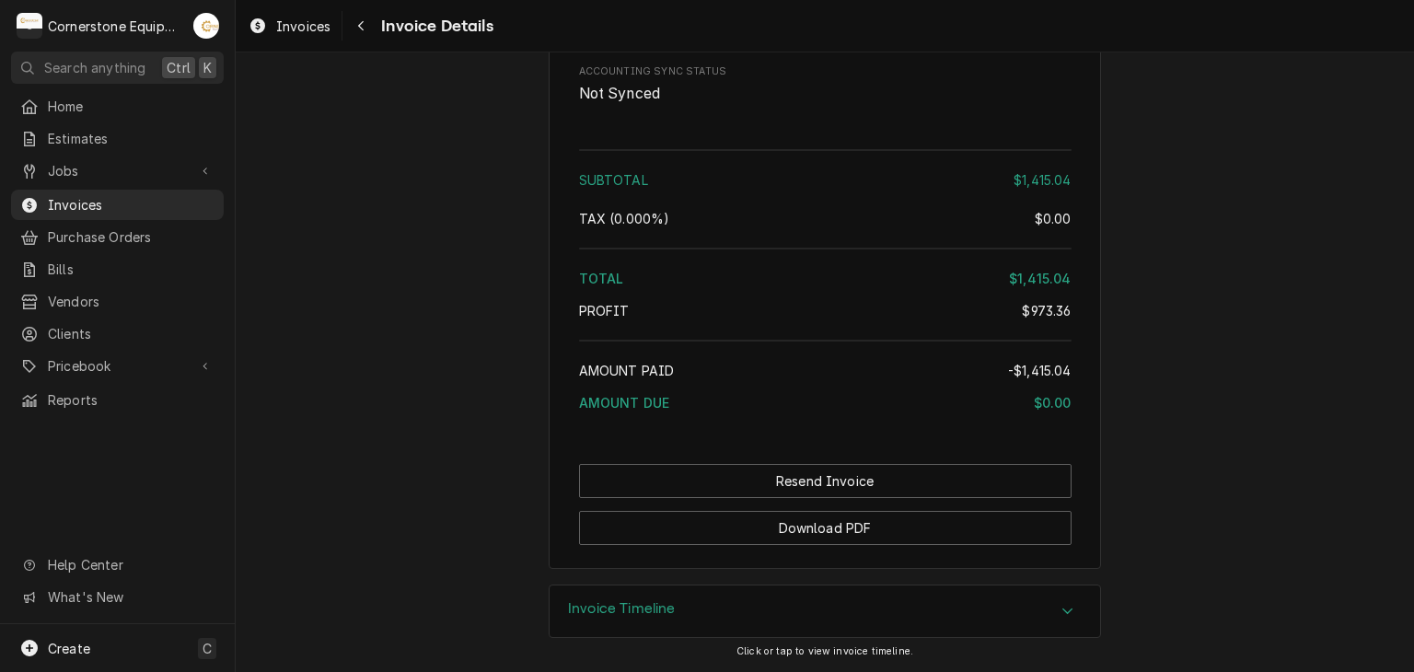
scroll to position [3451, 0]
click at [187, 167] on div "Jobs" at bounding box center [117, 170] width 205 height 23
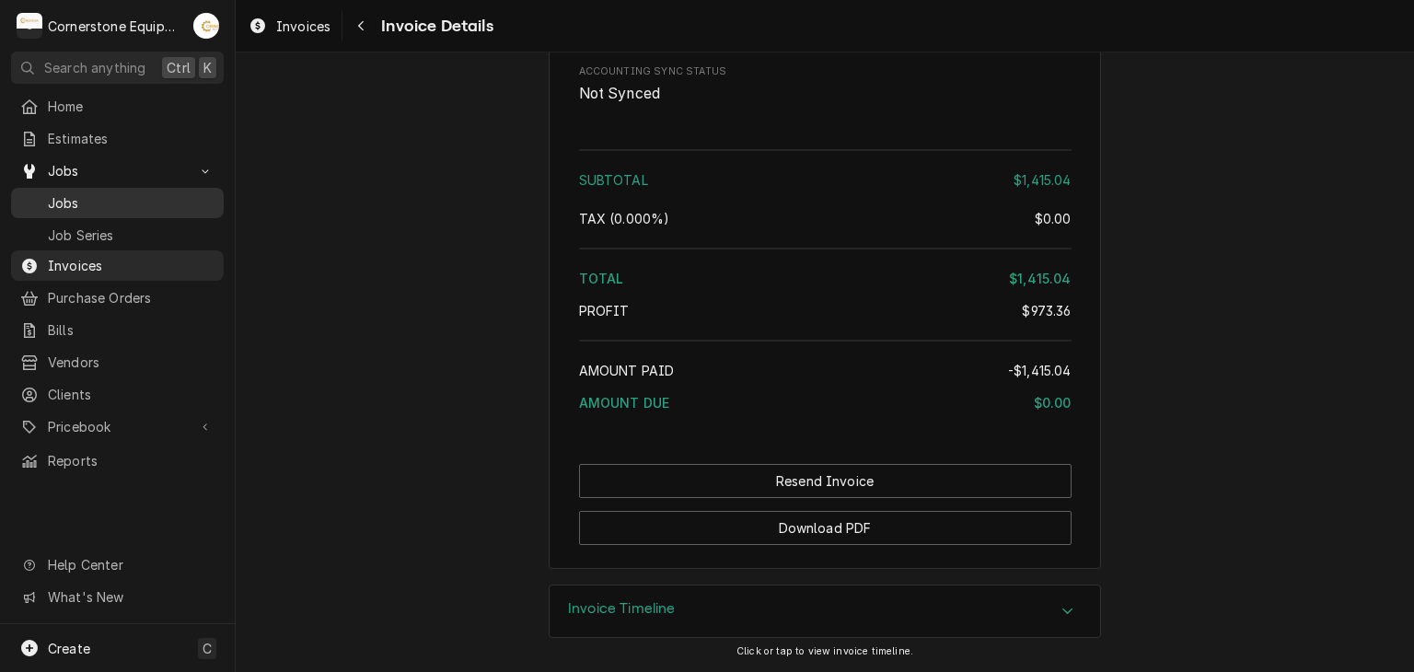
click at [172, 193] on span "Jobs" at bounding box center [131, 202] width 167 height 19
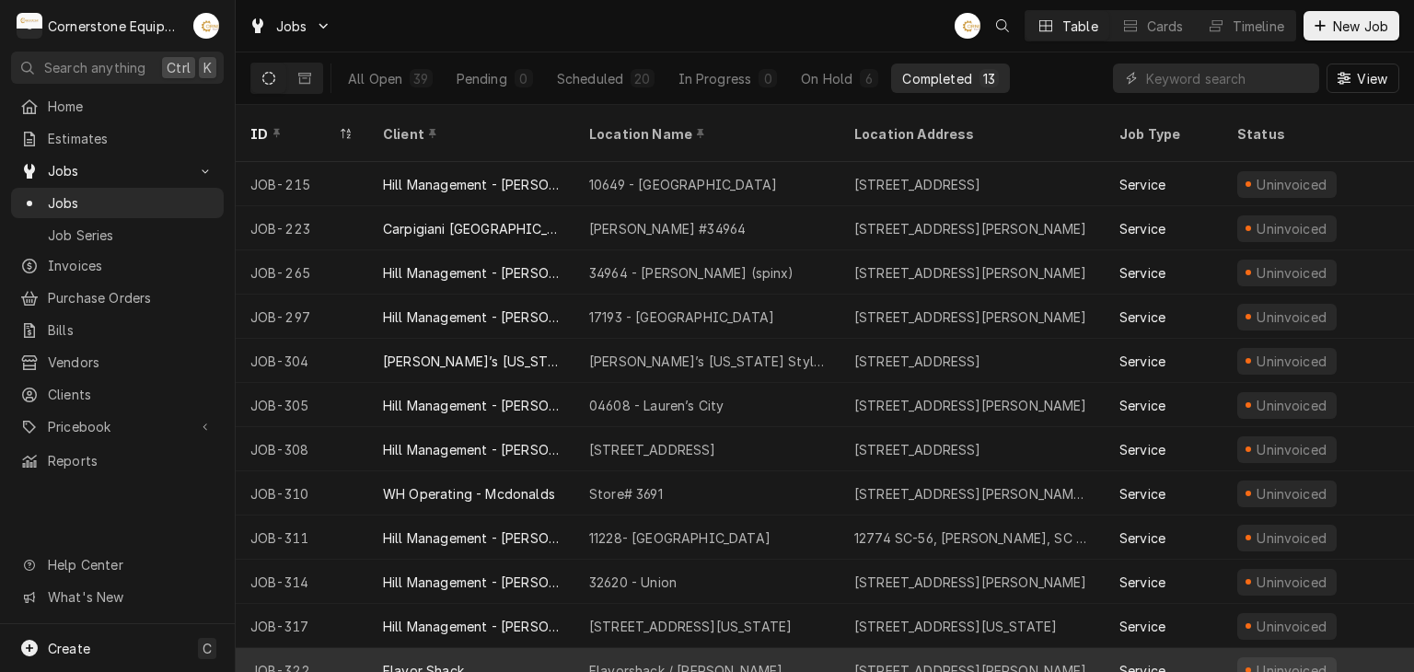
click at [506, 648] on div "Flavor Shack" at bounding box center [471, 670] width 206 height 44
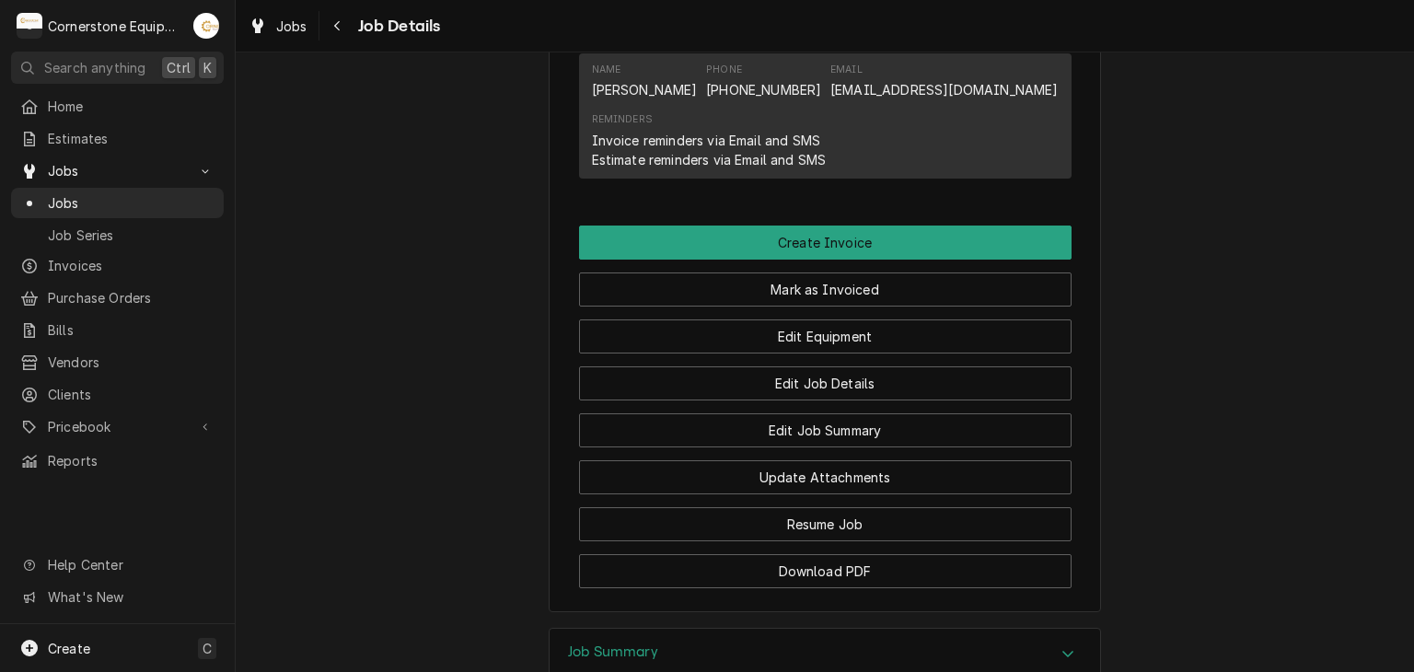
scroll to position [1156, 0]
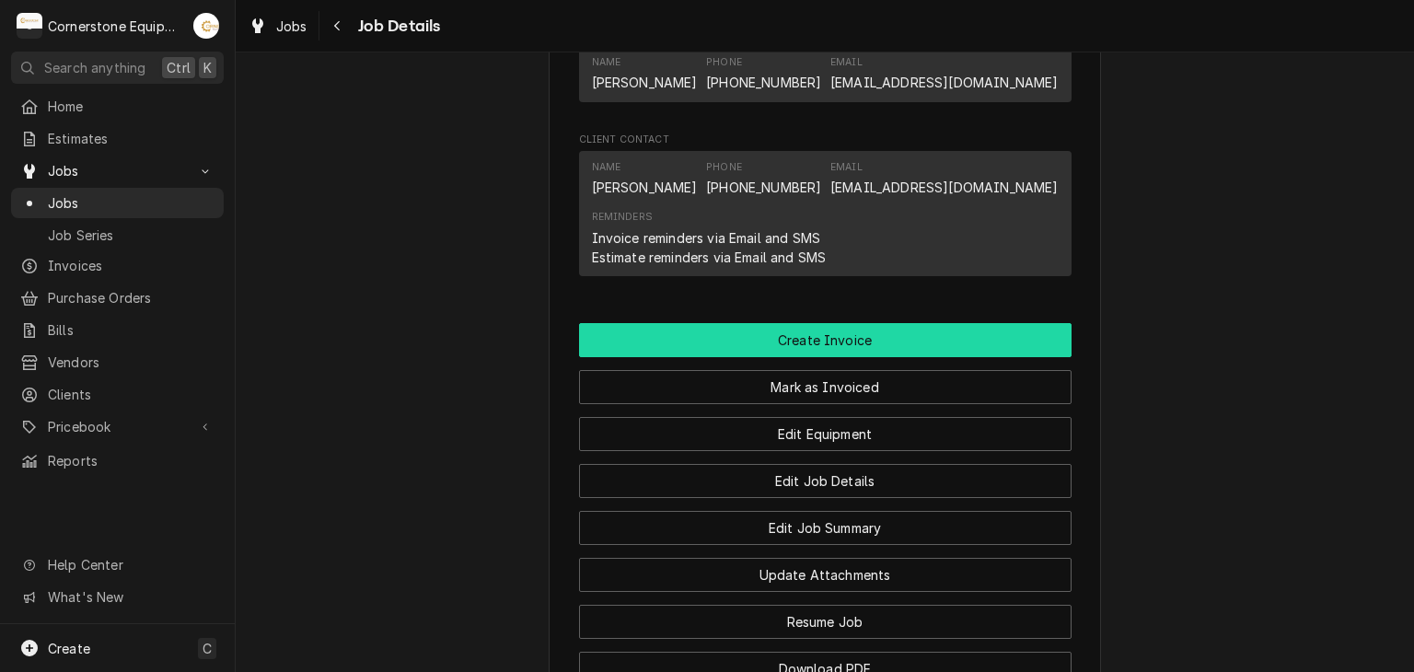
click at [642, 357] on button "Create Invoice" at bounding box center [825, 340] width 493 height 34
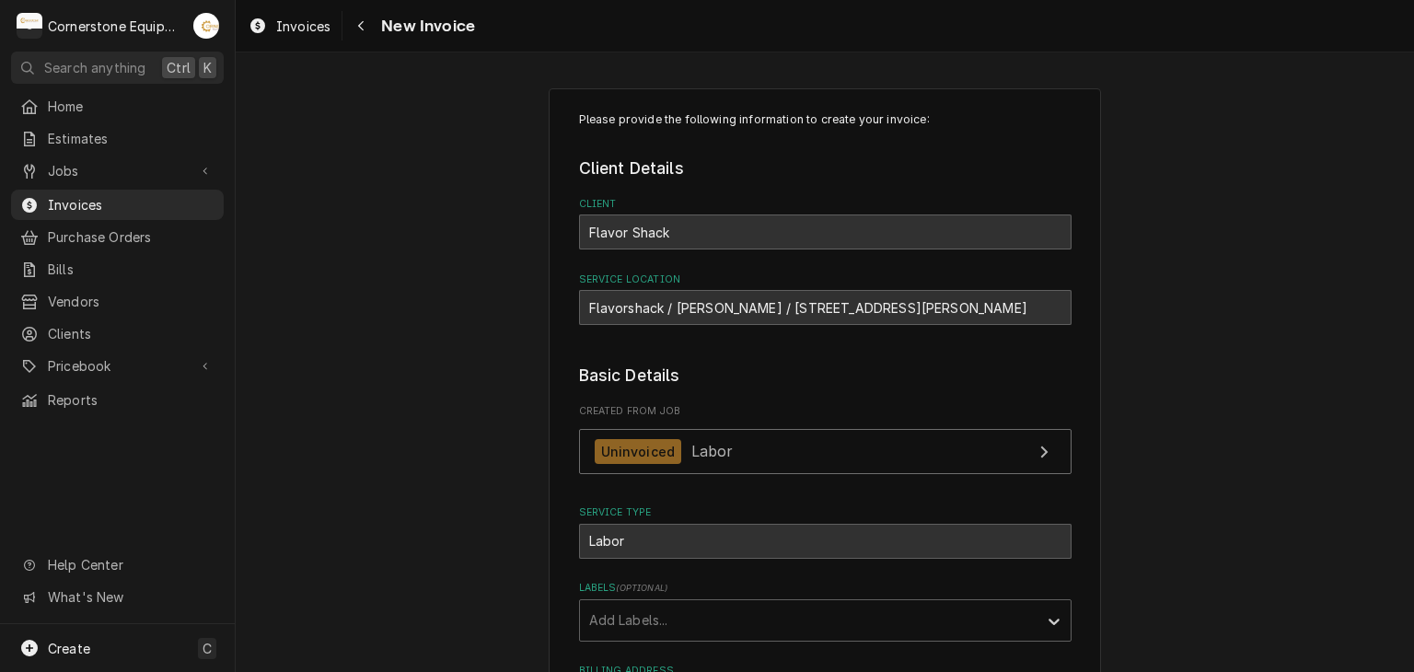
click at [435, 372] on div "Please provide the following information to create your invoice: Client Details…" at bounding box center [825, 596] width 1179 height 1049
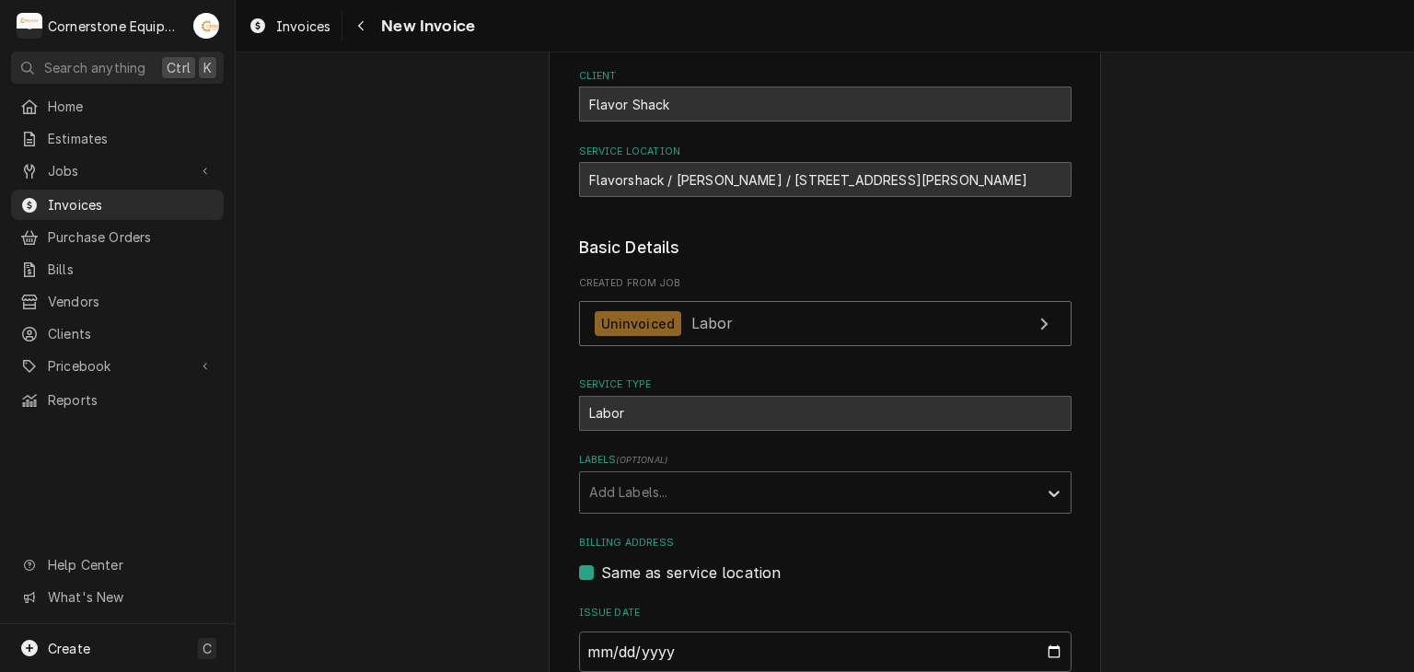
scroll to position [113, 0]
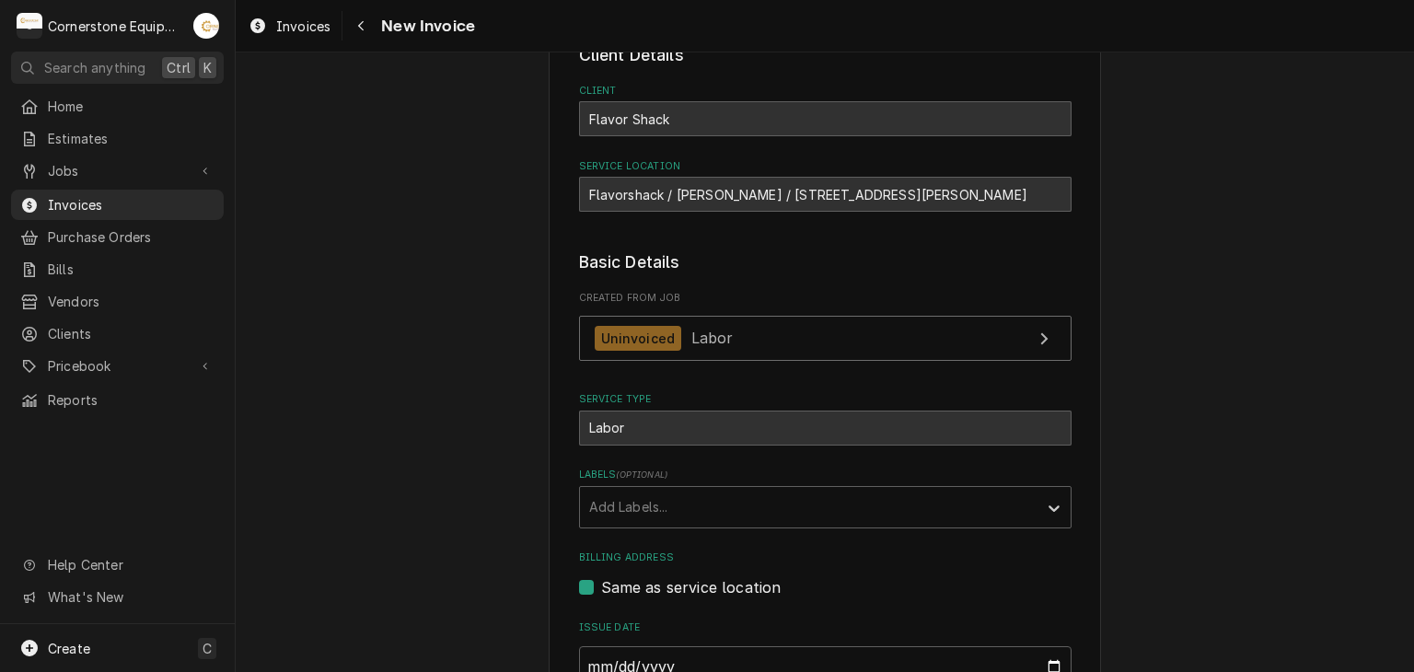
click at [458, 332] on div "Please provide the following information to create your invoice: Client Details…" at bounding box center [825, 483] width 1179 height 1049
